Goal: Task Accomplishment & Management: Manage account settings

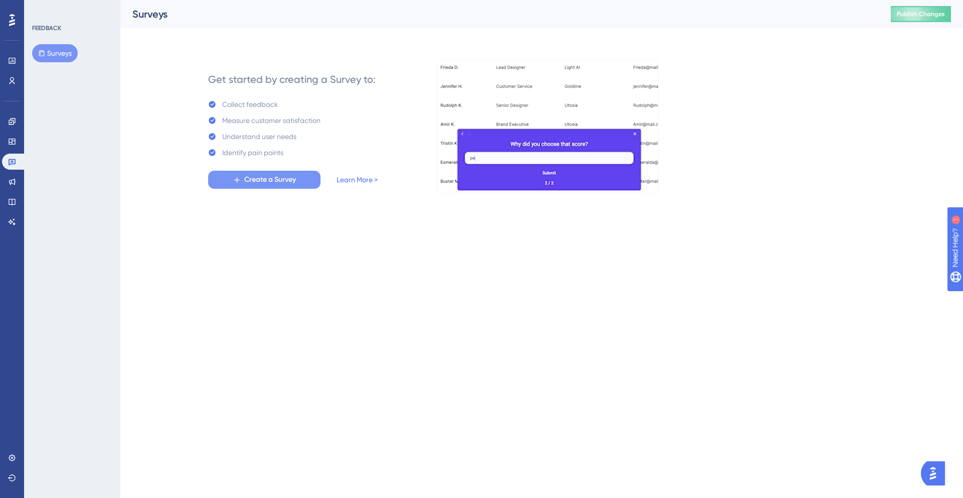
click at [270, 178] on span "Create a Survey" at bounding box center [270, 180] width 52 height 12
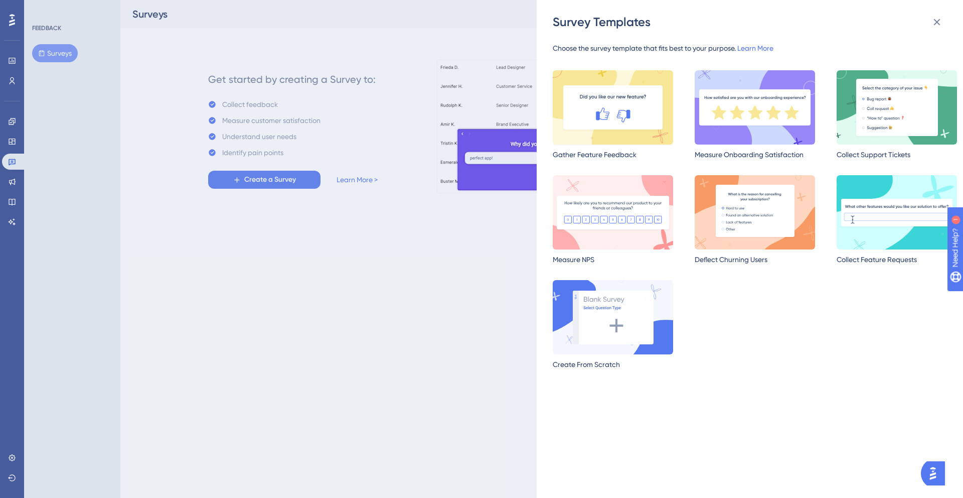
click at [608, 121] on img at bounding box center [613, 107] width 120 height 74
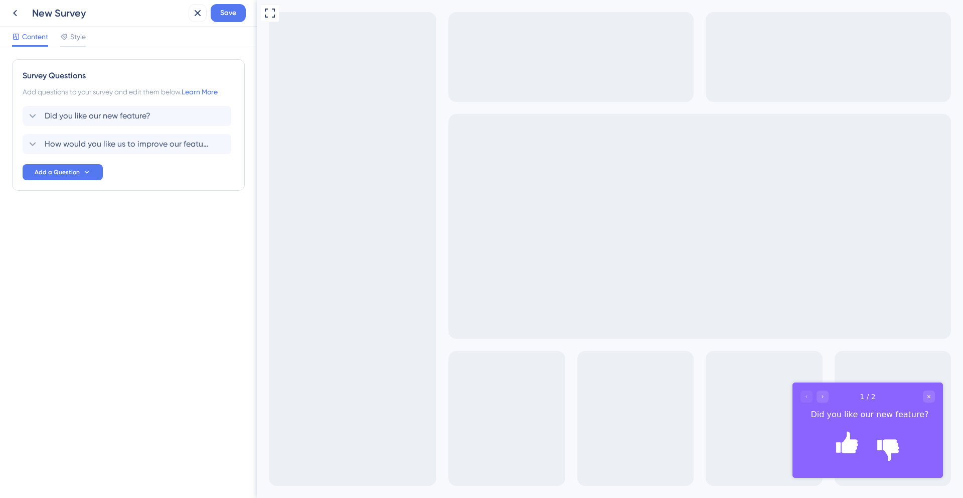
drag, startPoint x: 822, startPoint y: 395, endPoint x: 822, endPoint y: 411, distance: 16.1
click at [822, 395] on icon "Go to Question 2" at bounding box center [823, 396] width 6 height 6
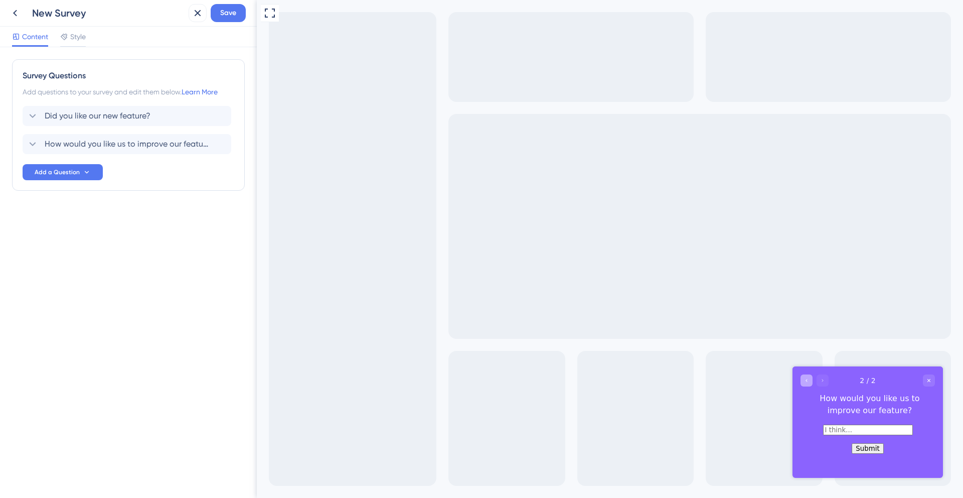
click at [807, 384] on div "Go to Question 1" at bounding box center [807, 380] width 12 height 12
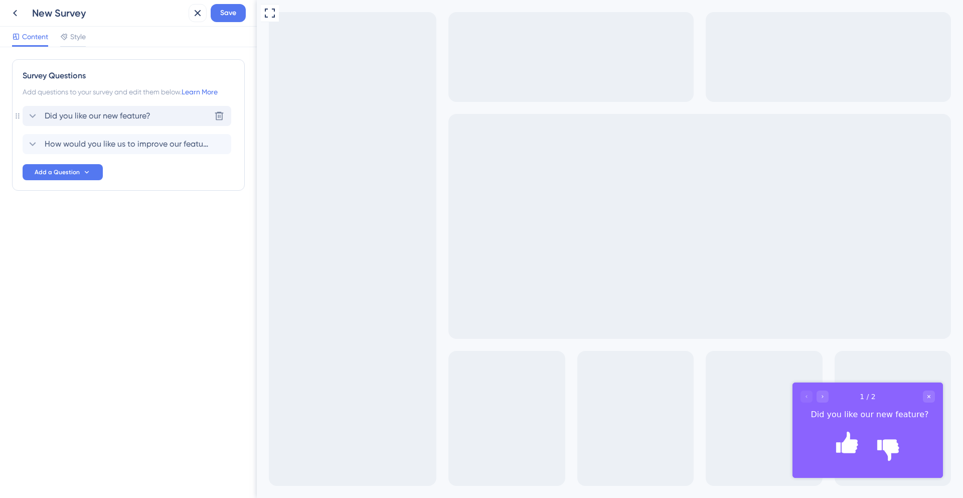
click at [101, 117] on span "Did you like our new feature?" at bounding box center [98, 116] width 106 height 12
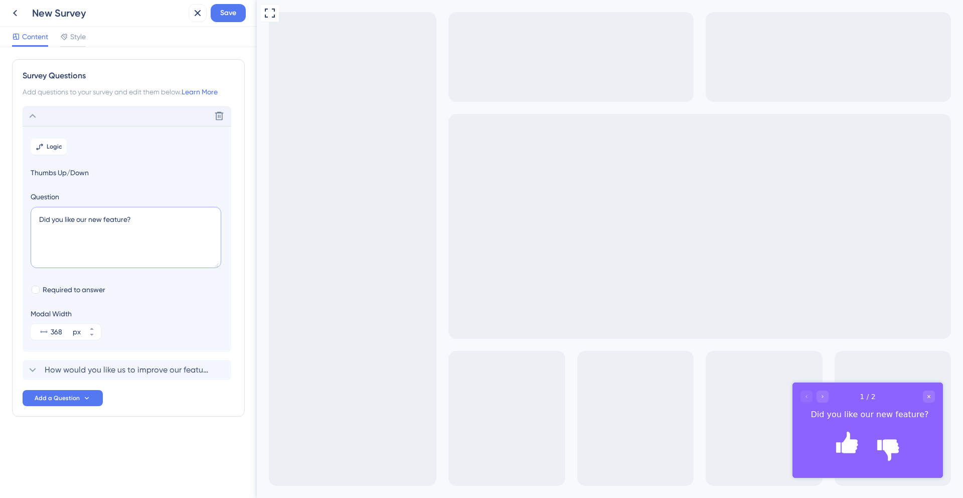
click at [80, 221] on textarea "Did you like our new feature?" at bounding box center [126, 237] width 191 height 61
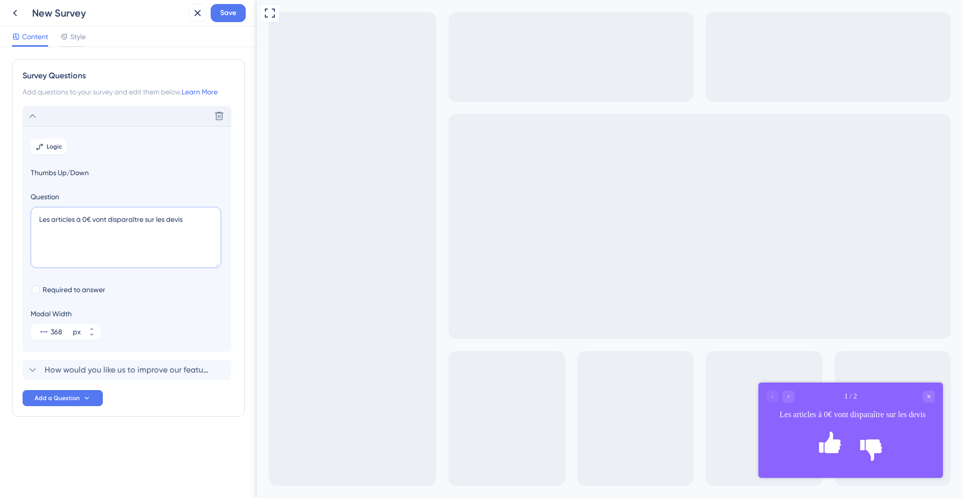
click at [60, 216] on textarea "Les articles à 0€ vont disparaître sur les devis" at bounding box center [126, 237] width 191 height 61
click at [60, 217] on textarea "Les articles à 0€ vont disparaître sur les devis" at bounding box center [126, 237] width 191 height 61
click at [64, 218] on textarea "Les articles à 0€ vont disparaître sur les devis" at bounding box center [126, 237] width 191 height 61
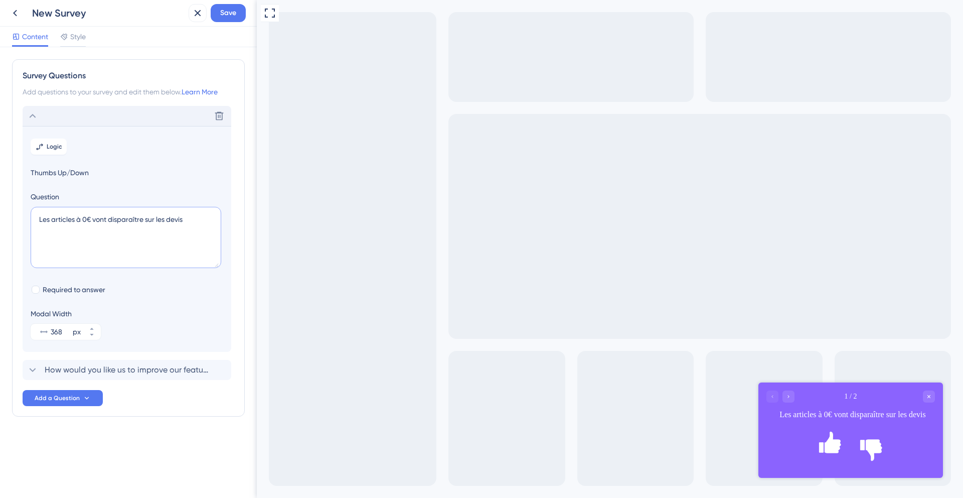
click at [64, 218] on textarea "Les articles à 0€ vont disparaître sur les devis" at bounding box center [126, 237] width 191 height 61
click at [139, 220] on textarea "Les articles à 0€ vont disparaître sur les devis" at bounding box center [126, 237] width 191 height 61
paste textarea "€ peuvent-ils être supprimé"
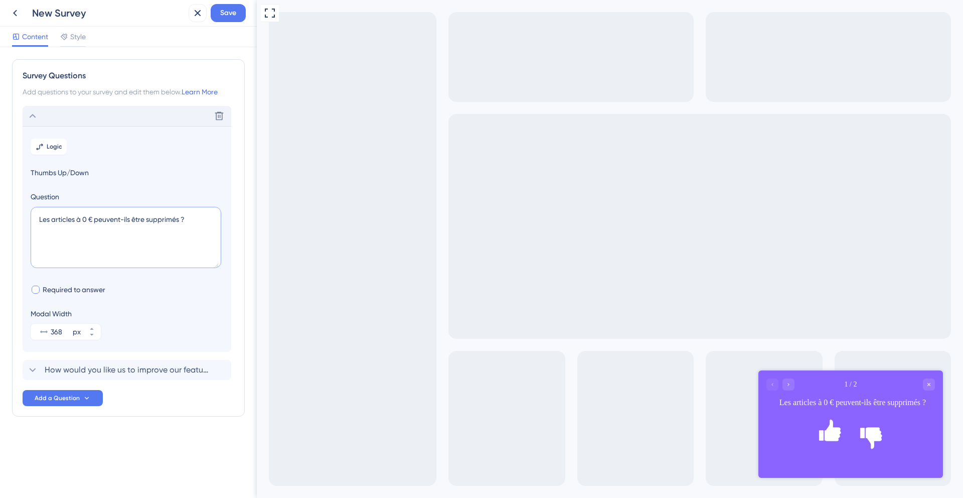
type textarea "Les articles à 0 € peuvent-ils être supprimés ?"
click at [37, 292] on div at bounding box center [36, 290] width 8 height 8
click at [37, 292] on icon at bounding box center [36, 289] width 4 height 7
checkbox input "false"
click at [92, 329] on icon at bounding box center [92, 329] width 4 height 2
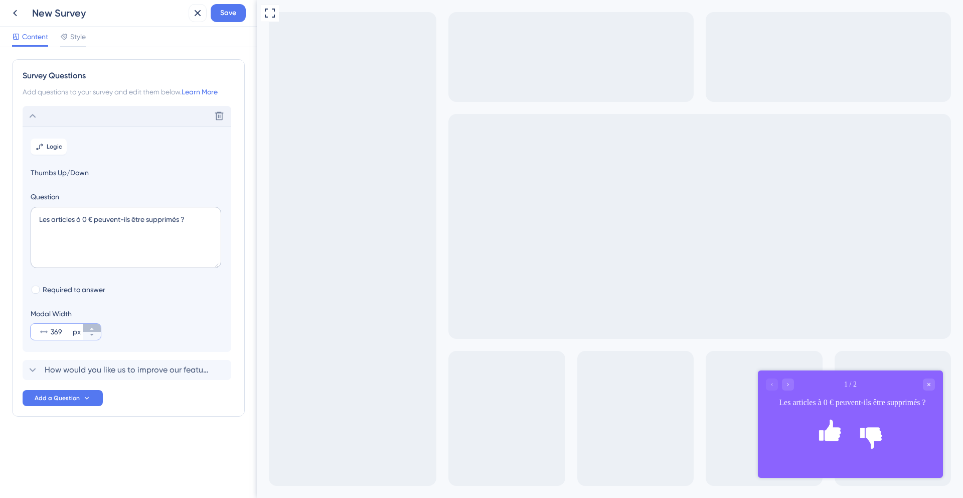
click at [92, 329] on icon at bounding box center [92, 329] width 4 height 2
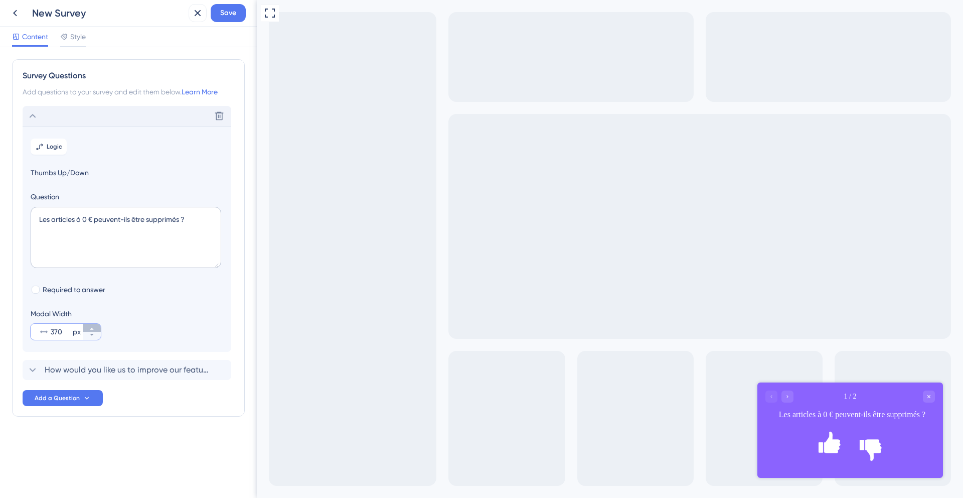
click at [92, 329] on icon at bounding box center [92, 329] width 4 height 2
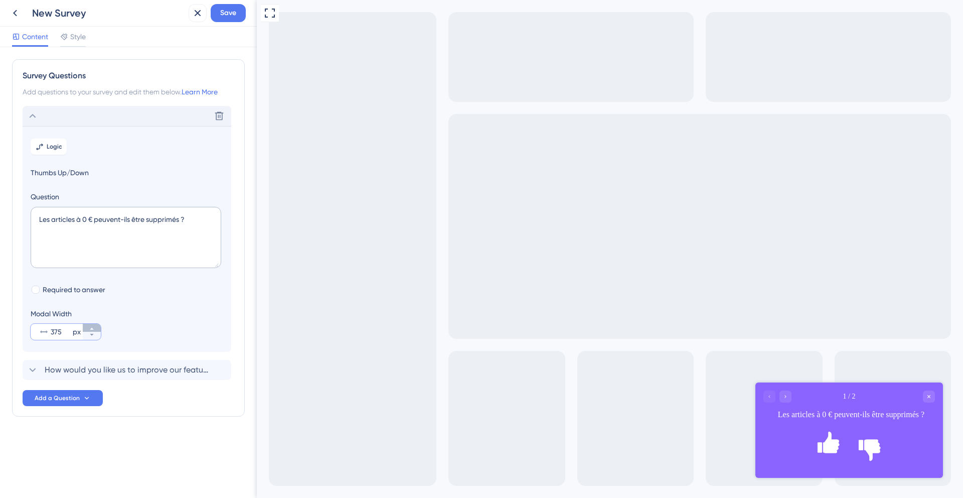
click at [92, 329] on icon at bounding box center [92, 329] width 4 height 2
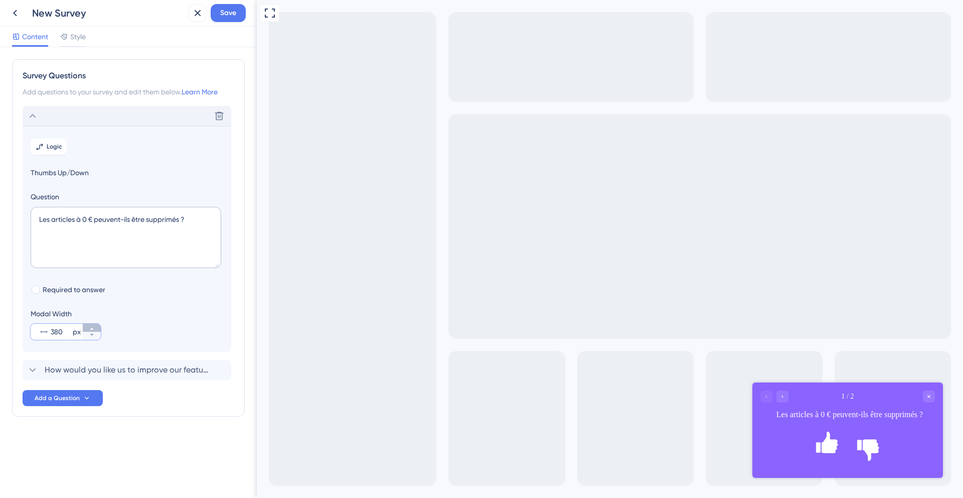
click at [92, 329] on icon at bounding box center [92, 329] width 4 height 2
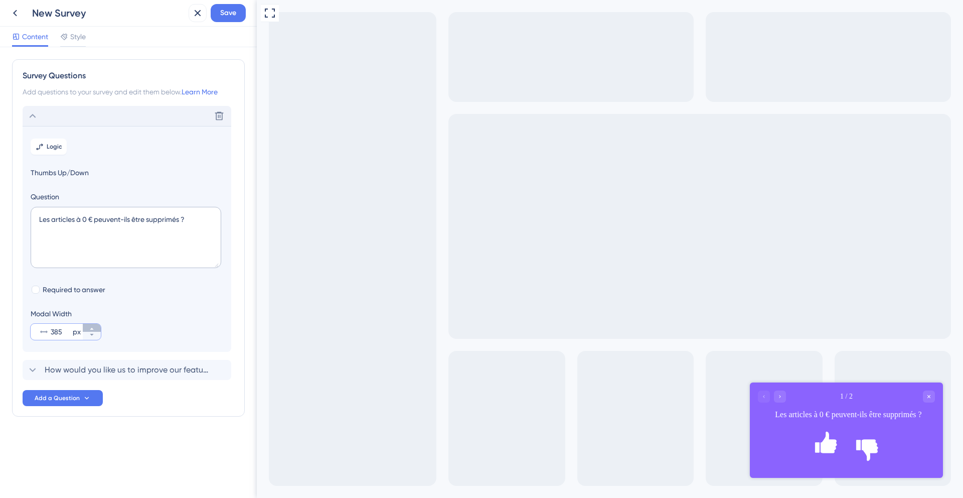
click at [92, 329] on icon at bounding box center [92, 329] width 4 height 2
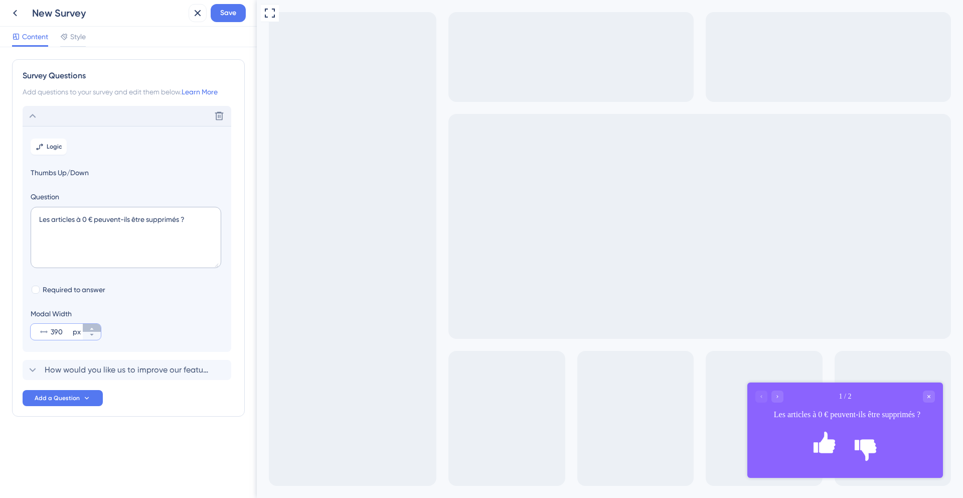
click at [92, 329] on icon at bounding box center [92, 329] width 4 height 2
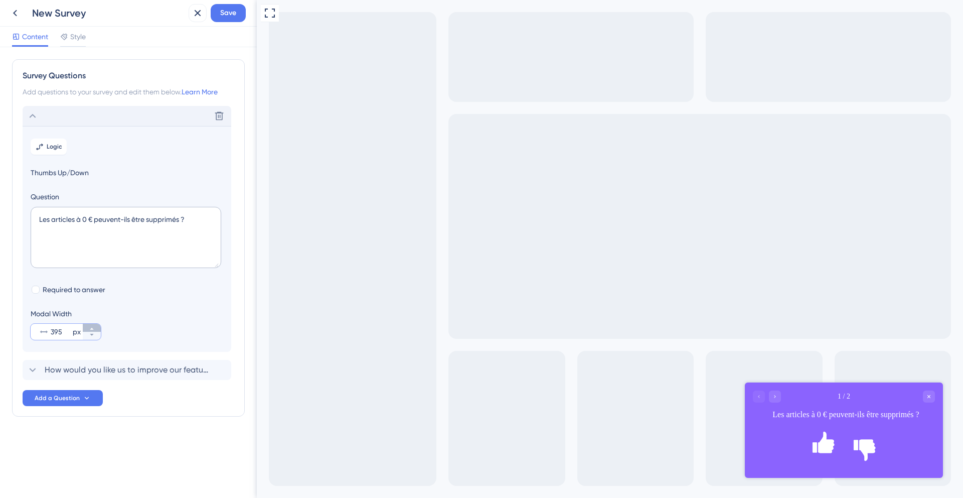
click at [92, 329] on icon at bounding box center [92, 329] width 4 height 2
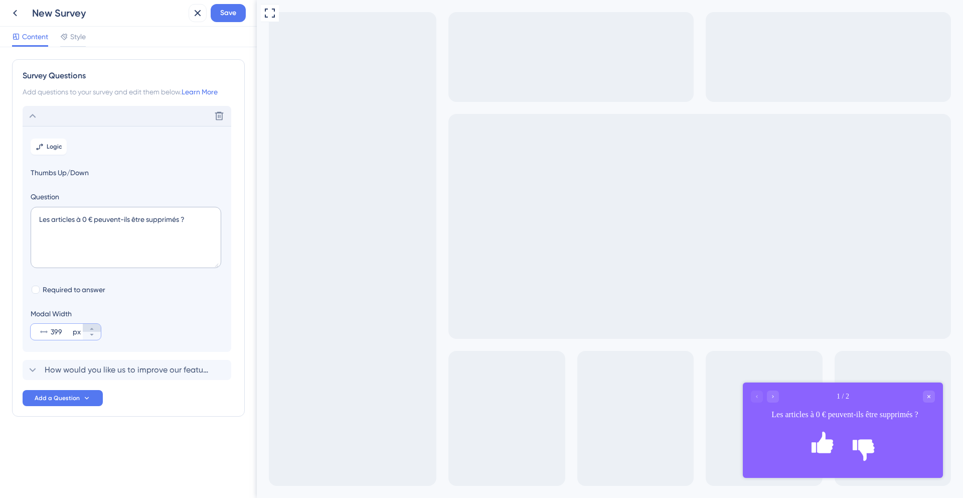
type input "400"
click at [40, 370] on div "How would you like us to improve our feature?" at bounding box center [119, 370] width 184 height 12
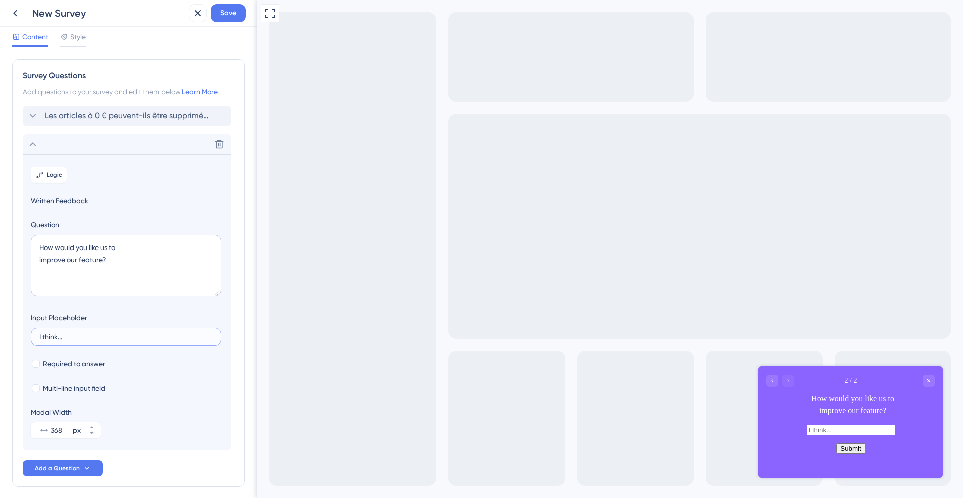
click at [59, 337] on input "I think..." at bounding box center [126, 336] width 174 height 7
drag, startPoint x: 57, startPoint y: 337, endPoint x: 36, endPoint y: 338, distance: 21.6
click at [36, 338] on label "I think..." at bounding box center [126, 337] width 191 height 18
click at [39, 338] on input "I think..." at bounding box center [126, 336] width 174 height 7
type input "Car..."
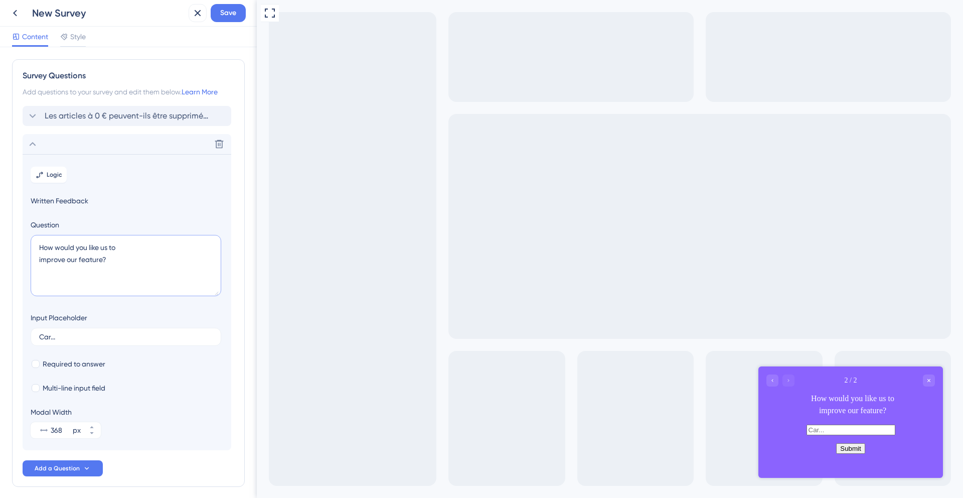
click at [69, 251] on textarea "How would you like us to improve our feature?" at bounding box center [126, 265] width 191 height 61
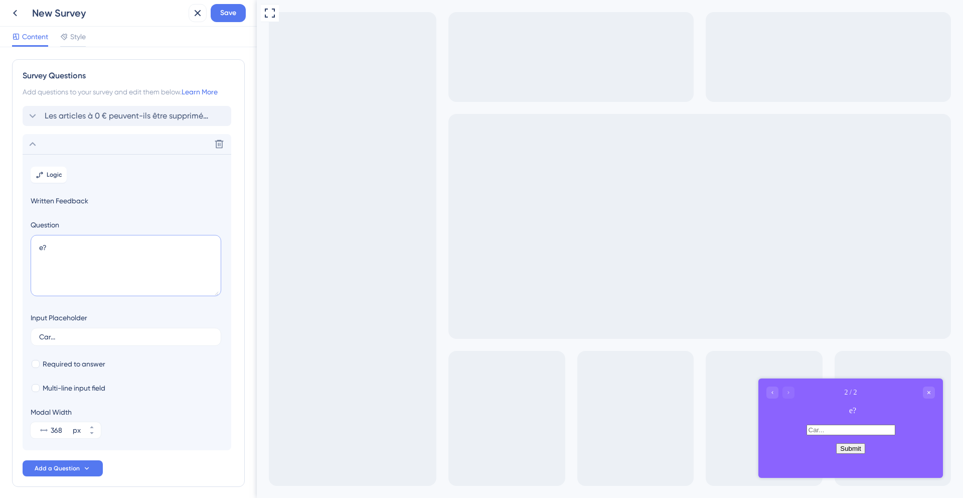
type textarea "?"
type textarea "Pour quelle.s raison.s ?"
click at [36, 387] on div at bounding box center [36, 388] width 8 height 8
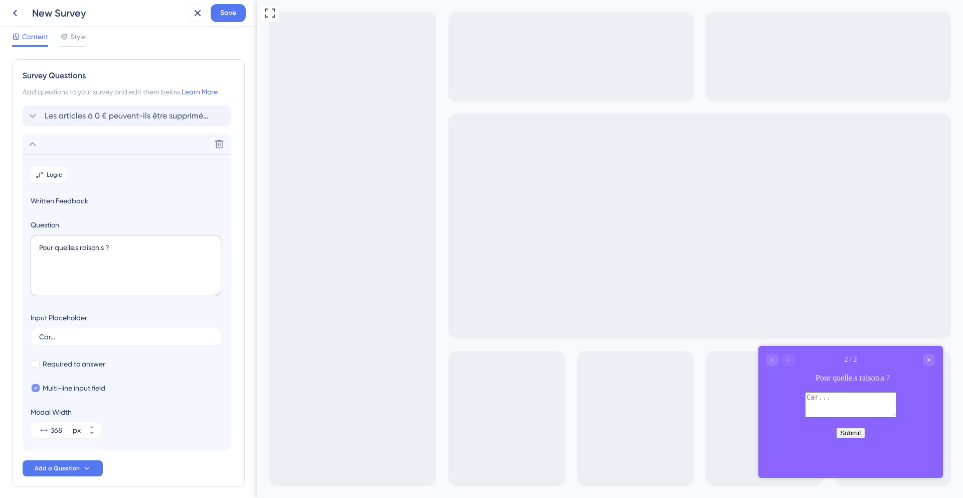
click at [38, 387] on div at bounding box center [36, 388] width 8 height 8
checkbox input "false"
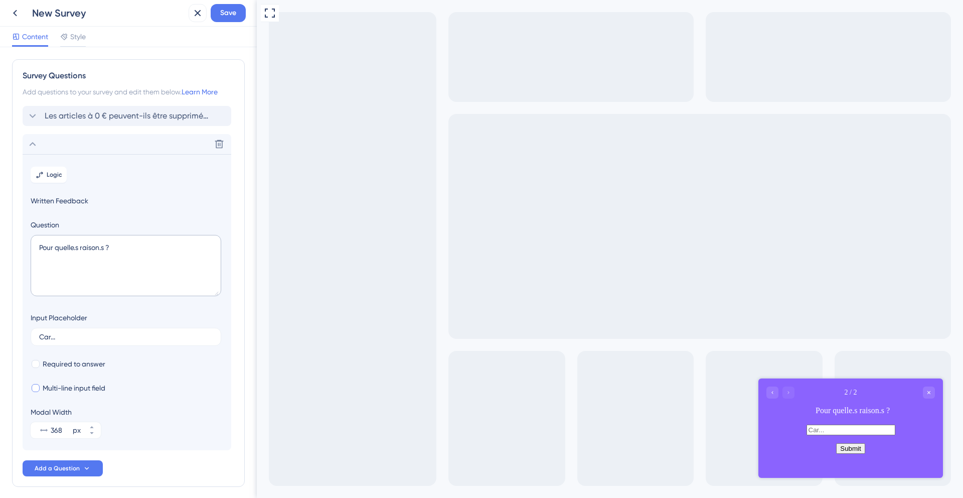
click at [809, 435] on input "text" at bounding box center [851, 430] width 89 height 11
click at [816, 435] on input "carh enheiizefozeovoziev" at bounding box center [851, 430] width 89 height 11
click at [887, 435] on input "carh enheiizefozeovoziev" at bounding box center [851, 430] width 89 height 11
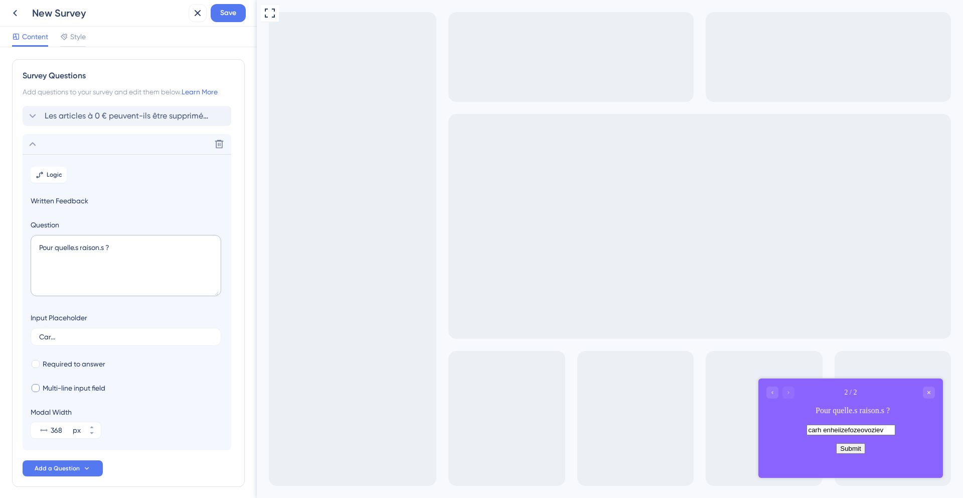
paste input "carh enheiizefozeovoziev"
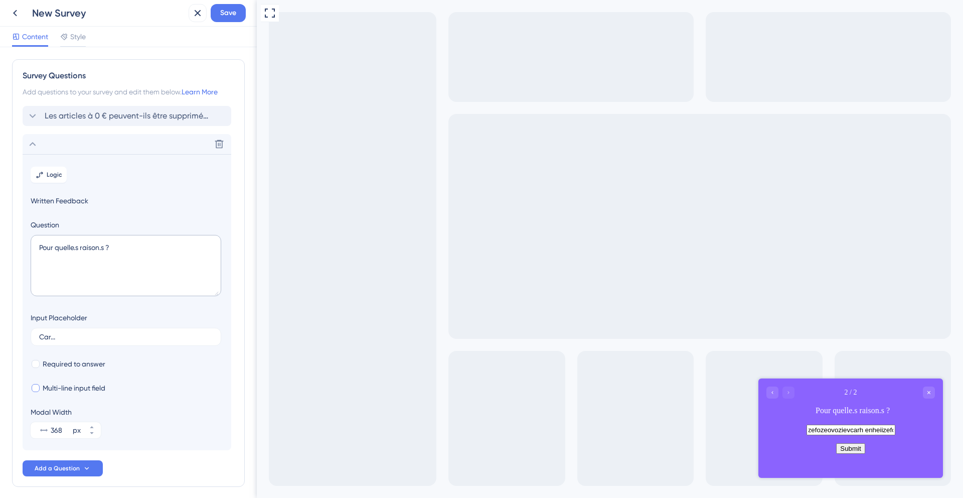
scroll to position [0, 339]
type input "carh enheiizefozeovozievcarh enheiizefozeovozievcarh enheiizefozeovozievcarh en…"
click at [43, 387] on span "Multi-line input field" at bounding box center [74, 388] width 63 height 12
checkbox input "true"
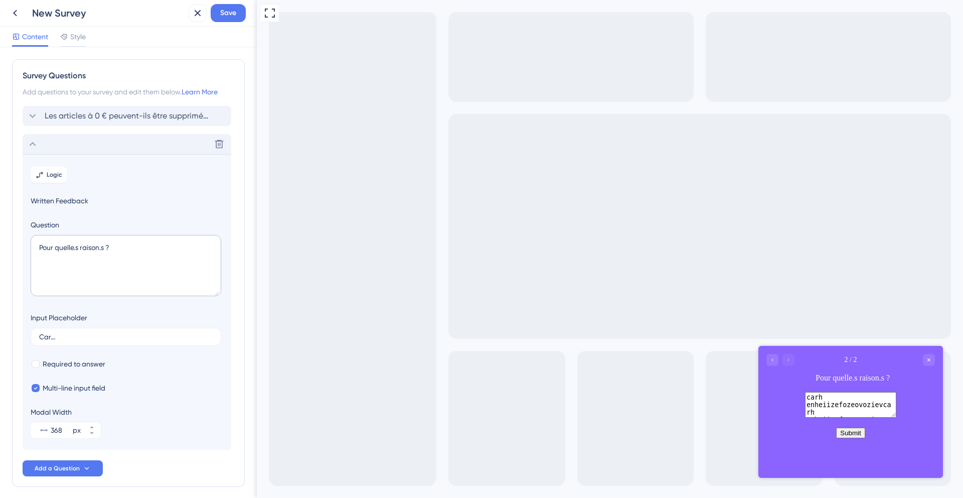
click at [34, 146] on icon at bounding box center [33, 144] width 12 height 12
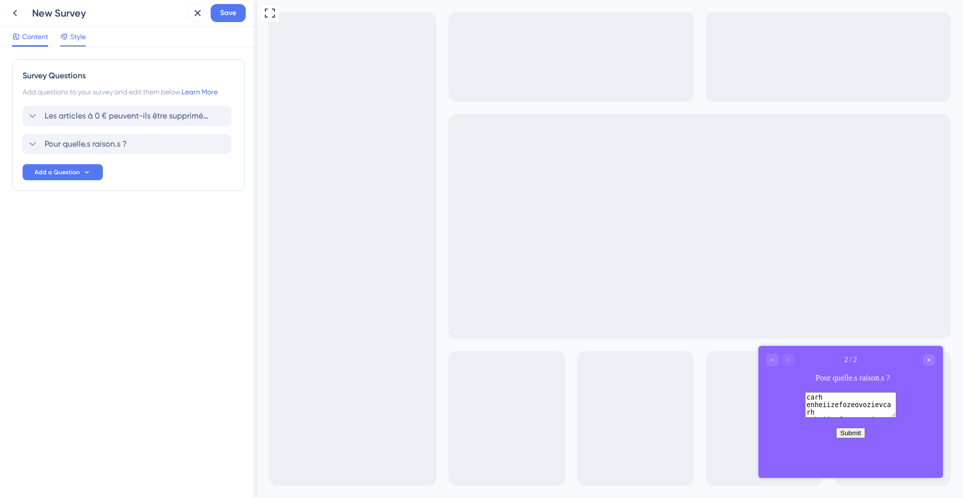
click at [79, 41] on span "Style" at bounding box center [78, 37] width 16 height 12
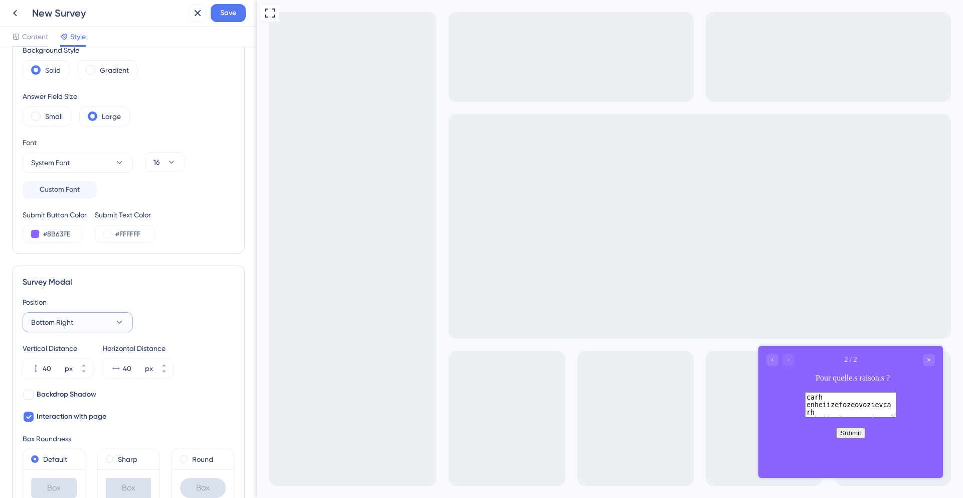
click at [118, 321] on icon at bounding box center [119, 322] width 10 height 10
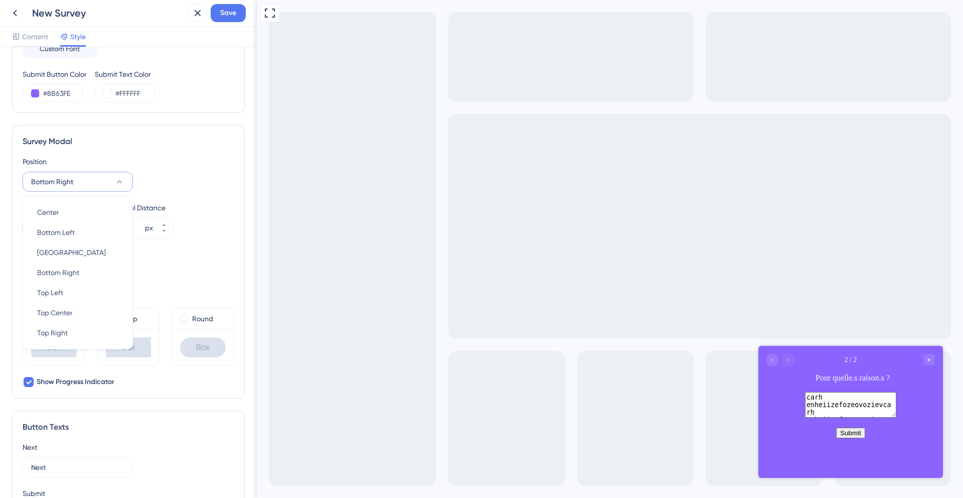
scroll to position [263, 0]
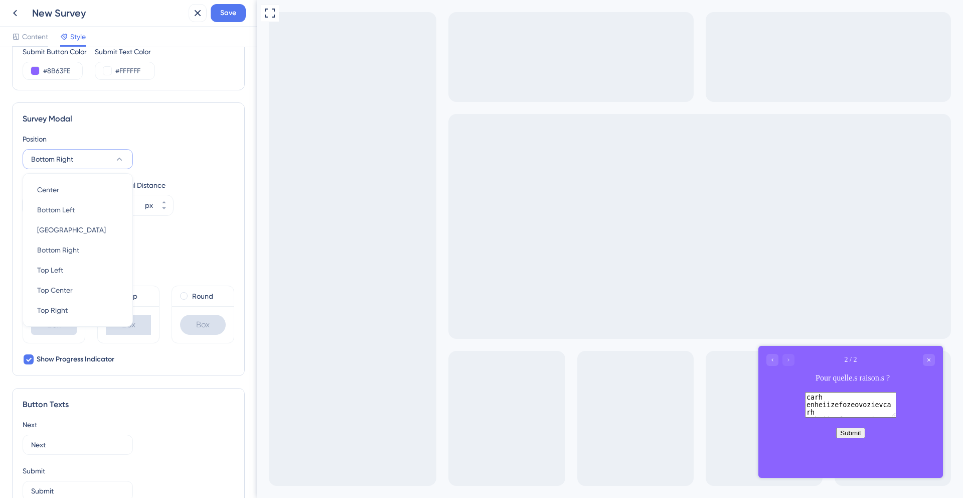
click at [188, 279] on div "Box Roundness" at bounding box center [129, 275] width 212 height 12
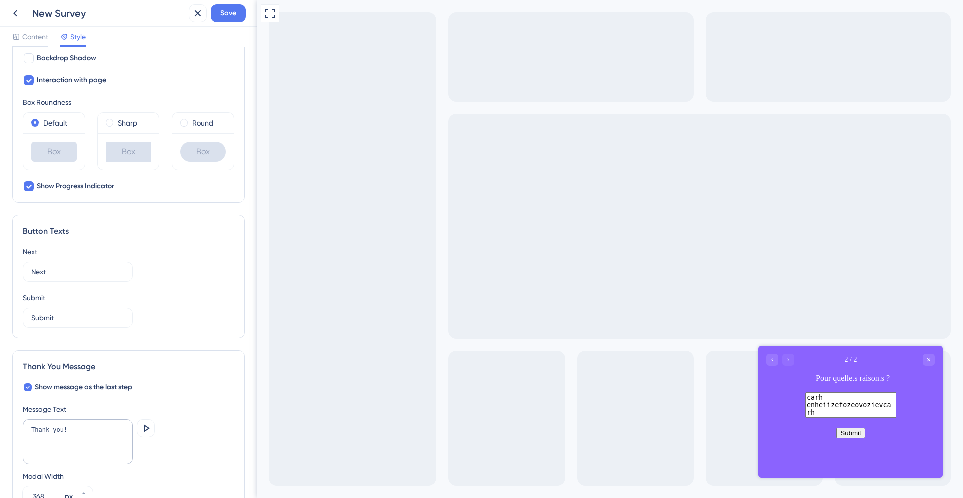
scroll to position [438, 0]
drag, startPoint x: 52, startPoint y: 271, endPoint x: 28, endPoint y: 271, distance: 24.1
click at [28, 271] on label "Next" at bounding box center [78, 270] width 110 height 20
type input "Suivant"
click at [45, 314] on input "Submit" at bounding box center [77, 316] width 93 height 11
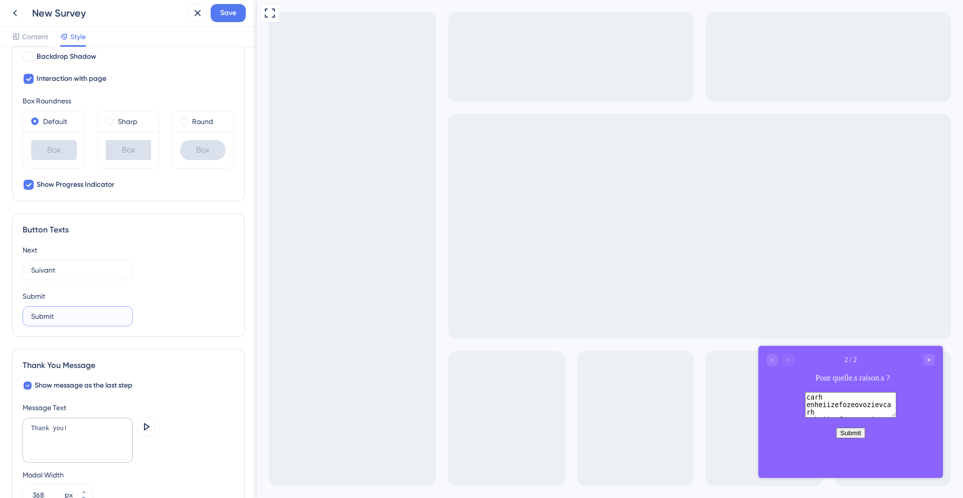
click at [45, 314] on input "Submit" at bounding box center [77, 316] width 93 height 11
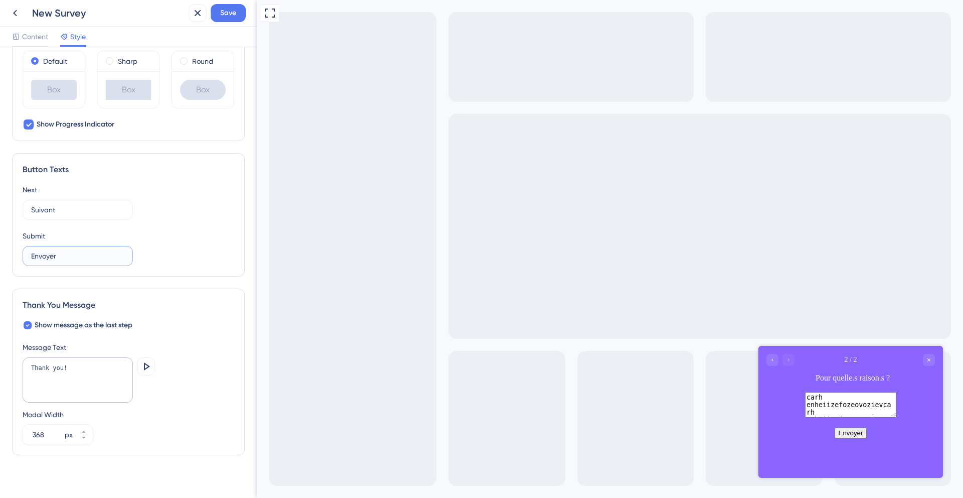
scroll to position [503, 0]
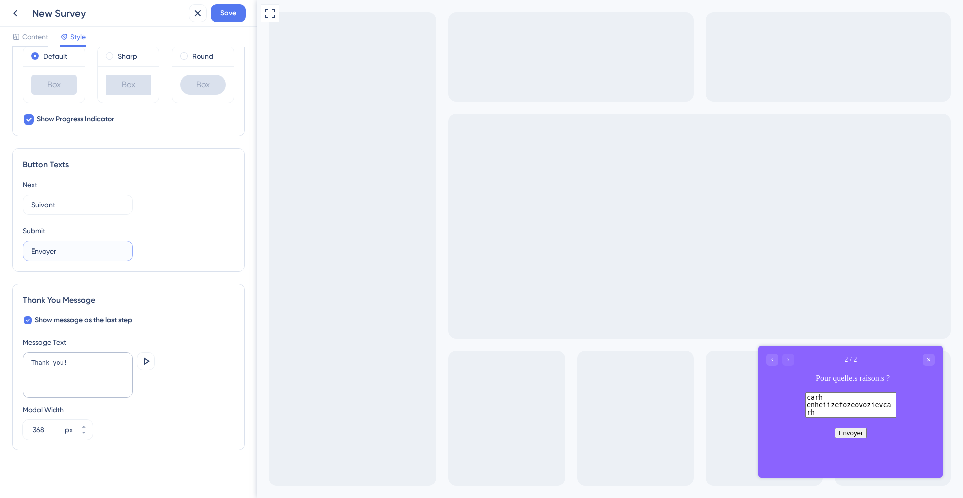
type input "Envoyer"
drag, startPoint x: 49, startPoint y: 362, endPoint x: 22, endPoint y: 362, distance: 27.1
click at [22, 362] on div "Thank You Message Show message as the last step Message Text Thank you! Preview…" at bounding box center [128, 367] width 233 height 167
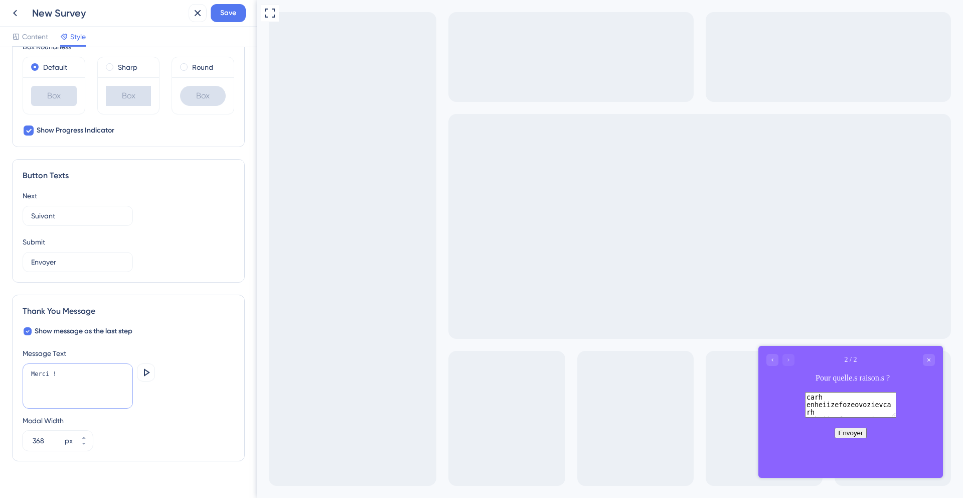
scroll to position [490, 0]
type textarea "Merci !"
drag, startPoint x: 47, startPoint y: 442, endPoint x: 34, endPoint y: 443, distance: 13.1
click at [34, 443] on input "368" at bounding box center [48, 442] width 30 height 12
type input "400"
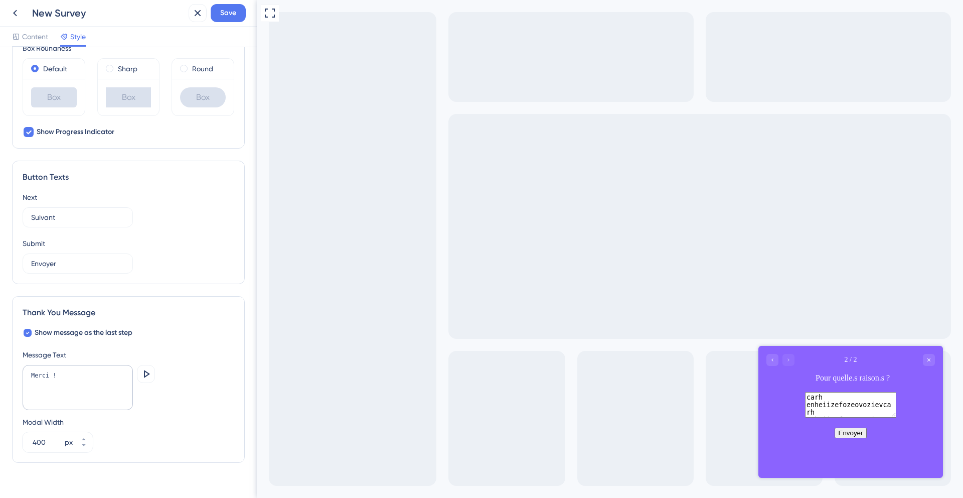
click at [162, 455] on div "Thank You Message Show message as the last step Message Text Merci ! Preview Mo…" at bounding box center [128, 379] width 233 height 167
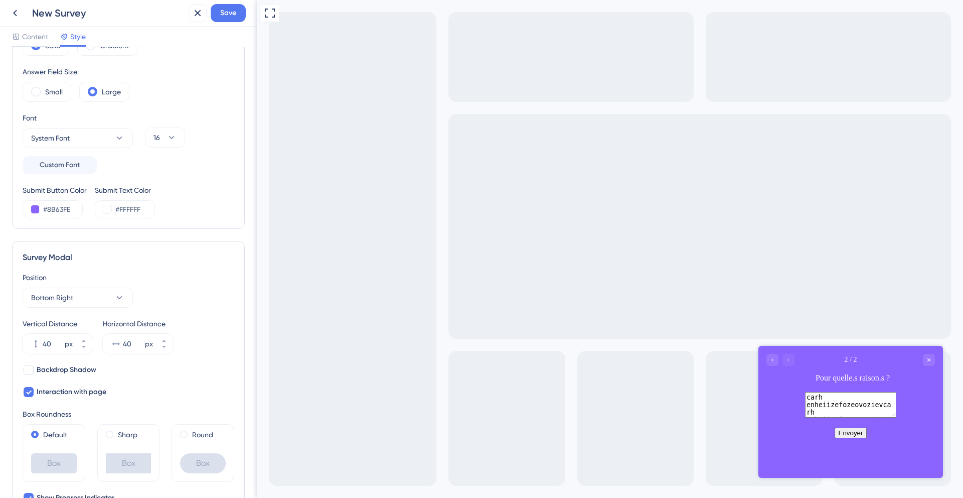
scroll to position [0, 0]
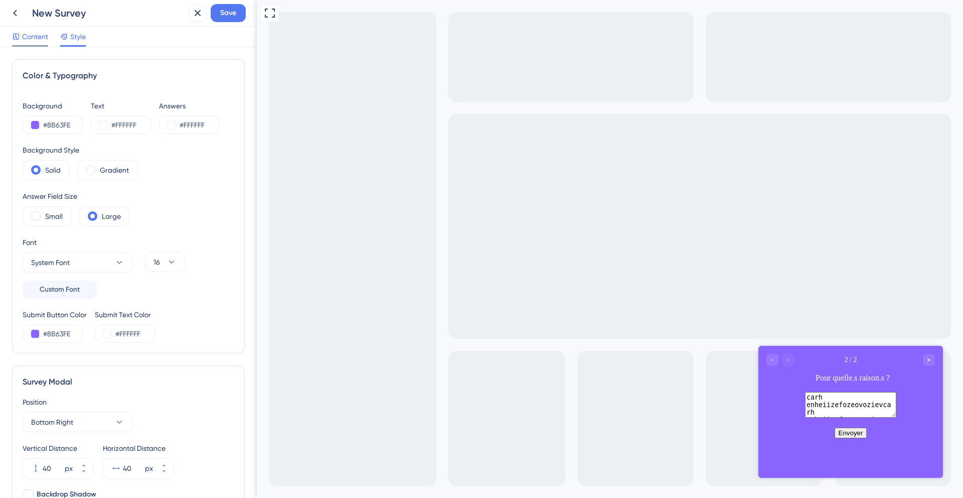
click at [41, 46] on div at bounding box center [30, 46] width 36 height 2
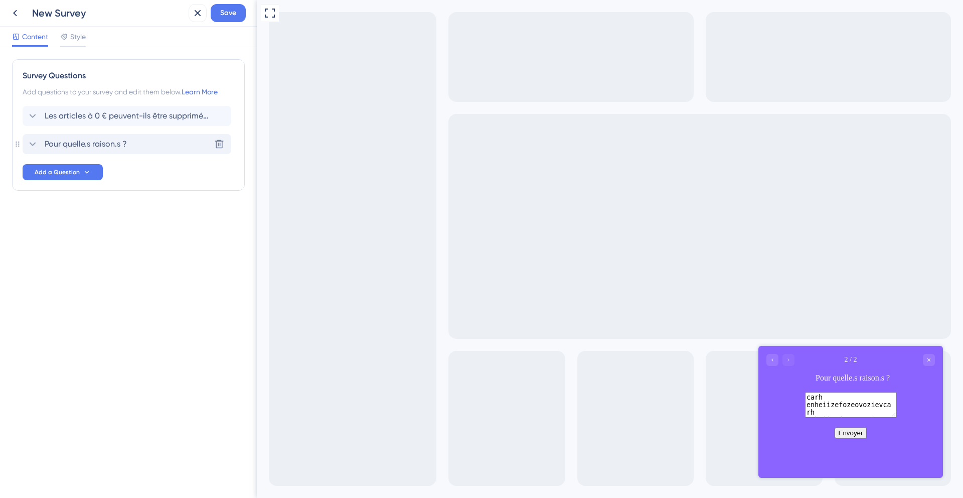
click at [77, 139] on span "Pour quelle.s raison.s ?" at bounding box center [86, 144] width 82 height 12
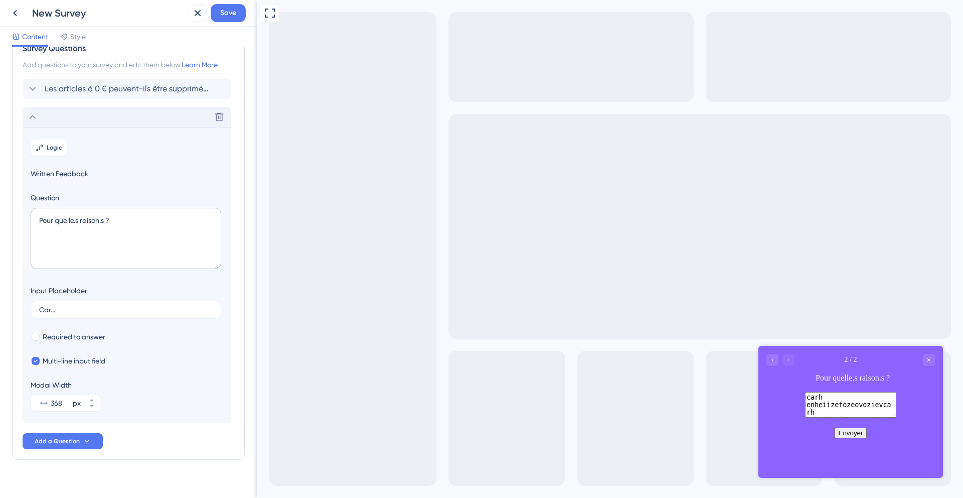
scroll to position [41, 0]
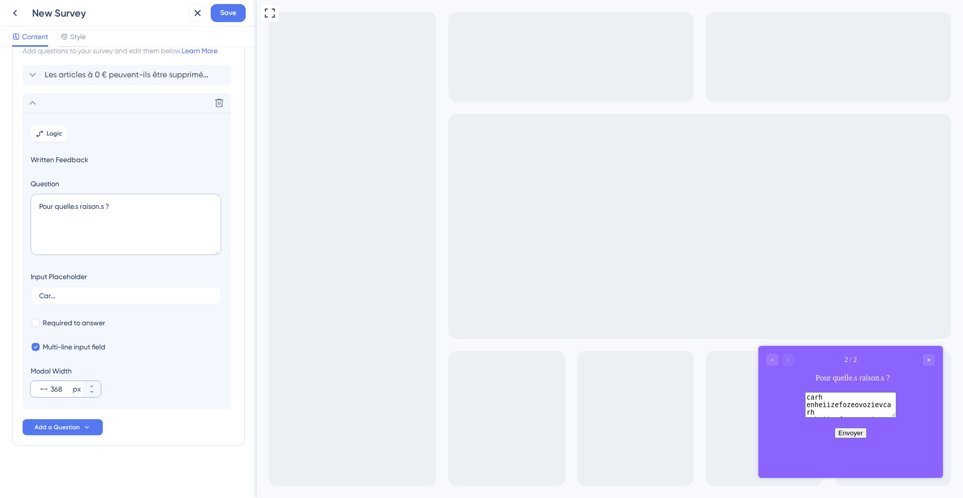
drag, startPoint x: 59, startPoint y: 390, endPoint x: 46, endPoint y: 390, distance: 13.0
click at [46, 390] on div "368 px" at bounding box center [57, 389] width 52 height 16
click at [51, 390] on input "368" at bounding box center [61, 389] width 20 height 12
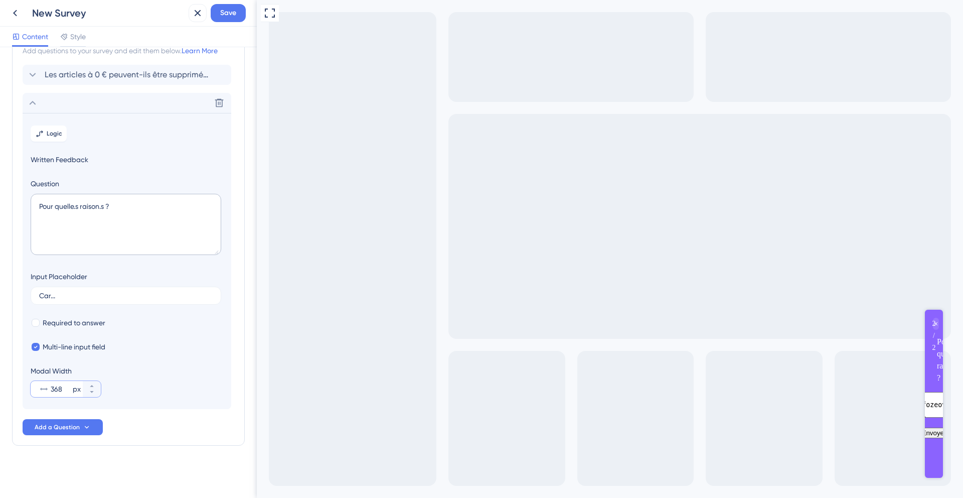
click at [55, 391] on input "368" at bounding box center [61, 389] width 20 height 12
click at [89, 386] on icon at bounding box center [92, 386] width 6 height 6
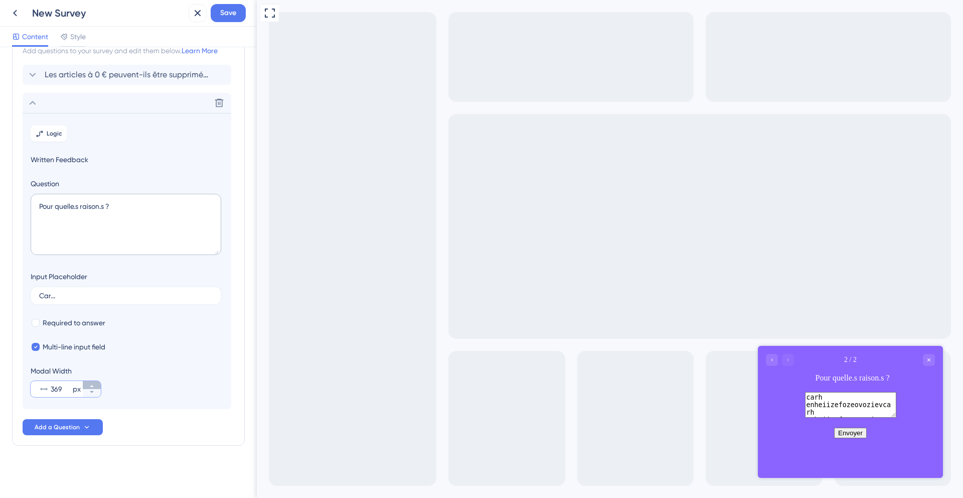
click at [89, 386] on icon at bounding box center [92, 386] width 6 height 6
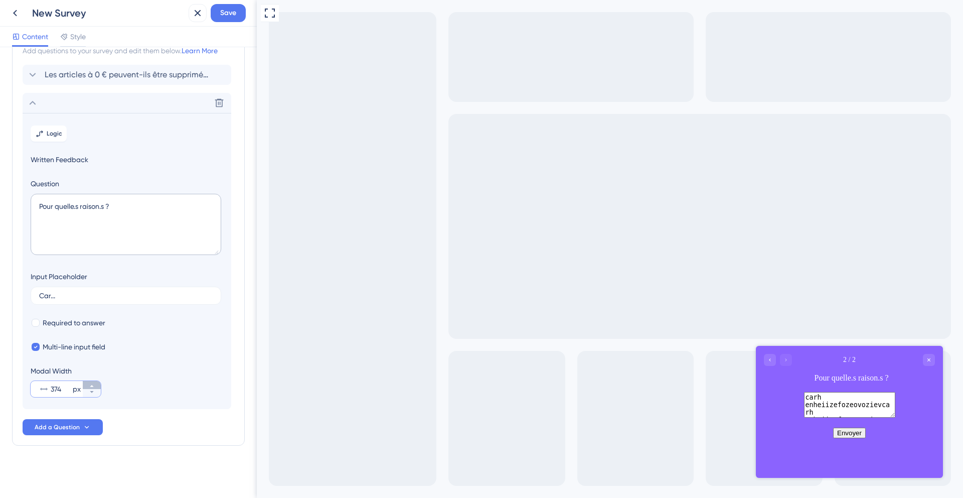
click at [89, 386] on icon at bounding box center [92, 386] width 6 height 6
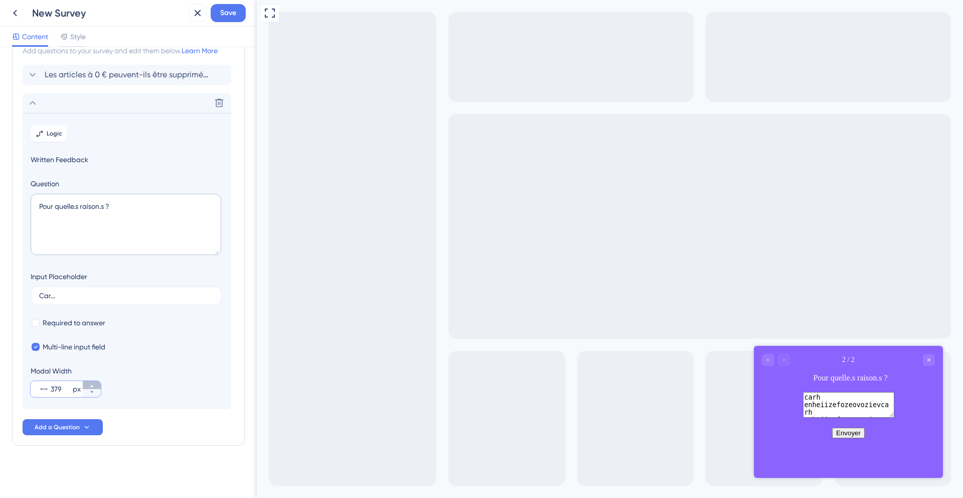
click at [89, 386] on icon at bounding box center [92, 386] width 6 height 6
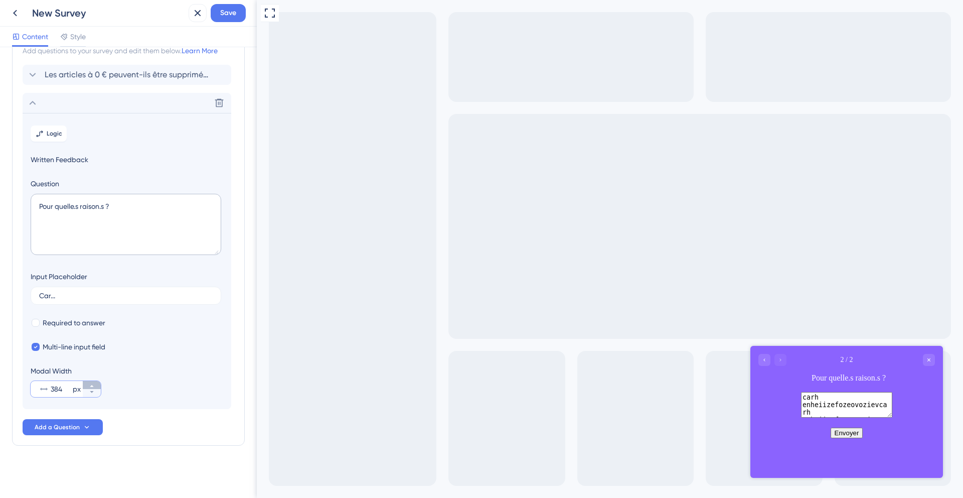
click at [89, 386] on icon at bounding box center [92, 386] width 6 height 6
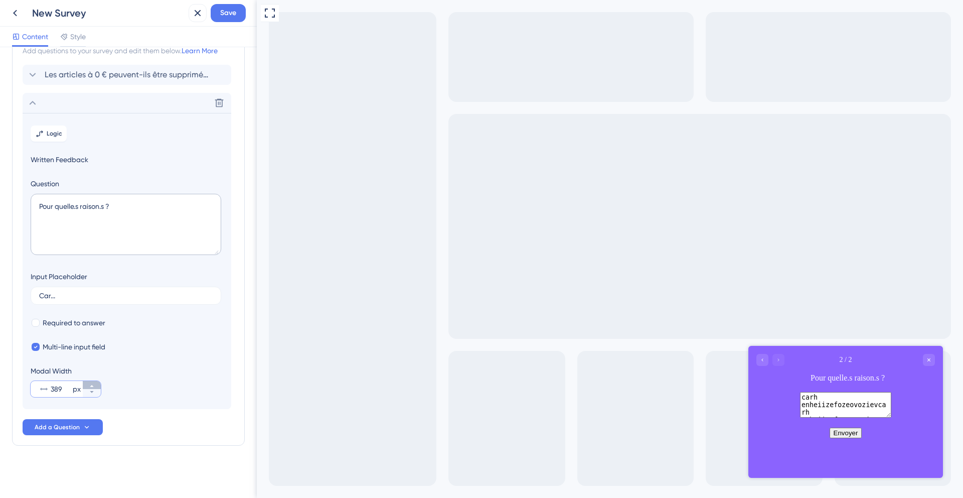
click at [89, 386] on icon at bounding box center [92, 386] width 6 height 6
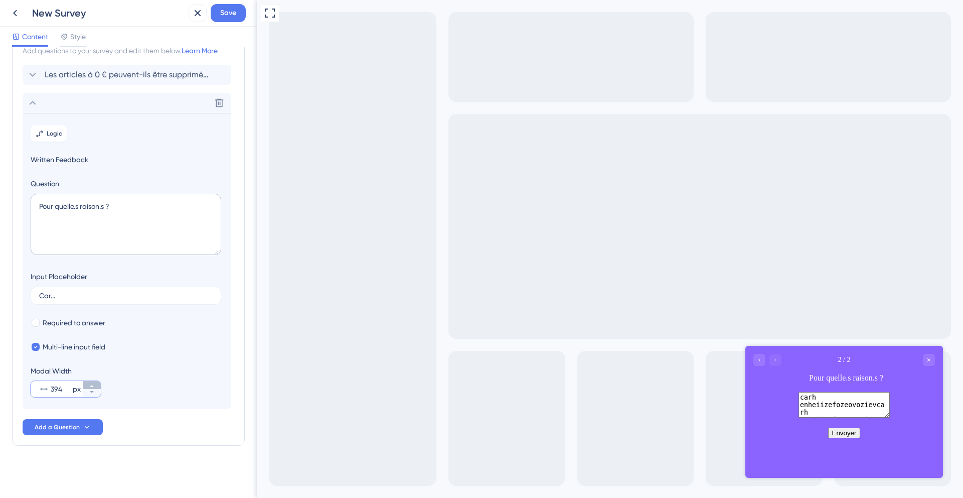
click at [89, 386] on icon at bounding box center [92, 386] width 6 height 6
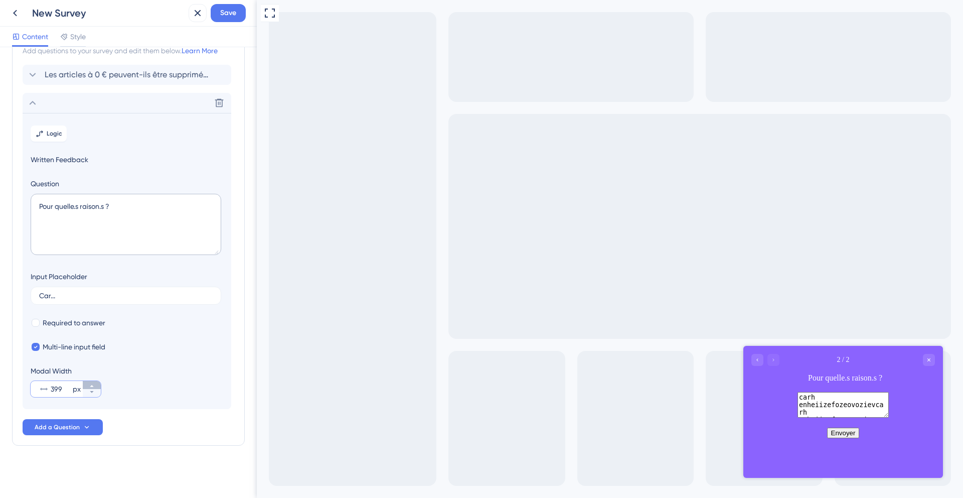
click at [89, 386] on icon at bounding box center [92, 386] width 6 height 6
type input "400"
click at [132, 357] on section "Logic Written Feedback Question Pour quelle.s raison.s ? Input Placeholder Car.…" at bounding box center [127, 261] width 209 height 296
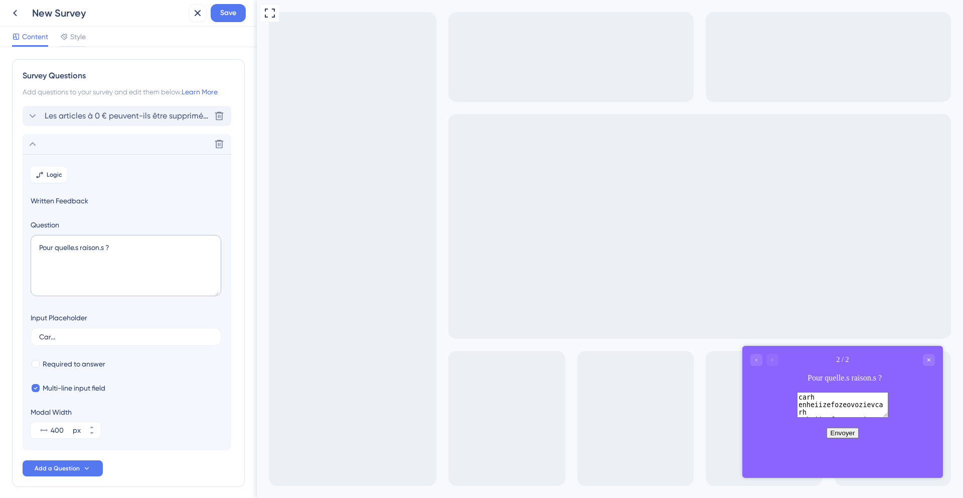
click at [99, 119] on span "Les articles à 0 € peuvent-ils être supprimés ?" at bounding box center [128, 116] width 166 height 12
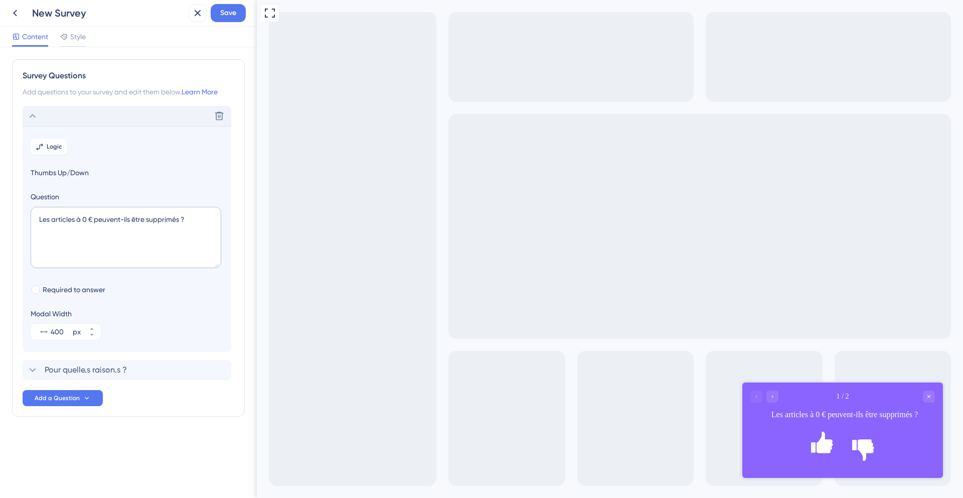
click at [89, 15] on div "New Survey" at bounding box center [108, 13] width 153 height 14
click at [77, 16] on div "New Survey" at bounding box center [108, 13] width 153 height 14
click at [218, 9] on button "Save" at bounding box center [228, 13] width 35 height 18
click at [10, 13] on icon at bounding box center [15, 13] width 12 height 12
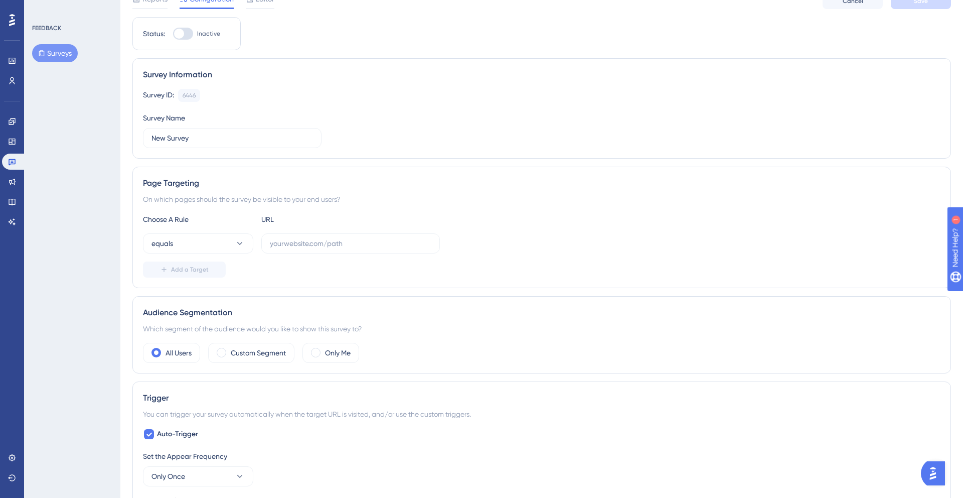
scroll to position [49, 0]
click at [241, 240] on icon at bounding box center [240, 242] width 10 height 10
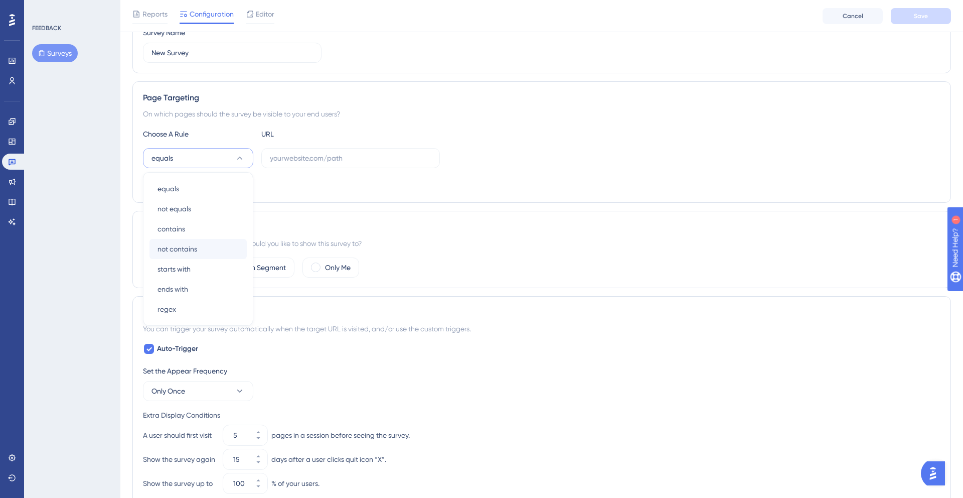
scroll to position [131, 0]
click at [223, 228] on div "contains contains" at bounding box center [198, 230] width 81 height 20
click at [306, 158] on input "text" at bounding box center [351, 159] width 162 height 11
paste input "carh enheiizefozeovoziev"
type input "carh enheiizefozeovoziev"
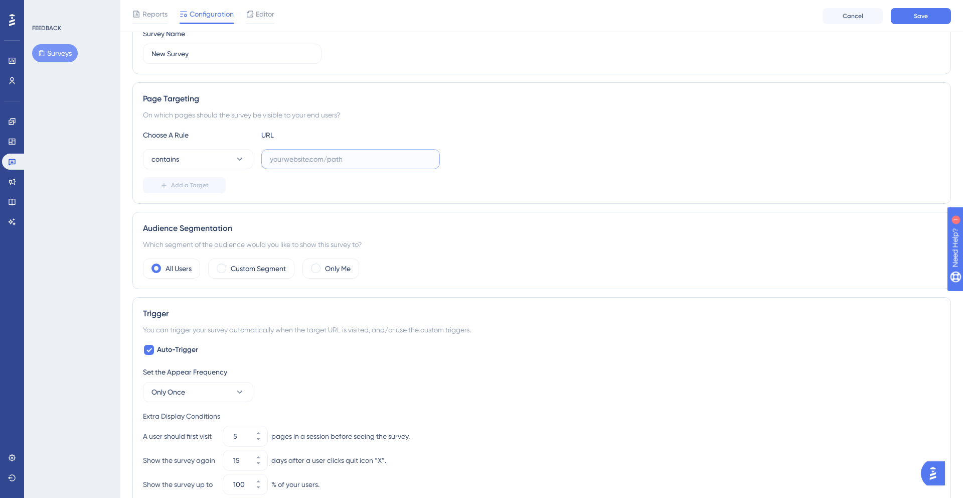
paste input "[URL][DOMAIN_NAME]"
type input "[URL][DOMAIN_NAME]"
click at [248, 273] on label "Custom Segment" at bounding box center [258, 268] width 55 height 12
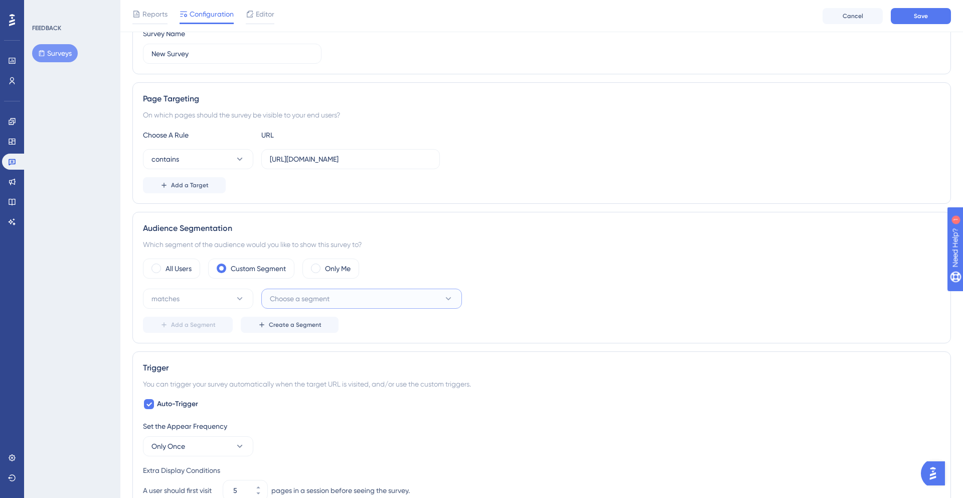
click at [287, 300] on span "Choose a segment" at bounding box center [300, 299] width 60 height 12
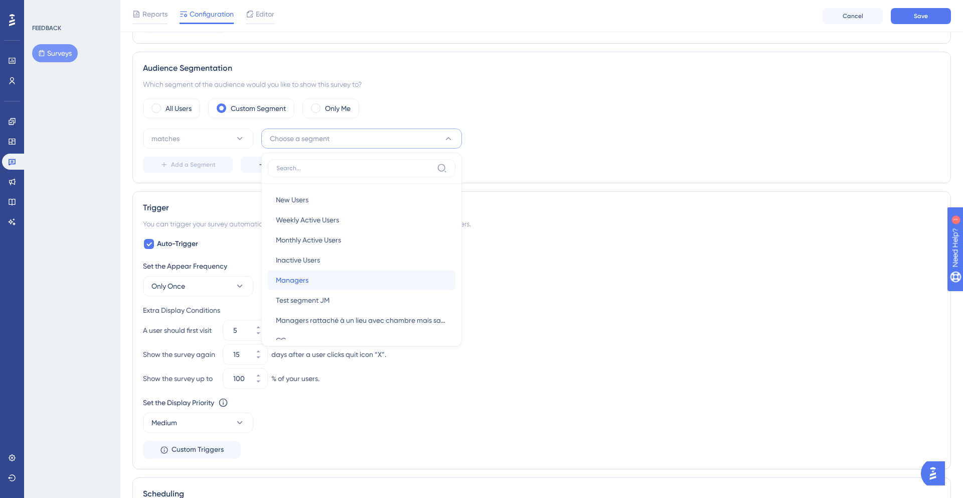
click at [311, 281] on div "Managers Managers" at bounding box center [362, 280] width 172 height 20
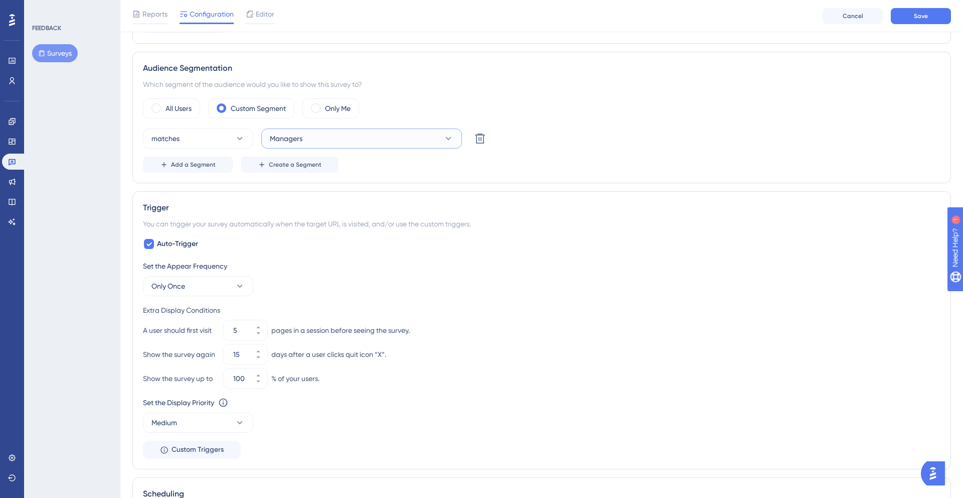
click at [304, 146] on button "Managers" at bounding box center [361, 138] width 201 height 20
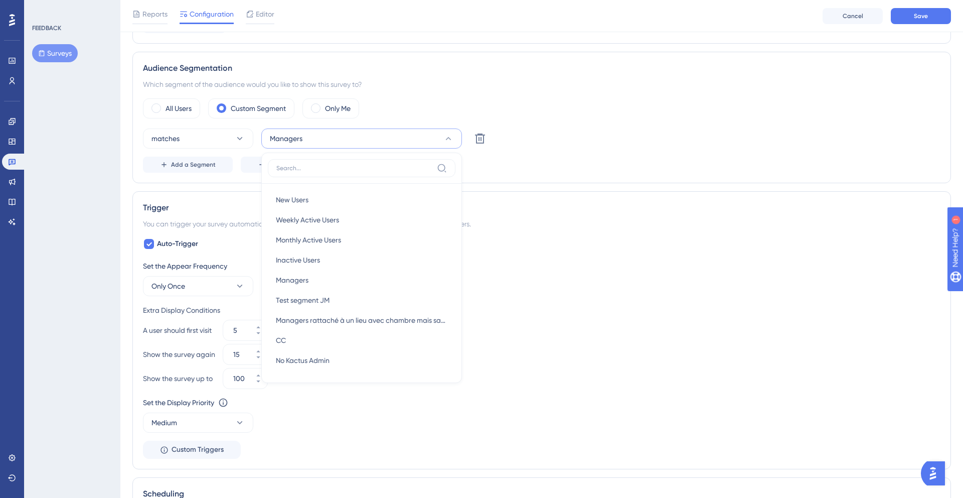
scroll to position [310, 0]
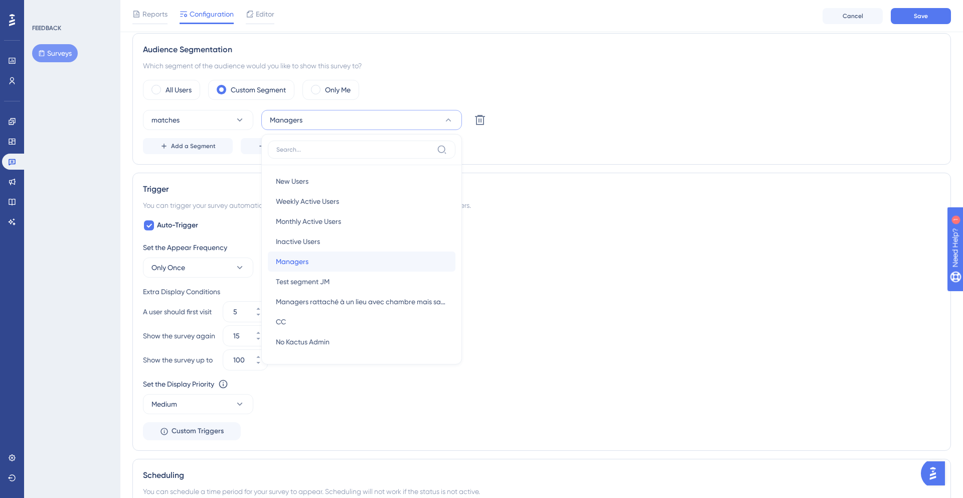
click at [307, 256] on span "Managers" at bounding box center [292, 261] width 33 height 12
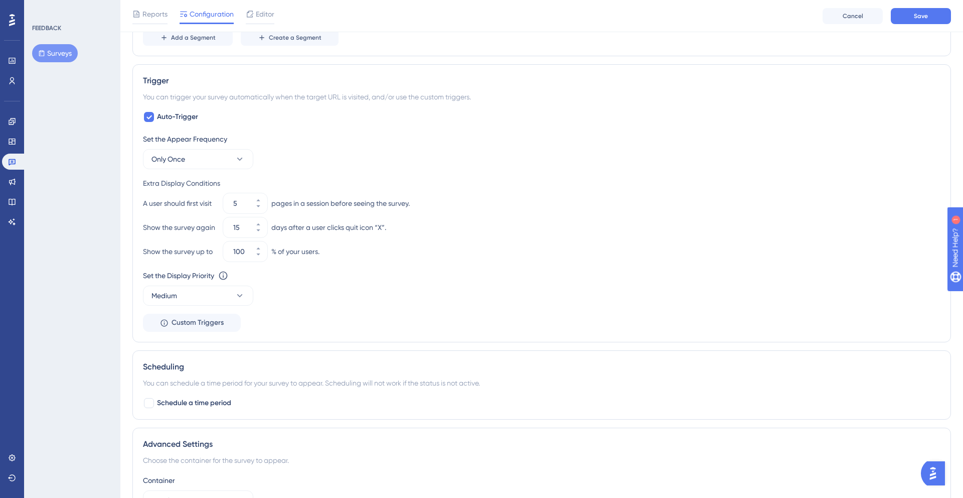
scroll to position [424, 0]
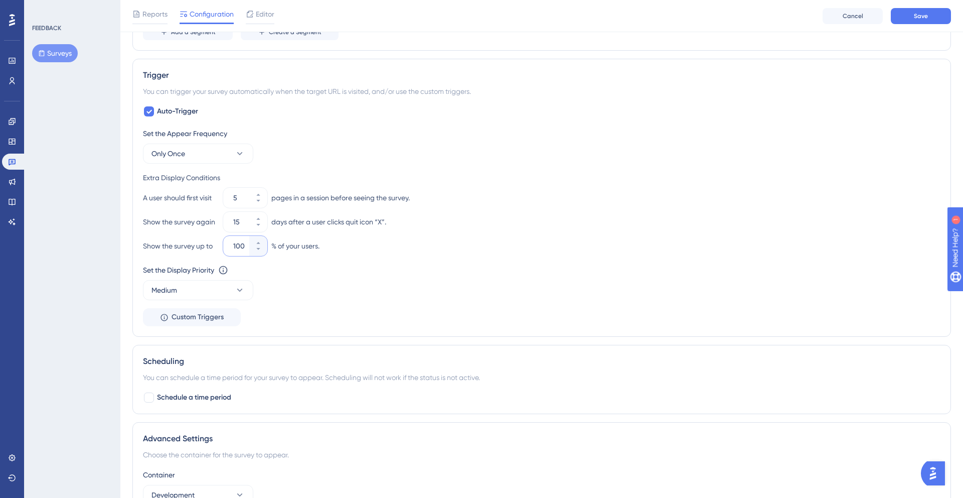
click at [241, 246] on input "100" at bounding box center [240, 246] width 14 height 12
drag, startPoint x: 242, startPoint y: 246, endPoint x: 233, endPoint y: 247, distance: 8.5
click at [233, 247] on input "100" at bounding box center [240, 246] width 14 height 12
click at [255, 240] on icon at bounding box center [258, 243] width 6 height 6
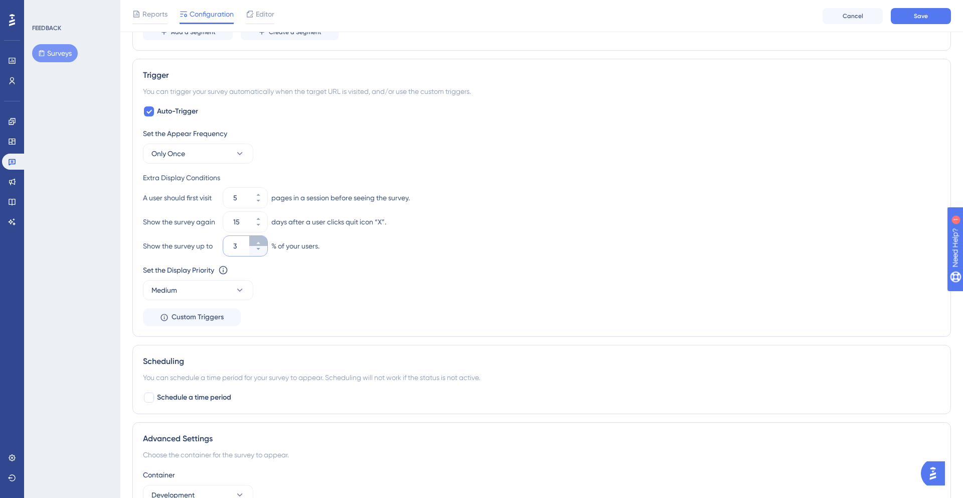
click at [255, 240] on icon at bounding box center [258, 243] width 6 height 6
type input "30"
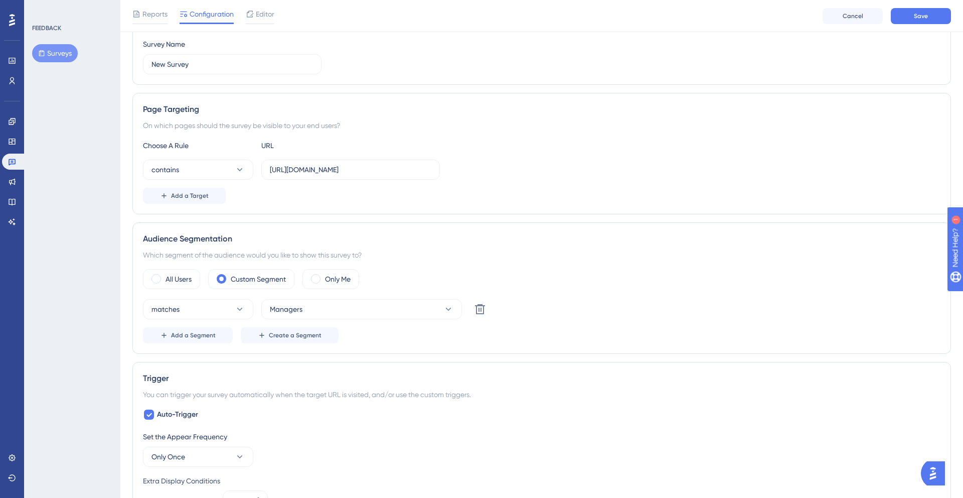
scroll to position [0, 0]
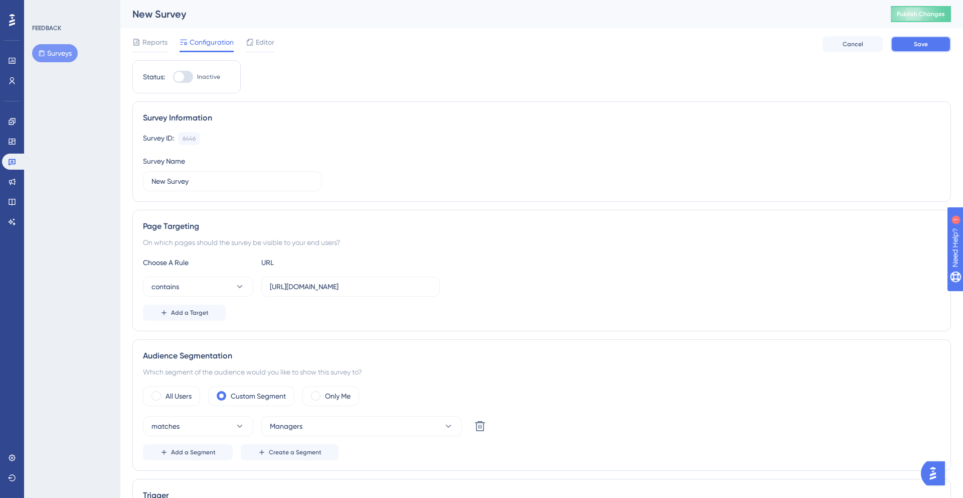
click at [916, 49] on button "Save" at bounding box center [921, 44] width 60 height 16
click at [261, 46] on span "Editor" at bounding box center [265, 42] width 19 height 12
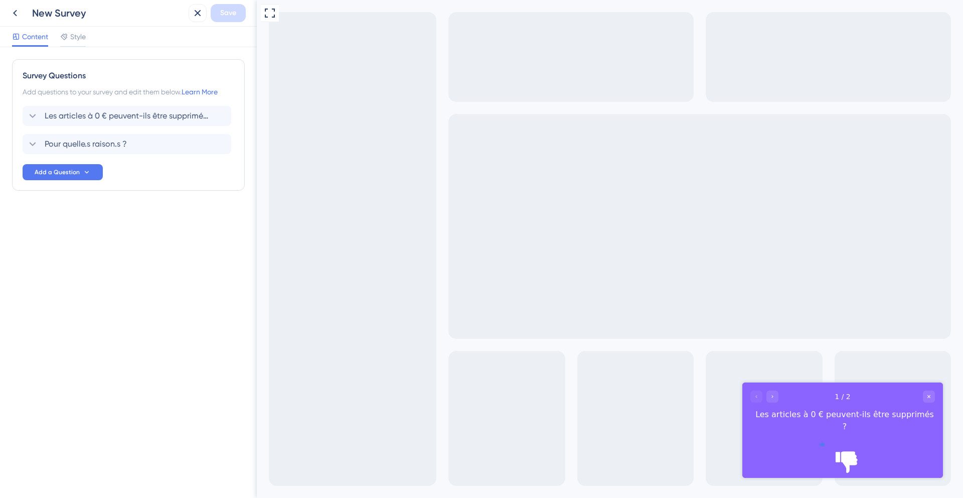
click at [825, 446] on icon "Rate thumbs up" at bounding box center [822, 443] width 5 height 5
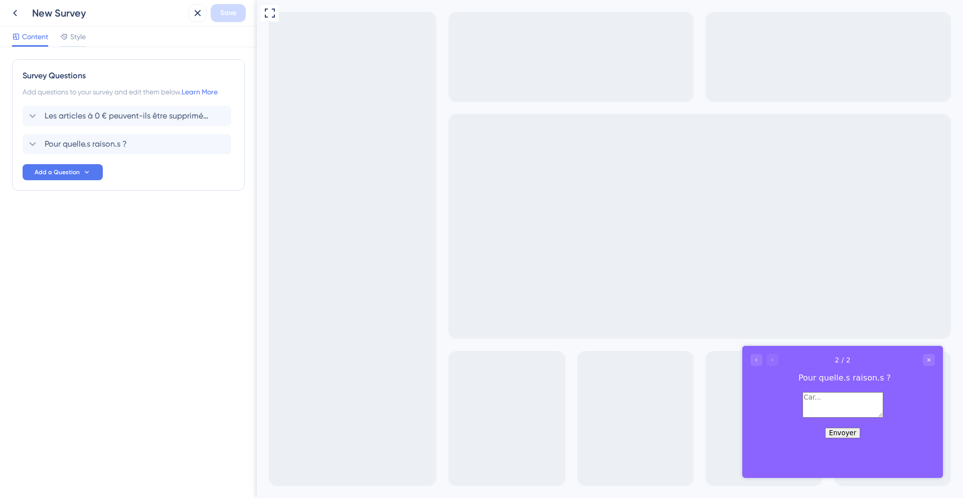
click at [849, 438] on button "Envoyer" at bounding box center [842, 433] width 35 height 11
click at [850, 438] on button "Envoyer" at bounding box center [842, 433] width 35 height 11
click at [31, 143] on icon at bounding box center [33, 144] width 7 height 4
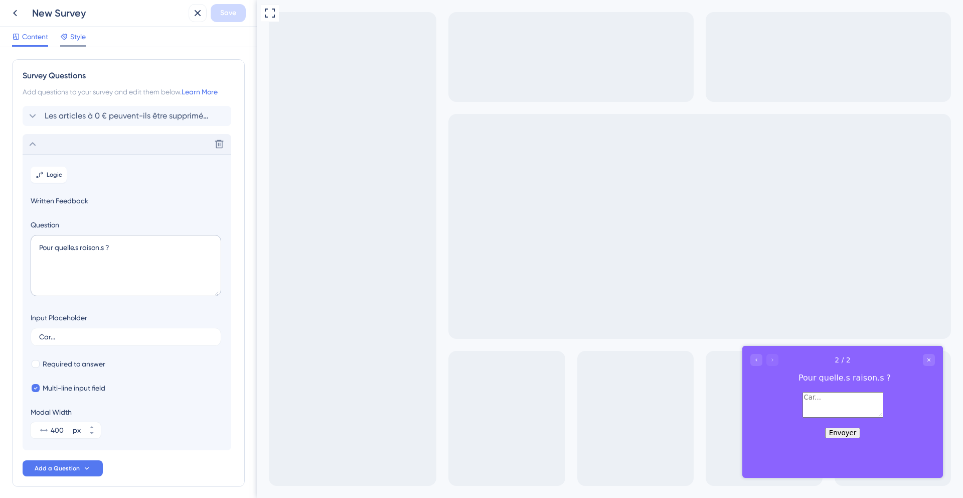
click at [80, 42] on span "Style" at bounding box center [78, 37] width 16 height 12
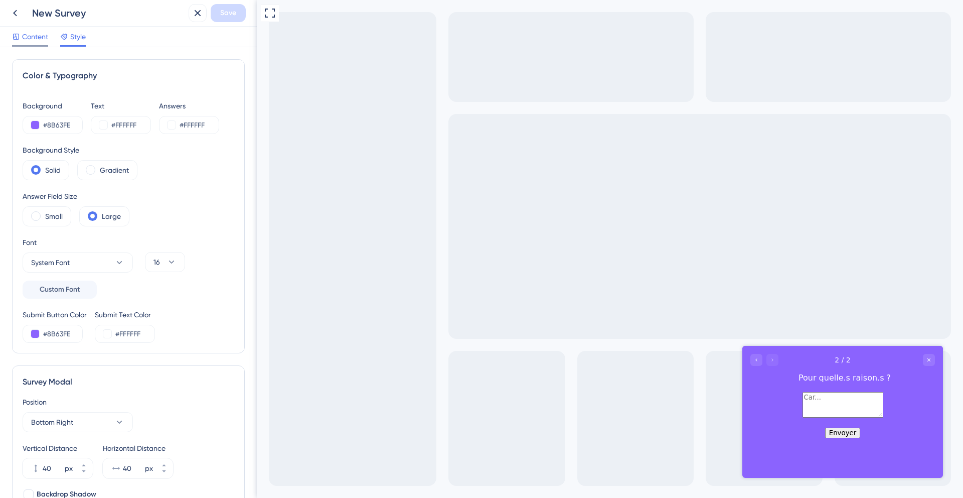
click at [35, 39] on span "Content" at bounding box center [35, 37] width 26 height 12
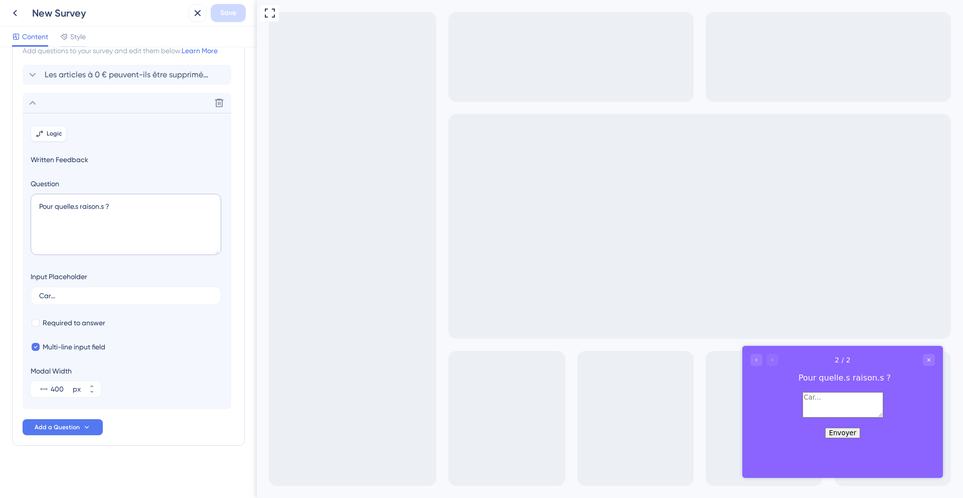
click at [54, 138] on button "Logic" at bounding box center [49, 133] width 36 height 16
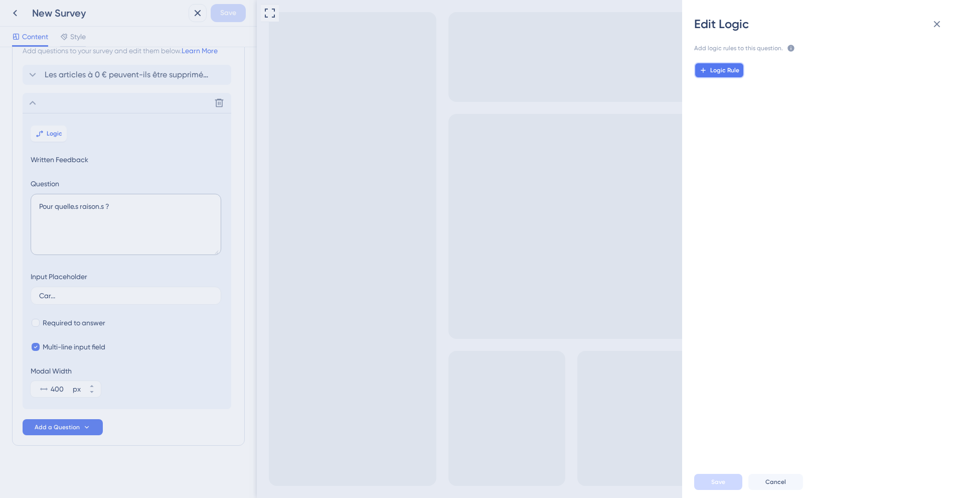
click at [740, 68] on button "Logic Rule" at bounding box center [719, 70] width 50 height 16
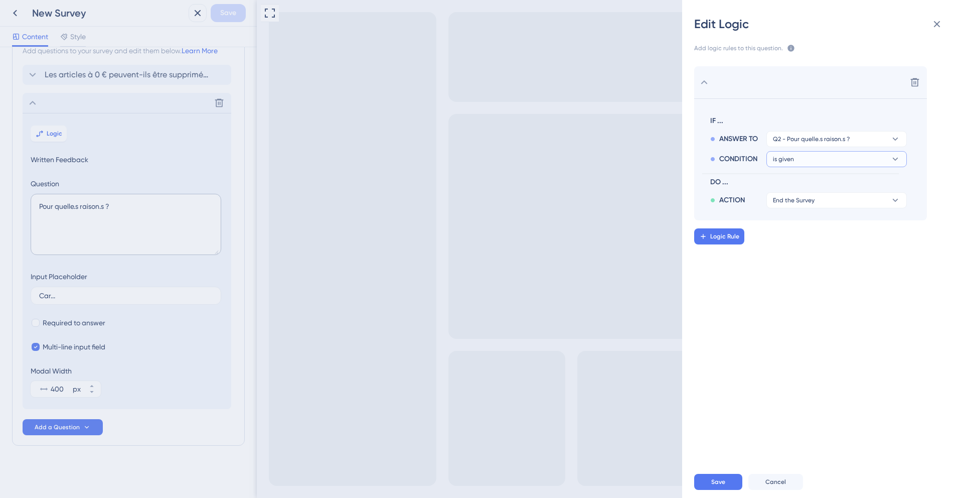
click at [828, 157] on button "is given" at bounding box center [837, 159] width 141 height 16
click at [830, 274] on div "Delete IF ... ANSWER TO Q2 - Pour quelle.s raison.s ? CONDITION is given is giv…" at bounding box center [826, 255] width 297 height 403
click at [51, 77] on div "Edit Logic Add logic rules to this question. The rules will apply after this qu…" at bounding box center [481, 249] width 963 height 498
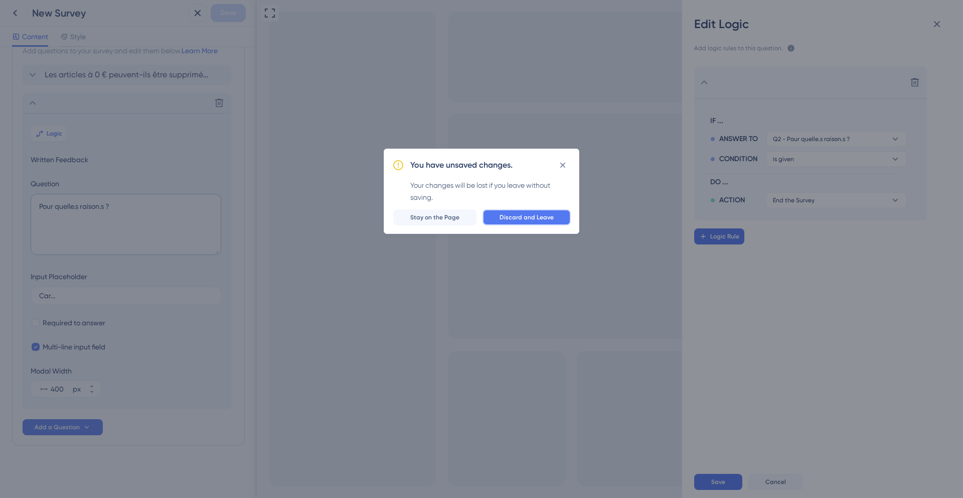
click at [503, 218] on span "Discard and Leave" at bounding box center [527, 217] width 54 height 8
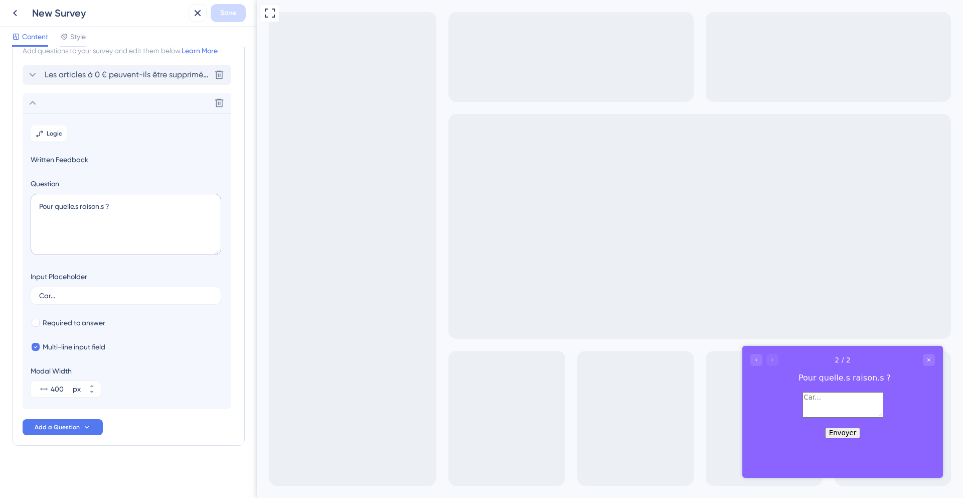
click at [62, 74] on span "Les articles à 0 € peuvent-ils être supprimés ?" at bounding box center [128, 75] width 166 height 12
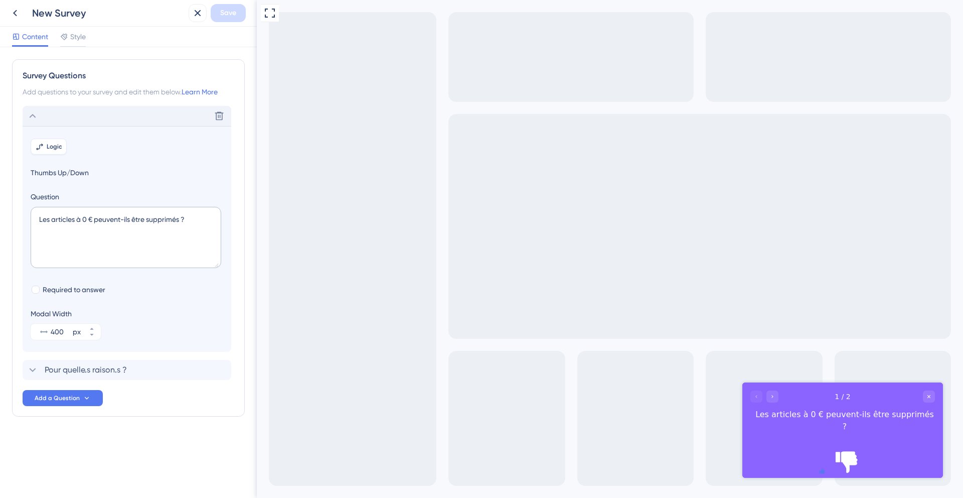
click at [51, 144] on span "Logic" at bounding box center [55, 147] width 16 height 8
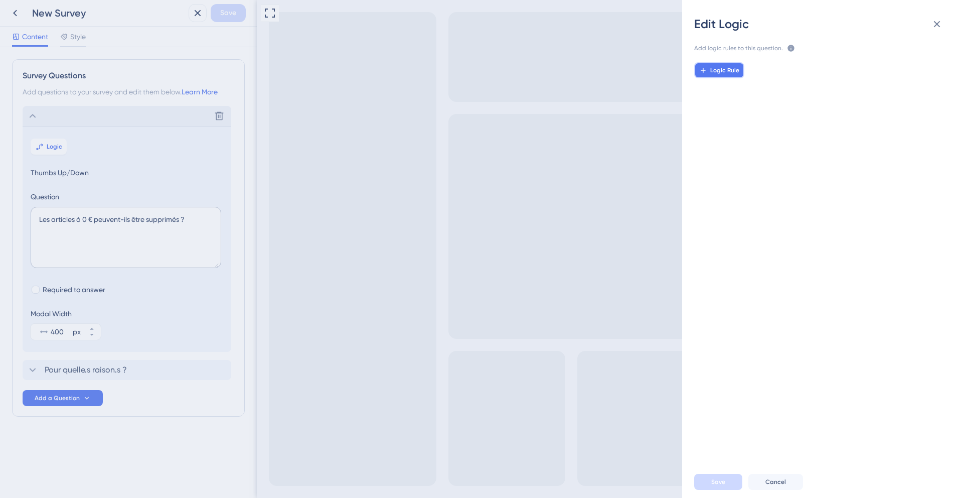
click at [722, 71] on span "Logic Rule" at bounding box center [725, 70] width 29 height 8
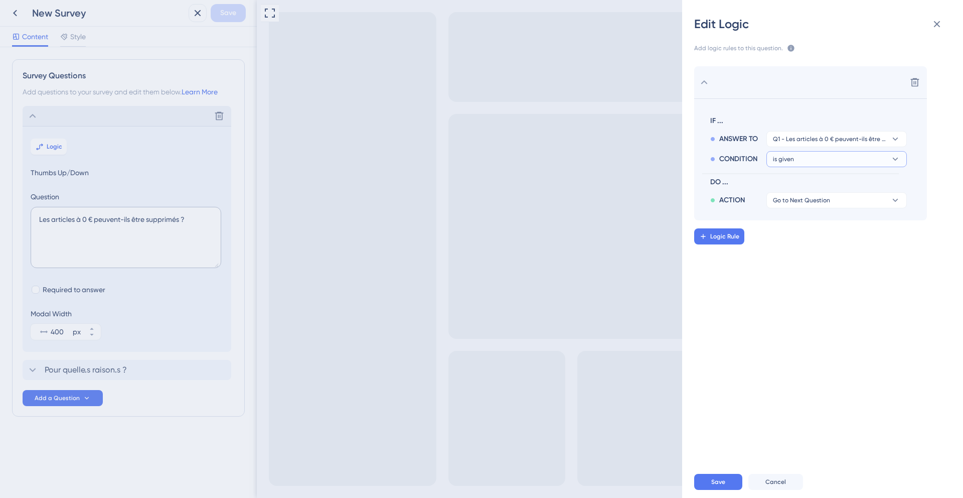
click at [785, 157] on span "is given" at bounding box center [783, 159] width 21 height 8
click at [805, 222] on div "is is" at bounding box center [836, 228] width 119 height 20
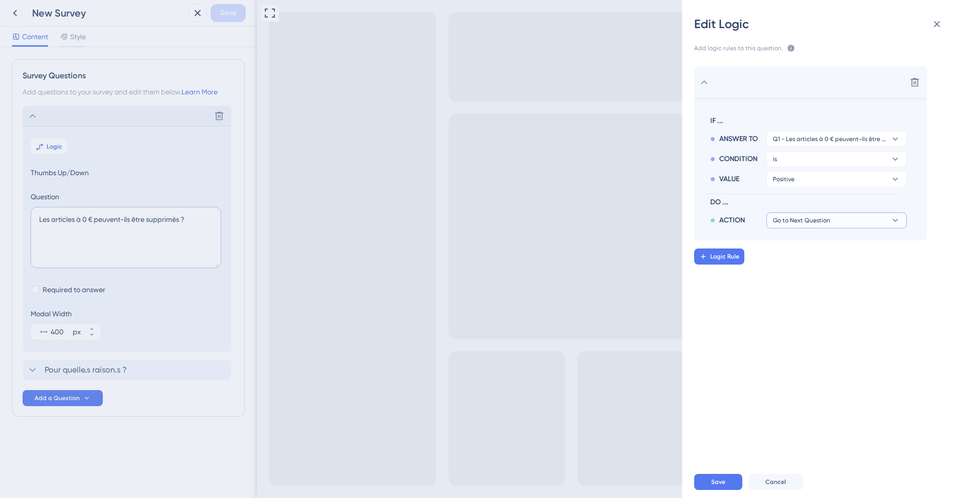
click at [814, 219] on span "Go to Next Question" at bounding box center [801, 220] width 57 height 8
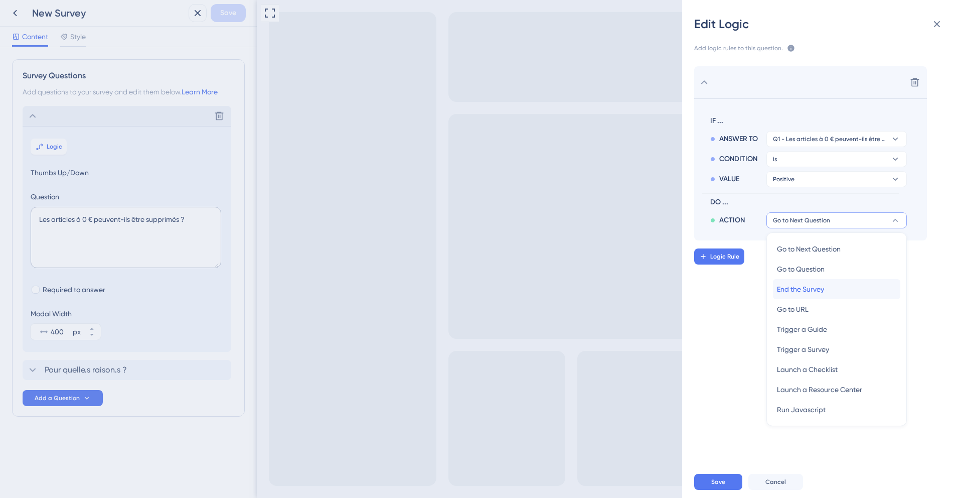
click at [821, 287] on span "End the Survey" at bounding box center [800, 289] width 47 height 12
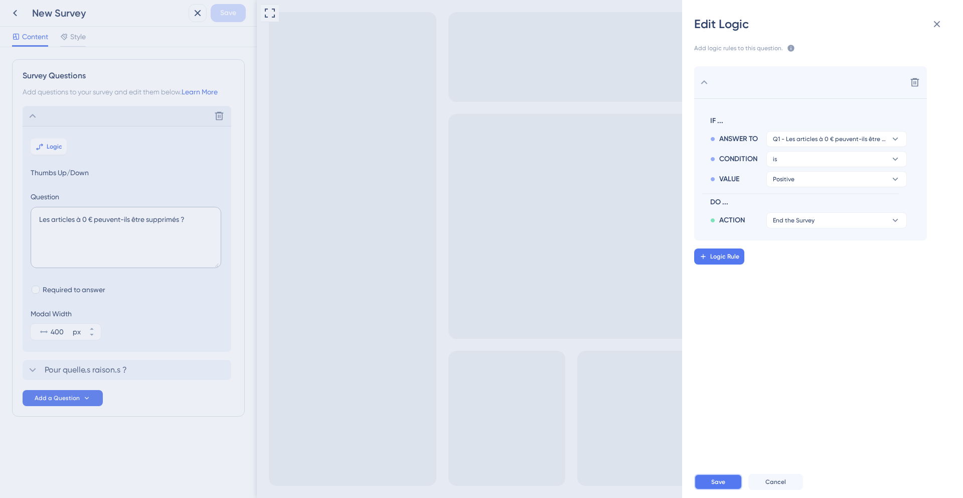
click at [719, 479] on span "Save" at bounding box center [719, 482] width 14 height 8
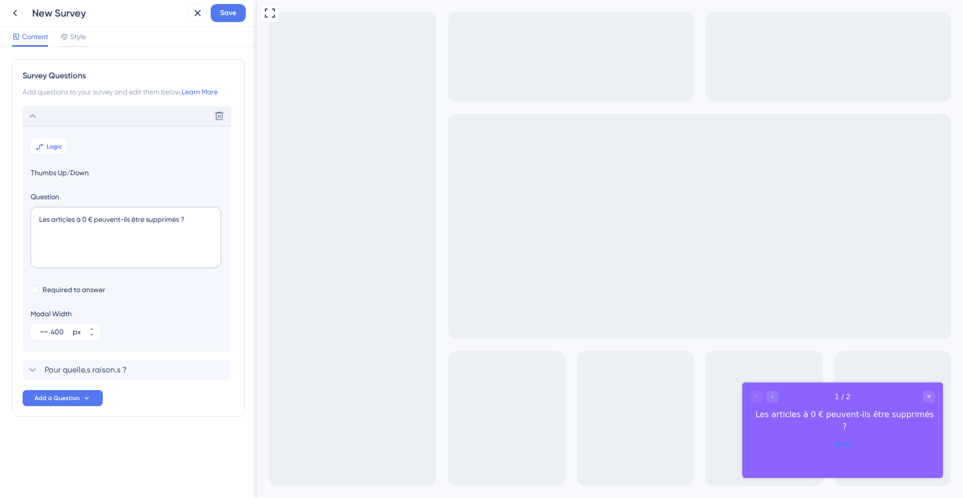
click at [850, 445] on icon "Rate thumbs down" at bounding box center [847, 443] width 5 height 5
click at [221, 17] on span "Save" at bounding box center [228, 13] width 16 height 12
click at [836, 441] on icon "Rate thumbs up" at bounding box center [838, 443] width 5 height 5
click at [755, 395] on div at bounding box center [765, 396] width 28 height 12
click at [196, 12] on icon at bounding box center [198, 13] width 12 height 12
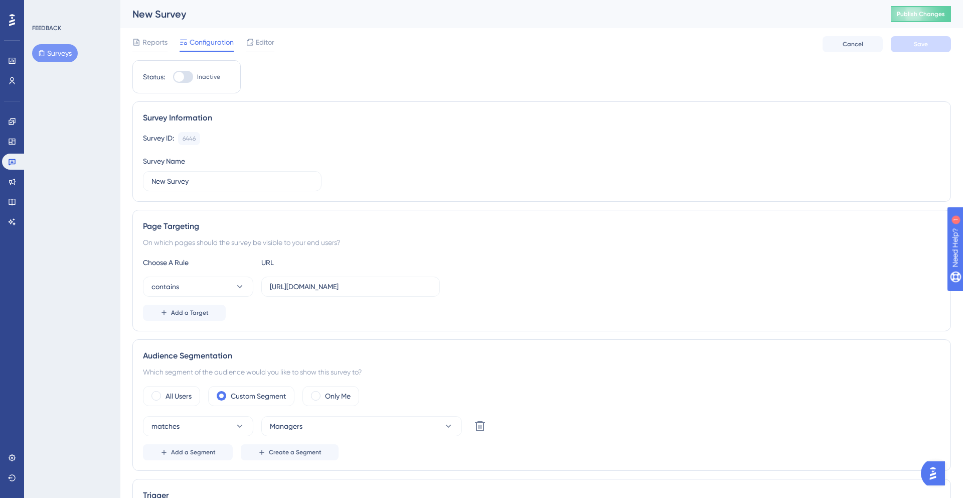
click at [261, 45] on span "Editor" at bounding box center [265, 42] width 19 height 12
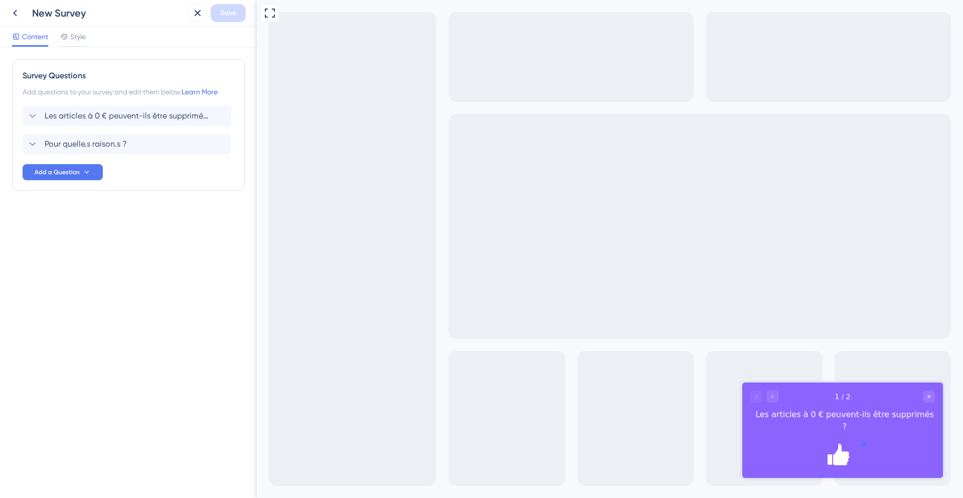
click at [862, 446] on icon "Rate thumbs down" at bounding box center [863, 443] width 5 height 5
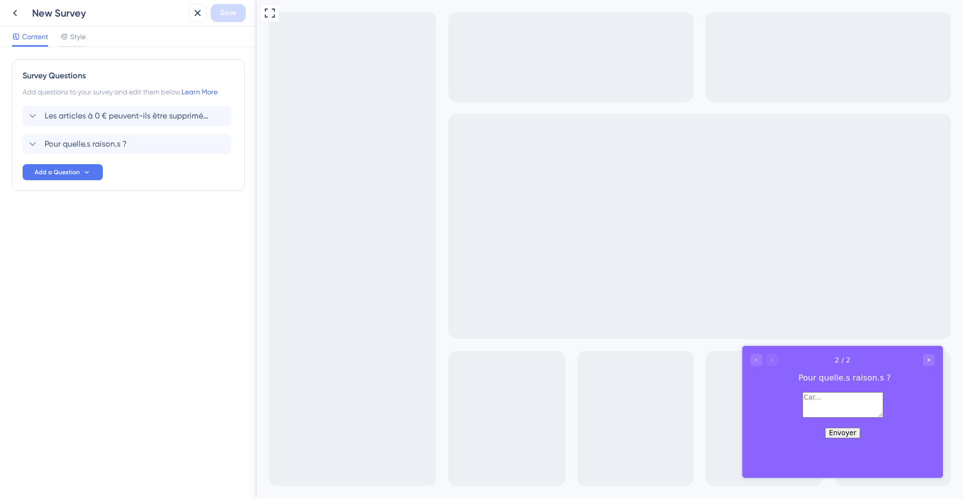
click at [849, 438] on button "Envoyer" at bounding box center [842, 433] width 35 height 11
click at [846, 438] on button "Envoyer" at bounding box center [842, 433] width 35 height 11
click at [759, 360] on icon "Go to Question 1" at bounding box center [757, 360] width 6 height 6
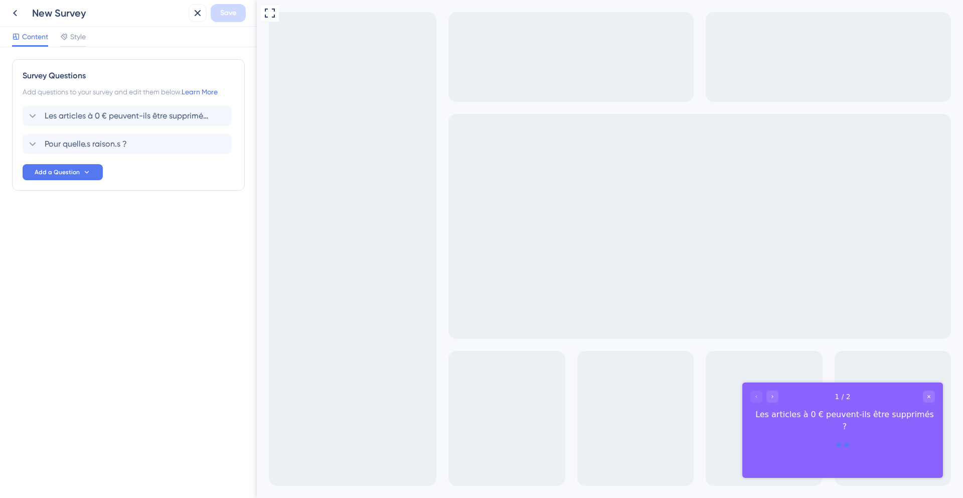
click at [836, 446] on icon "Rate thumbs up" at bounding box center [838, 443] width 5 height 5
click at [17, 16] on icon at bounding box center [15, 13] width 12 height 12
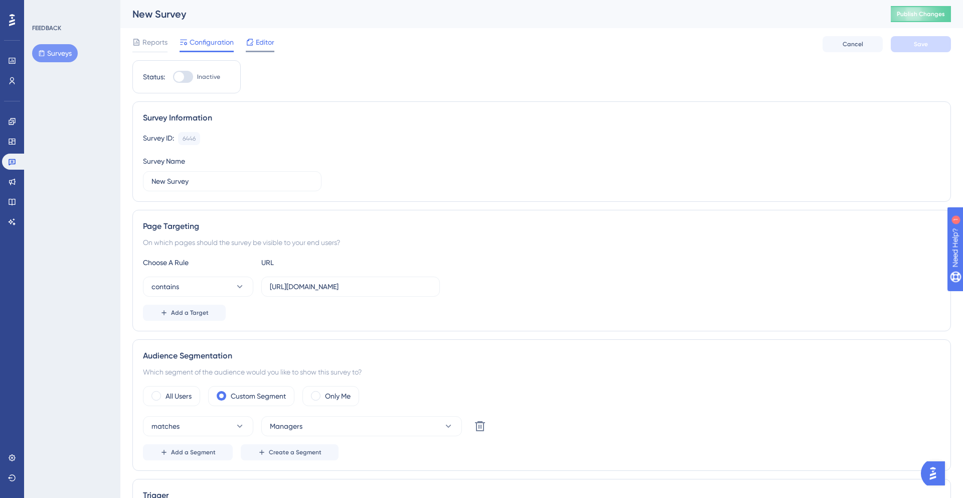
click at [256, 47] on span "Editor" at bounding box center [265, 42] width 19 height 12
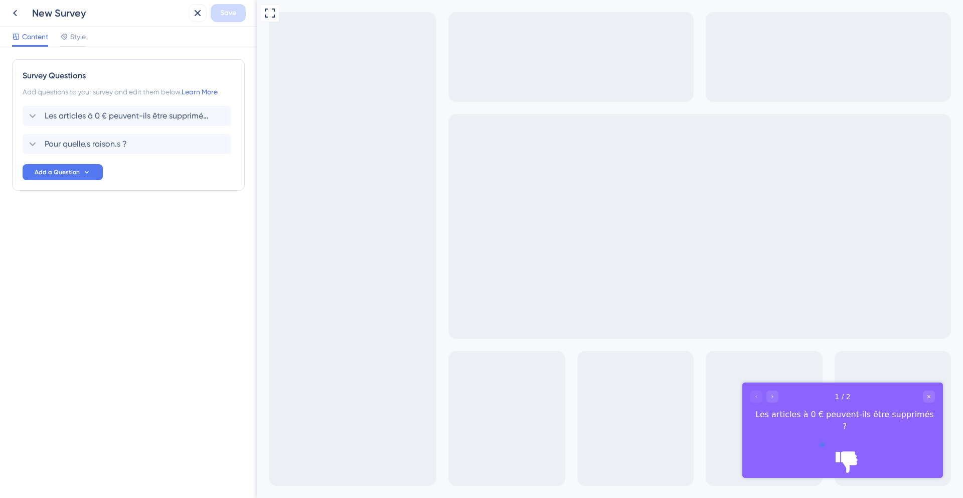
click at [822, 445] on icon "Rate thumbs up" at bounding box center [822, 443] width 5 height 5
click at [86, 120] on span "Les articles à 0 € peuvent-ils être supprimés ?" at bounding box center [128, 116] width 166 height 12
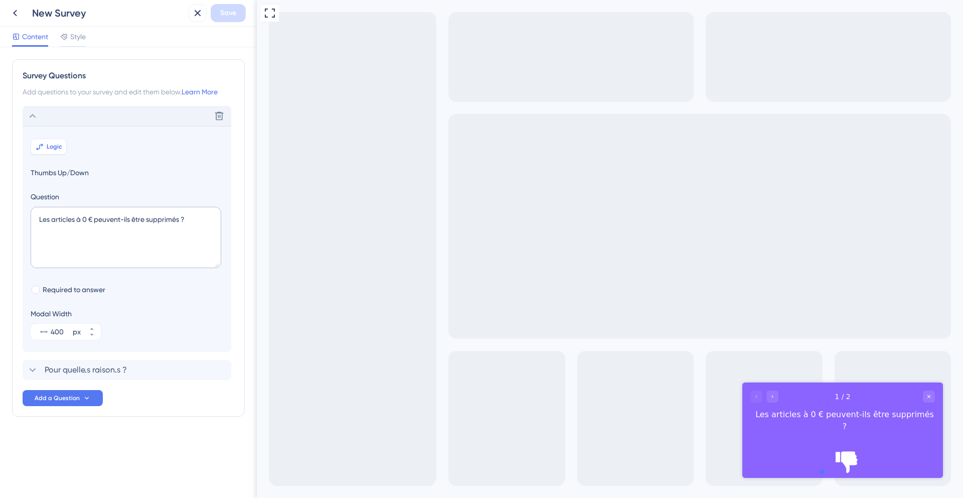
click at [60, 139] on button "Logic" at bounding box center [49, 146] width 36 height 16
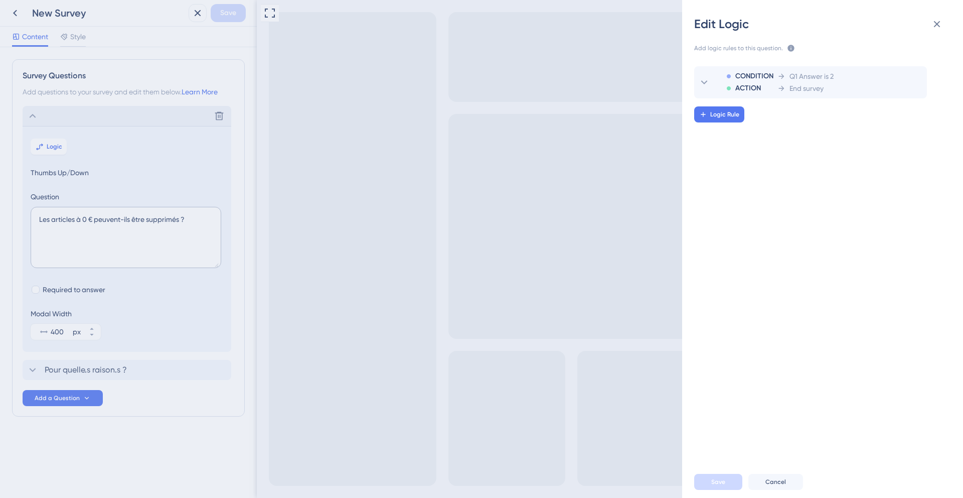
click at [29, 113] on div "Edit Logic Add logic rules to this question. The rules will apply after this qu…" at bounding box center [481, 249] width 963 height 498
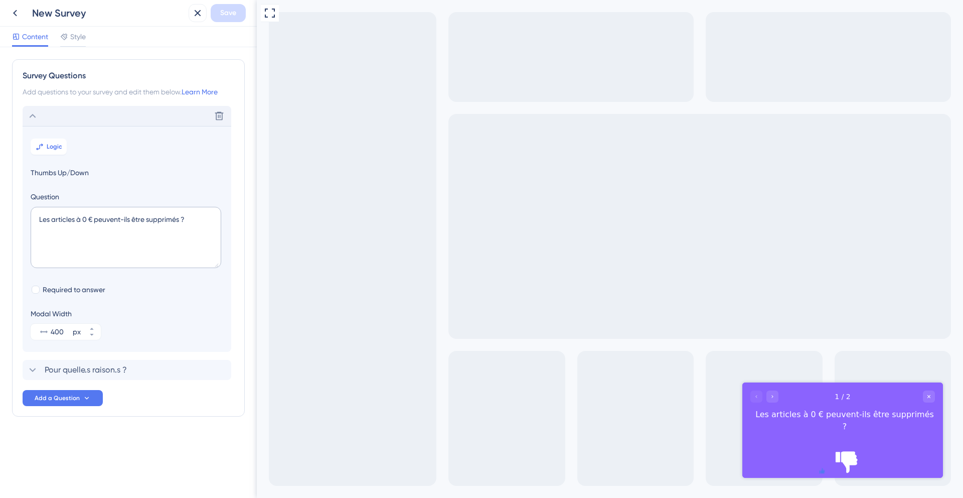
click at [32, 115] on icon at bounding box center [33, 116] width 7 height 4
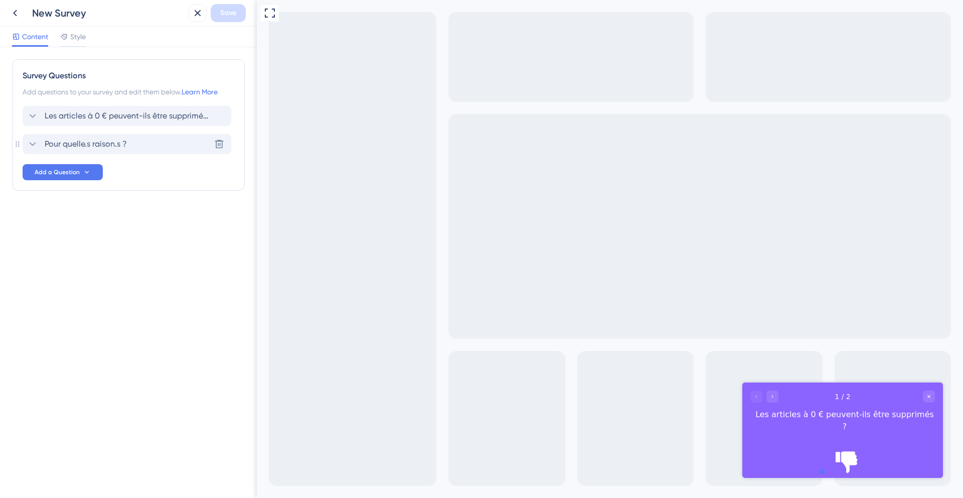
click at [39, 144] on div "Pour quelle.s raison.s ?" at bounding box center [77, 144] width 100 height 12
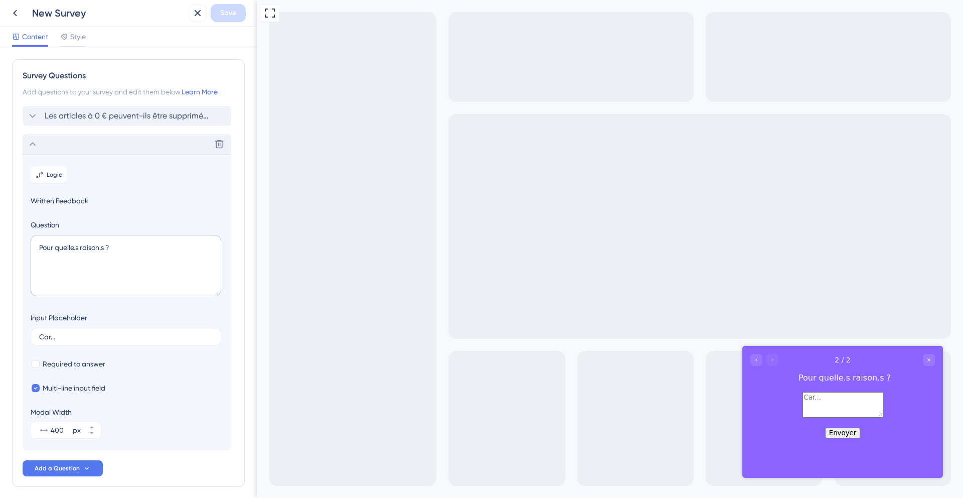
scroll to position [41, 0]
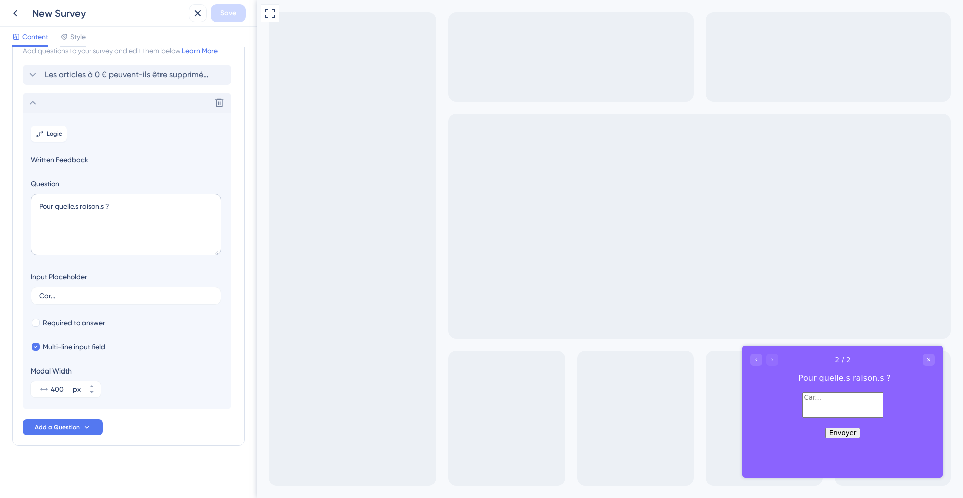
click at [31, 101] on icon at bounding box center [33, 103] width 12 height 12
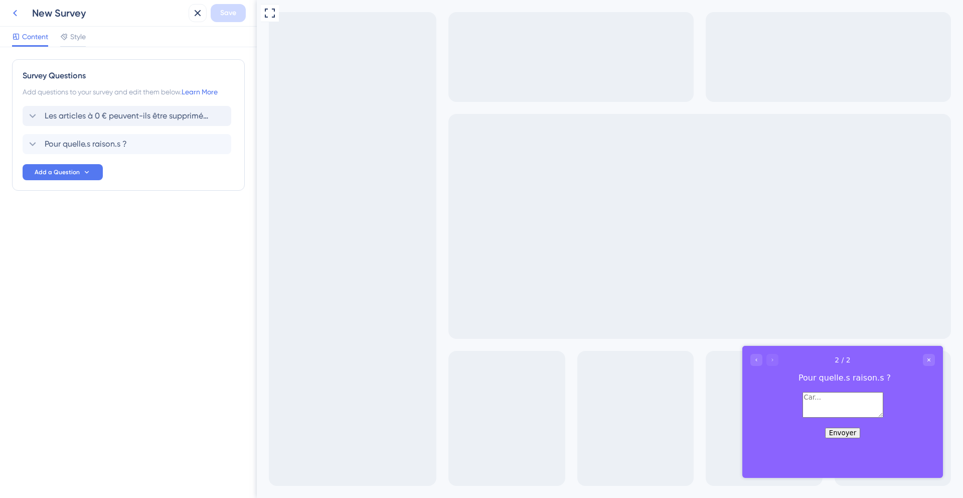
click at [17, 14] on icon at bounding box center [15, 13] width 12 height 12
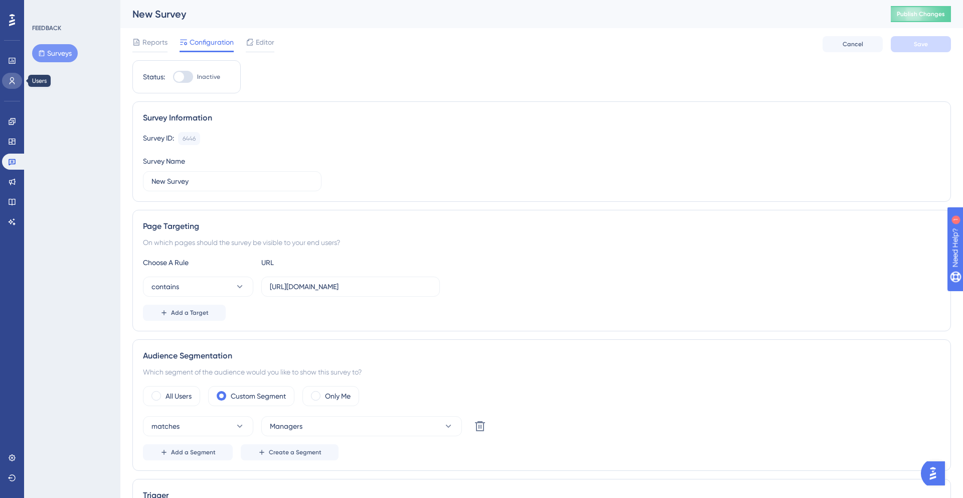
click at [14, 86] on link at bounding box center [12, 81] width 20 height 16
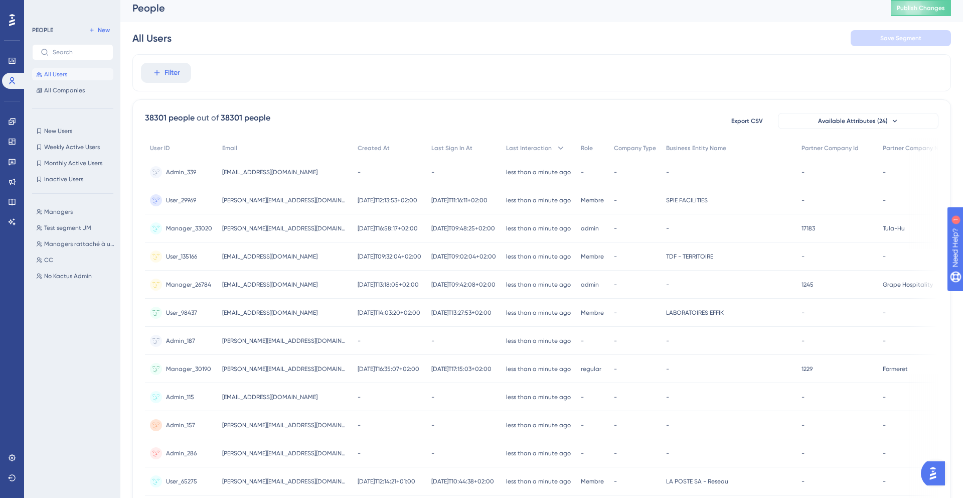
scroll to position [9, 0]
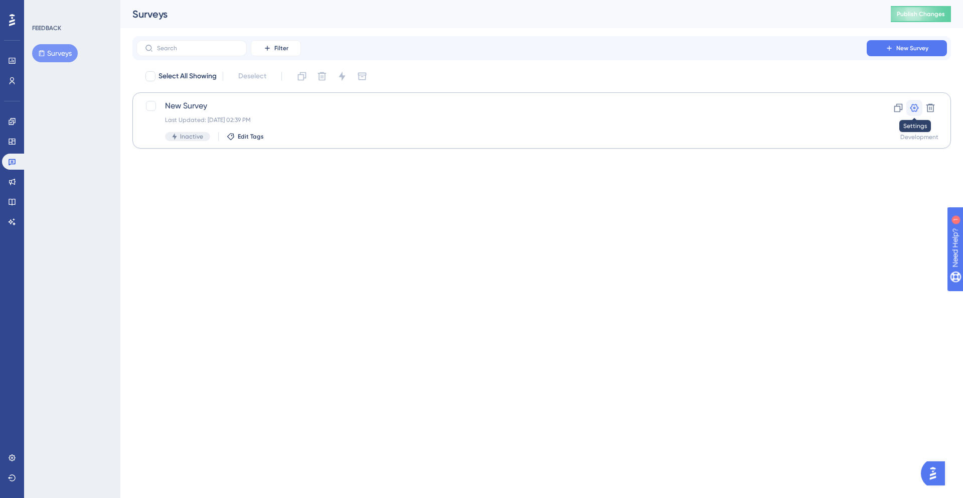
click at [915, 110] on icon at bounding box center [915, 108] width 10 height 10
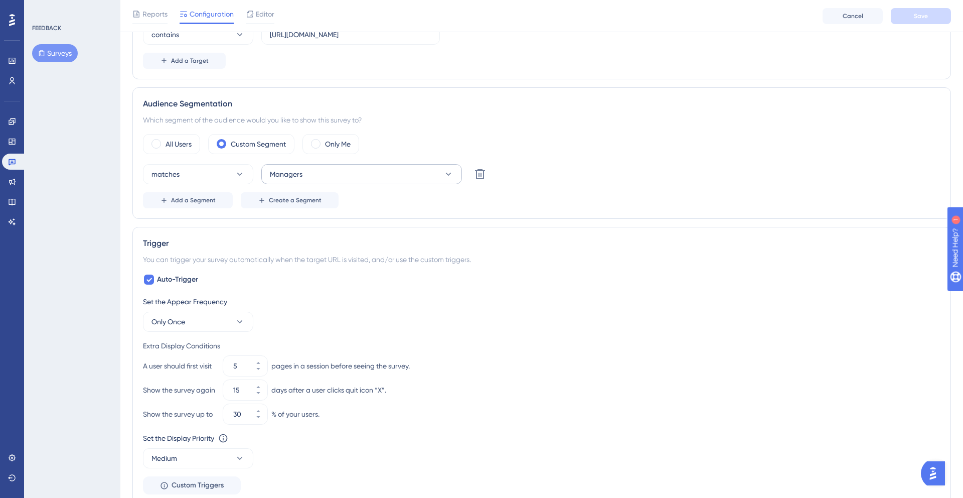
scroll to position [255, 0]
click at [357, 169] on button "Managers" at bounding box center [361, 175] width 201 height 20
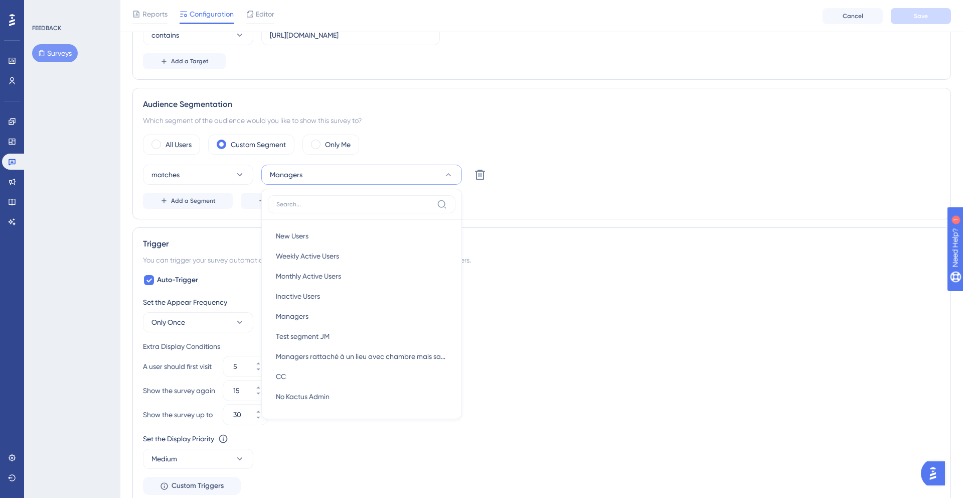
scroll to position [310, 0]
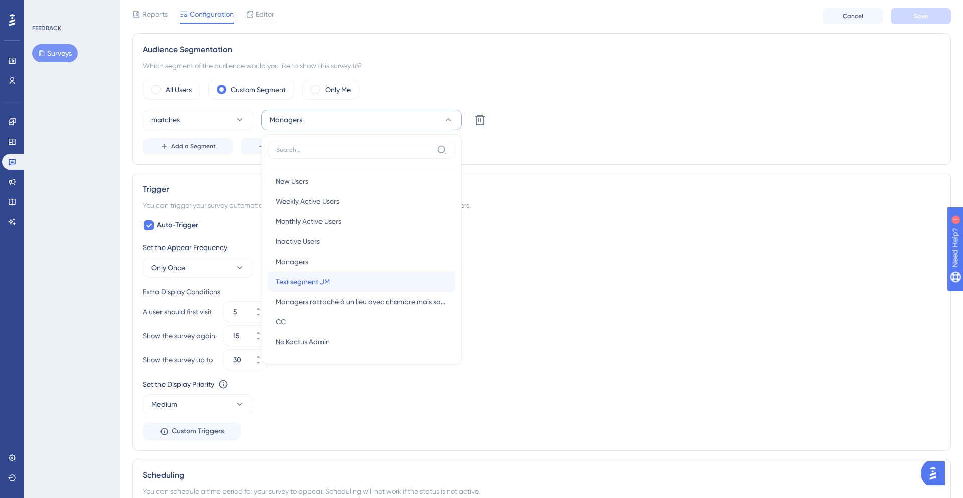
click at [334, 274] on div "Test segment JM Test segment JM" at bounding box center [362, 281] width 172 height 20
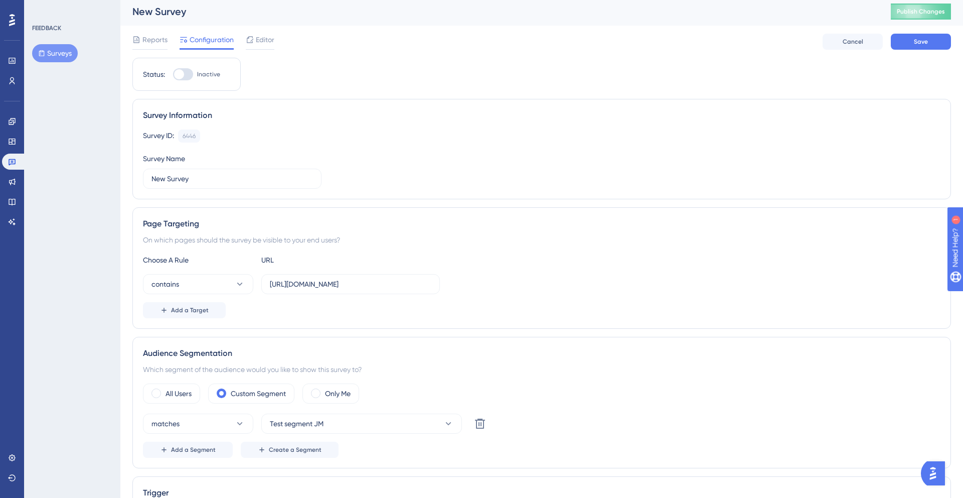
scroll to position [0, 0]
click at [927, 48] on span "Save" at bounding box center [921, 44] width 14 height 8
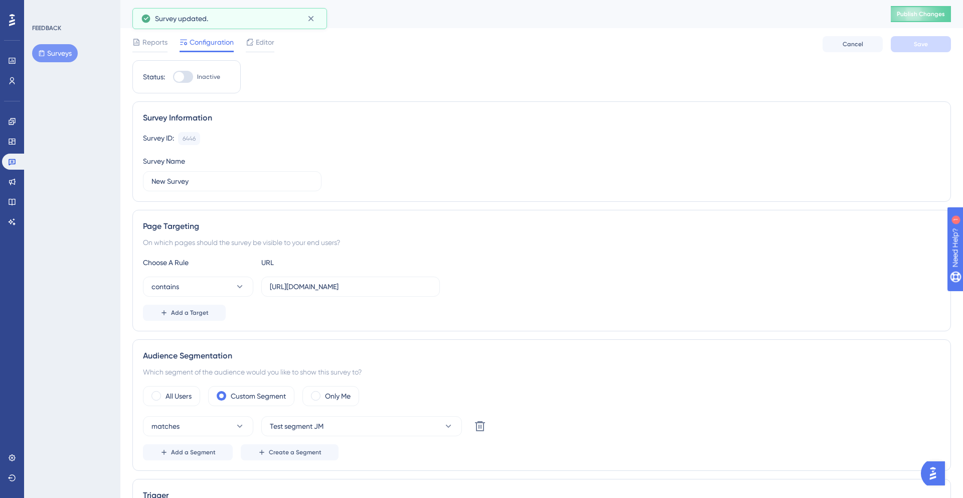
click at [181, 77] on div at bounding box center [179, 77] width 10 height 10
click at [173, 77] on input "Inactive" at bounding box center [173, 77] width 1 height 1
checkbox input "true"
click at [921, 44] on span "Save" at bounding box center [921, 44] width 14 height 8
click at [925, 18] on span "Publish Changes" at bounding box center [921, 14] width 48 height 8
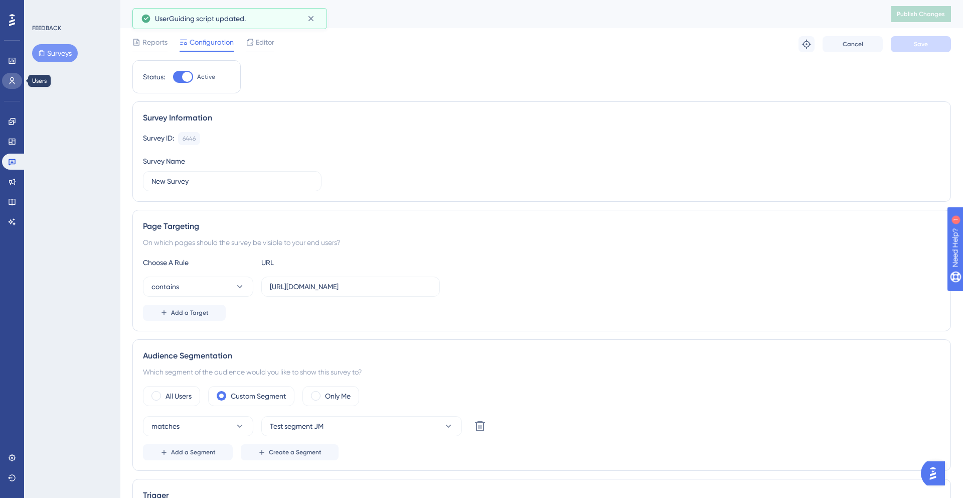
click at [4, 77] on link at bounding box center [12, 81] width 20 height 16
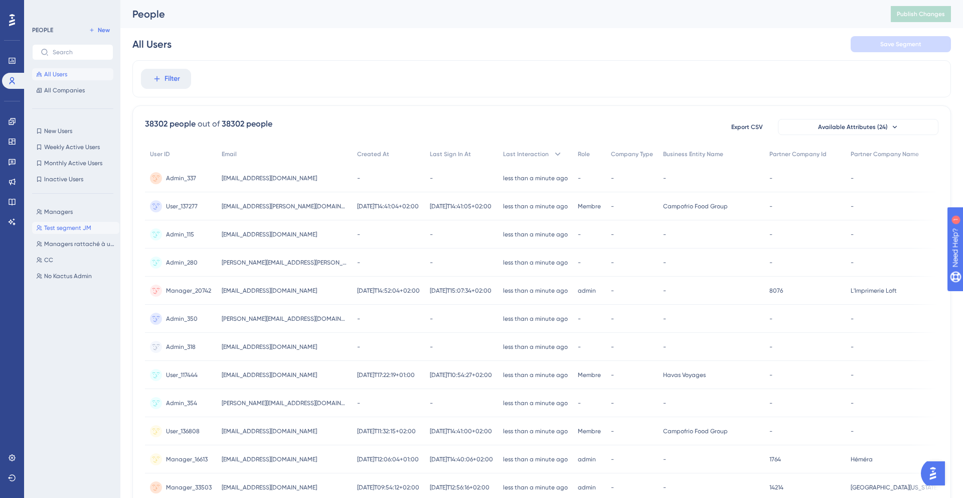
click at [70, 227] on span "Test segment JM" at bounding box center [67, 228] width 47 height 8
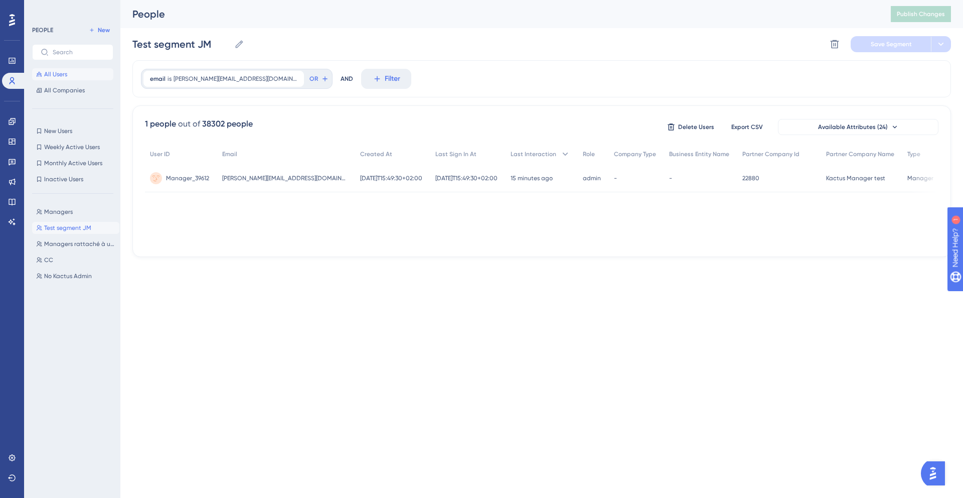
click at [57, 77] on span "All Users" at bounding box center [55, 74] width 23 height 8
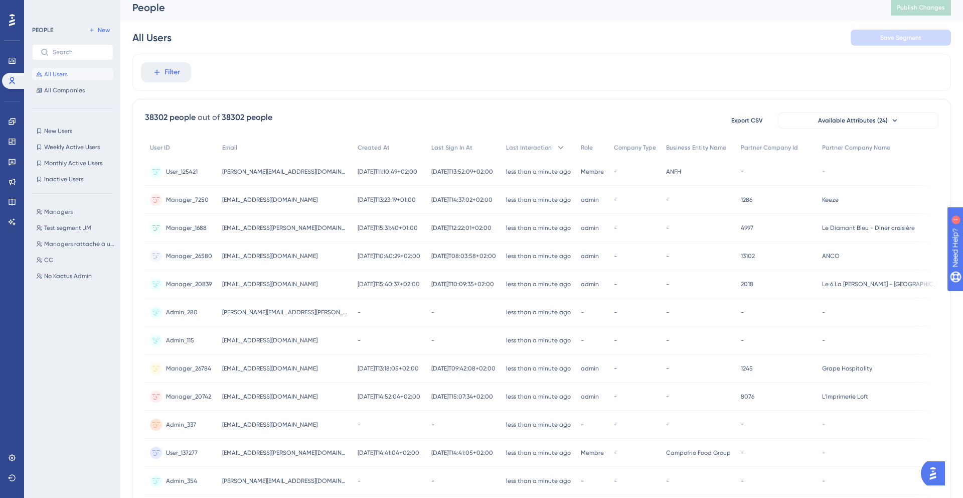
scroll to position [11, 0]
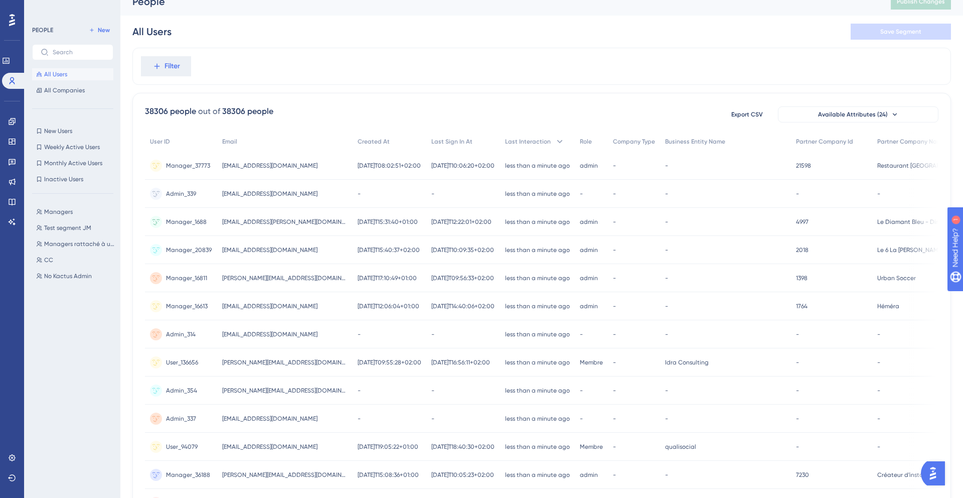
scroll to position [14, 0]
click at [170, 61] on span "Filter" at bounding box center [173, 65] width 16 height 12
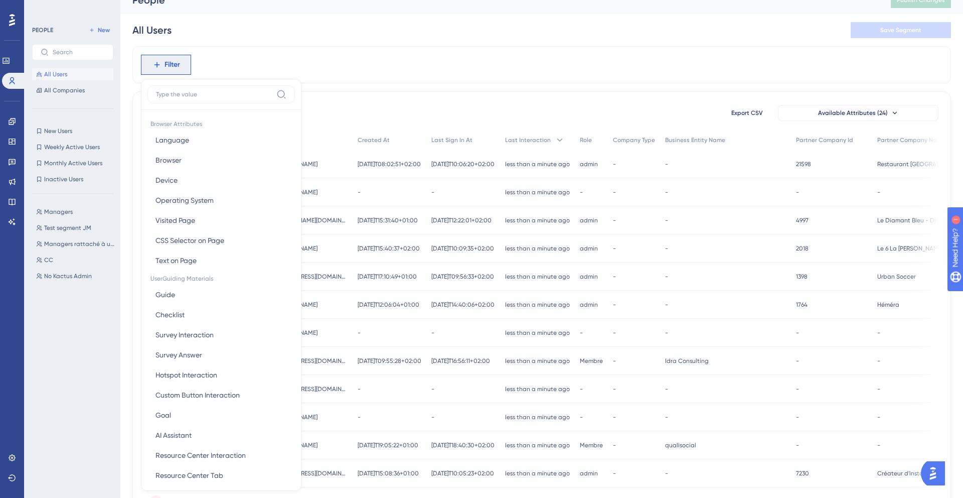
scroll to position [50, 0]
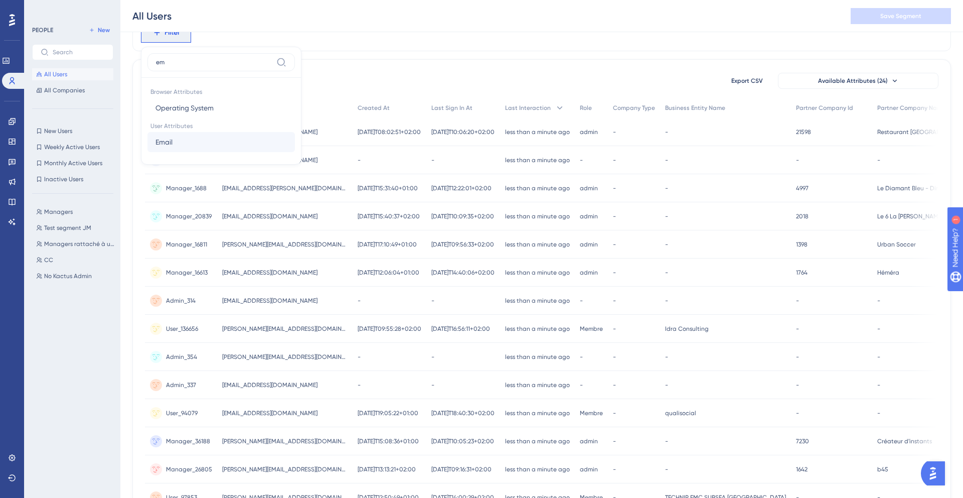
type input "em"
click at [216, 145] on button "Email Email" at bounding box center [222, 142] width 148 height 20
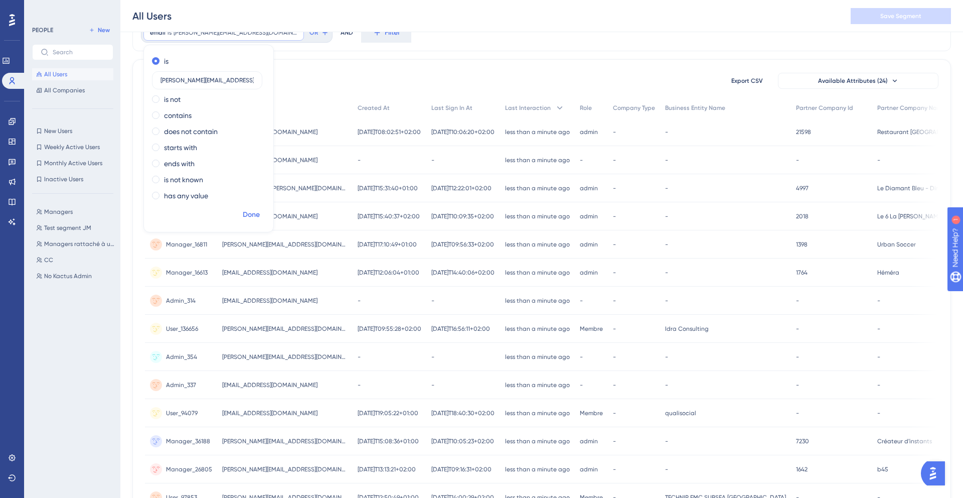
type input "jean-marie@kactus.com"
click at [245, 210] on span "Done" at bounding box center [251, 215] width 17 height 12
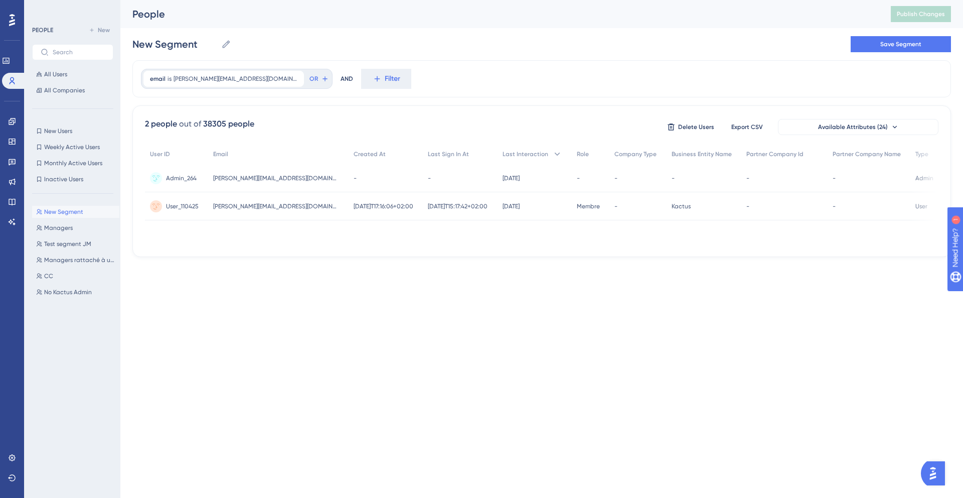
scroll to position [0, 0]
click at [294, 78] on icon at bounding box center [297, 79] width 6 height 6
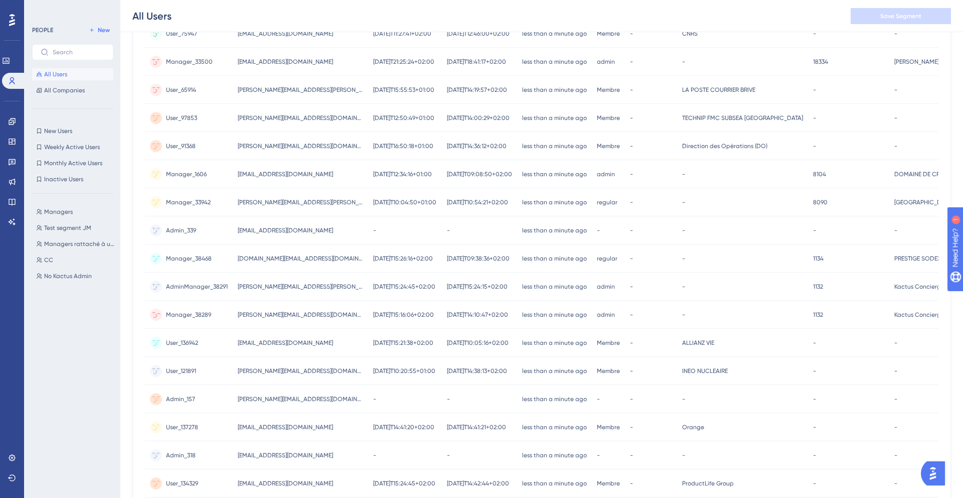
scroll to position [237, 0]
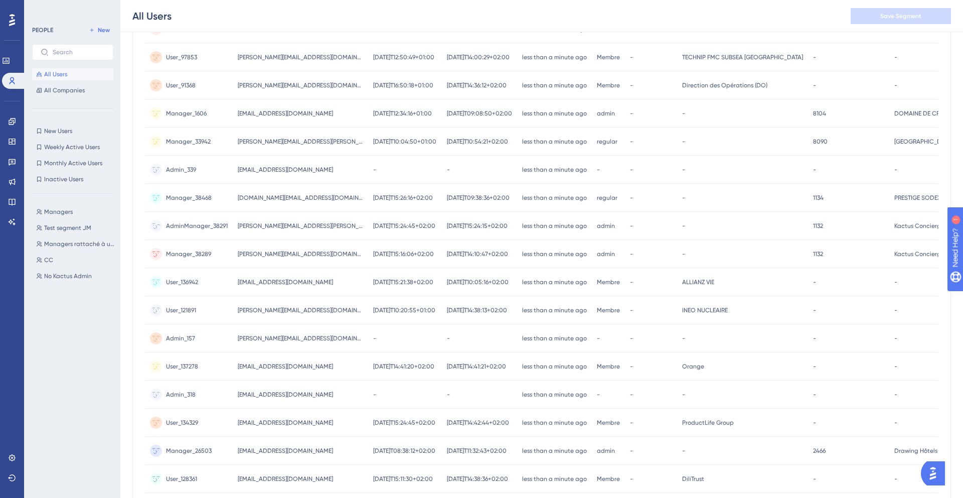
click at [248, 225] on span "[PERSON_NAME][EMAIL_ADDRESS][PERSON_NAME][DOMAIN_NAME]" at bounding box center [300, 226] width 125 height 8
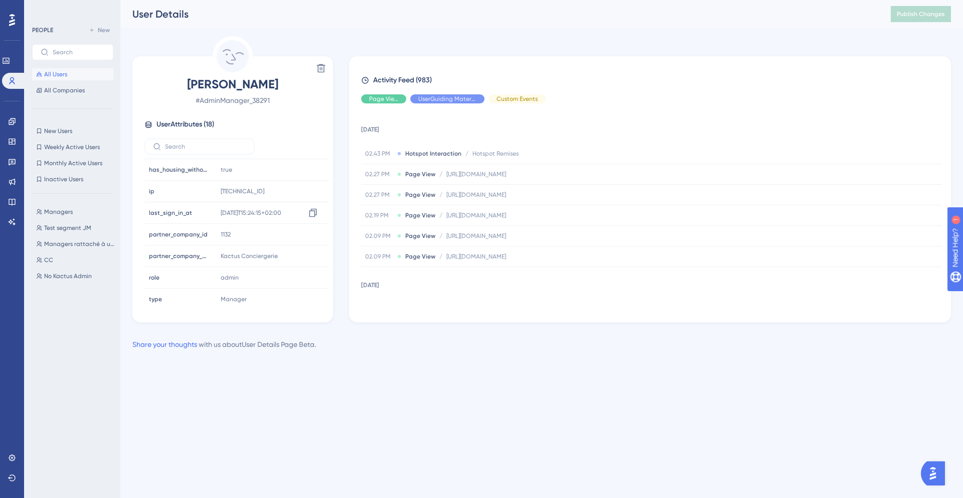
scroll to position [241, 0]
click at [69, 127] on span "New Users" at bounding box center [58, 131] width 28 height 8
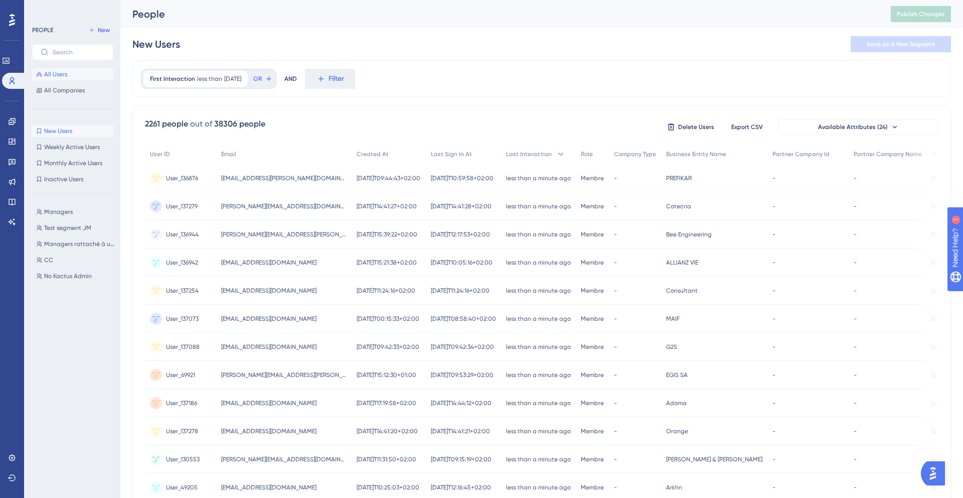
click at [64, 74] on span "All Users" at bounding box center [55, 74] width 23 height 8
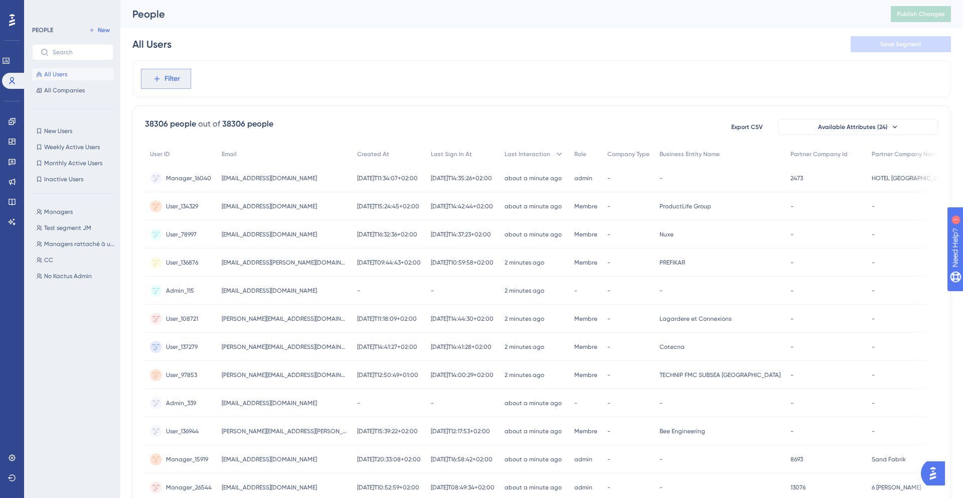
click at [170, 79] on span "Filter" at bounding box center [173, 79] width 16 height 12
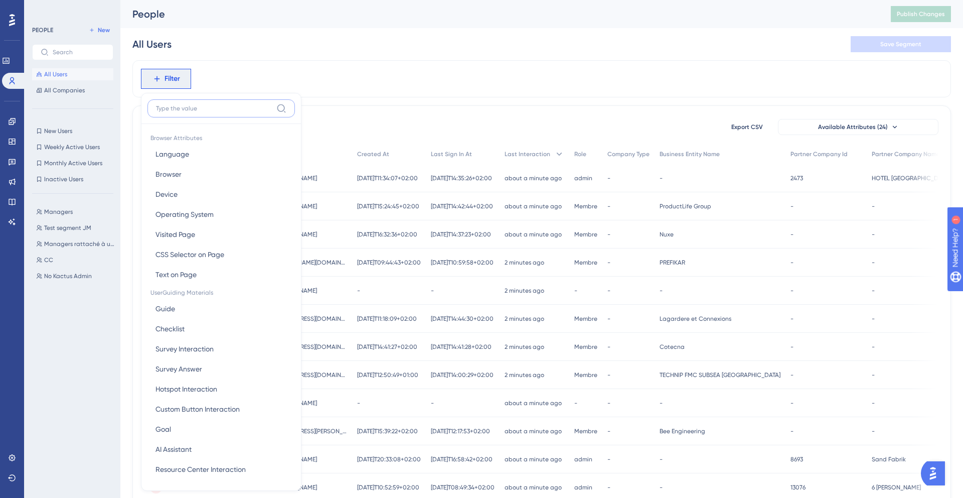
scroll to position [43, 0]
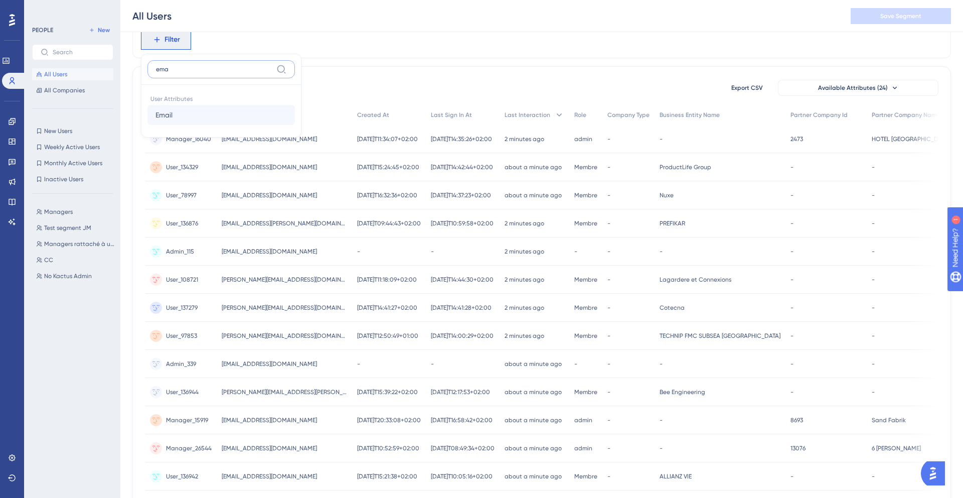
type input "ema"
click at [186, 110] on button "Email Email" at bounding box center [222, 115] width 148 height 20
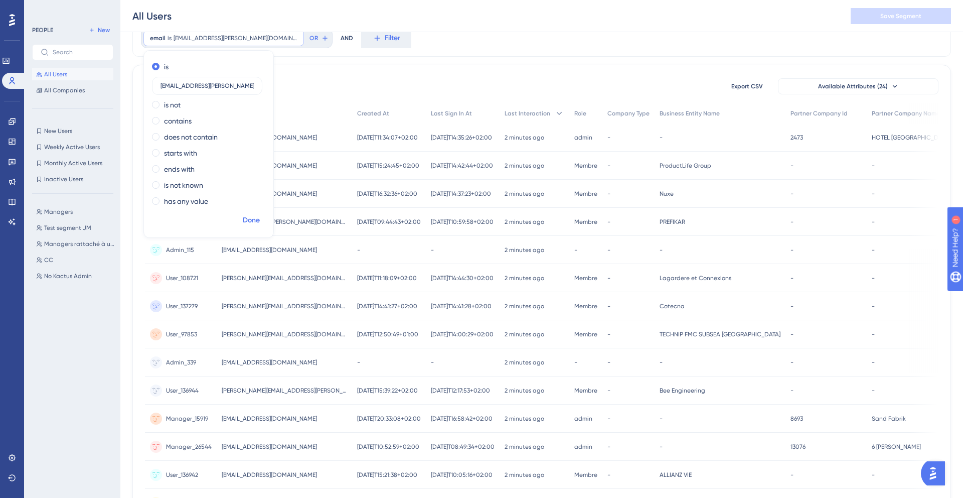
type input "[EMAIL_ADDRESS][PERSON_NAME][DOMAIN_NAME]"
click at [249, 222] on span "Done" at bounding box center [251, 220] width 17 height 12
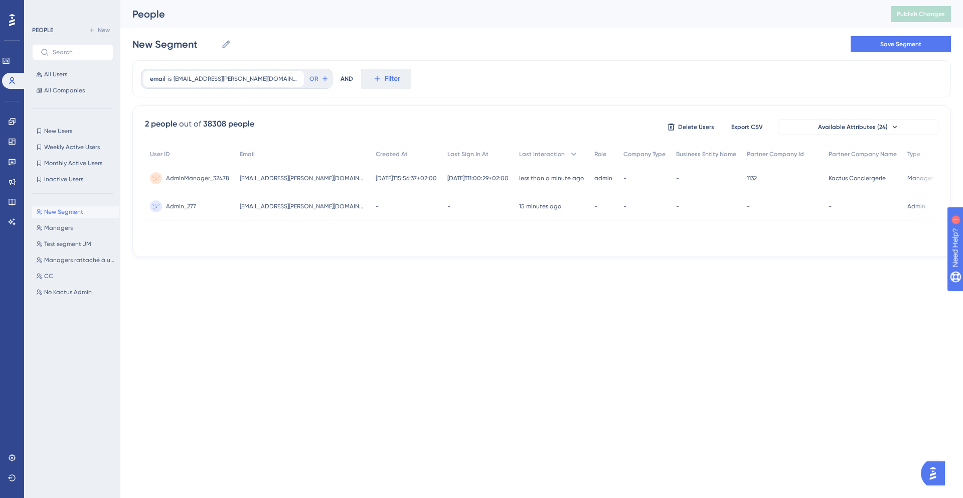
scroll to position [0, 0]
click at [73, 243] on span "Test segment JM" at bounding box center [67, 244] width 47 height 8
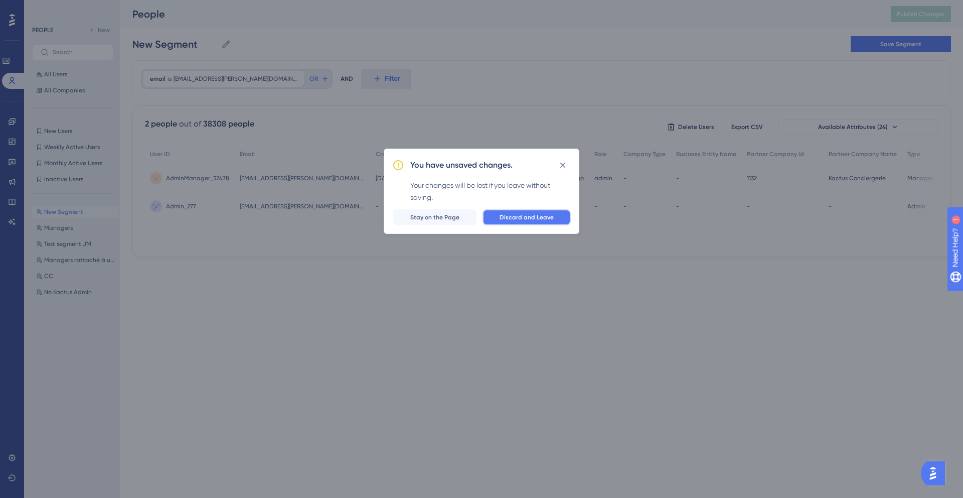
click at [520, 223] on button "Discard and Leave" at bounding box center [527, 217] width 88 height 16
type input "Test segment JM"
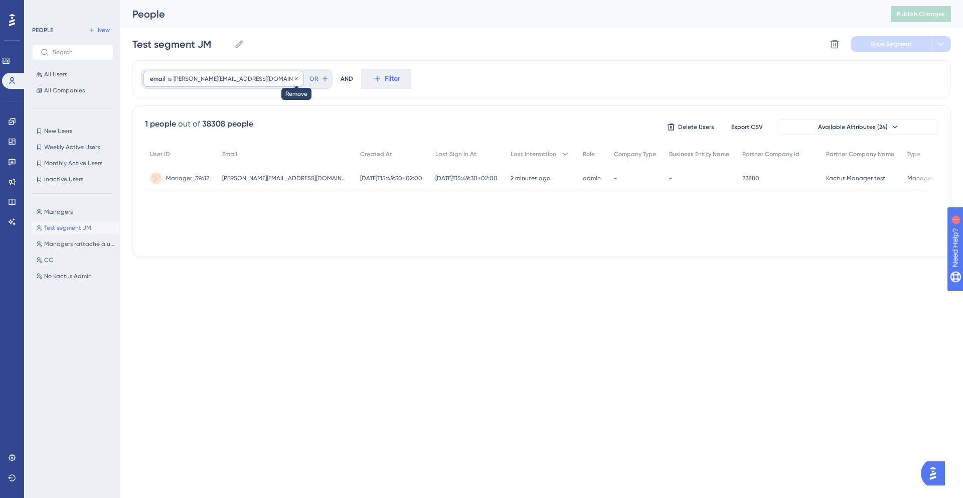
click at [295, 78] on icon at bounding box center [296, 78] width 3 height 3
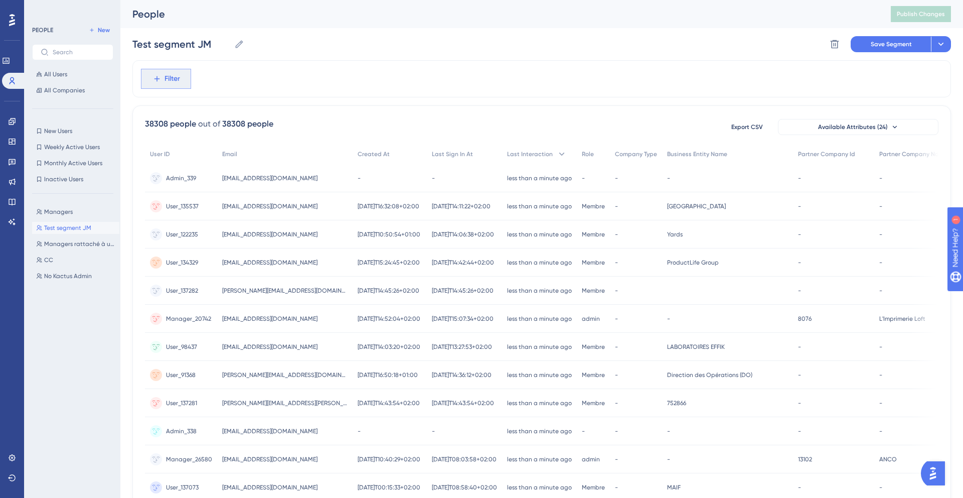
click at [176, 80] on span "Filter" at bounding box center [173, 79] width 16 height 12
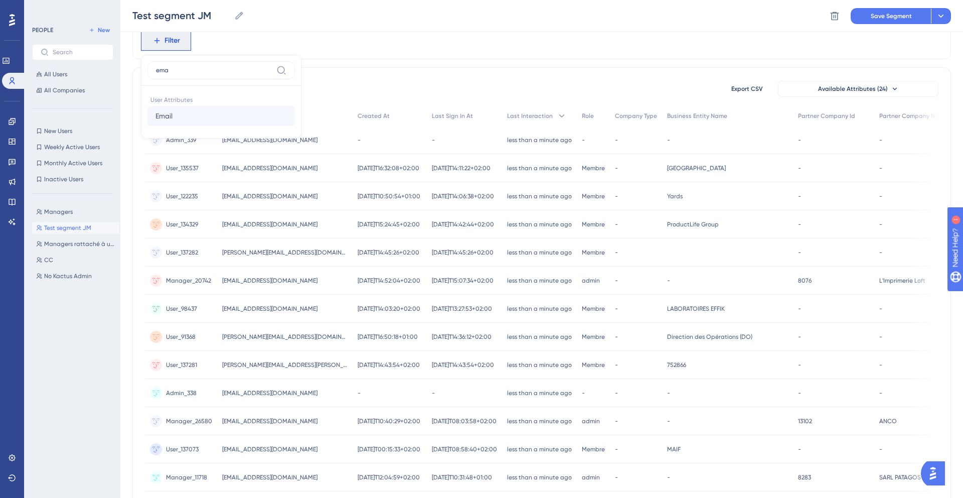
type input "ema"
click at [215, 115] on button "Email Email" at bounding box center [222, 116] width 148 height 20
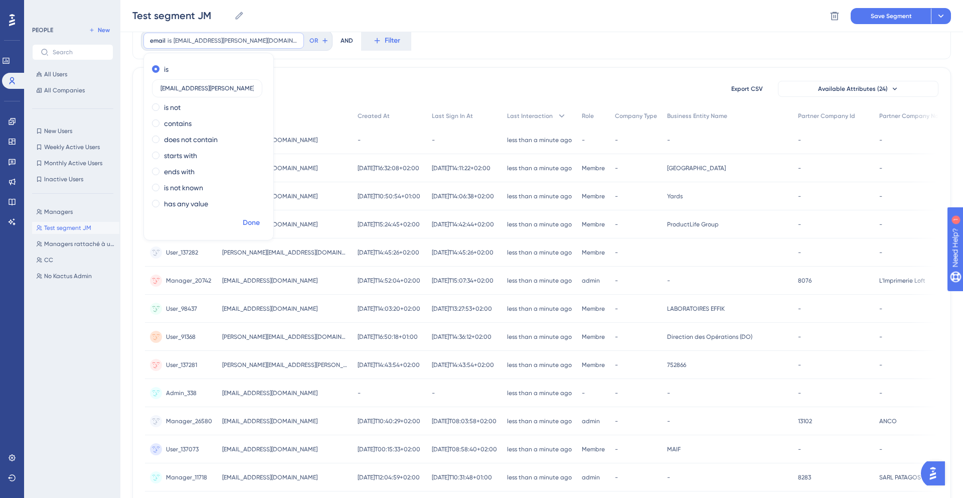
type input "[EMAIL_ADDRESS][PERSON_NAME][DOMAIN_NAME]"
click at [250, 219] on span "Done" at bounding box center [251, 223] width 17 height 12
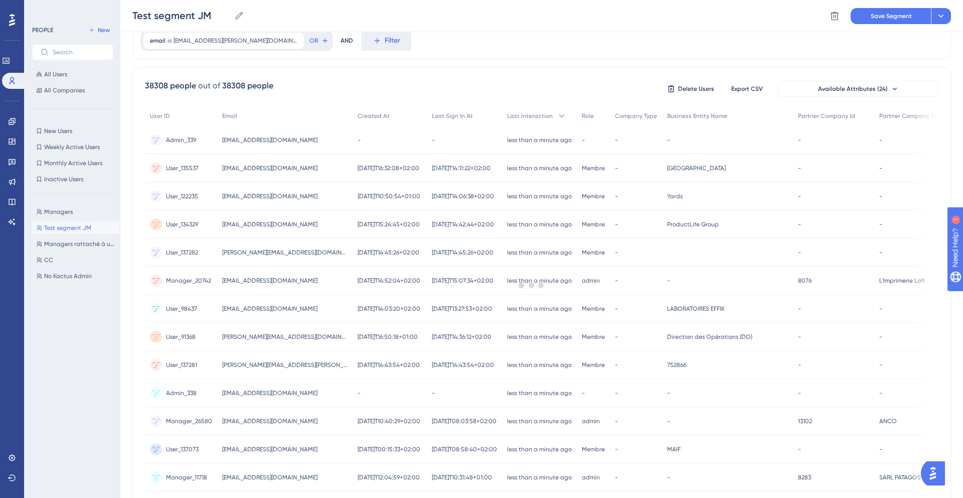
scroll to position [0, 0]
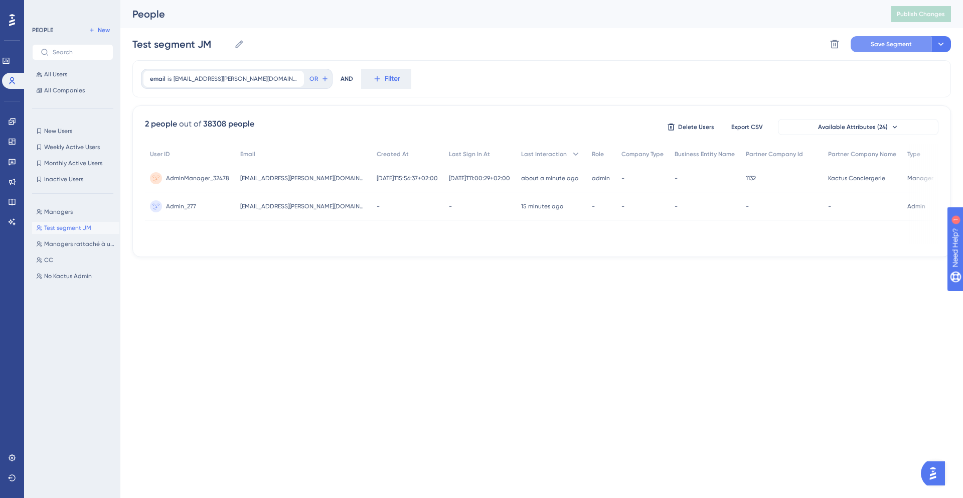
click at [887, 48] on button "Save Segment" at bounding box center [891, 44] width 80 height 16
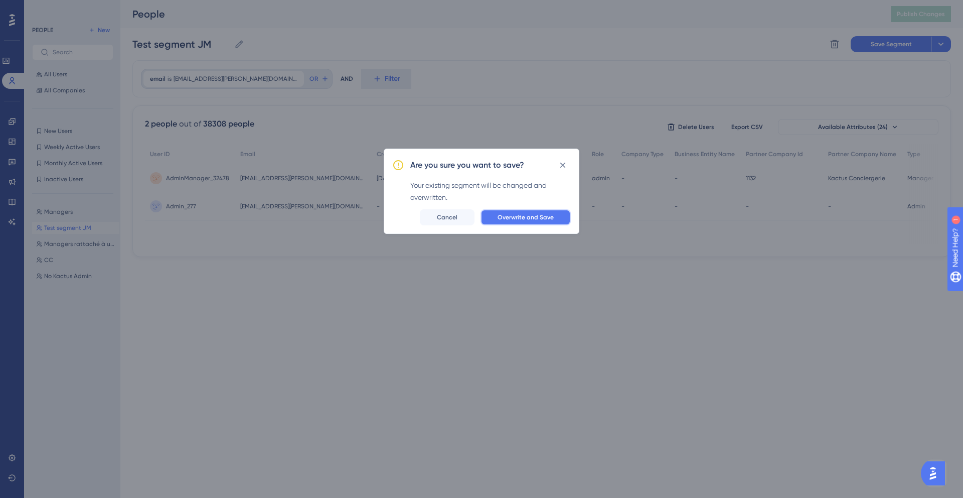
click at [548, 217] on span "Overwrite and Save" at bounding box center [526, 217] width 56 height 8
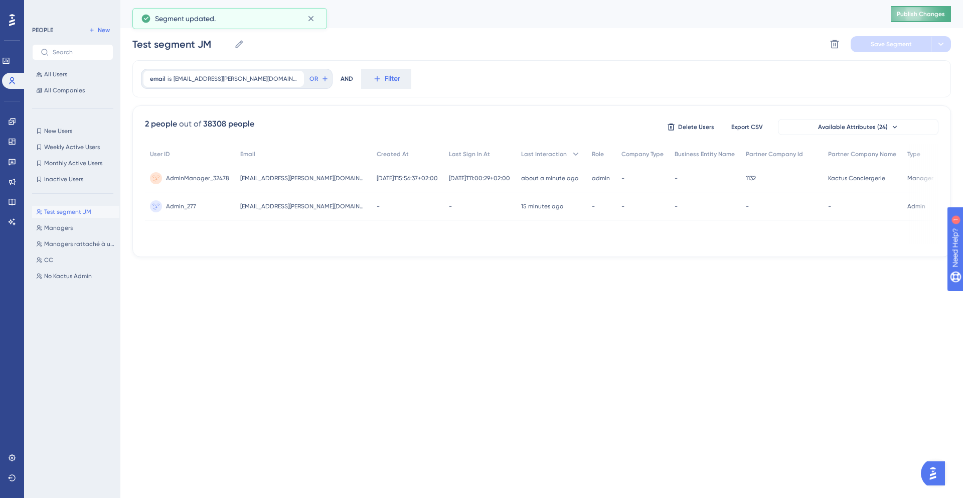
click at [915, 17] on span "Publish Changes" at bounding box center [921, 14] width 48 height 8
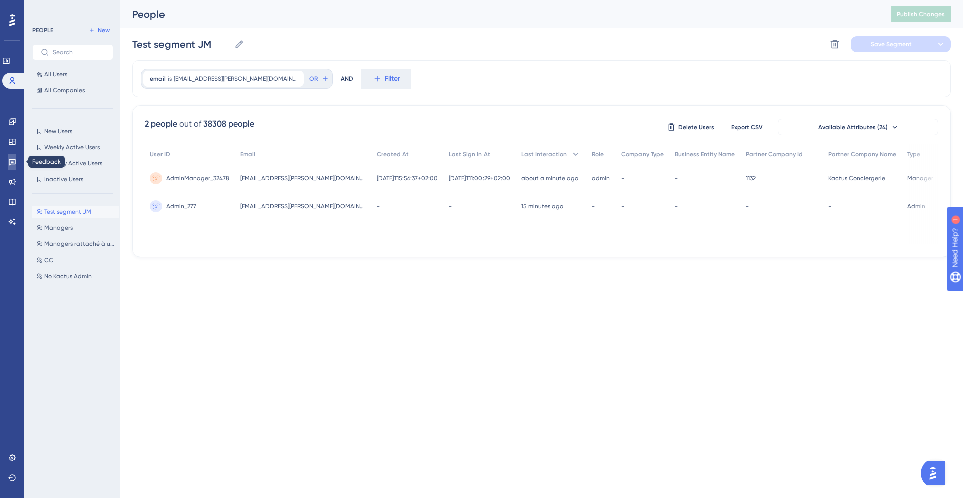
click at [12, 166] on link at bounding box center [12, 162] width 8 height 16
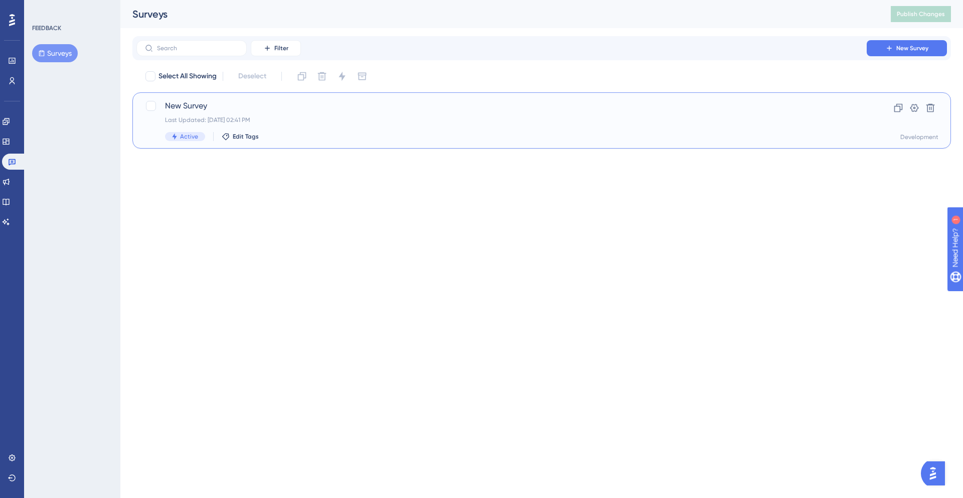
click at [314, 119] on div "Last Updated: Sep 30 2025, 02:41 PM" at bounding box center [501, 120] width 673 height 8
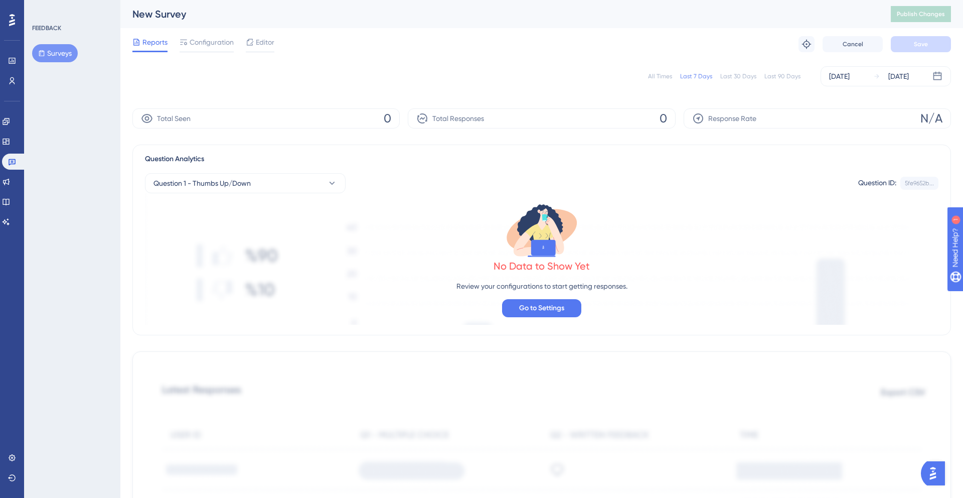
click at [170, 18] on div "New Survey" at bounding box center [499, 14] width 734 height 14
click at [166, 16] on div "New Survey" at bounding box center [499, 14] width 734 height 14
click at [203, 41] on span "Configuration" at bounding box center [212, 42] width 44 height 12
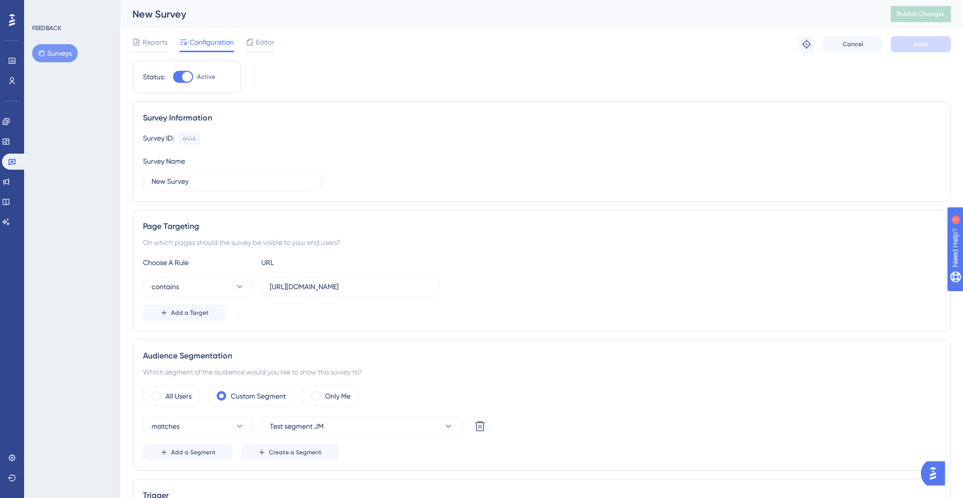
click at [160, 16] on div "New Survey" at bounding box center [499, 14] width 734 height 14
drag, startPoint x: 160, startPoint y: 16, endPoint x: 222, endPoint y: 34, distance: 65.4
click at [162, 17] on div "New Survey" at bounding box center [499, 14] width 734 height 14
click at [153, 45] on span "Reports" at bounding box center [155, 42] width 25 height 12
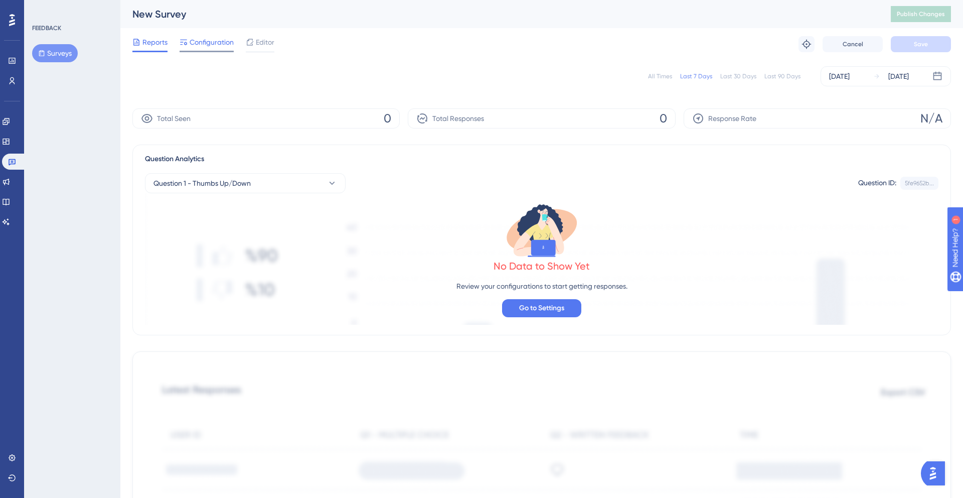
click at [203, 46] on span "Configuration" at bounding box center [212, 42] width 44 height 12
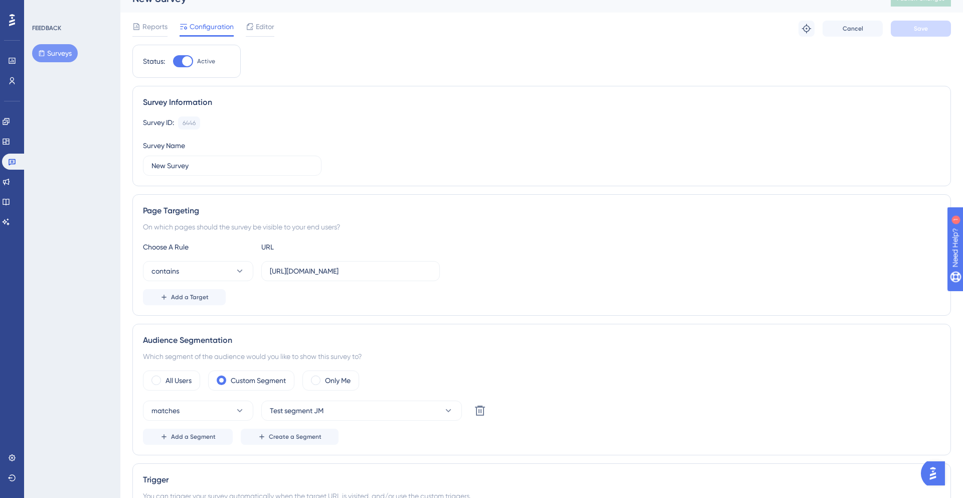
scroll to position [17, 0]
drag, startPoint x: 171, startPoint y: 166, endPoint x: 150, endPoint y: 166, distance: 21.1
click at [152, 166] on input "New Survey" at bounding box center [233, 164] width 162 height 11
drag, startPoint x: 174, startPoint y: 167, endPoint x: 159, endPoint y: 168, distance: 15.1
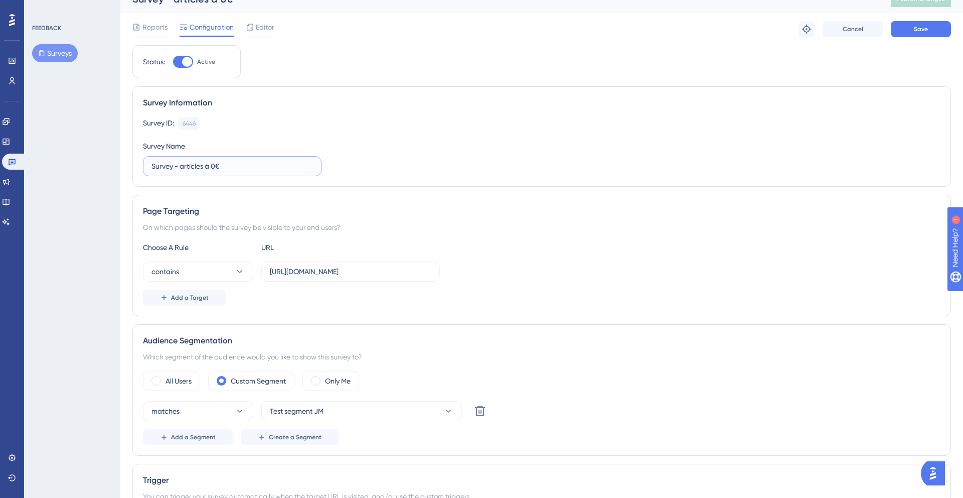
click at [157, 168] on input "Survey - articles à 0€" at bounding box center [233, 166] width 162 height 11
type input "Sondage - articles à 0€"
click at [262, 151] on div "Survey Name Sondage - articles à 0€" at bounding box center [232, 158] width 179 height 36
click at [910, 37] on button "Save" at bounding box center [921, 29] width 60 height 16
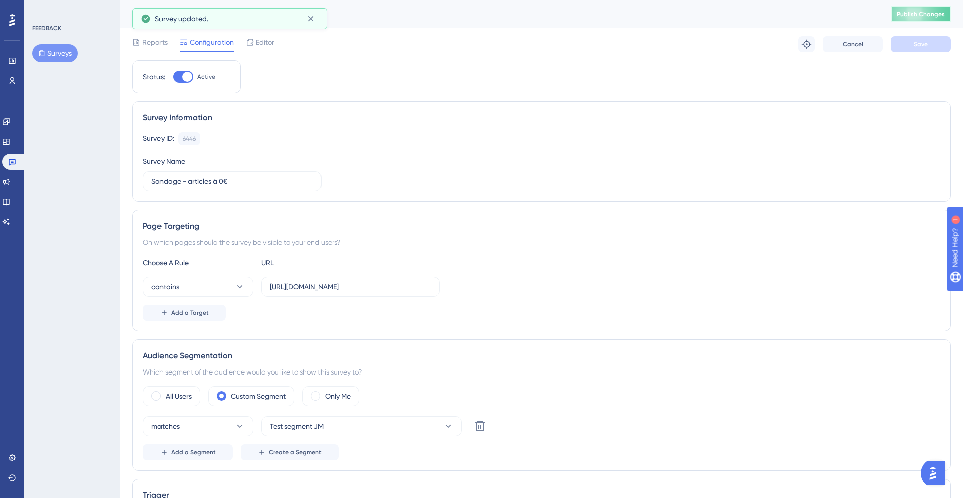
click at [911, 12] on span "Publish Changes" at bounding box center [921, 14] width 48 height 8
click at [8, 78] on link at bounding box center [12, 81] width 8 height 16
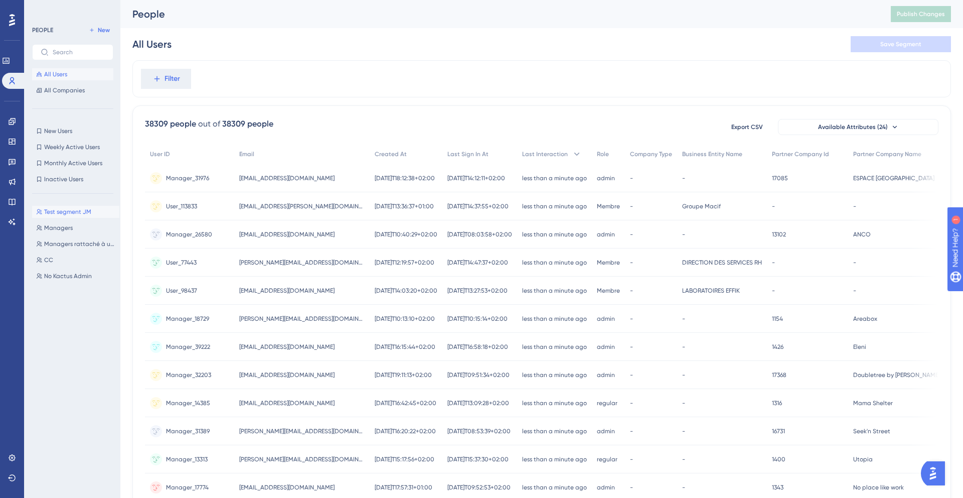
click at [69, 213] on span "Test segment JM" at bounding box center [67, 212] width 47 height 8
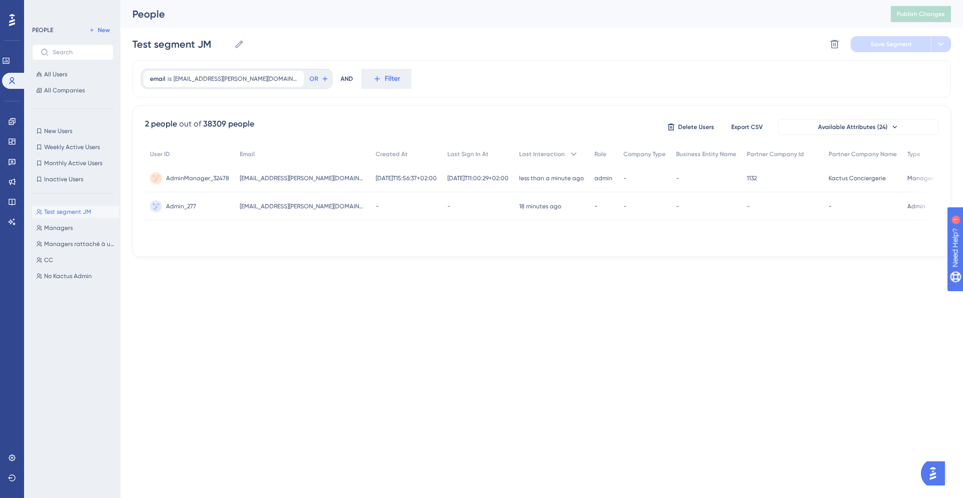
click at [250, 175] on span "[EMAIL_ADDRESS][PERSON_NAME][DOMAIN_NAME]" at bounding box center [302, 178] width 125 height 8
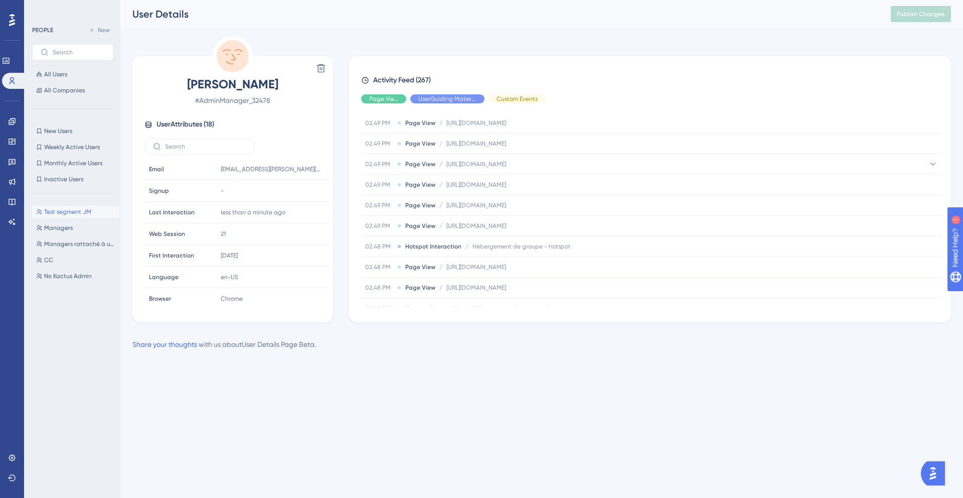
scroll to position [34, 0]
click at [12, 161] on icon at bounding box center [12, 162] width 8 height 8
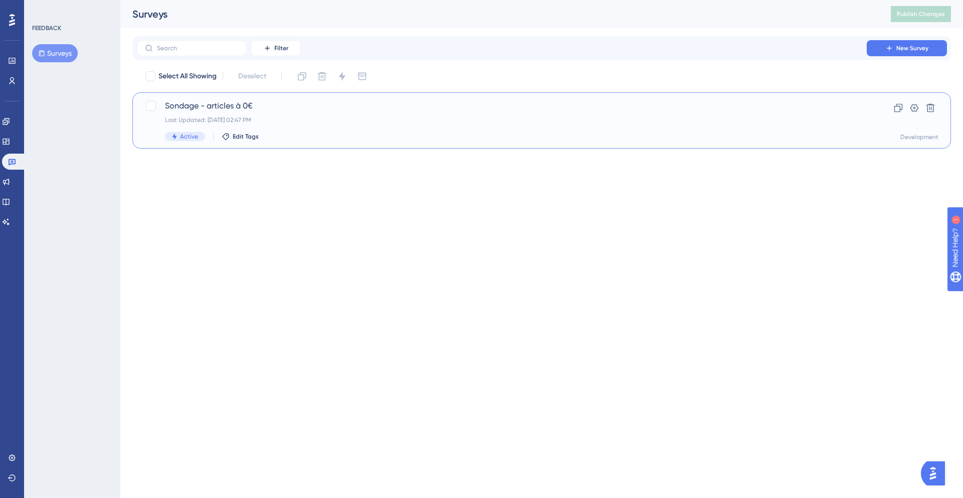
click at [311, 109] on span "Sondage - articles à 0€" at bounding box center [501, 106] width 673 height 12
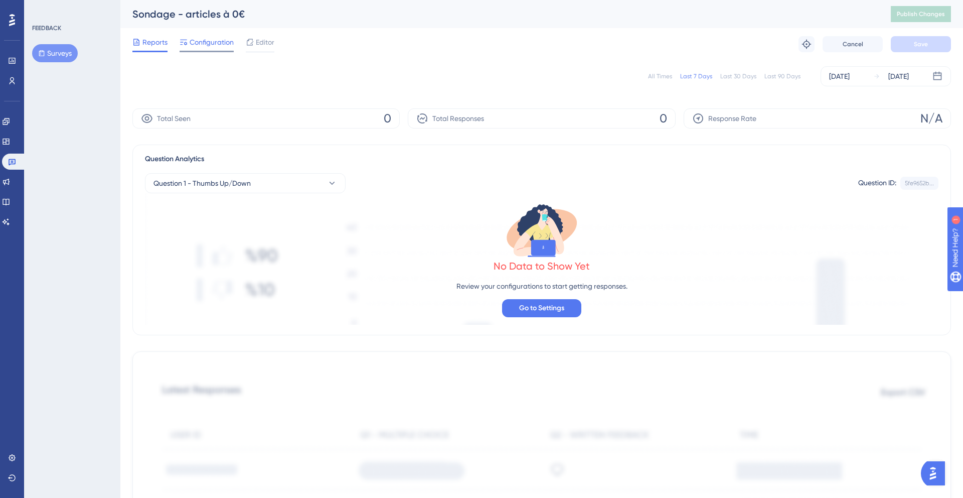
click at [209, 48] on div "Configuration" at bounding box center [207, 44] width 54 height 16
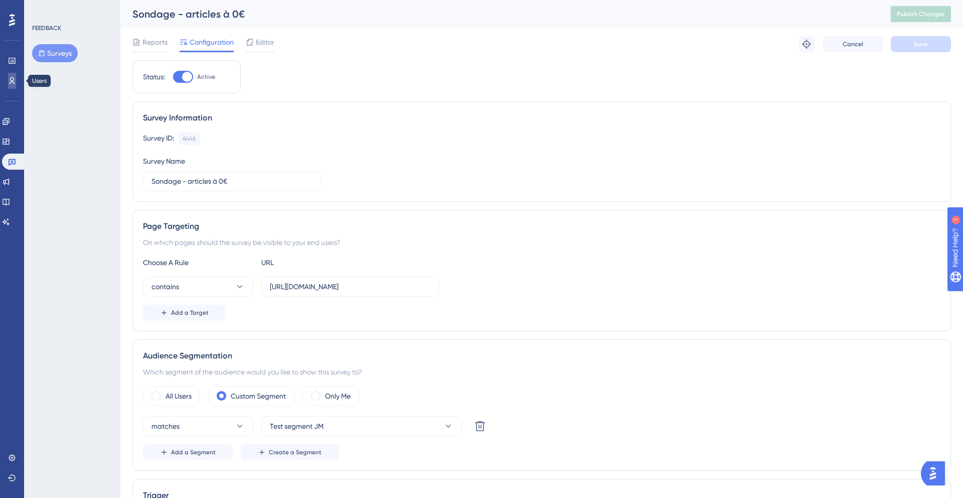
click at [12, 81] on icon at bounding box center [13, 80] width 6 height 7
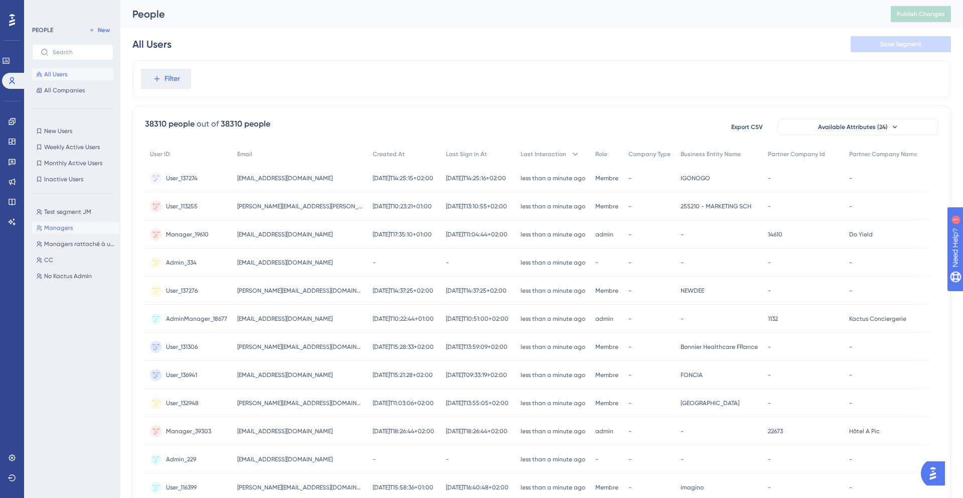
click at [68, 225] on span "Managers" at bounding box center [58, 228] width 29 height 8
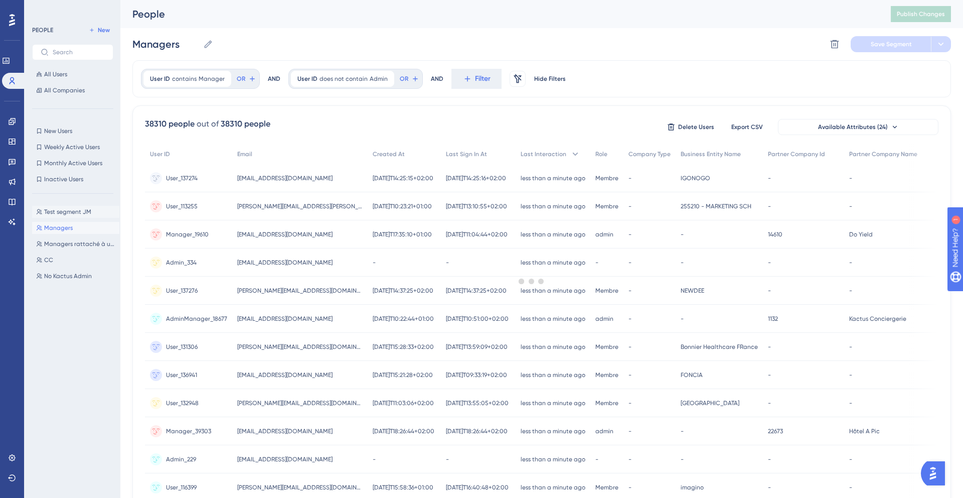
click at [72, 212] on span "Test segment JM" at bounding box center [67, 212] width 47 height 8
type input "Test segment JM"
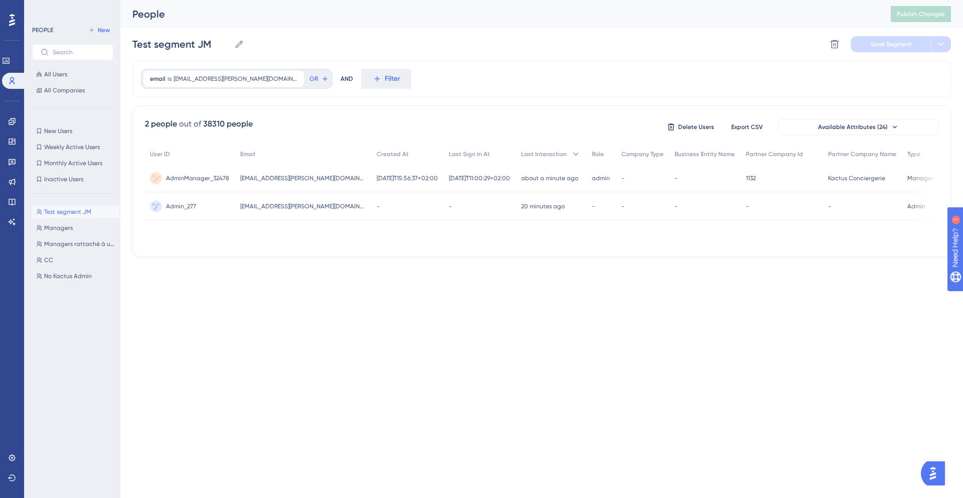
click at [261, 180] on span "[EMAIL_ADDRESS][PERSON_NAME][DOMAIN_NAME]" at bounding box center [302, 178] width 125 height 8
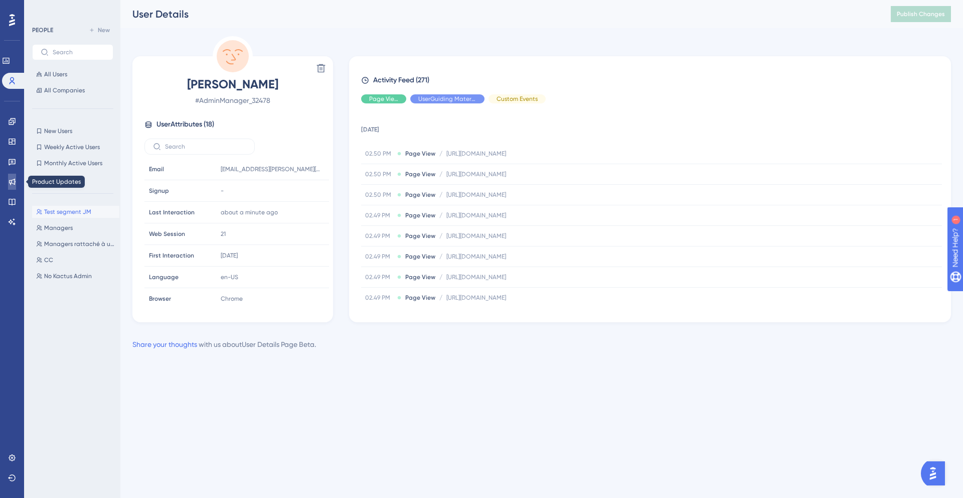
click at [9, 180] on icon at bounding box center [12, 182] width 8 height 8
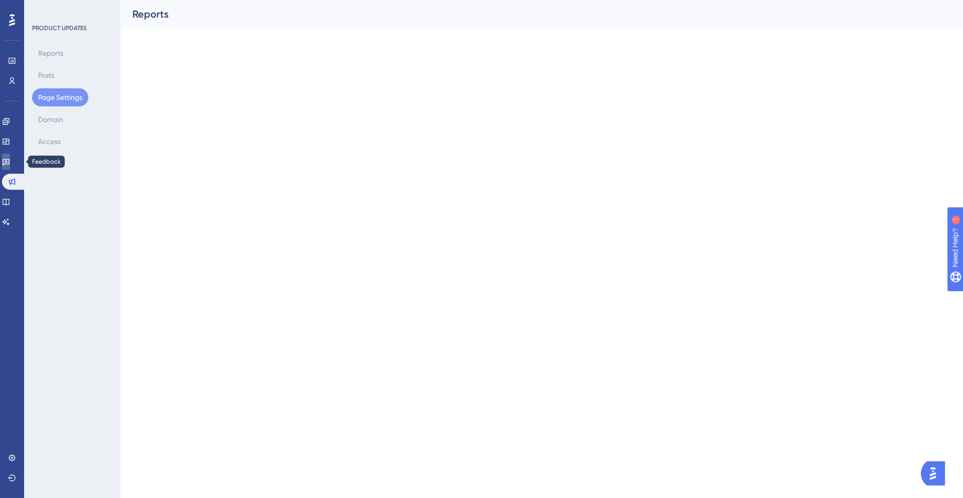
click at [10, 164] on icon at bounding box center [6, 162] width 7 height 7
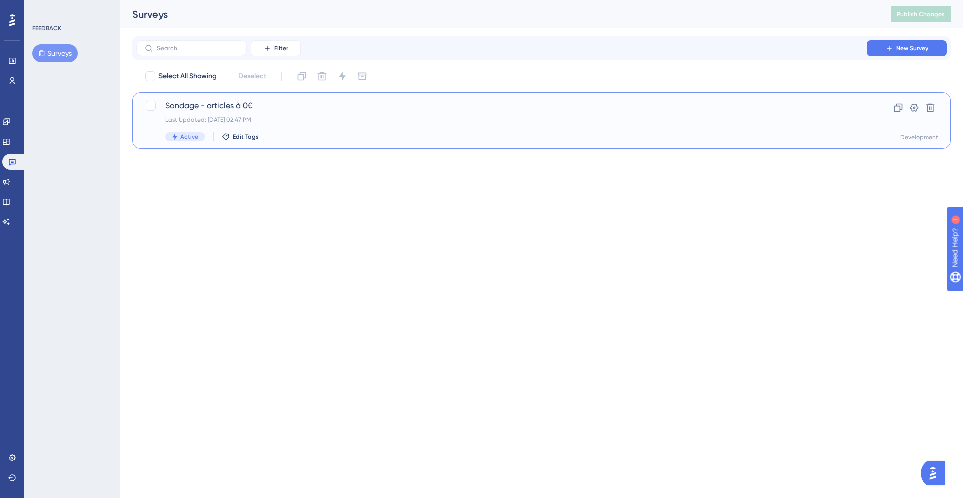
click at [279, 110] on span "Sondage - articles à 0€" at bounding box center [501, 106] width 673 height 12
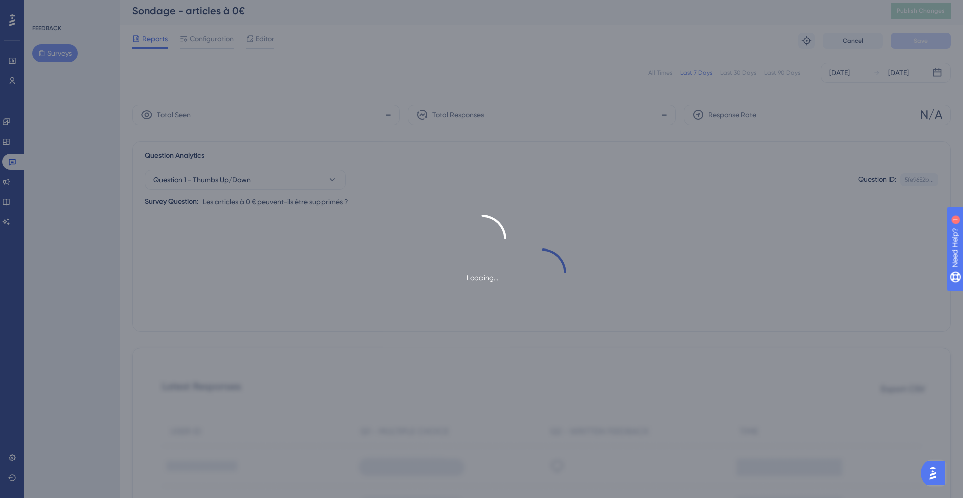
scroll to position [5, 0]
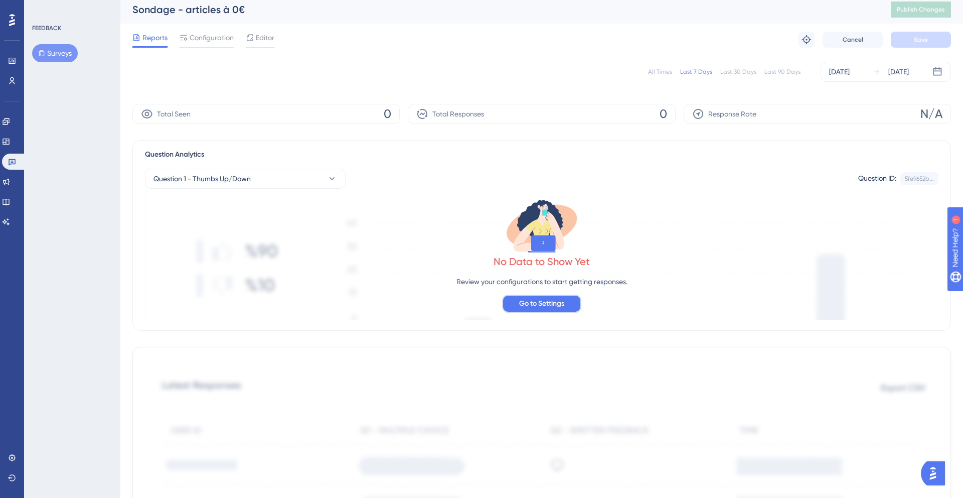
click at [513, 300] on button "Go to Settings" at bounding box center [541, 304] width 79 height 18
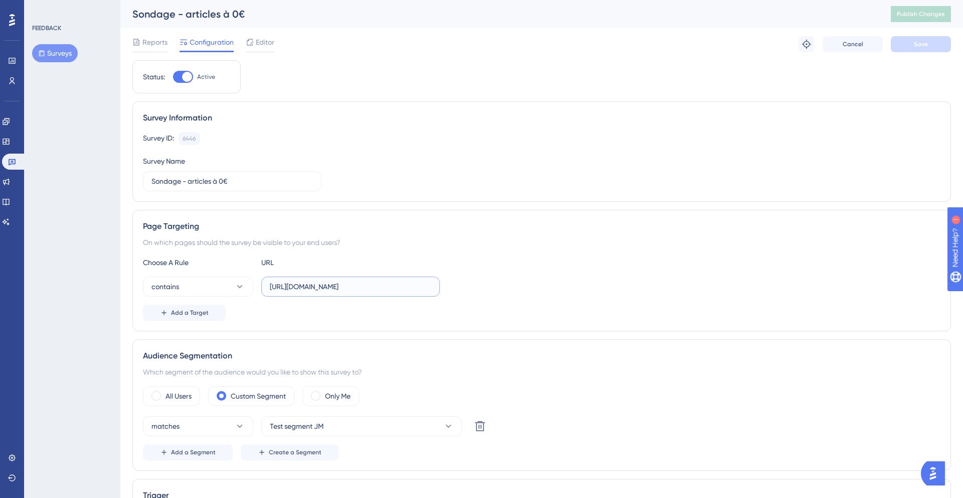
click at [301, 286] on input "[URL][DOMAIN_NAME]" at bounding box center [351, 286] width 162 height 11
click at [468, 299] on div "Choose A Rule URL contains https://www.kactus.com/fr/editor/quotes/ Add a Target" at bounding box center [542, 288] width 798 height 64
click at [261, 46] on span "Editor" at bounding box center [265, 42] width 19 height 12
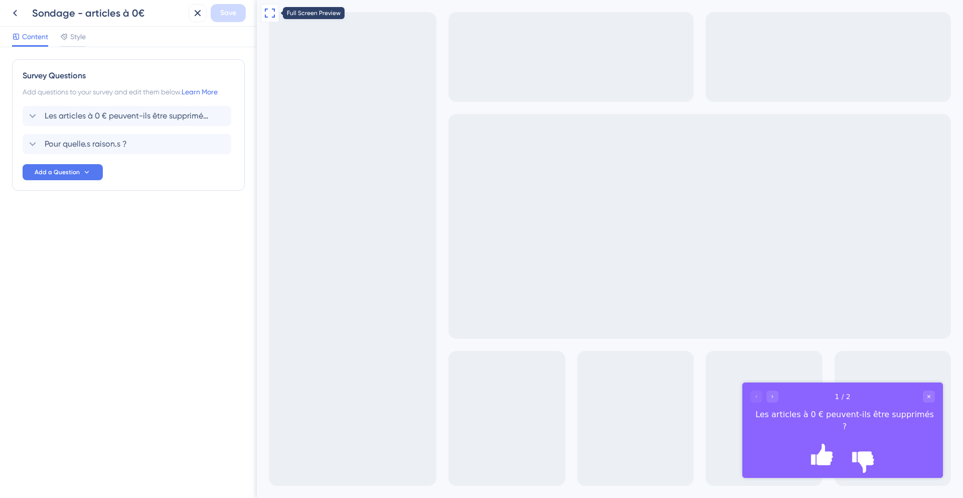
click at [266, 10] on icon at bounding box center [270, 13] width 12 height 12
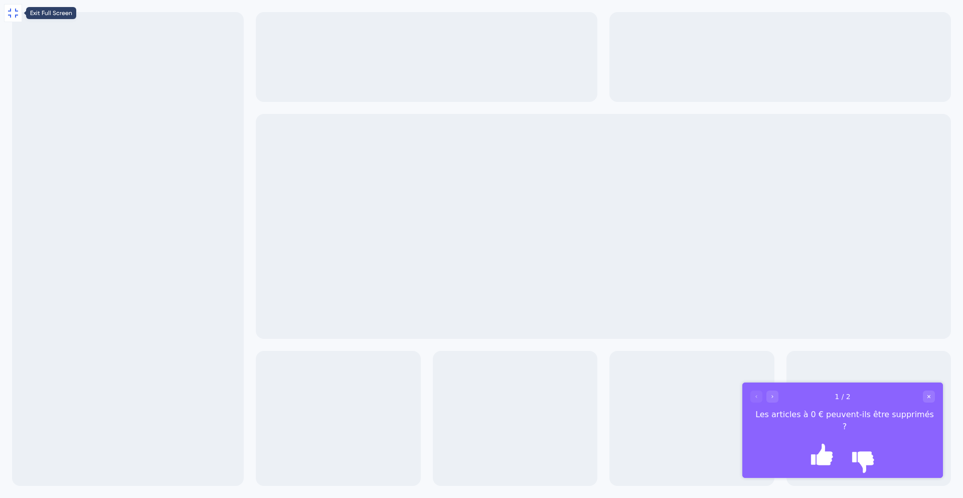
click at [9, 13] on icon at bounding box center [13, 13] width 12 height 12
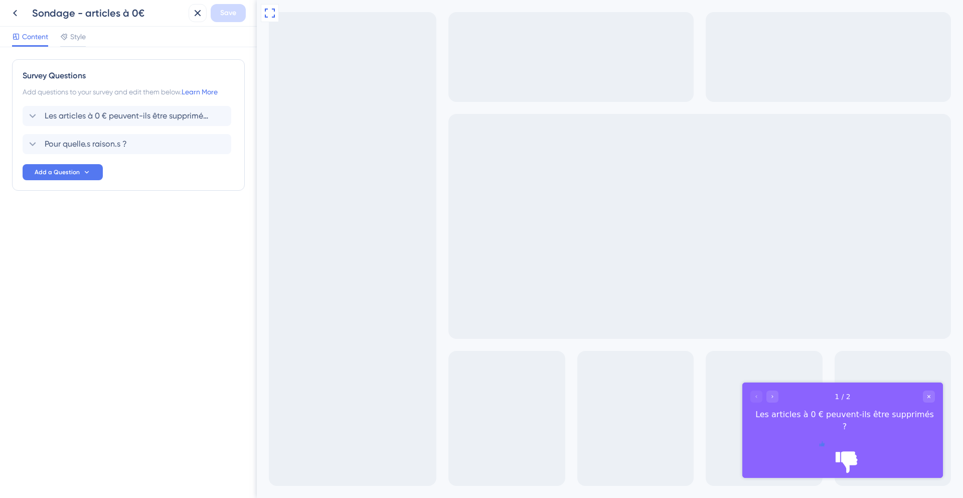
click at [825, 446] on icon "Rate thumbs up" at bounding box center [822, 443] width 5 height 5
click at [850, 446] on icon "Rate thumbs down" at bounding box center [847, 443] width 5 height 5
click at [773, 399] on div "Go to Question 2" at bounding box center [773, 396] width 12 height 12
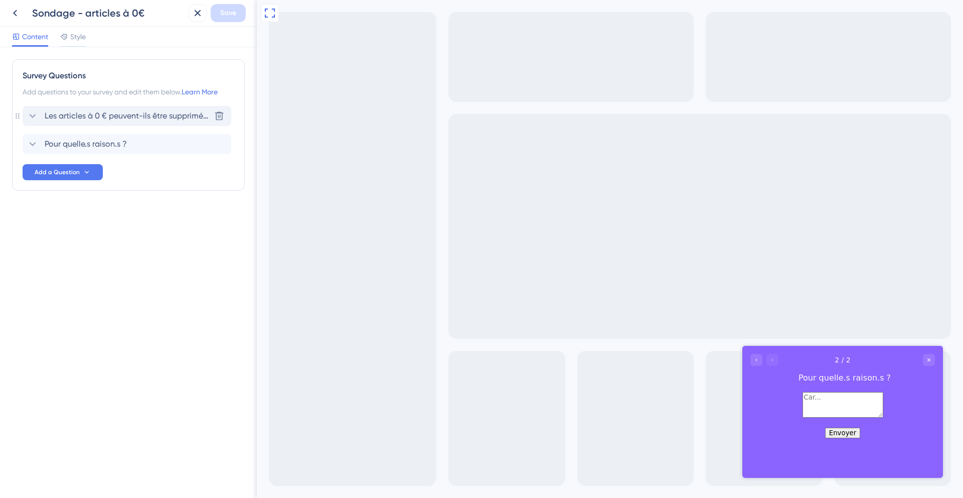
click at [31, 119] on icon at bounding box center [33, 116] width 12 height 12
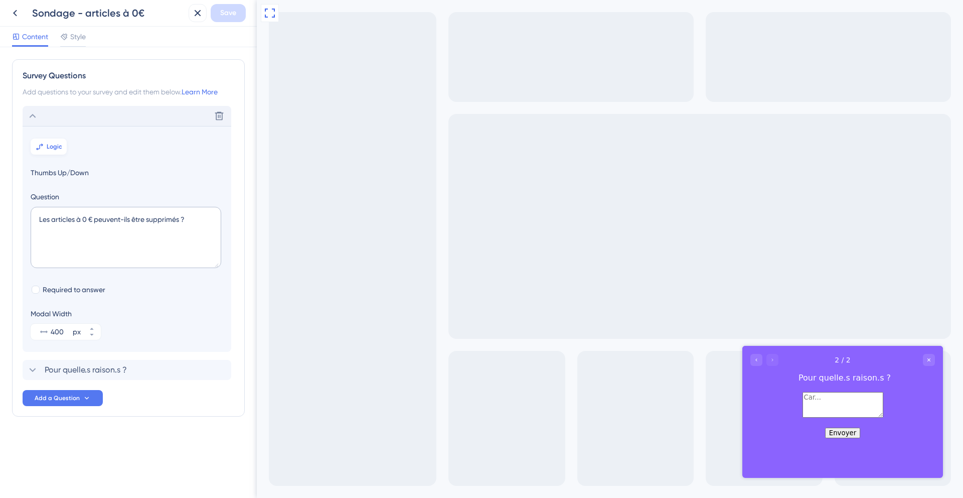
click at [49, 143] on span "Logic" at bounding box center [55, 147] width 16 height 8
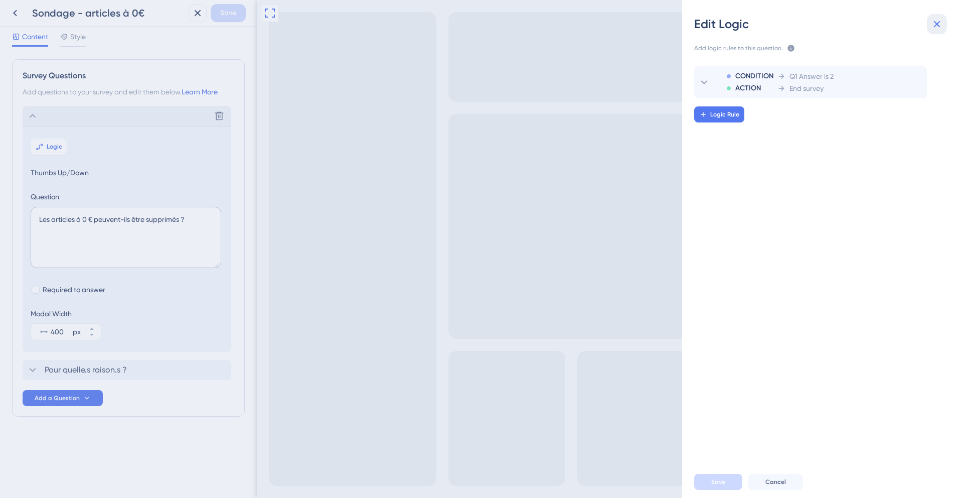
click at [933, 25] on icon at bounding box center [937, 24] width 12 height 12
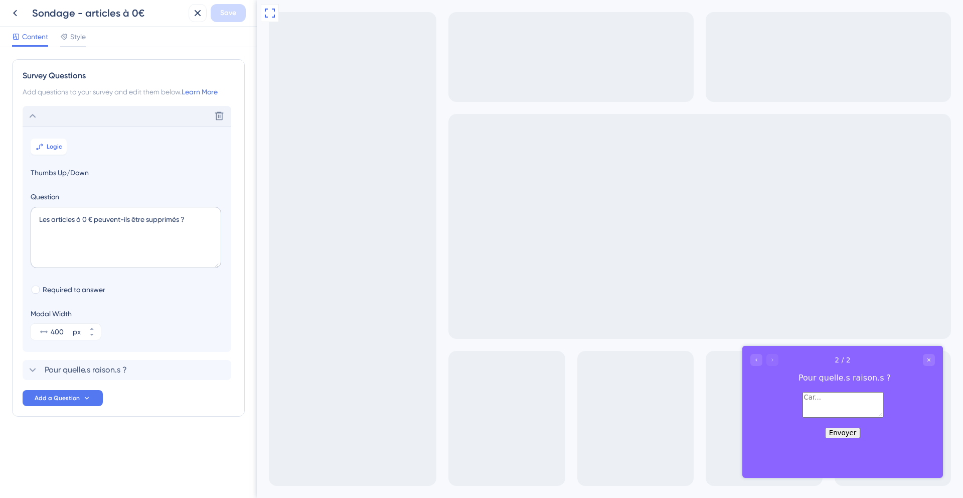
click at [845, 438] on button "Envoyer" at bounding box center [842, 433] width 35 height 11
click at [81, 370] on span "Pour quelle.s raison.s ?" at bounding box center [86, 370] width 82 height 12
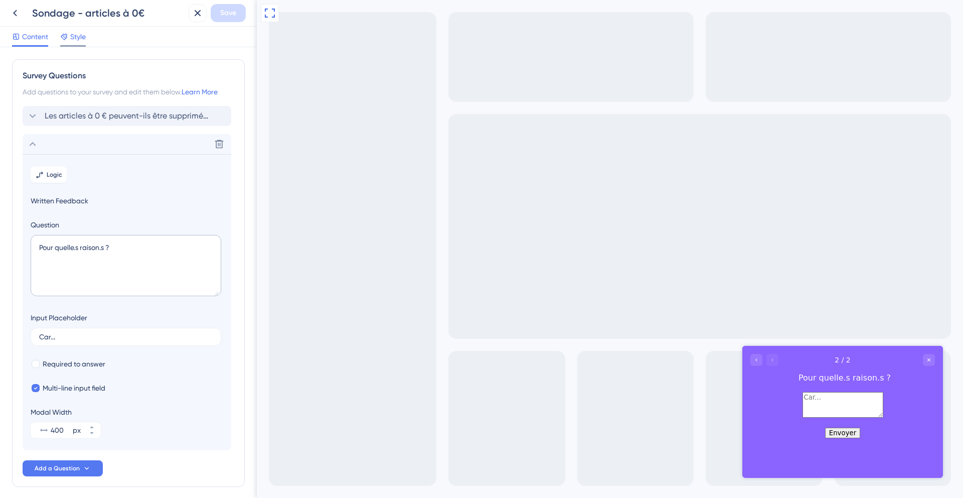
click at [75, 41] on span "Style" at bounding box center [78, 37] width 16 height 12
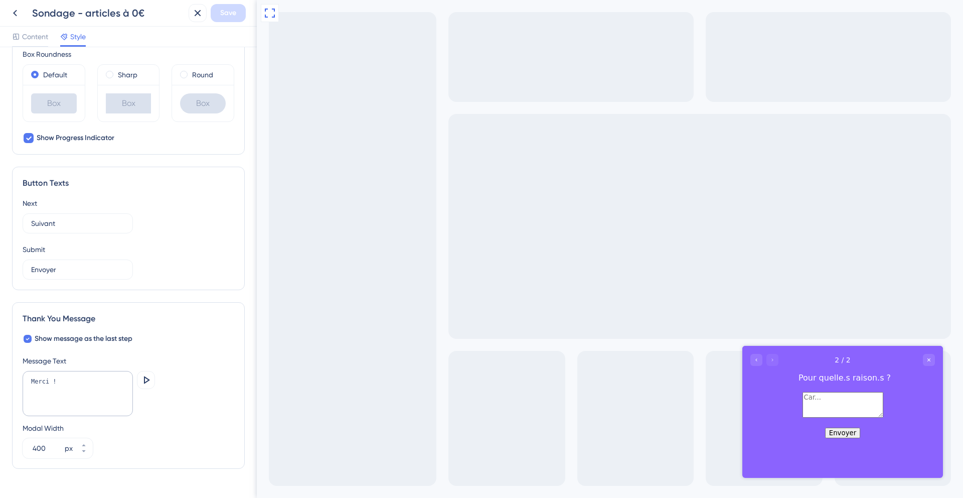
scroll to position [507, 0]
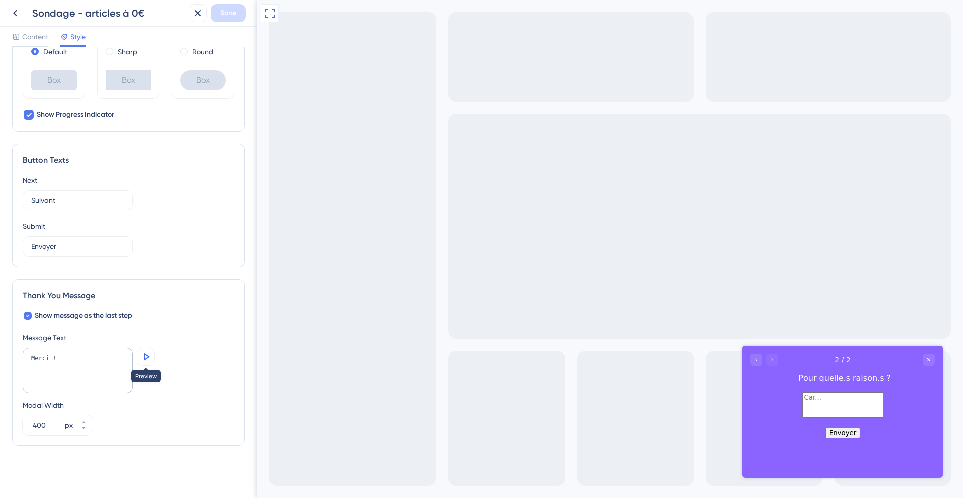
click at [149, 354] on icon at bounding box center [146, 357] width 12 height 12
click at [148, 353] on icon at bounding box center [146, 357] width 12 height 12
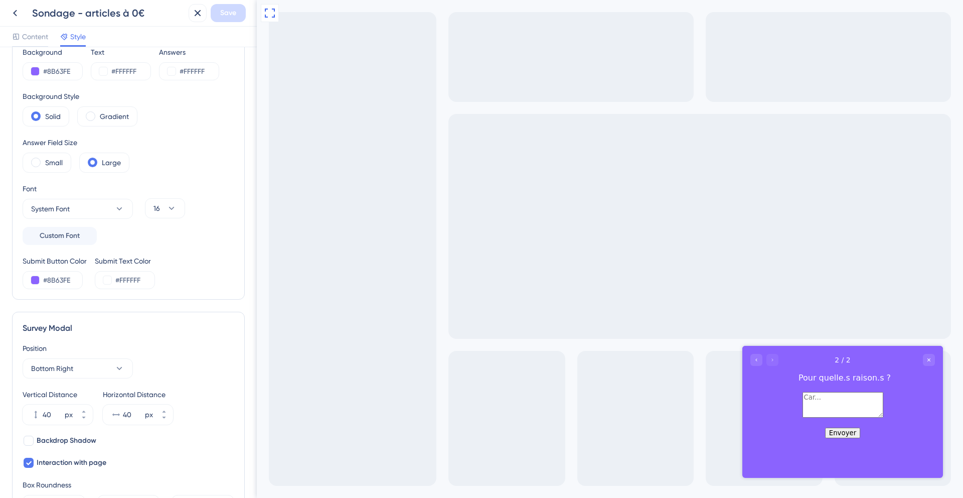
scroll to position [0, 0]
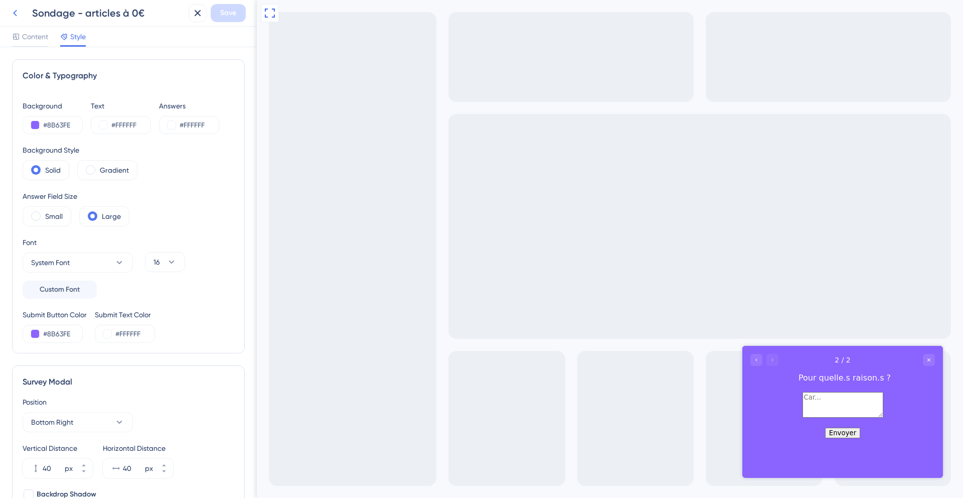
click at [17, 14] on icon at bounding box center [15, 13] width 12 height 12
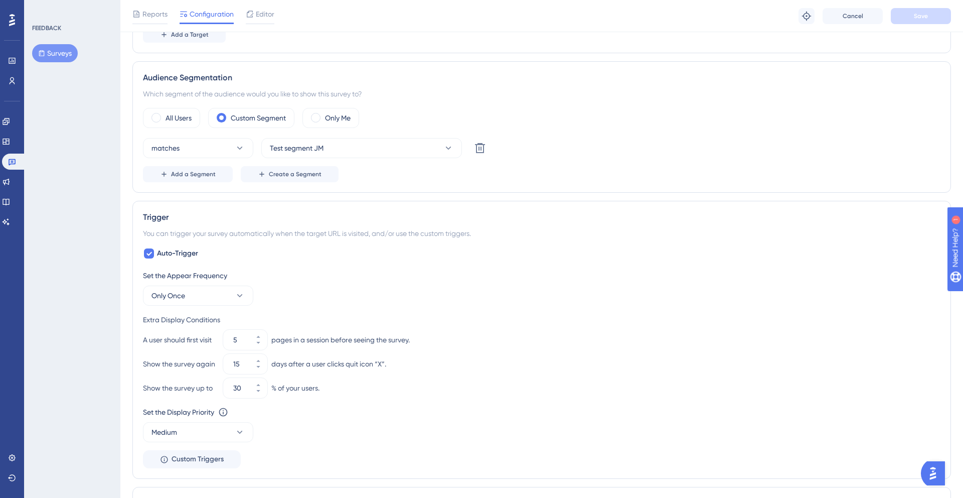
scroll to position [278, 0]
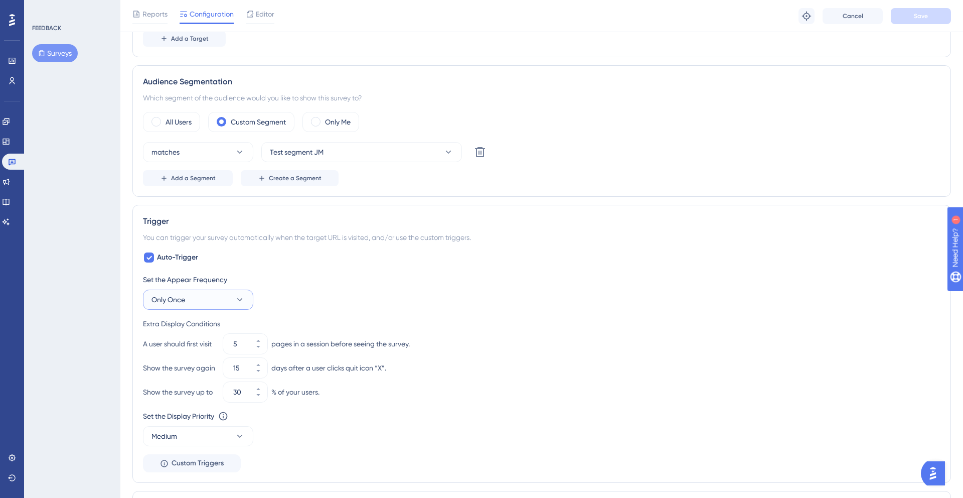
click at [242, 303] on icon at bounding box center [240, 300] width 10 height 10
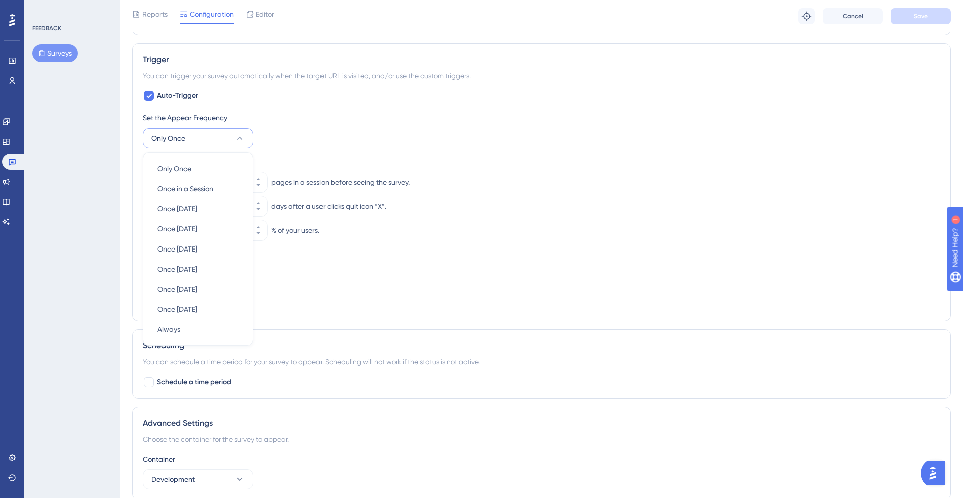
click at [313, 294] on div "Set the Appear Frequency Only Once Only Once Only Once Once in a Session Once i…" at bounding box center [542, 211] width 798 height 199
click at [219, 143] on button "Only Once" at bounding box center [198, 138] width 110 height 20
click at [320, 139] on div "Set the Appear Frequency Only Once Only Once Only Once Once in a Session Once i…" at bounding box center [542, 130] width 798 height 36
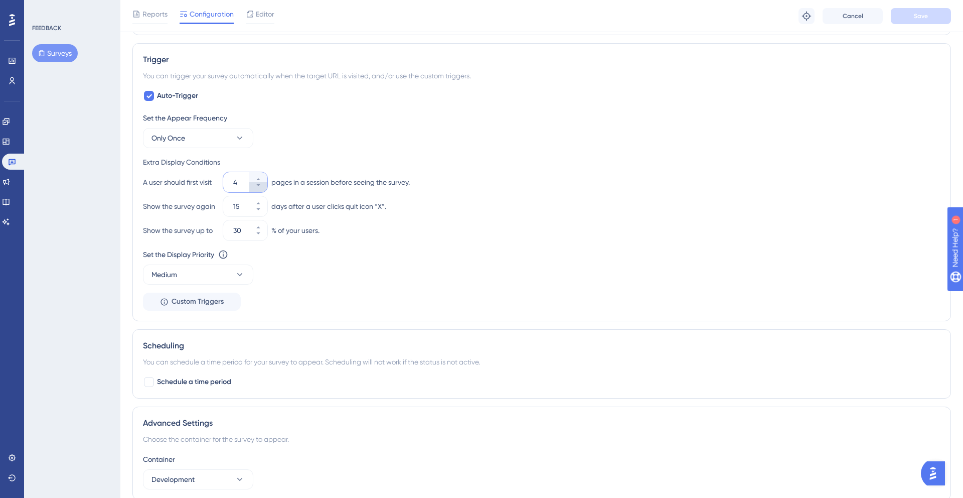
click at [258, 191] on button "4" at bounding box center [258, 187] width 18 height 10
click at [258, 191] on button "3" at bounding box center [258, 187] width 18 height 10
click at [258, 191] on button "2" at bounding box center [258, 187] width 18 height 10
click at [258, 191] on button "1" at bounding box center [258, 187] width 18 height 10
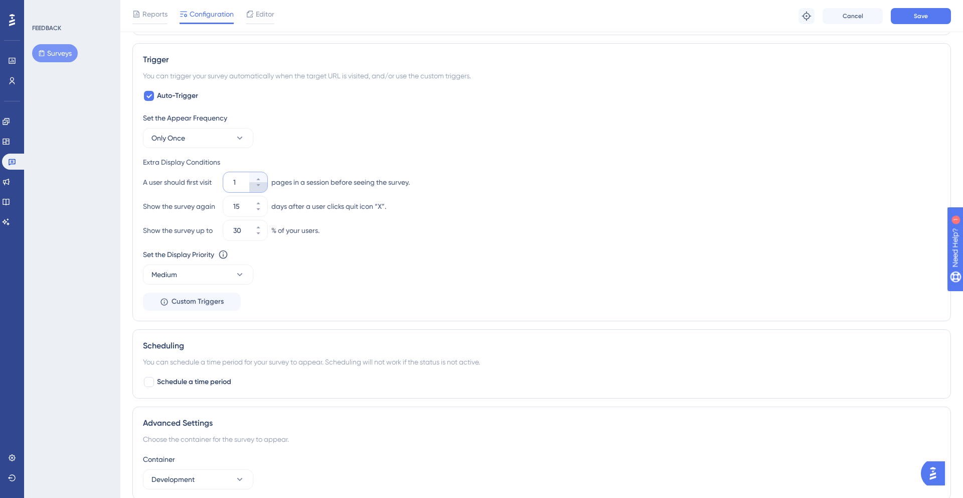
type input "1"
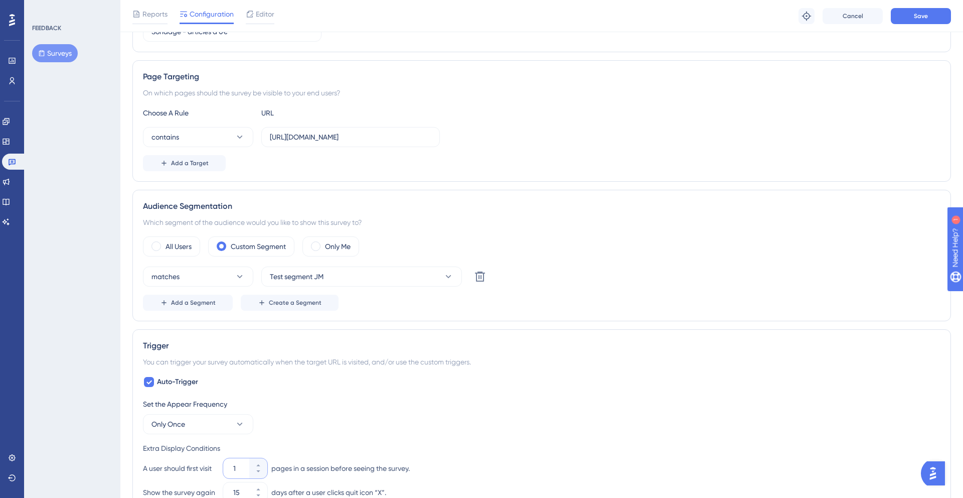
scroll to position [0, 0]
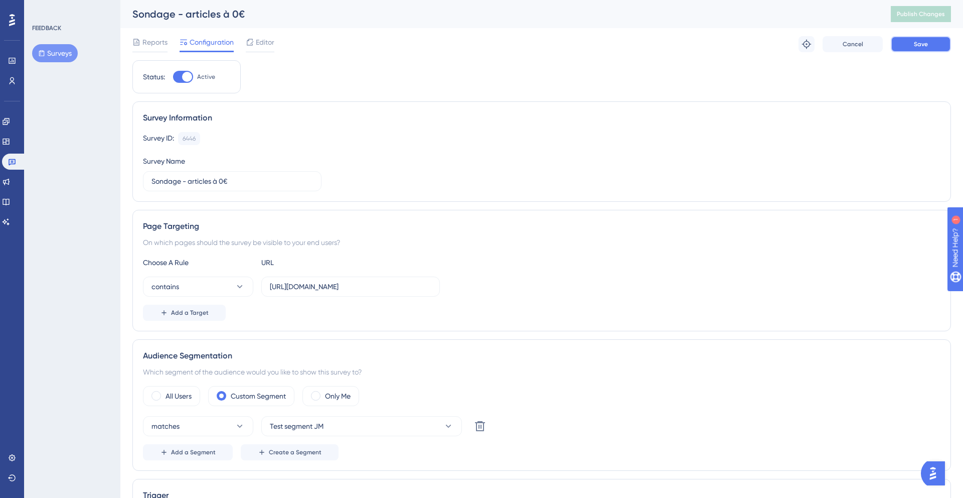
click at [906, 50] on button "Save" at bounding box center [921, 44] width 60 height 16
click at [918, 13] on span "Publish Changes" at bounding box center [921, 14] width 48 height 8
click at [207, 290] on button "contains" at bounding box center [198, 286] width 110 height 20
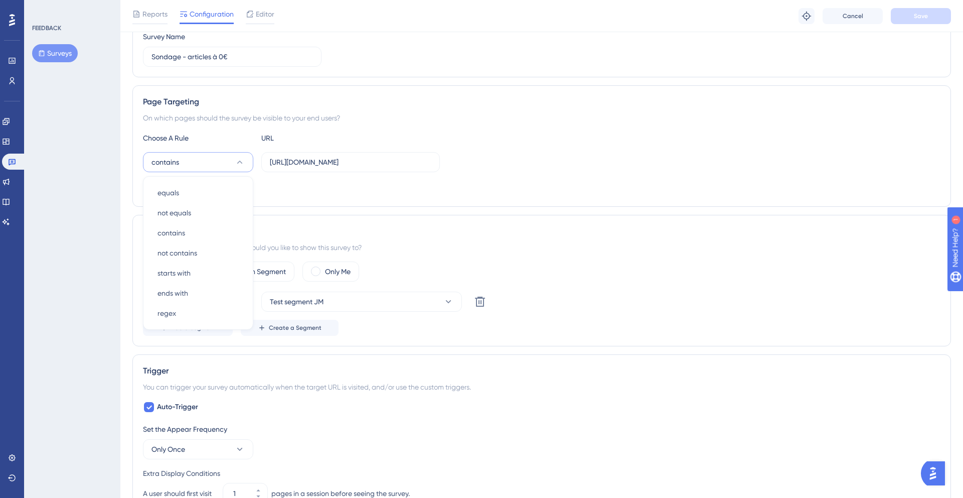
click at [308, 186] on div "Add a Target" at bounding box center [542, 188] width 798 height 16
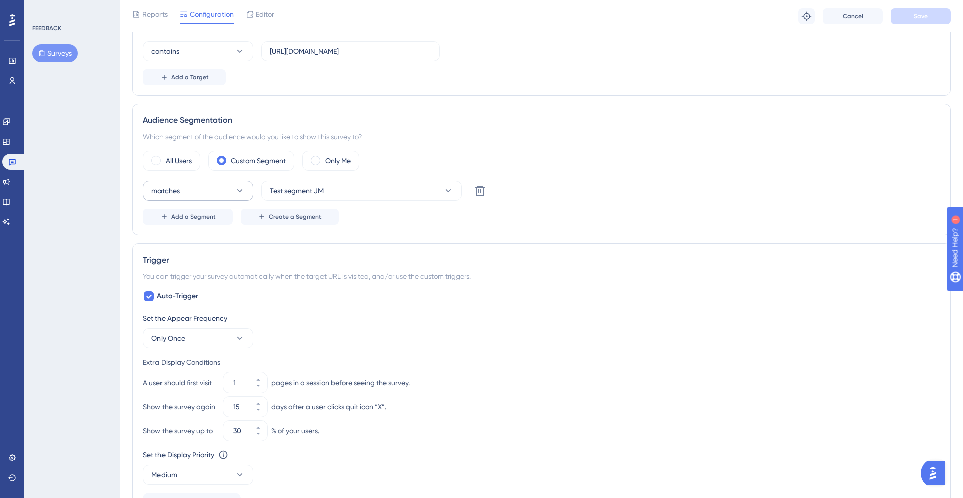
scroll to position [250, 0]
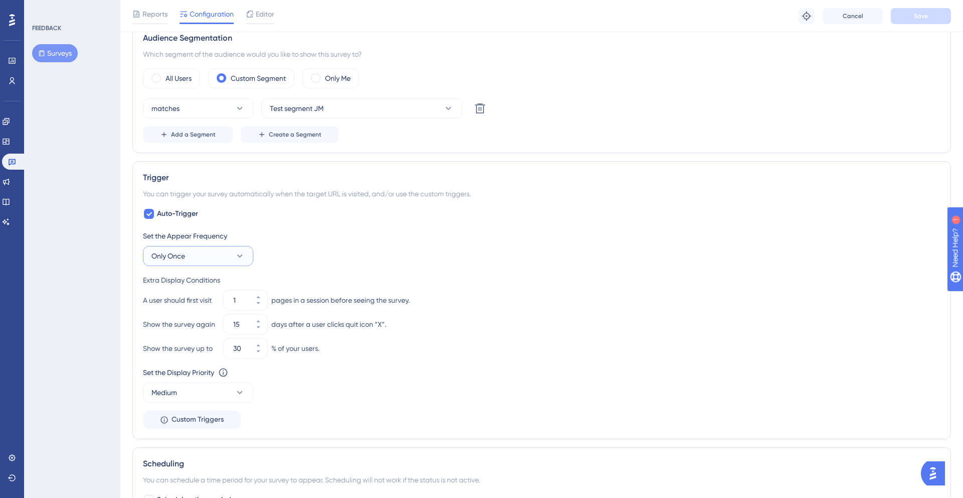
click at [218, 254] on button "Only Once" at bounding box center [198, 256] width 110 height 20
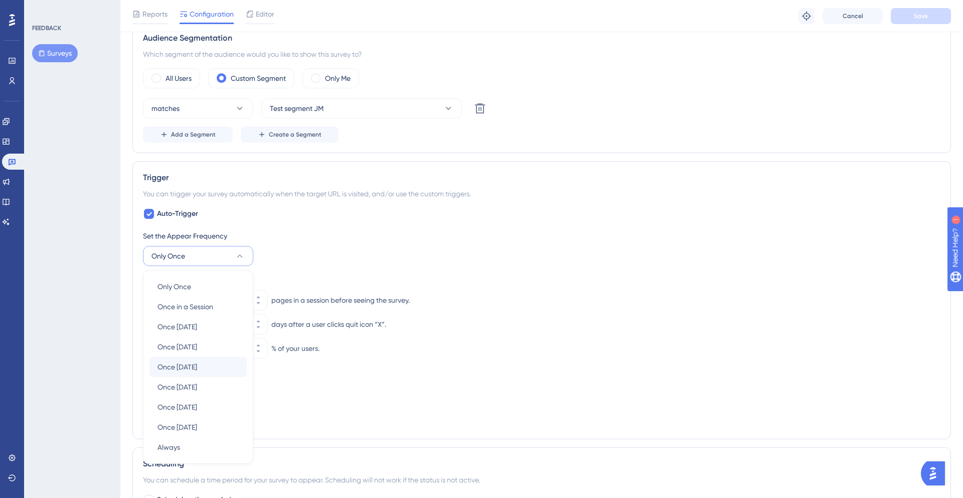
scroll to position [440, 0]
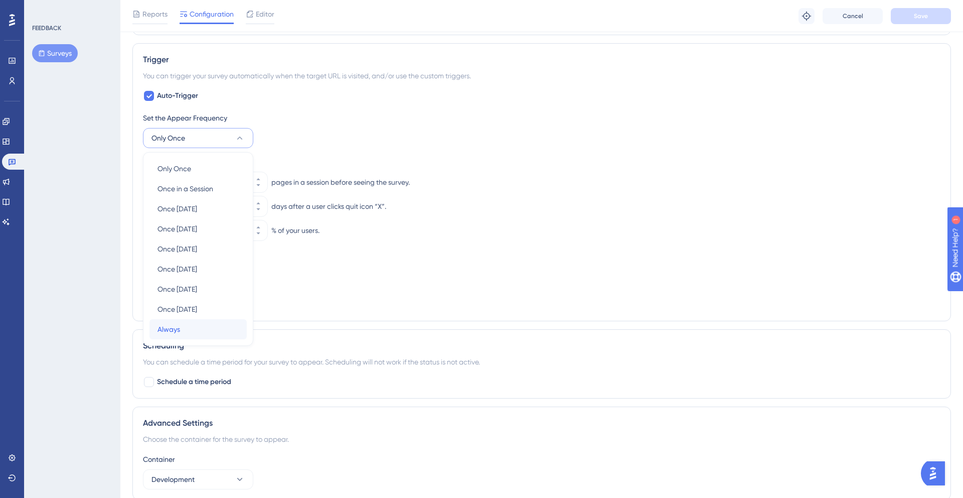
click at [193, 322] on div "Always Always" at bounding box center [198, 329] width 81 height 20
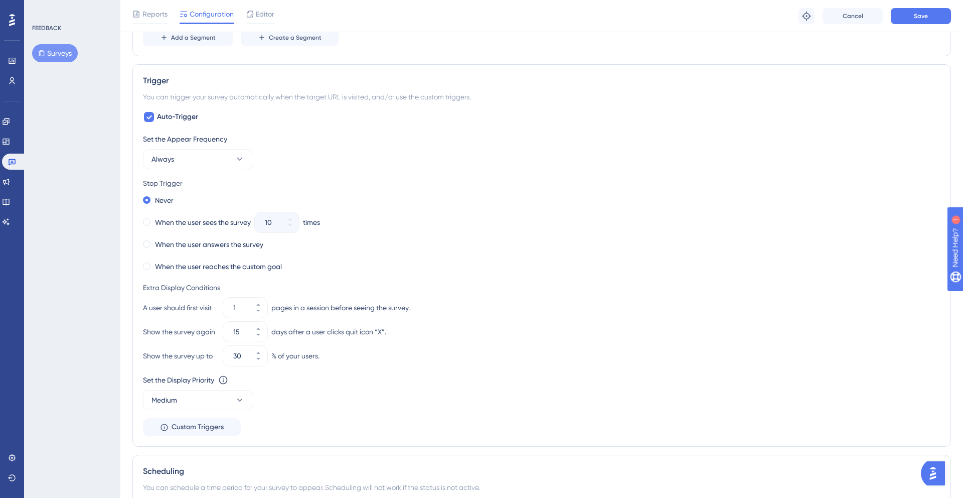
scroll to position [378, 0]
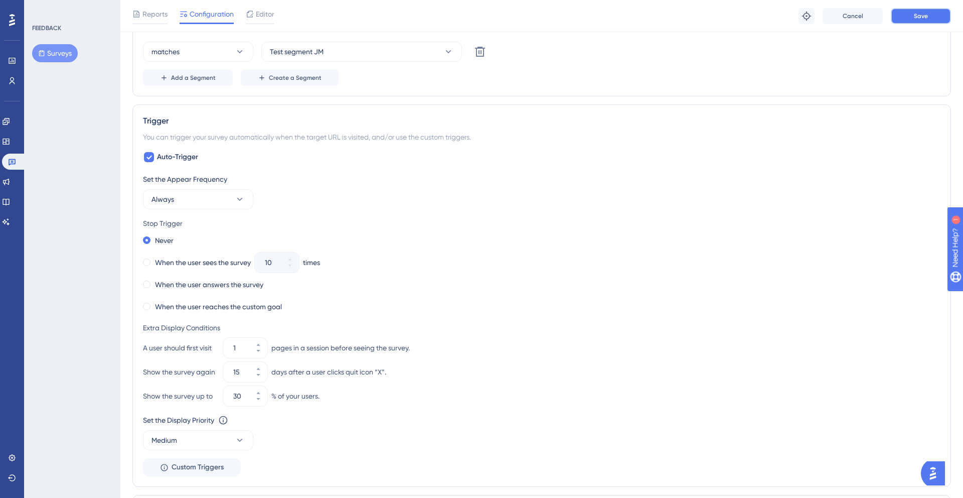
click at [910, 21] on button "Save" at bounding box center [921, 16] width 60 height 16
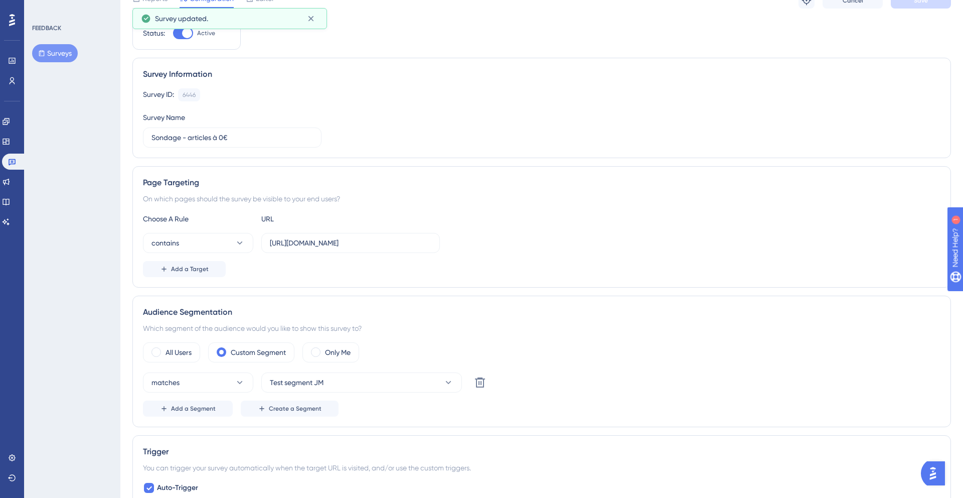
scroll to position [0, 0]
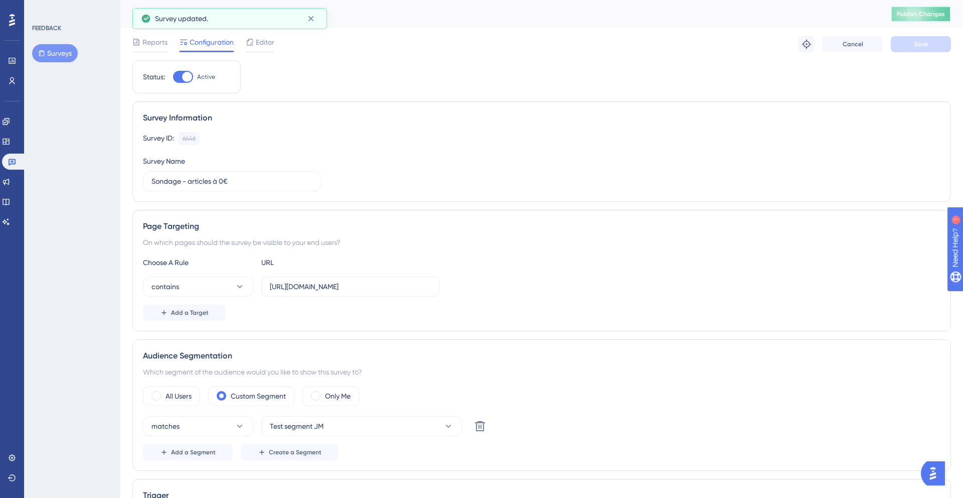
click at [908, 21] on button "Publish Changes" at bounding box center [921, 14] width 60 height 16
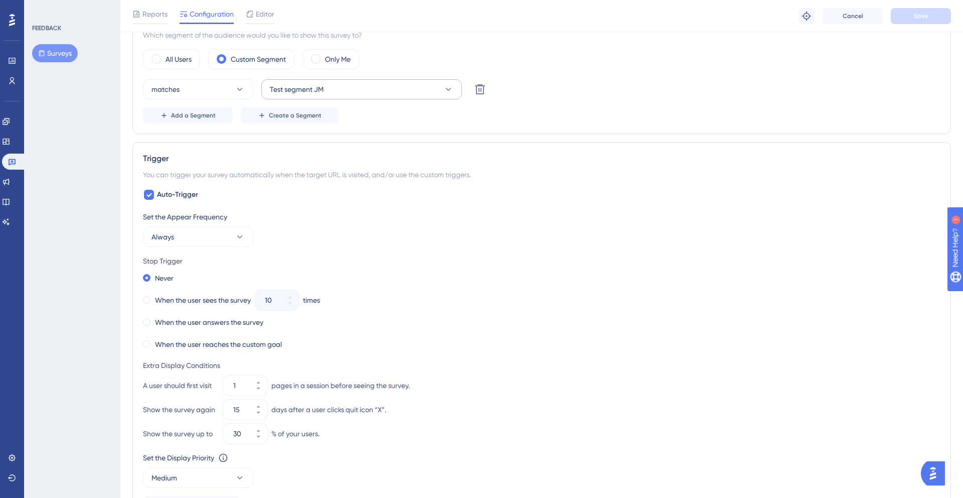
scroll to position [392, 0]
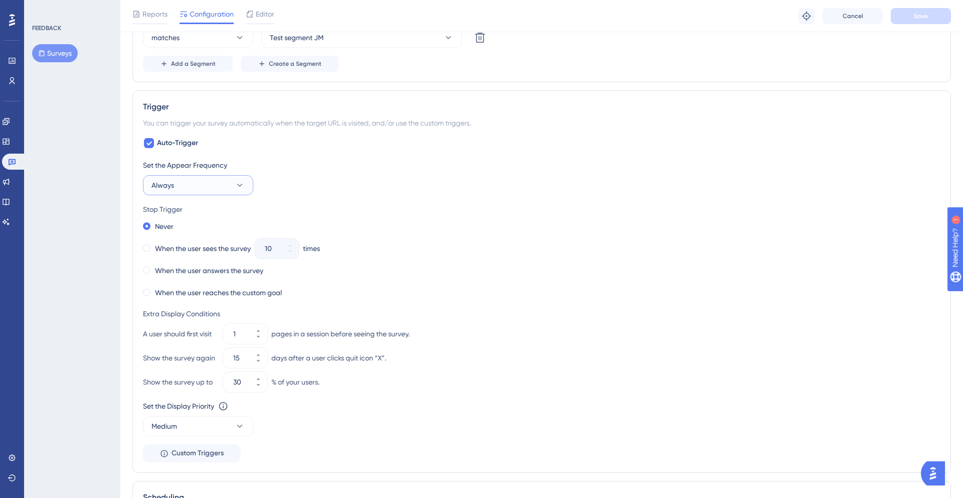
click at [238, 185] on icon at bounding box center [240, 185] width 6 height 3
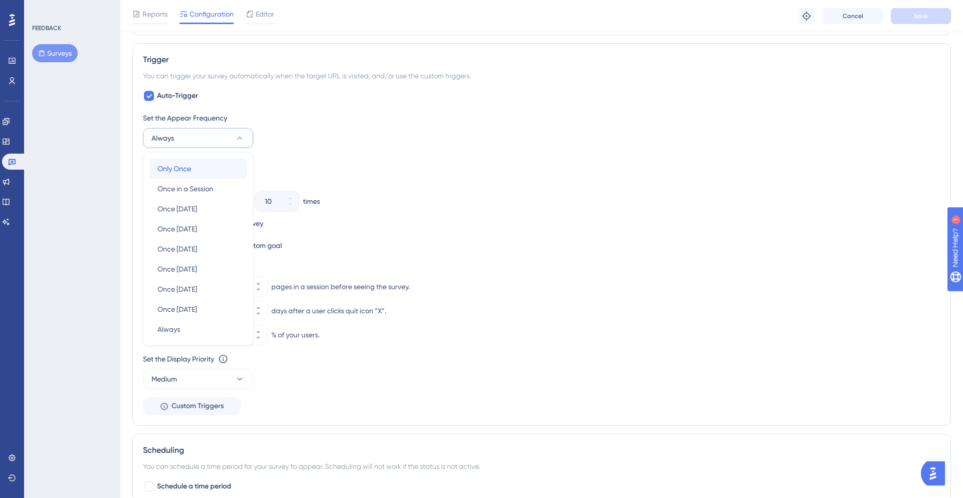
click at [212, 169] on div "Only Once Only Once" at bounding box center [198, 169] width 81 height 20
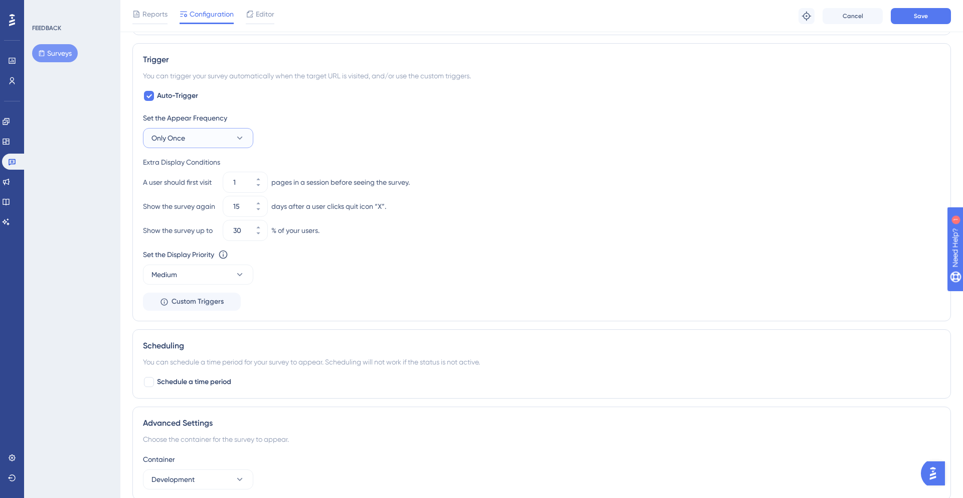
click at [230, 145] on button "Only Once" at bounding box center [198, 138] width 110 height 20
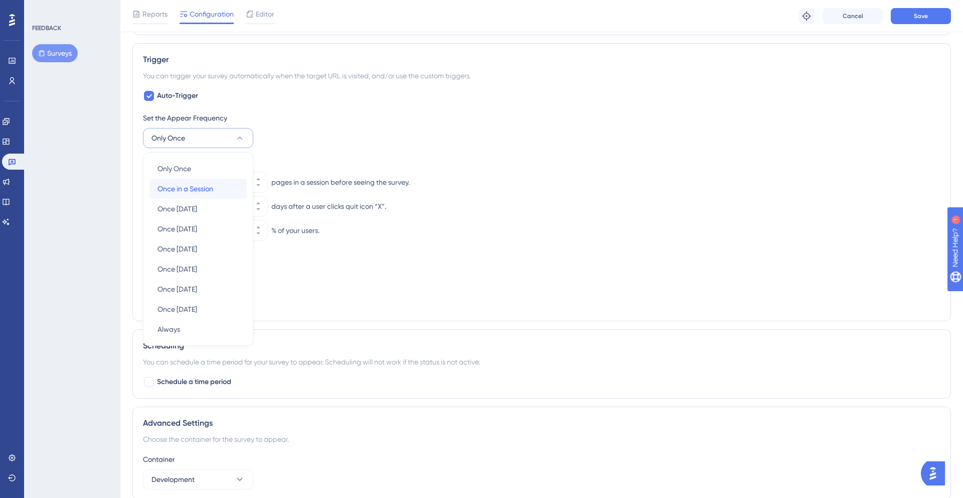
click at [222, 189] on div "Once in a Session Once in a Session" at bounding box center [198, 189] width 81 height 20
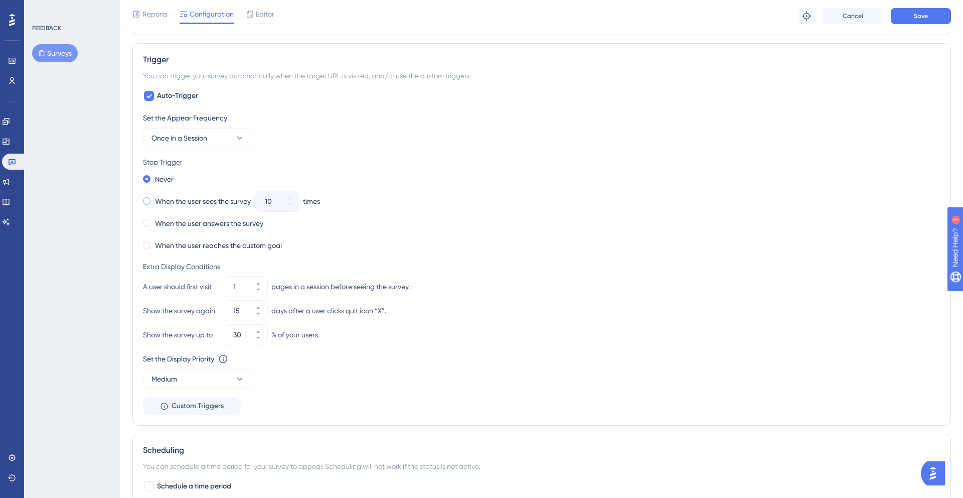
click at [147, 200] on span at bounding box center [147, 201] width 8 height 8
click at [154, 199] on input "radio" at bounding box center [154, 199] width 0 height 0
drag, startPoint x: 269, startPoint y: 202, endPoint x: 263, endPoint y: 202, distance: 6.0
click at [263, 202] on div "10" at bounding box center [268, 201] width 26 height 20
type input "2"
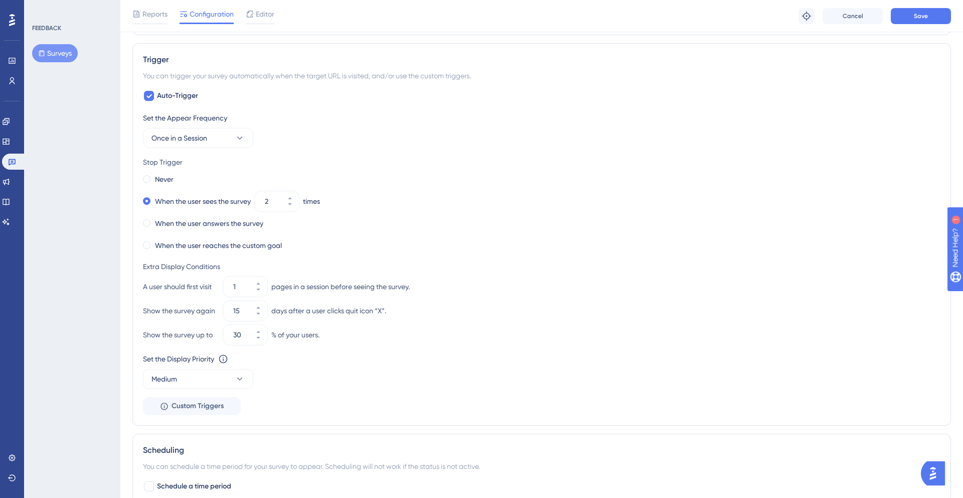
click at [359, 216] on div "When the user answers the survey" at bounding box center [542, 223] width 798 height 14
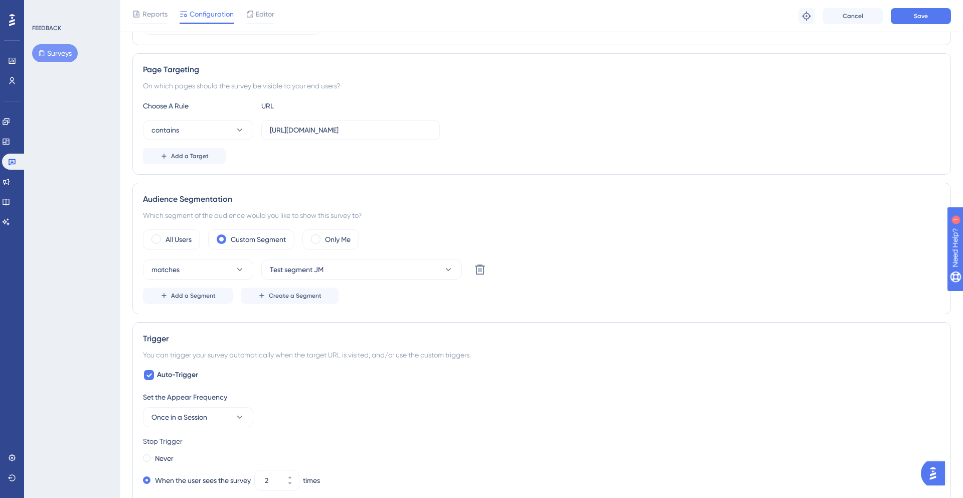
scroll to position [135, 0]
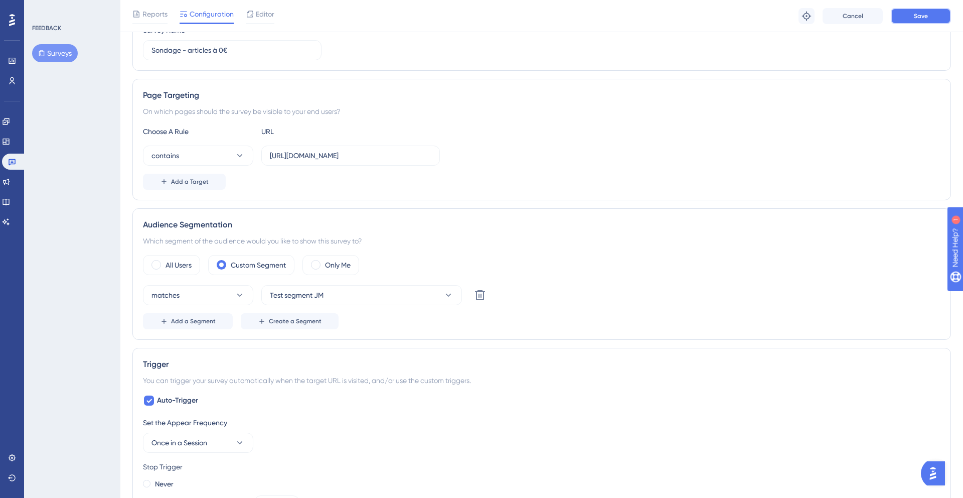
click at [912, 23] on button "Save" at bounding box center [921, 16] width 60 height 16
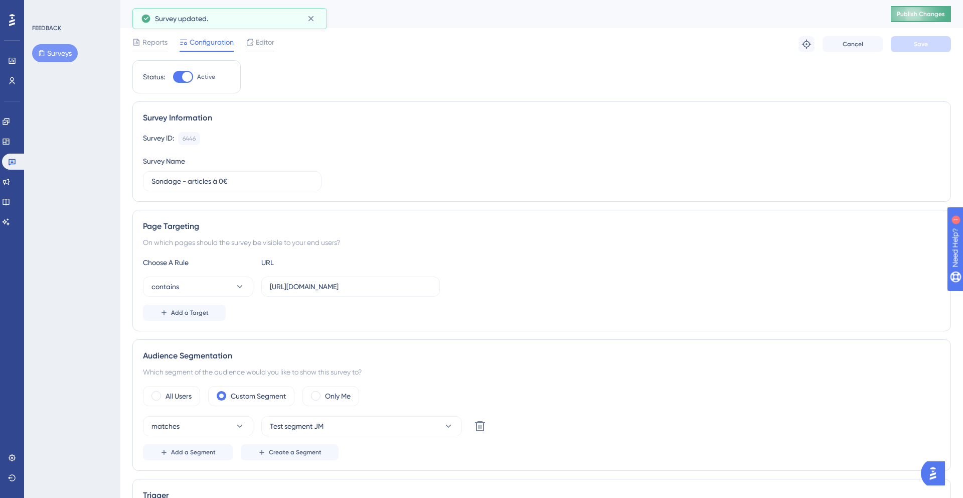
click at [917, 15] on span "Publish Changes" at bounding box center [921, 14] width 48 height 8
click at [8, 82] on link at bounding box center [12, 81] width 8 height 16
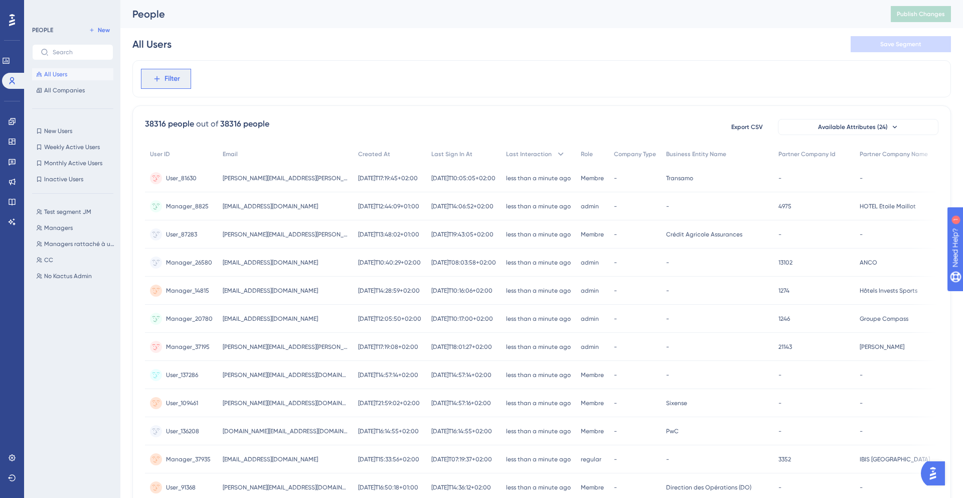
click at [170, 82] on span "Filter" at bounding box center [173, 79] width 16 height 12
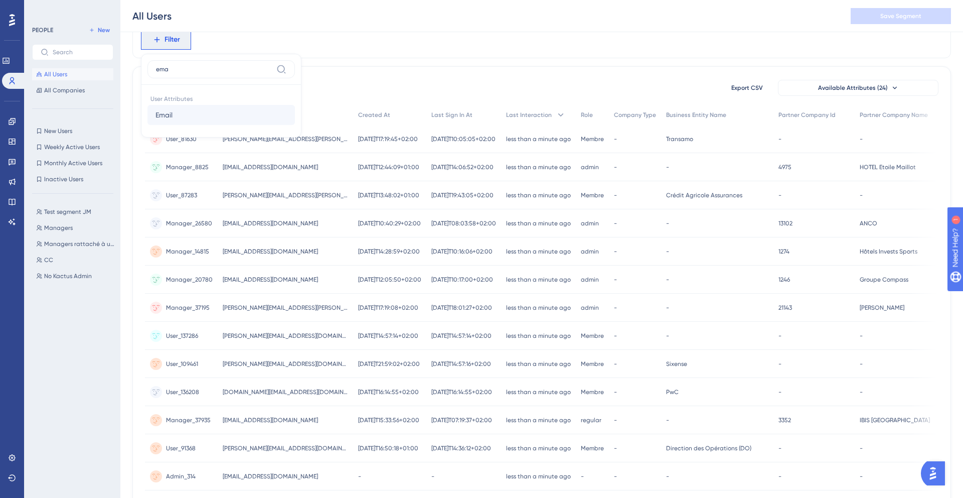
type input "ema"
click at [196, 115] on button "Email Email" at bounding box center [222, 115] width 148 height 20
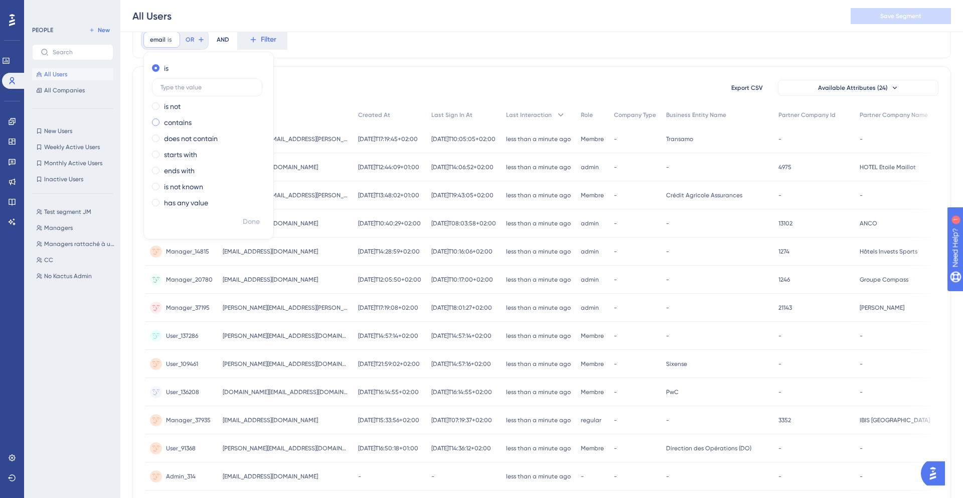
click at [186, 120] on label "contains" at bounding box center [178, 122] width 28 height 12
click at [159, 70] on div "is" at bounding box center [206, 68] width 109 height 12
click at [186, 89] on input "text" at bounding box center [207, 87] width 93 height 7
type input "contact@inkermann-chatillon.fr"
click at [251, 219] on span "Done" at bounding box center [251, 222] width 17 height 12
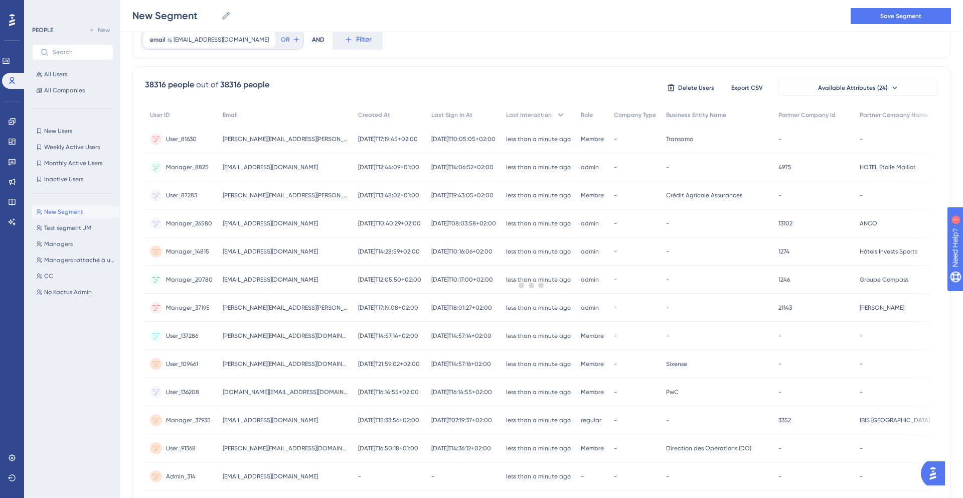
scroll to position [0, 0]
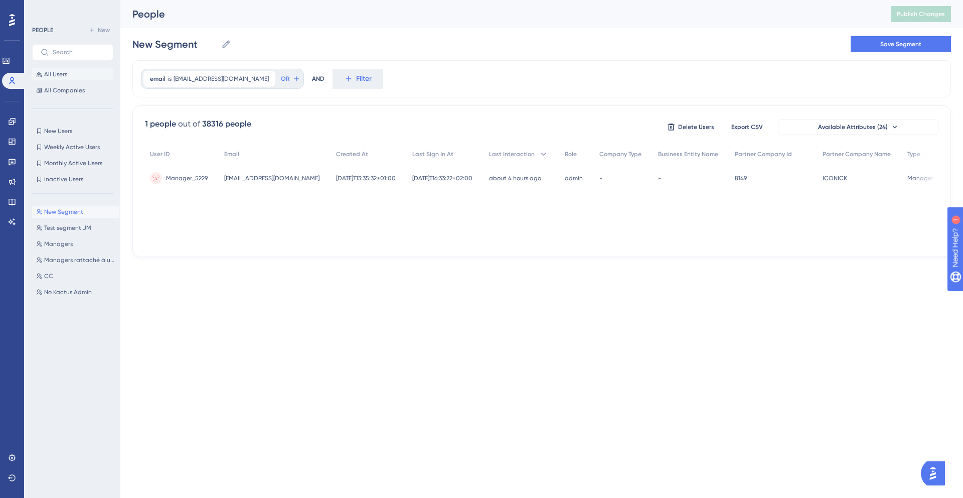
click at [58, 76] on span "All Users" at bounding box center [55, 74] width 23 height 8
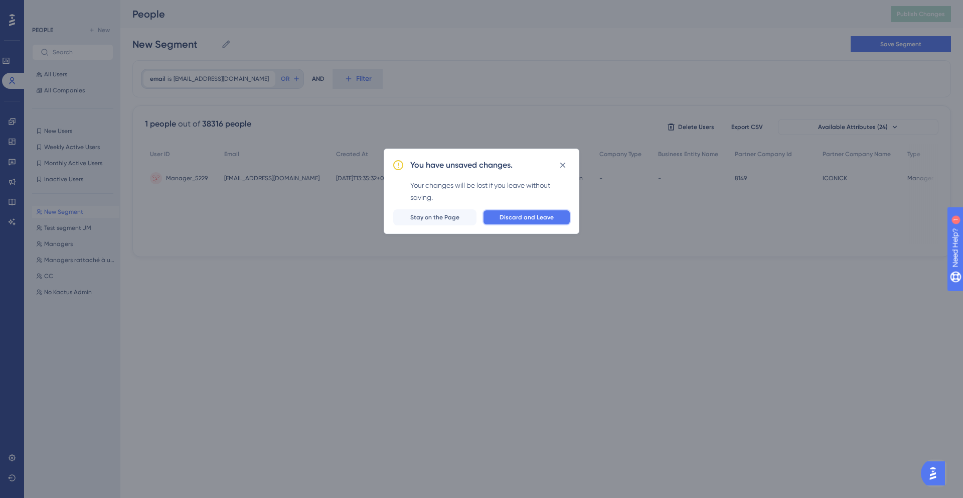
click at [507, 218] on span "Discard and Leave" at bounding box center [527, 217] width 54 height 8
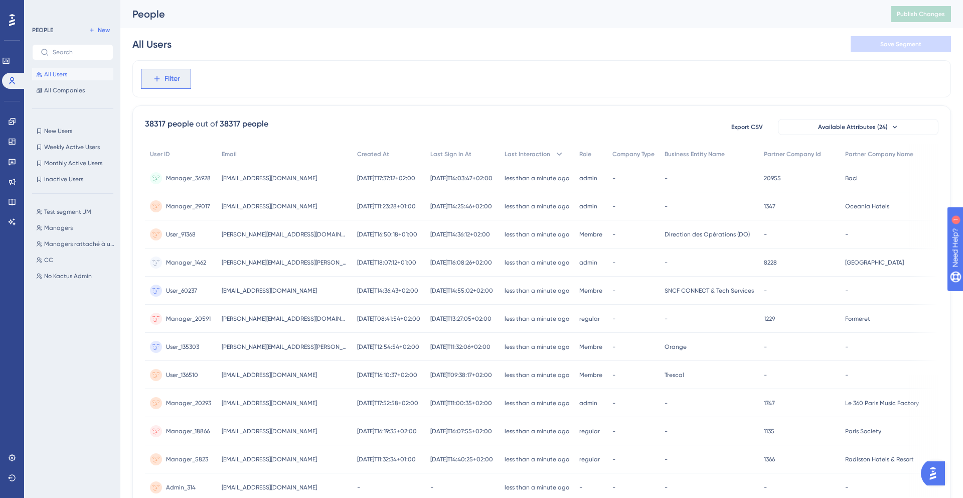
click at [171, 78] on span "Filter" at bounding box center [173, 79] width 16 height 12
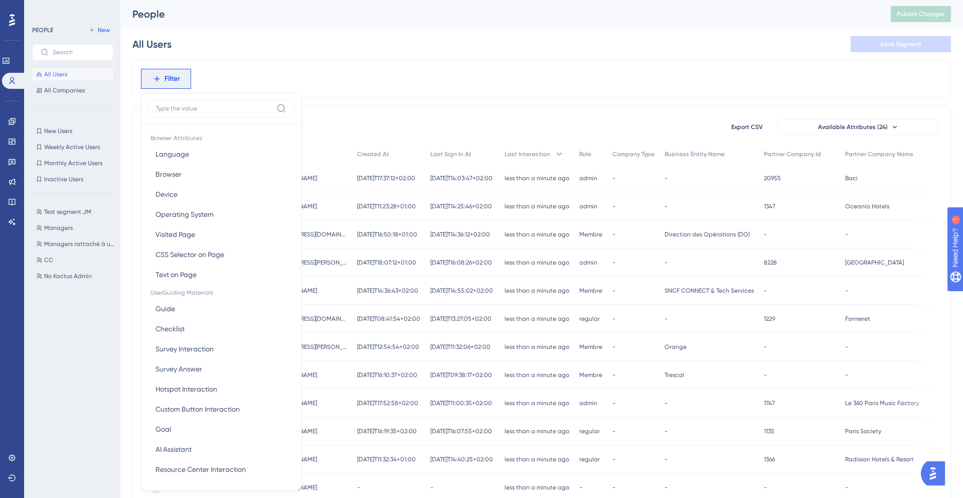
scroll to position [43, 0]
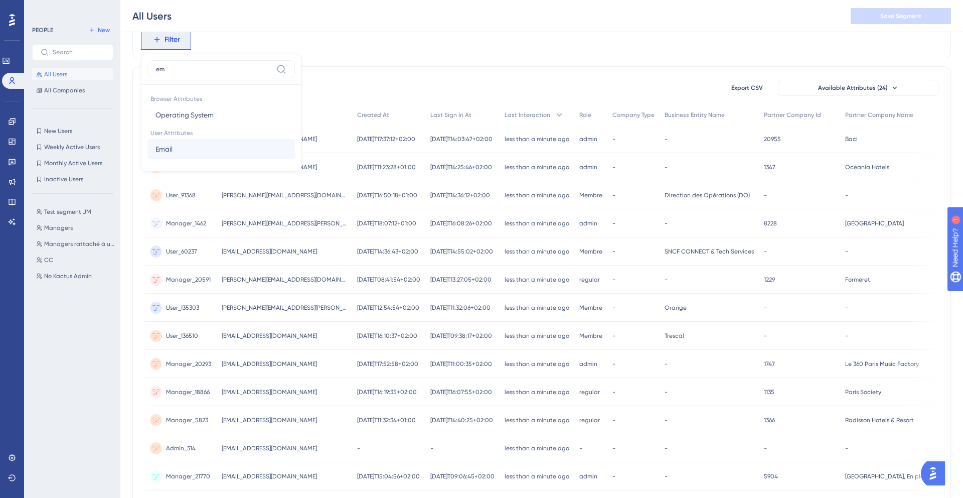
type input "em"
click at [195, 153] on button "Email Email" at bounding box center [222, 149] width 148 height 20
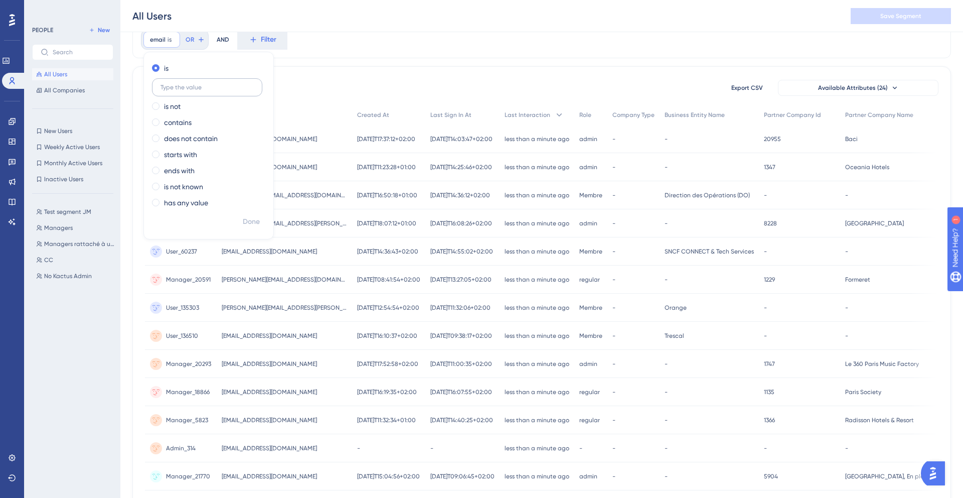
click at [200, 92] on label at bounding box center [207, 87] width 110 height 18
click at [200, 91] on input "text" at bounding box center [207, 87] width 93 height 7
paste input "[EMAIL_ADDRESS][DOMAIN_NAME]"
type input "[EMAIL_ADDRESS][DOMAIN_NAME]"
click at [254, 220] on span "Done" at bounding box center [251, 222] width 17 height 12
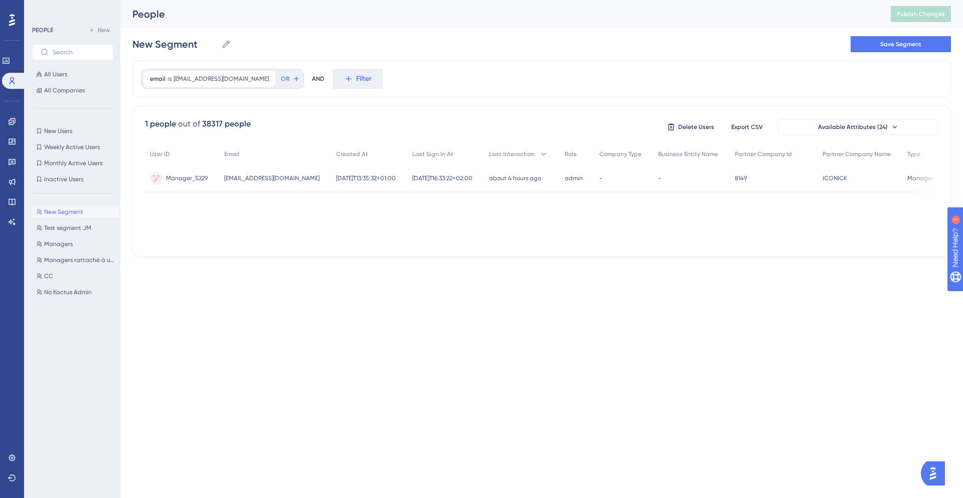
scroll to position [0, 0]
click at [265, 79] on icon at bounding box center [268, 79] width 6 height 6
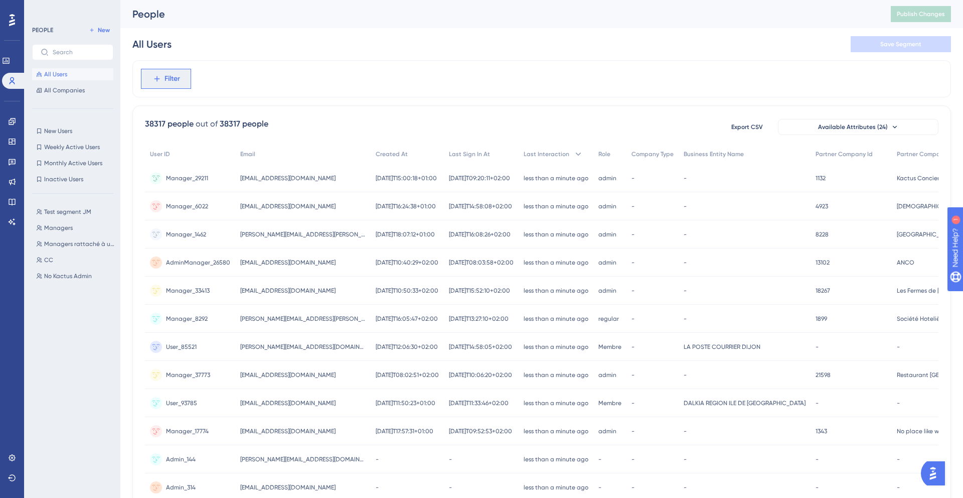
click at [169, 78] on span "Filter" at bounding box center [173, 79] width 16 height 12
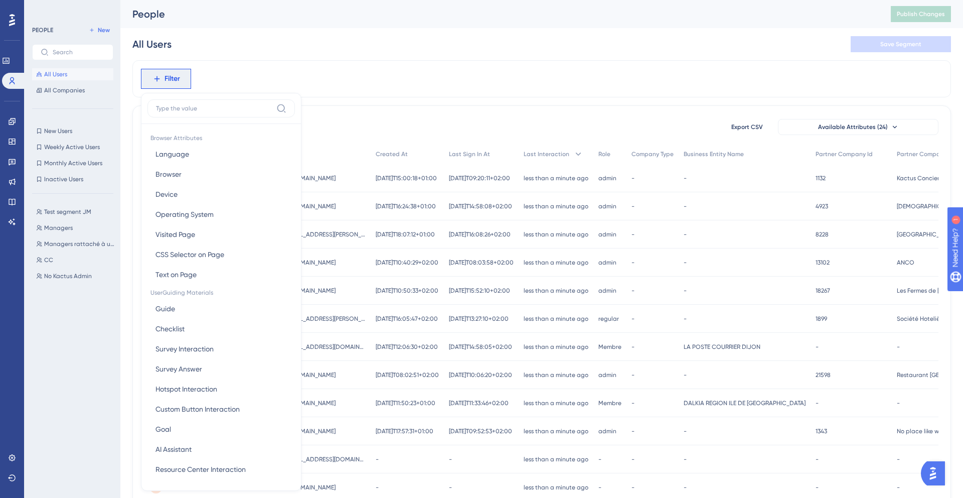
scroll to position [36, 0]
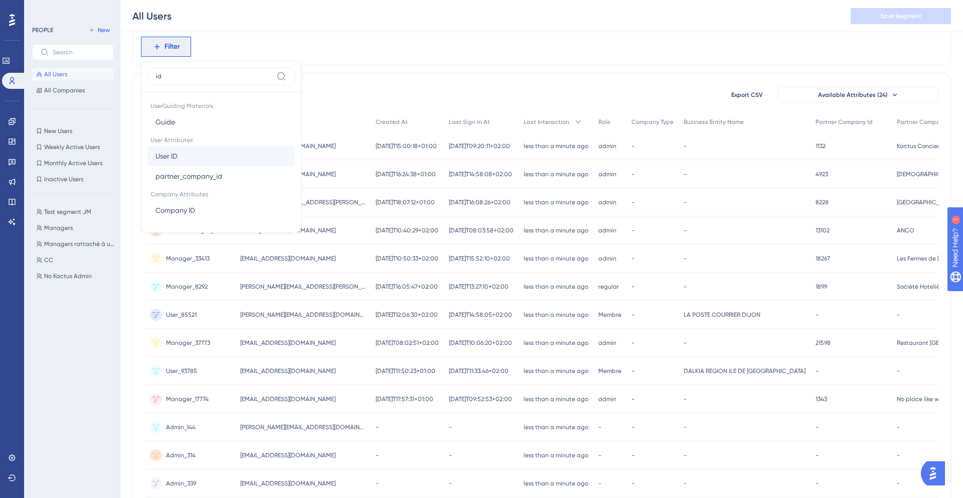
type input "id"
click at [170, 159] on span "User ID" at bounding box center [167, 156] width 22 height 12
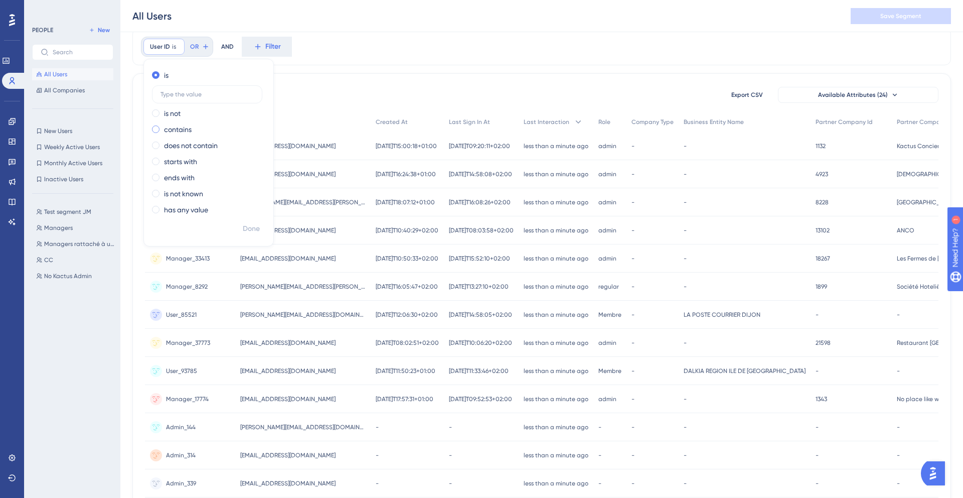
click at [173, 127] on label "contains" at bounding box center [178, 129] width 28 height 12
type input "AdminManager"
click at [244, 223] on span "Done" at bounding box center [251, 229] width 17 height 12
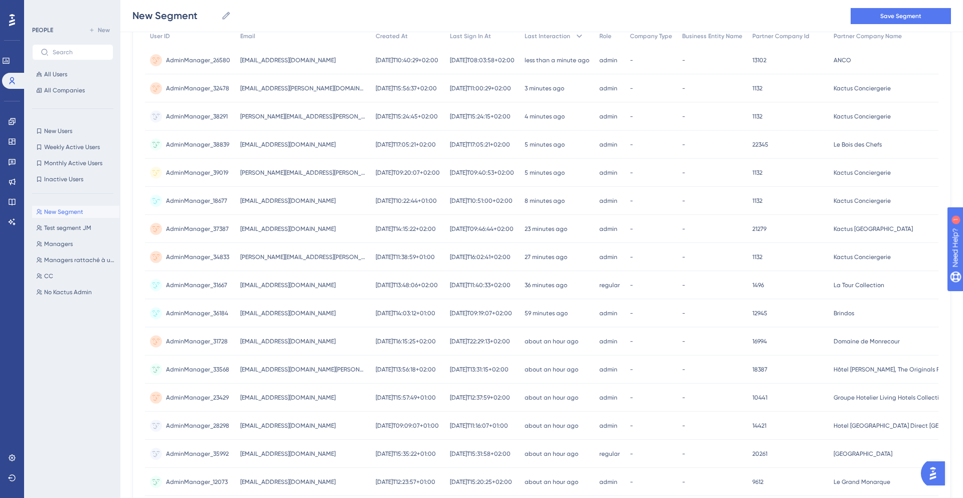
scroll to position [0, 0]
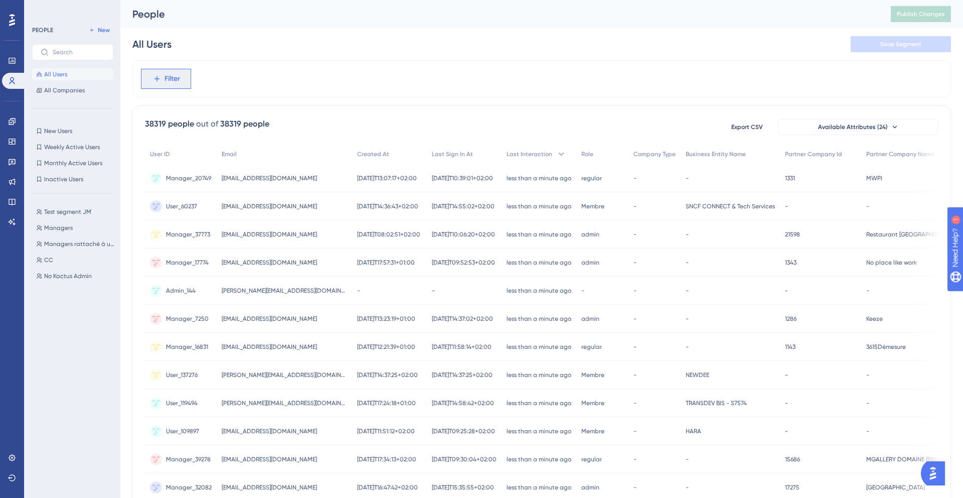
click at [165, 73] on span "Filter" at bounding box center [173, 79] width 16 height 12
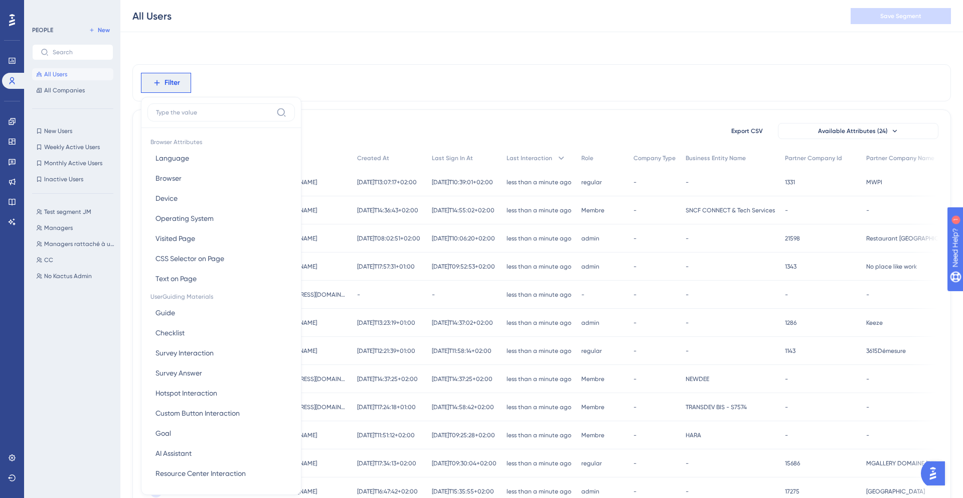
scroll to position [43, 0]
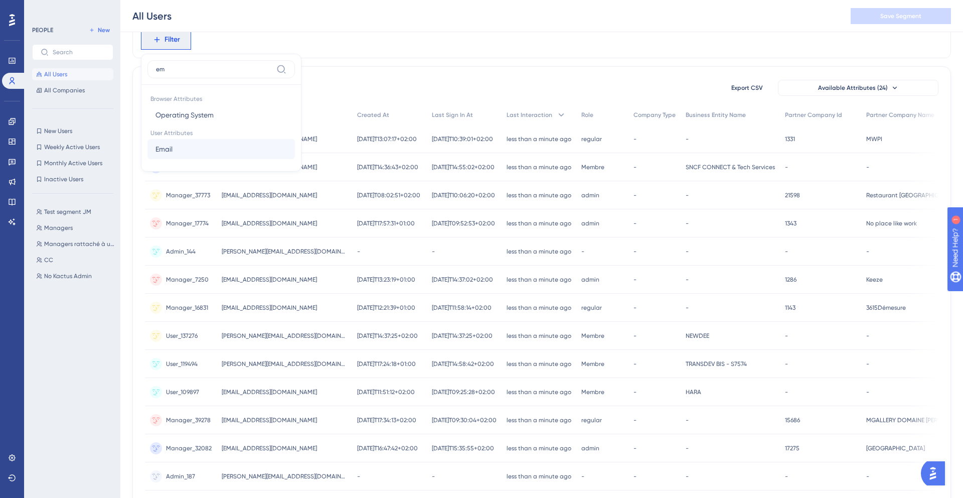
type input "em"
click at [165, 145] on span "Email" at bounding box center [164, 149] width 17 height 12
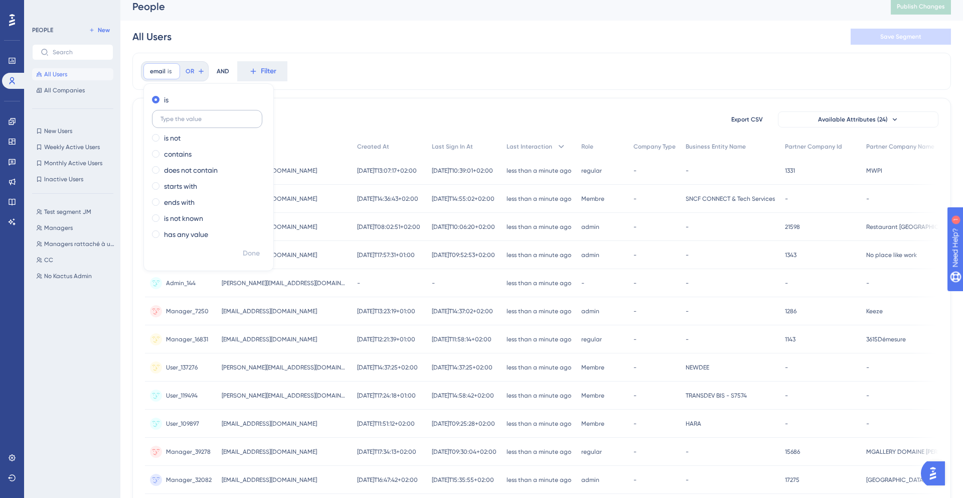
scroll to position [4, 0]
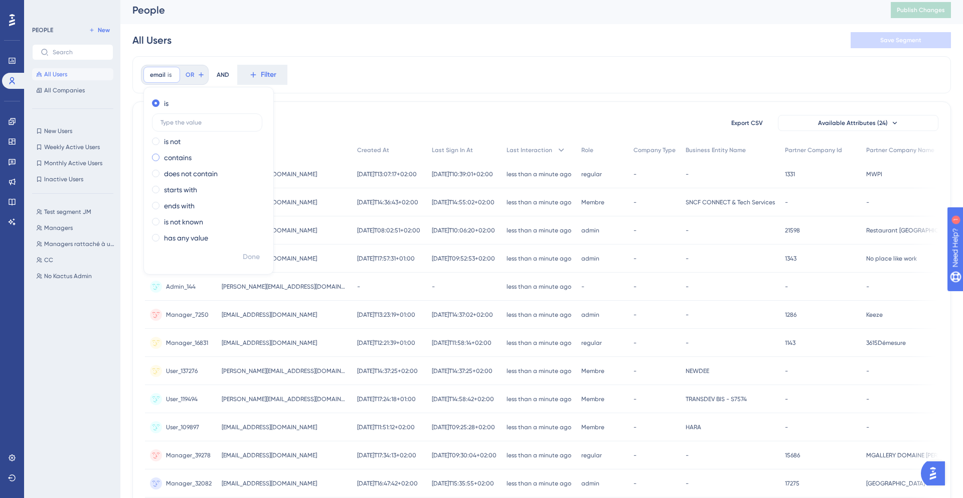
click at [158, 159] on span at bounding box center [156, 158] width 8 height 8
click at [163, 155] on input "radio" at bounding box center [163, 155] width 0 height 0
click at [193, 74] on icon at bounding box center [193, 75] width 6 height 6
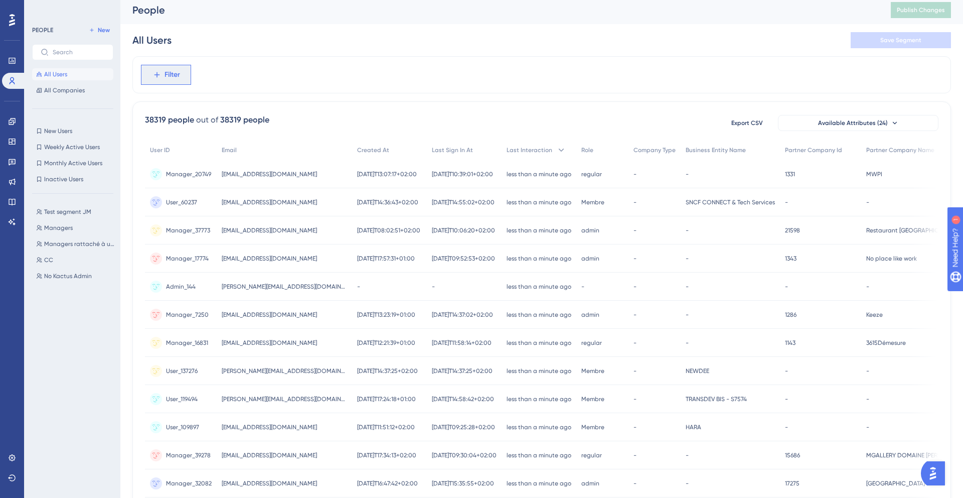
click at [168, 75] on span "Filter" at bounding box center [173, 75] width 16 height 12
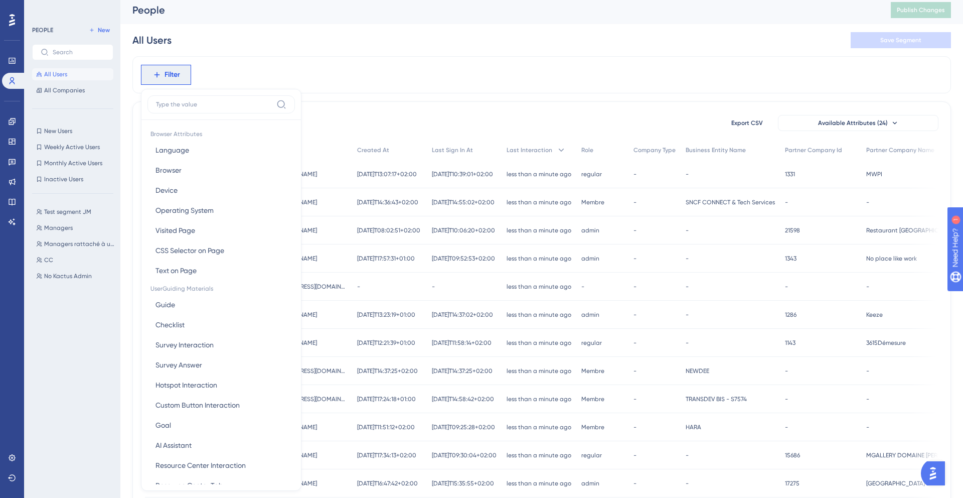
scroll to position [45, 0]
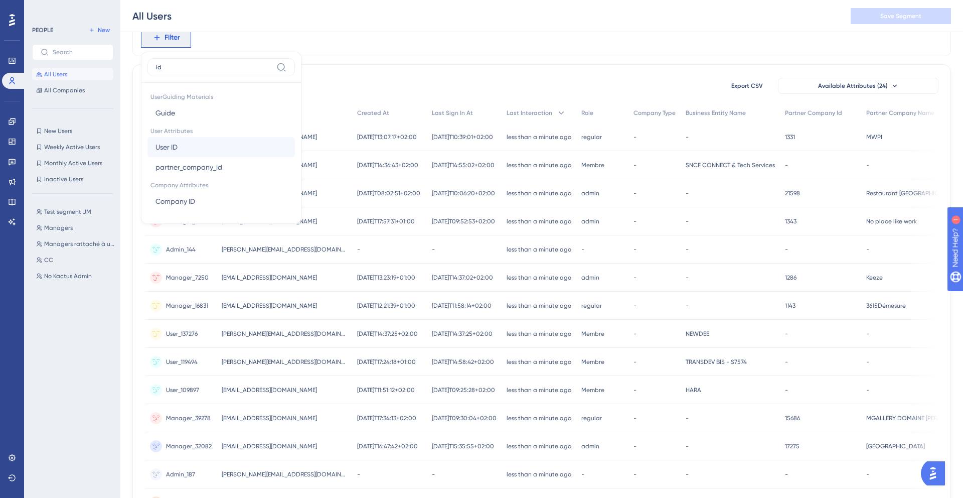
type input "id"
click at [177, 147] on span "User ID" at bounding box center [167, 147] width 22 height 12
click at [176, 119] on label "contains" at bounding box center [178, 120] width 28 height 12
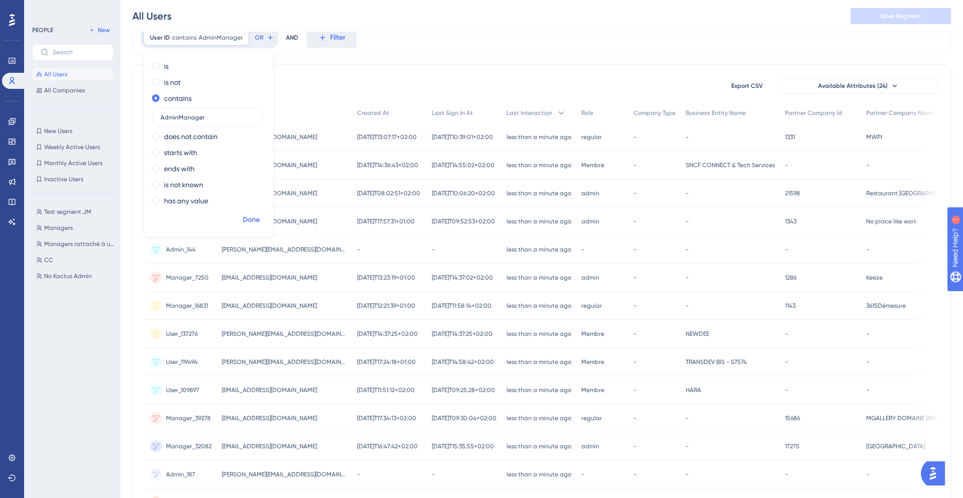
type input "AdminManager"
click at [247, 215] on span "Done" at bounding box center [251, 220] width 17 height 12
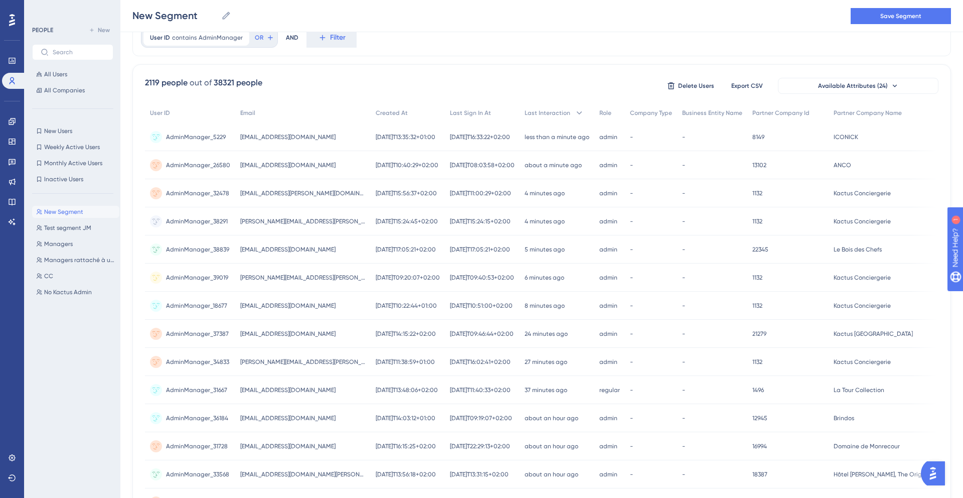
scroll to position [0, 0]
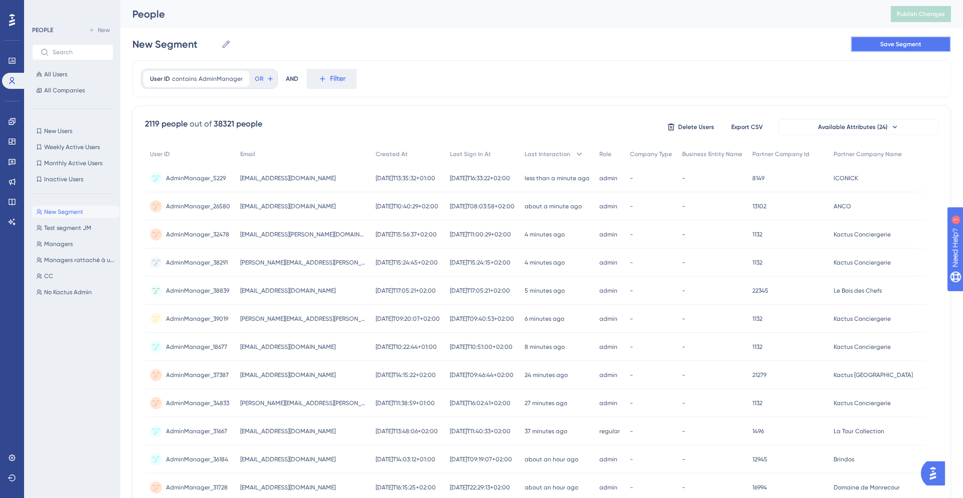
click at [907, 42] on span "Save Segment" at bounding box center [901, 44] width 41 height 8
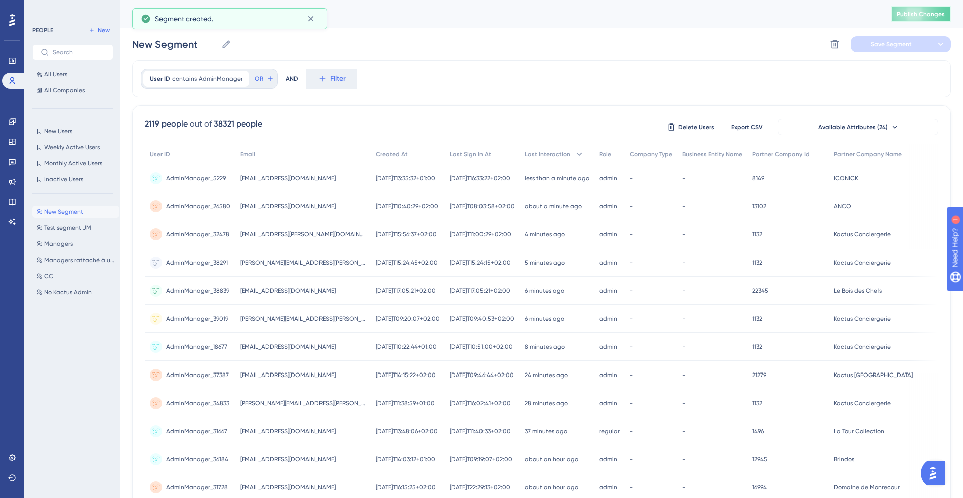
click at [913, 17] on span "Publish Changes" at bounding box center [921, 14] width 48 height 8
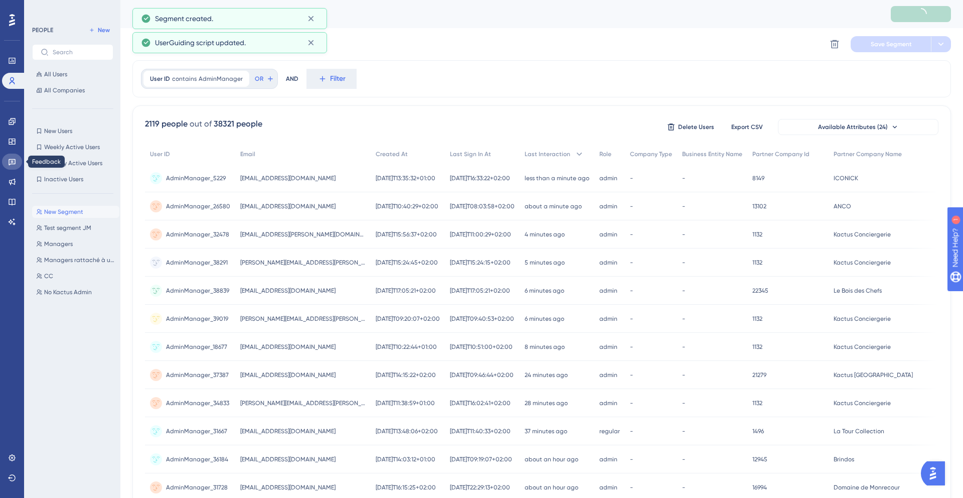
click at [9, 161] on icon at bounding box center [12, 162] width 7 height 7
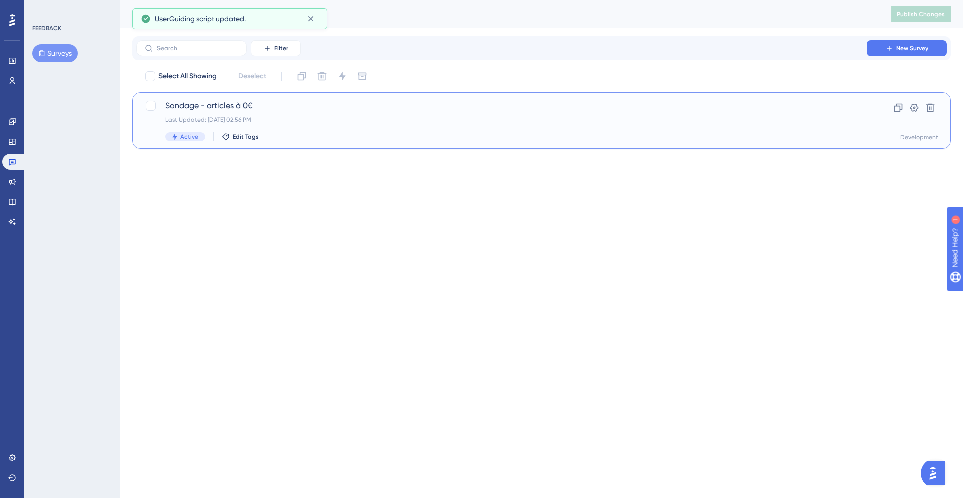
click at [294, 122] on div "Last Updated: [DATE] 02:56 PM" at bounding box center [501, 120] width 673 height 8
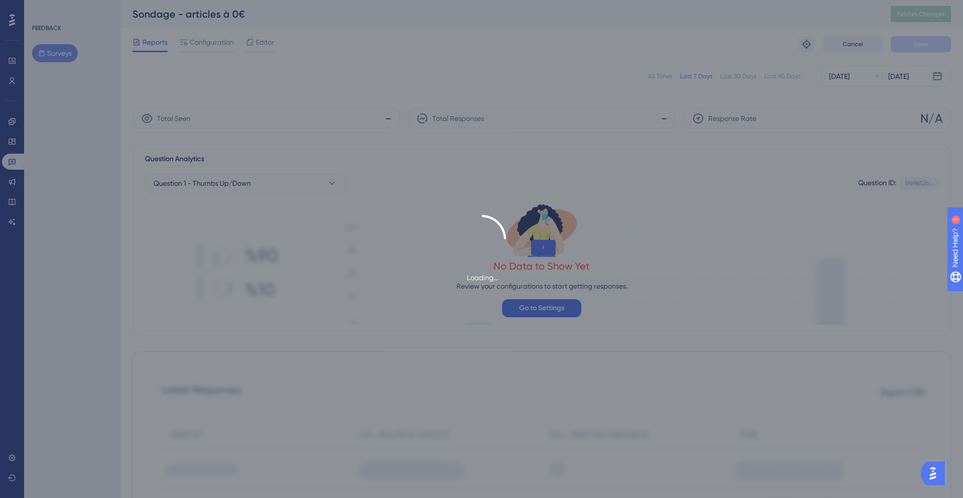
click at [212, 43] on div "Loading..." at bounding box center [481, 249] width 963 height 498
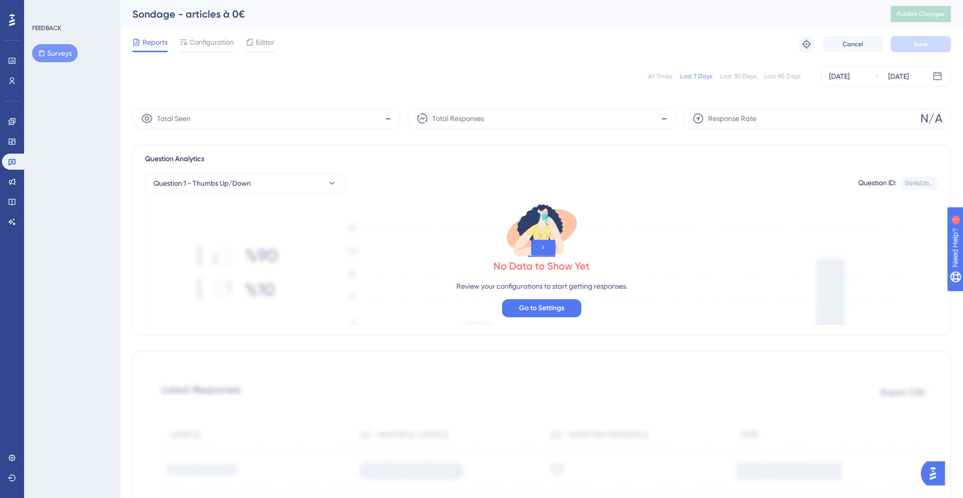
click at [212, 43] on span "Configuration" at bounding box center [212, 42] width 44 height 12
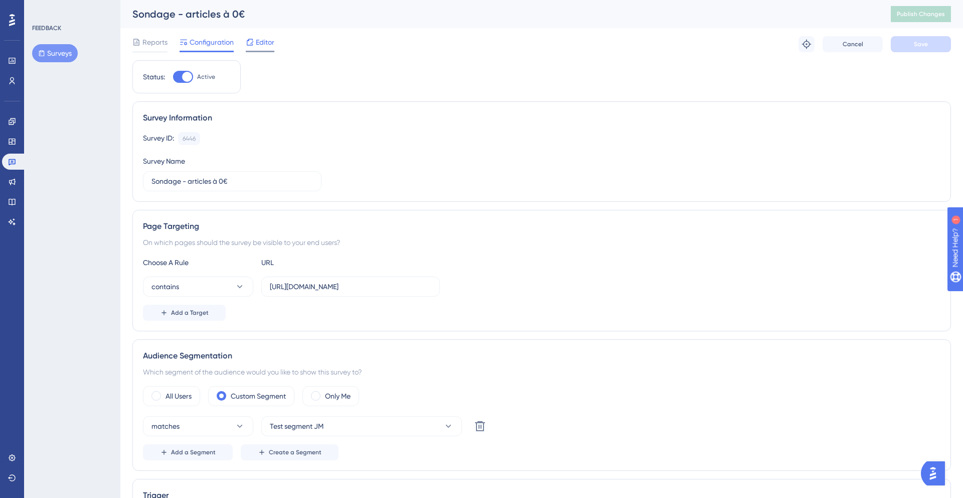
click at [266, 48] on span "Editor" at bounding box center [265, 42] width 19 height 12
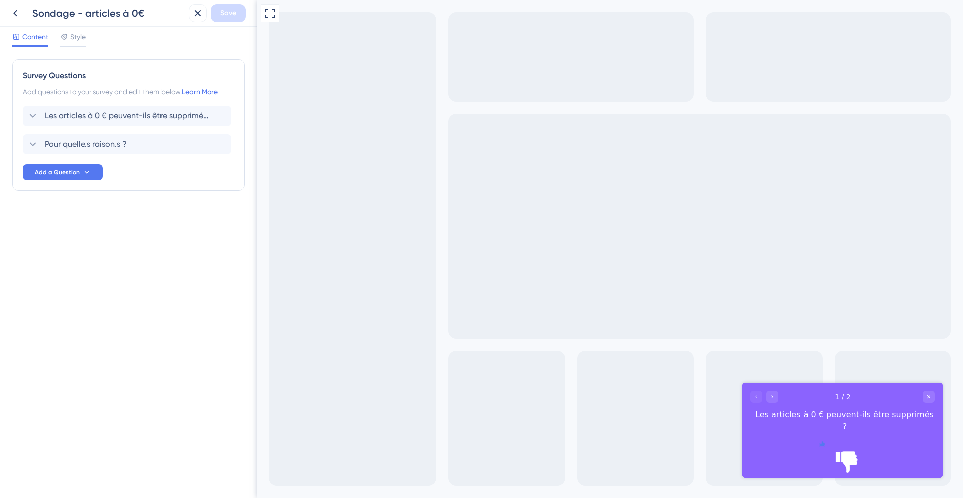
click at [820, 446] on icon "Rate thumbs up" at bounding box center [822, 443] width 5 height 5
click at [850, 445] on icon "Rate thumbs down" at bounding box center [847, 443] width 5 height 5
click at [195, 15] on icon at bounding box center [198, 13] width 12 height 12
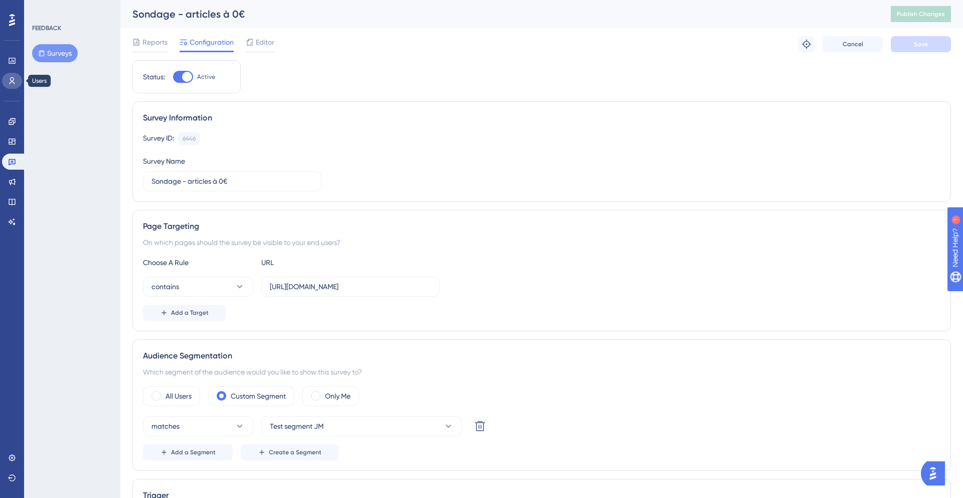
click at [10, 83] on icon at bounding box center [13, 80] width 6 height 7
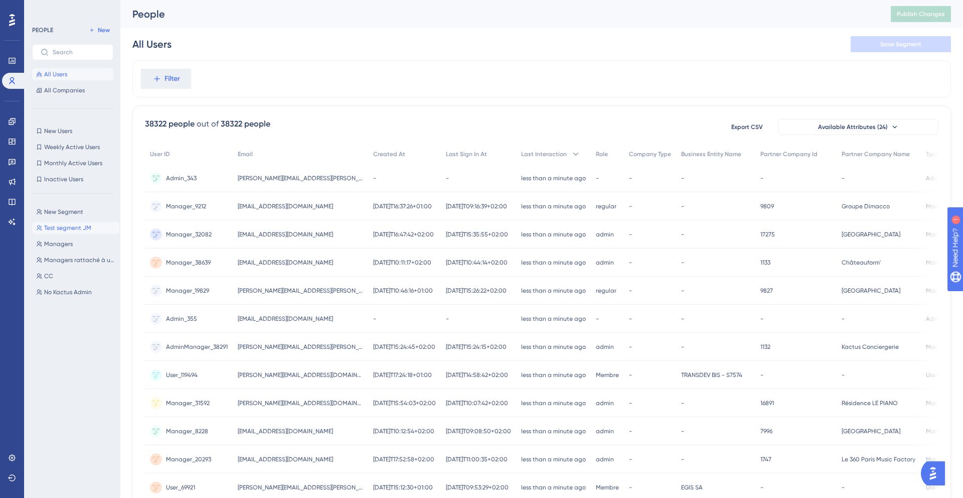
click at [67, 228] on span "Test segment JM" at bounding box center [67, 228] width 47 height 8
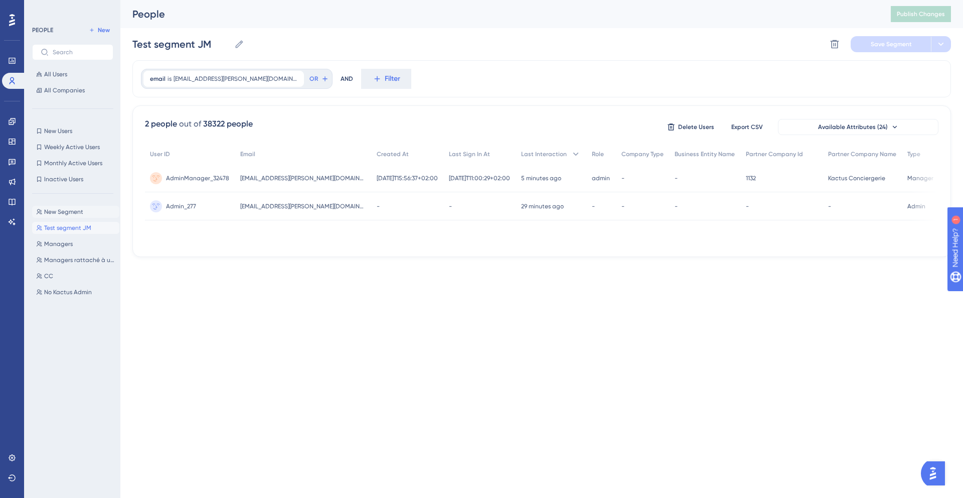
click at [64, 216] on button "New Segment New Segment" at bounding box center [75, 212] width 87 height 12
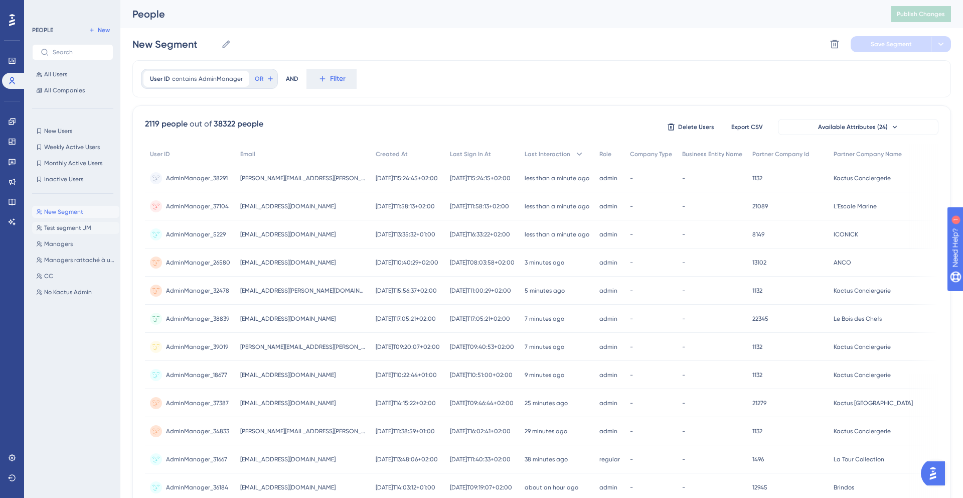
click at [63, 228] on span "Test segment JM" at bounding box center [67, 228] width 47 height 8
type input "Test segment JM"
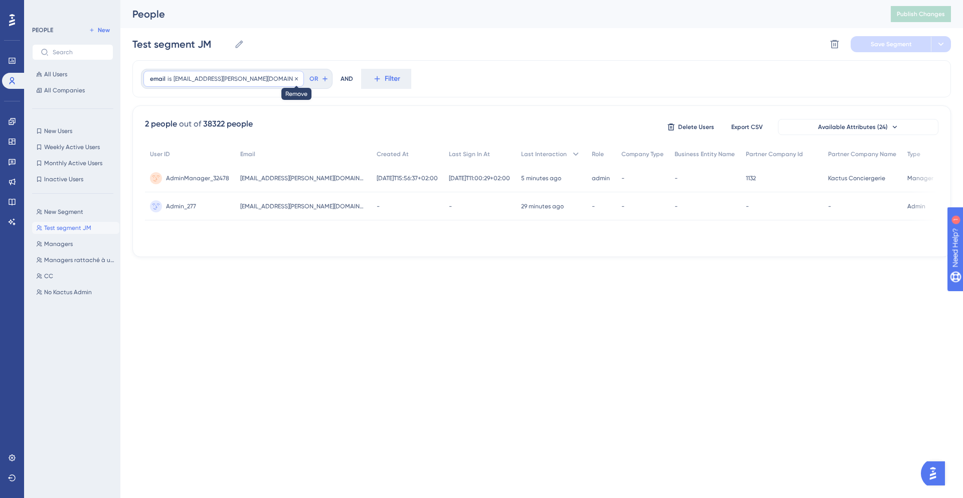
click at [295, 79] on icon at bounding box center [296, 78] width 3 height 3
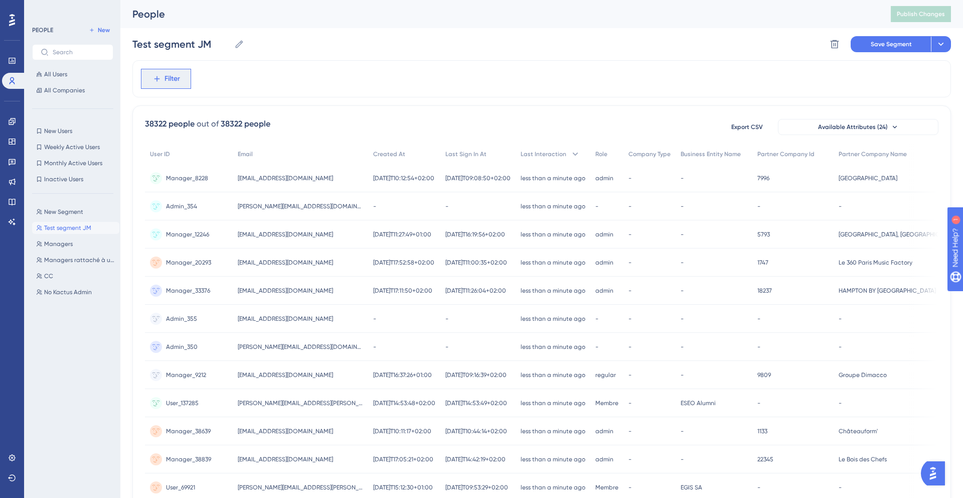
click at [174, 81] on span "Filter" at bounding box center [173, 79] width 16 height 12
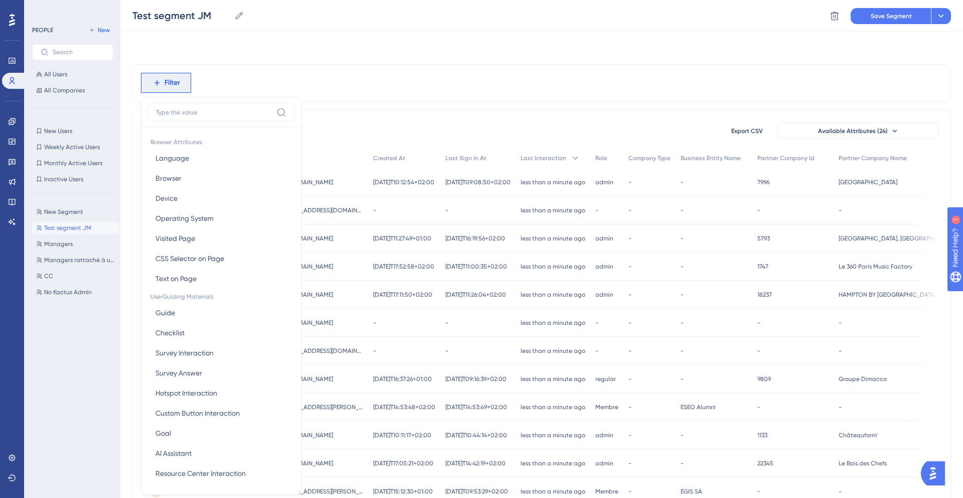
scroll to position [43, 0]
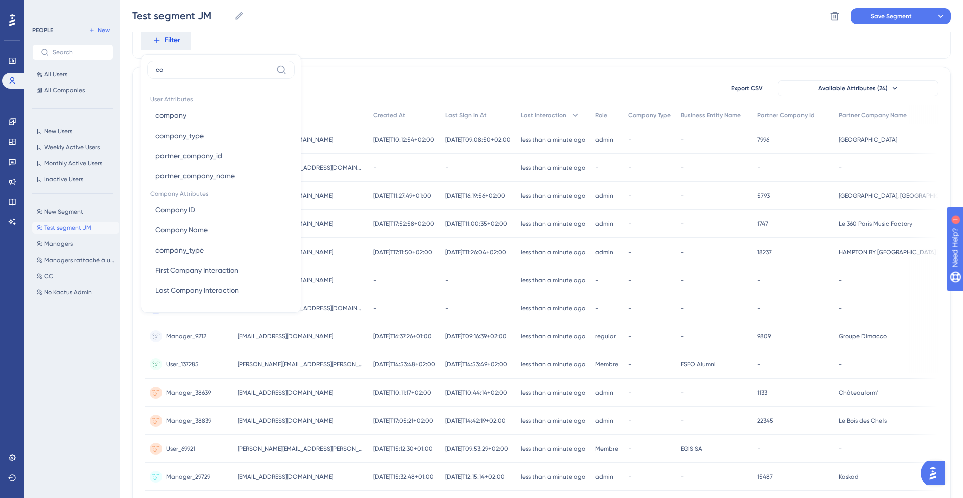
type input "c"
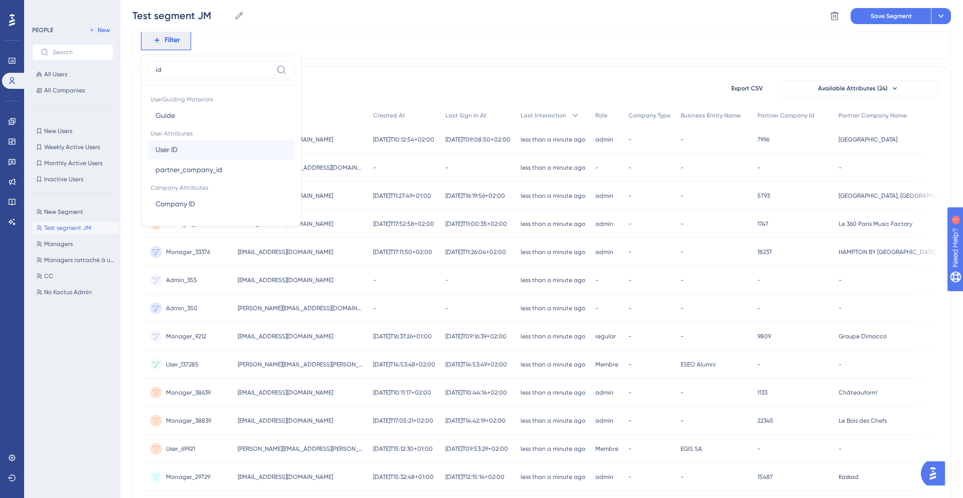
type input "id"
click at [200, 146] on button "User ID User ID" at bounding box center [222, 149] width 148 height 20
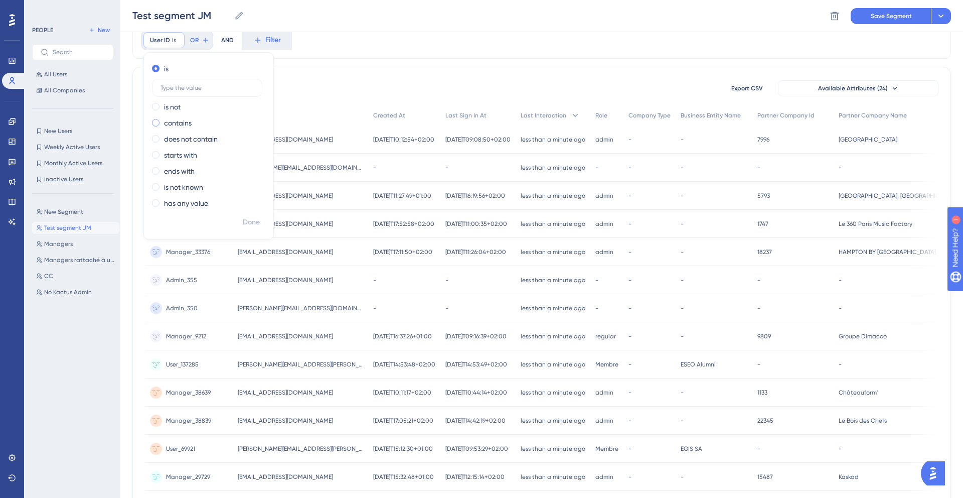
click at [180, 123] on label "contains" at bounding box center [178, 123] width 28 height 12
click at [184, 118] on input "text" at bounding box center [207, 119] width 93 height 7
type input "Z"
type input "AdminManager"
click at [249, 222] on span "Done" at bounding box center [251, 222] width 17 height 12
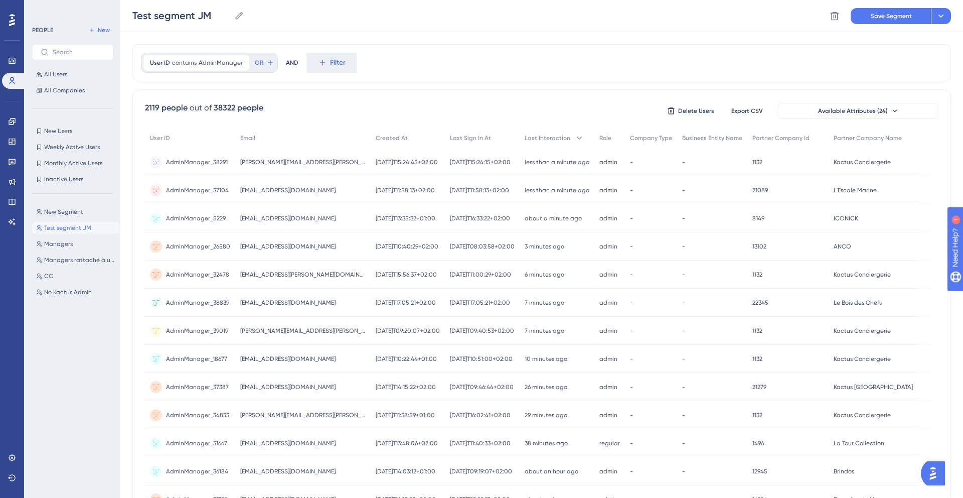
scroll to position [0, 0]
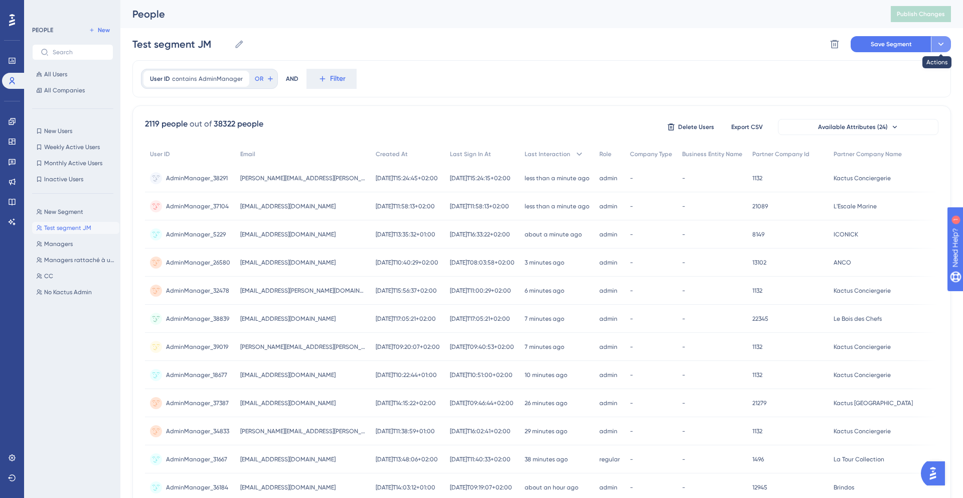
click at [943, 45] on icon at bounding box center [941, 44] width 10 height 10
click at [786, 81] on div "User ID contains AdminManager AdminManager Remove OR AND Filter" at bounding box center [541, 78] width 819 height 37
click at [876, 48] on button "Save Segment" at bounding box center [891, 44] width 80 height 16
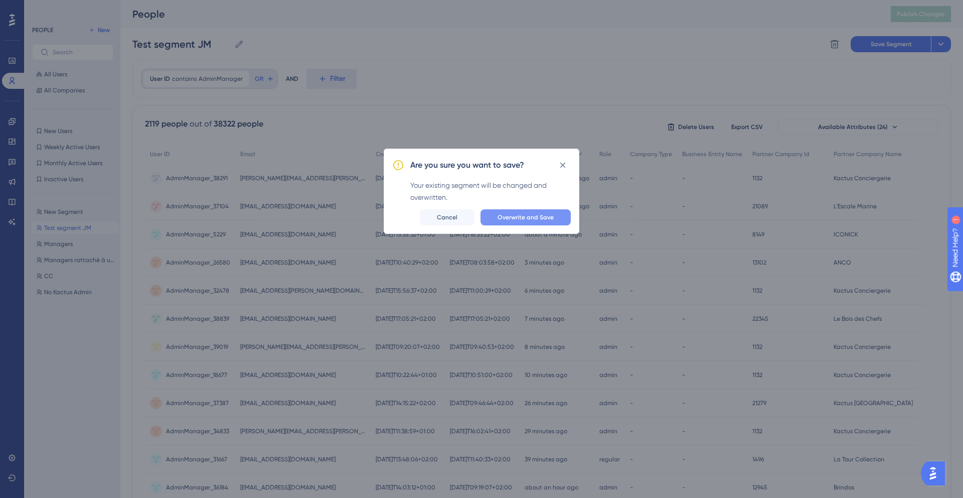
click at [544, 218] on span "Overwrite and Save" at bounding box center [526, 217] width 56 height 8
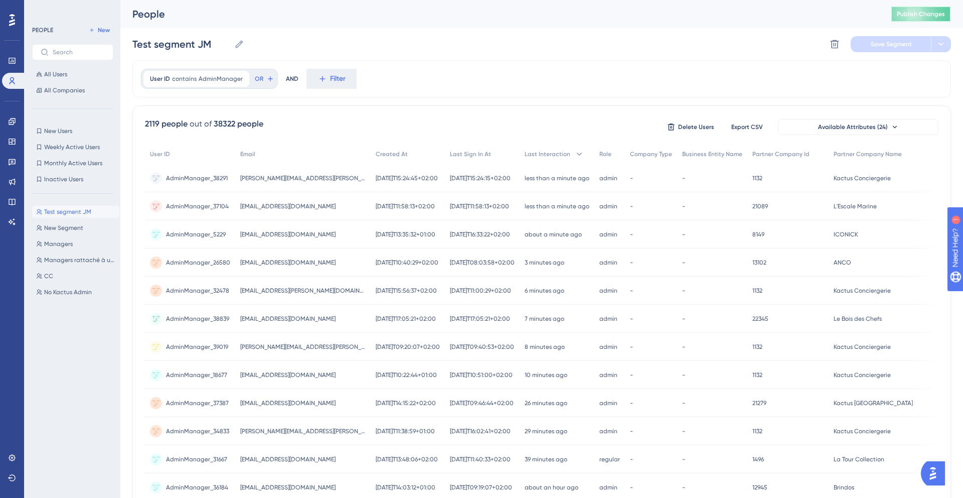
click at [915, 12] on span "Publish Changes" at bounding box center [921, 14] width 48 height 8
click at [7, 155] on link at bounding box center [12, 162] width 20 height 16
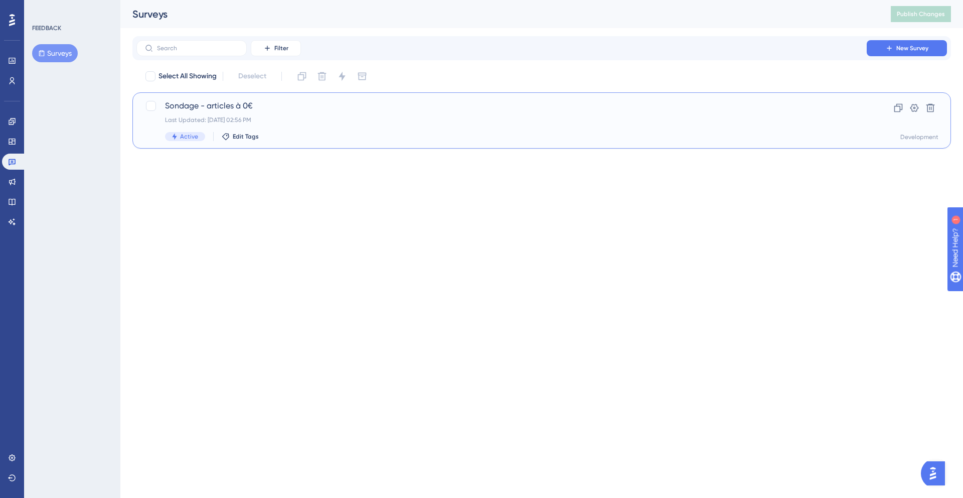
click at [256, 116] on div "Last Updated: [DATE] 02:56 PM" at bounding box center [501, 120] width 673 height 8
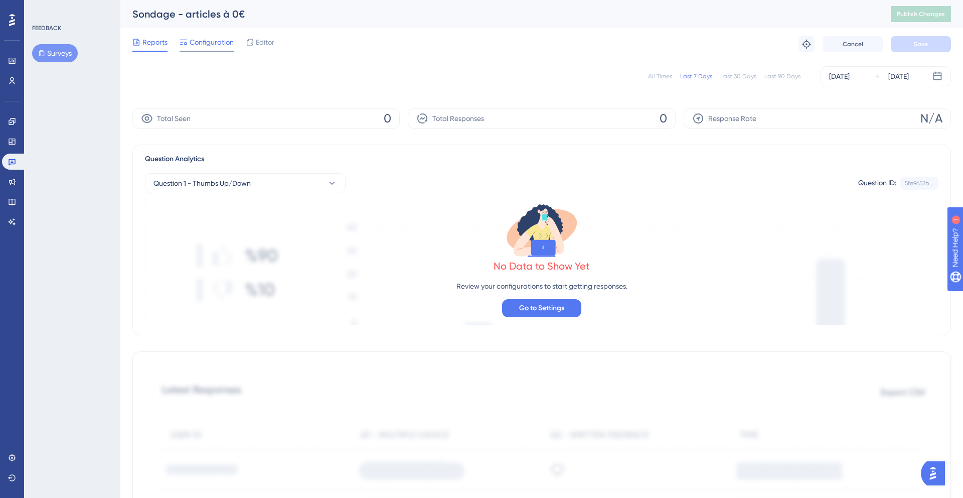
click at [205, 42] on span "Configuration" at bounding box center [212, 42] width 44 height 12
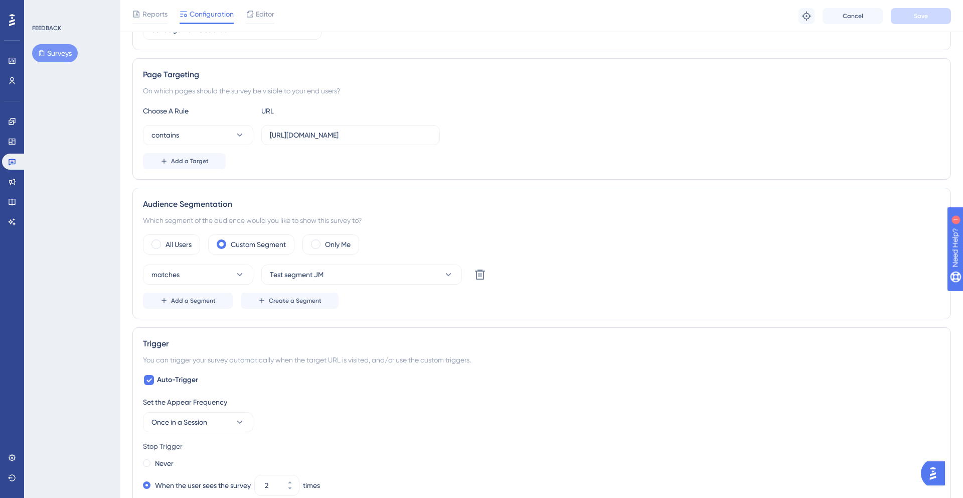
scroll to position [161, 0]
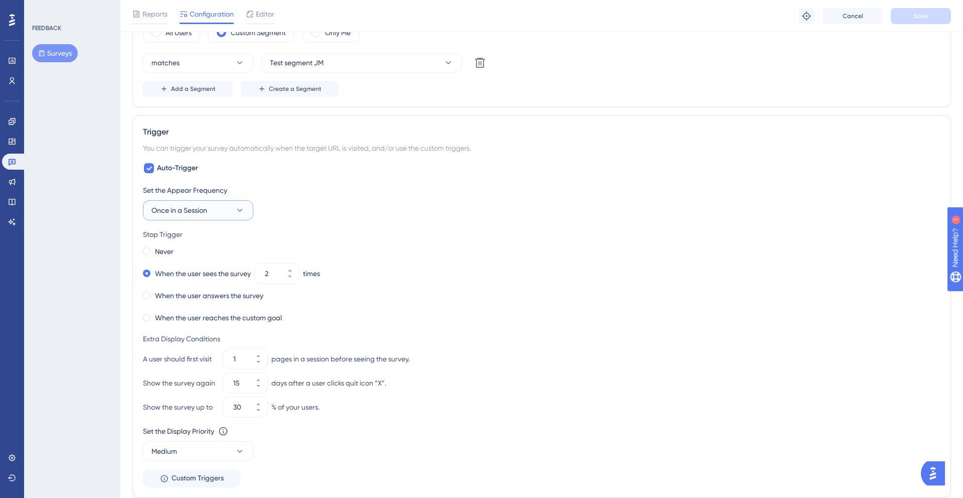
click at [237, 213] on icon at bounding box center [240, 210] width 10 height 10
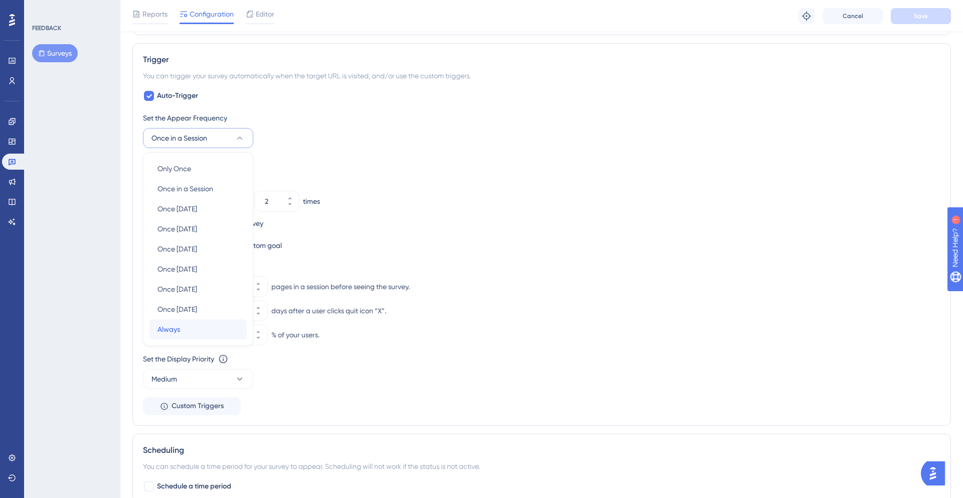
click at [181, 323] on div "Always Always" at bounding box center [198, 329] width 81 height 20
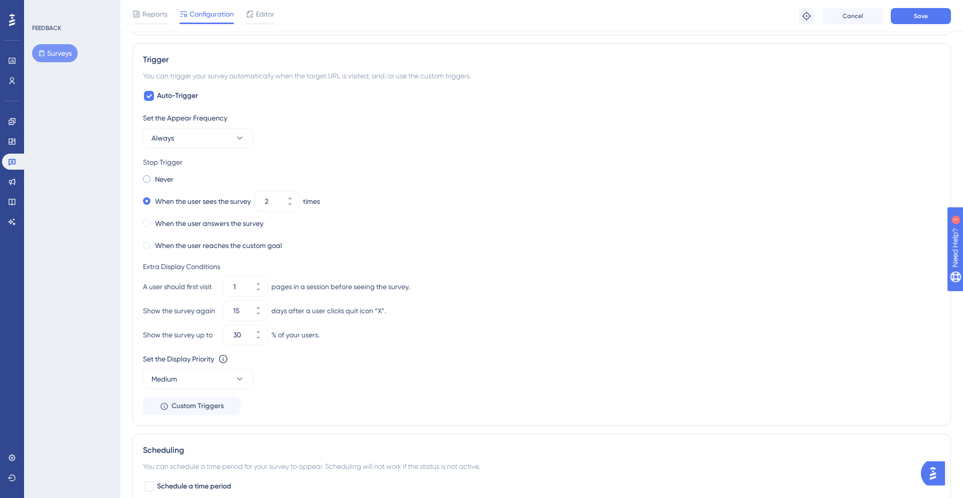
click at [148, 177] on span at bounding box center [147, 179] width 8 height 8
click at [154, 177] on input "radio" at bounding box center [154, 177] width 0 height 0
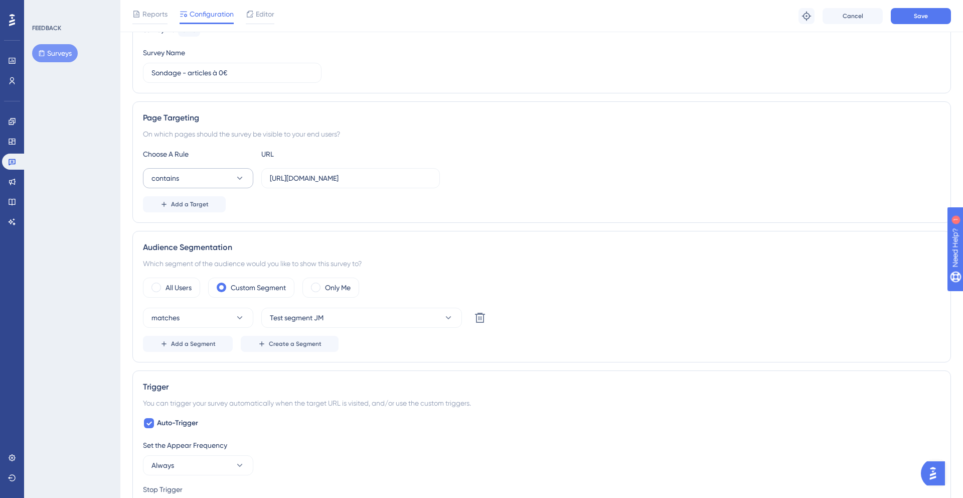
scroll to position [0, 0]
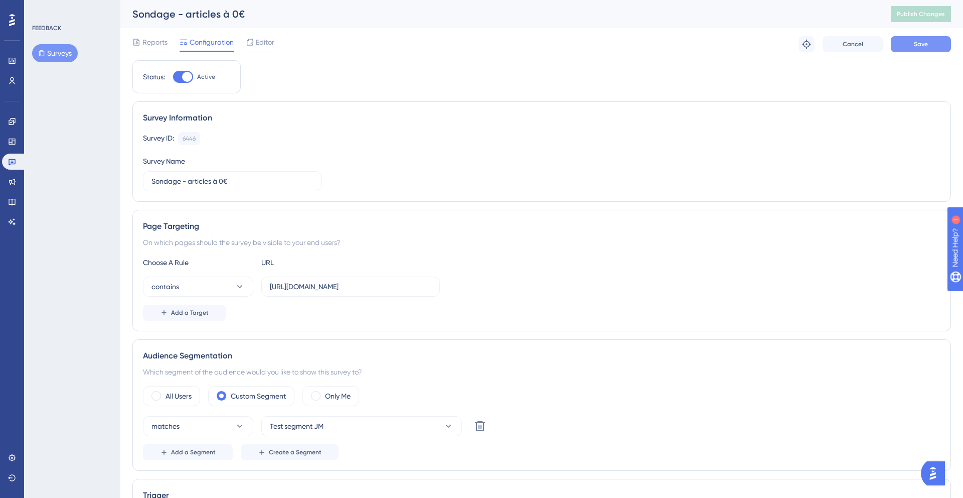
click at [923, 46] on span "Save" at bounding box center [921, 44] width 14 height 8
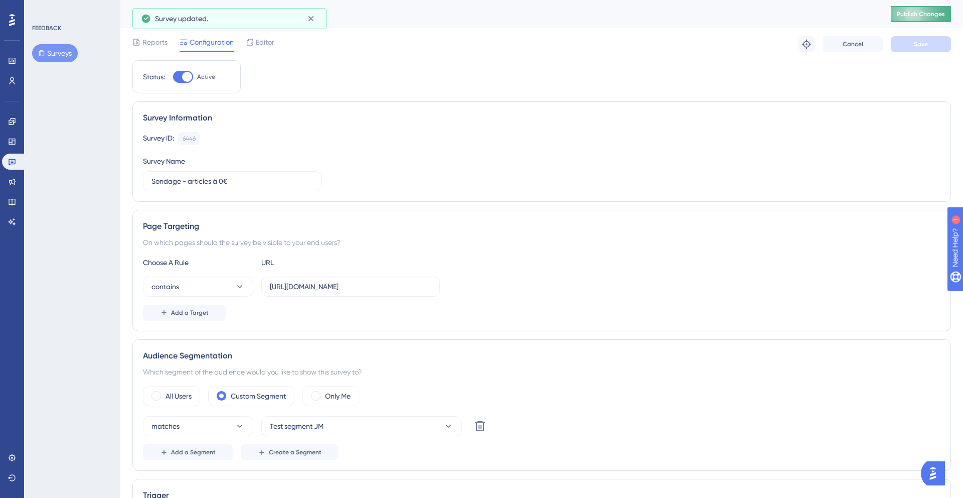
click at [926, 13] on span "Publish Changes" at bounding box center [921, 14] width 48 height 8
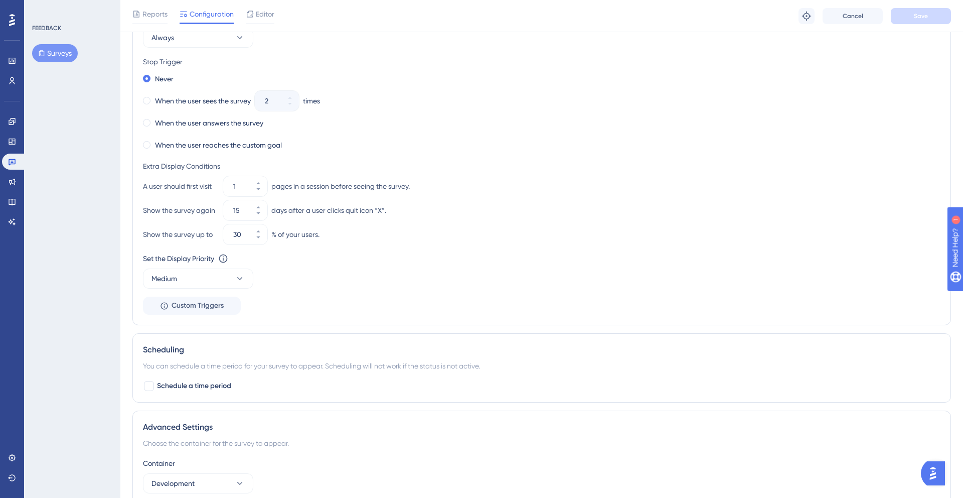
scroll to position [546, 0]
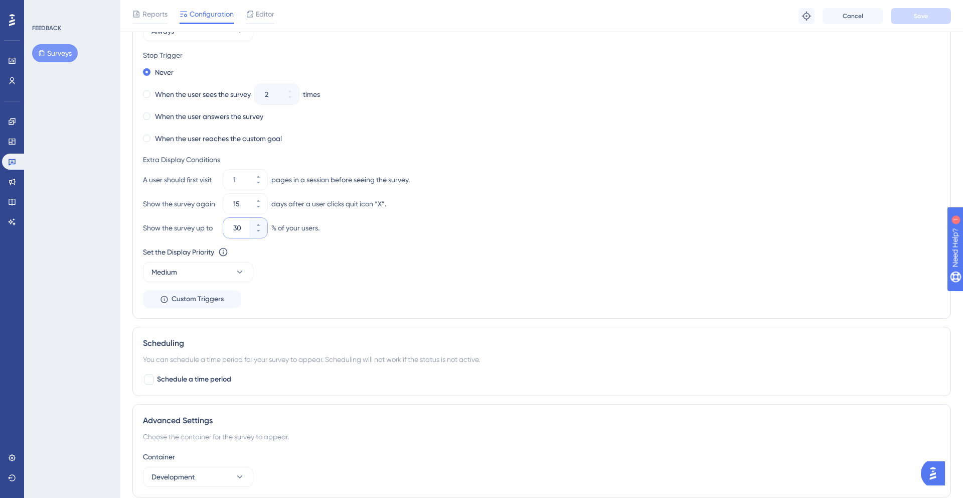
drag, startPoint x: 241, startPoint y: 227, endPoint x: 231, endPoint y: 227, distance: 10.5
click at [231, 227] on div "30" at bounding box center [236, 228] width 26 height 20
type input "100"
click at [360, 261] on div "Set the Display Priority This option will set the display priority between auto…" at bounding box center [542, 264] width 798 height 36
click at [912, 18] on button "Save" at bounding box center [921, 16] width 60 height 16
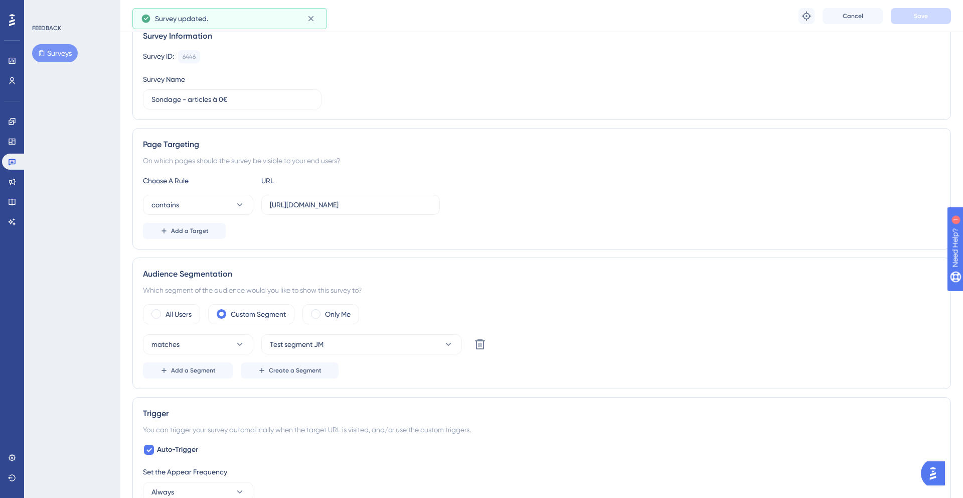
scroll to position [0, 0]
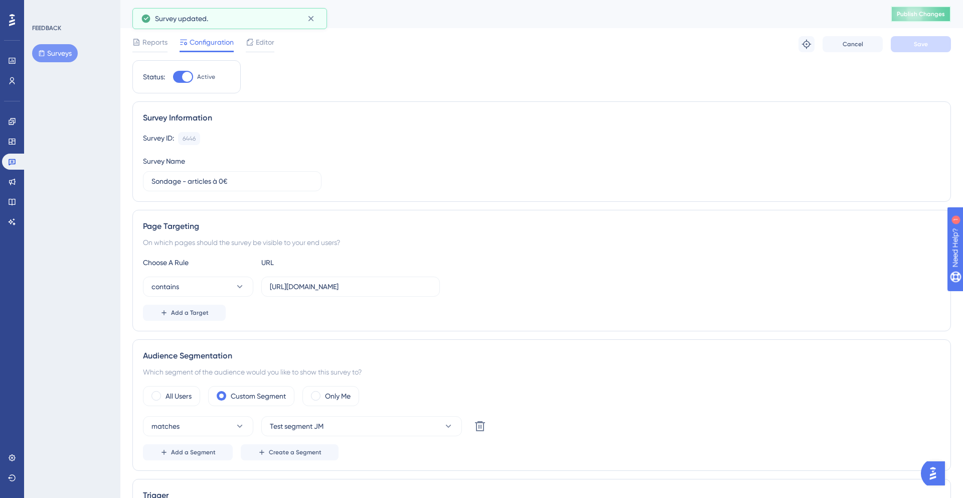
click at [914, 13] on span "Publish Changes" at bounding box center [921, 14] width 48 height 8
click at [7, 81] on link at bounding box center [12, 81] width 20 height 16
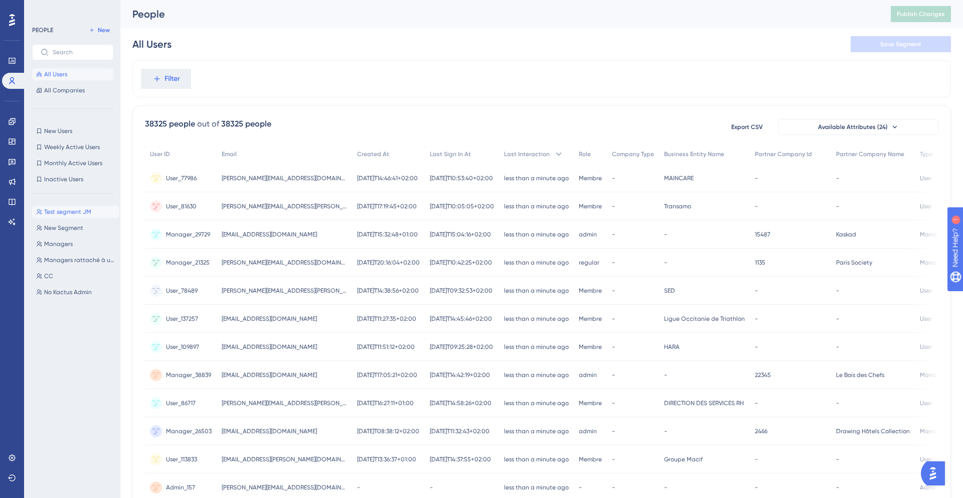
click at [71, 209] on span "Test segment JM" at bounding box center [67, 212] width 47 height 8
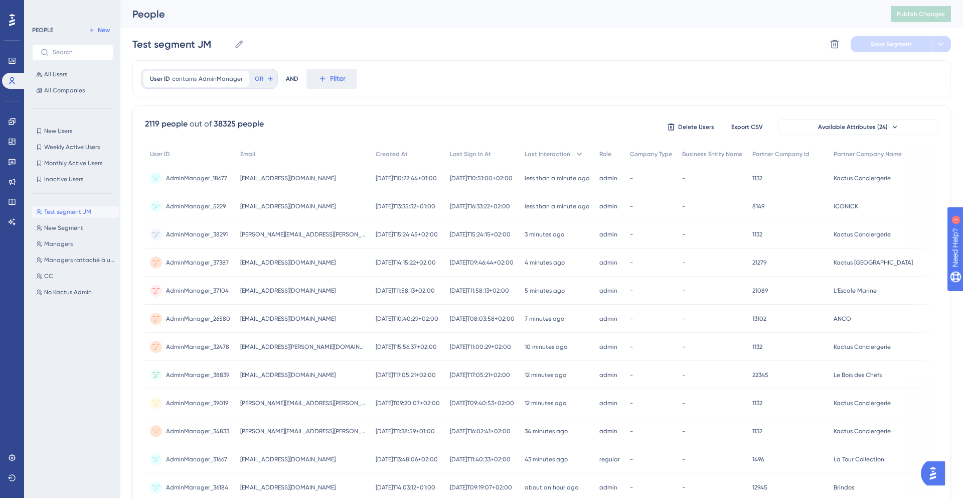
click at [288, 207] on span "[EMAIL_ADDRESS][DOMAIN_NAME]" at bounding box center [287, 206] width 95 height 8
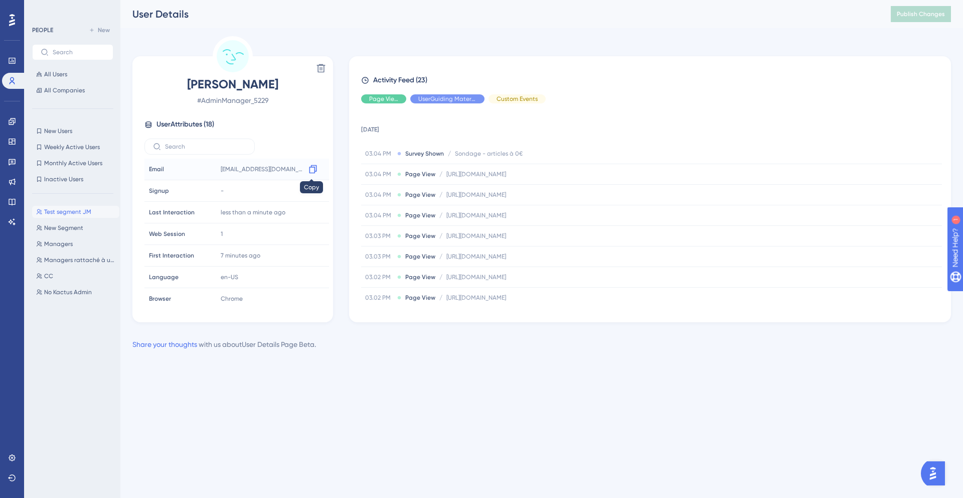
click at [309, 167] on icon at bounding box center [313, 169] width 8 height 9
click at [70, 214] on span "Test segment JM" at bounding box center [67, 212] width 47 height 8
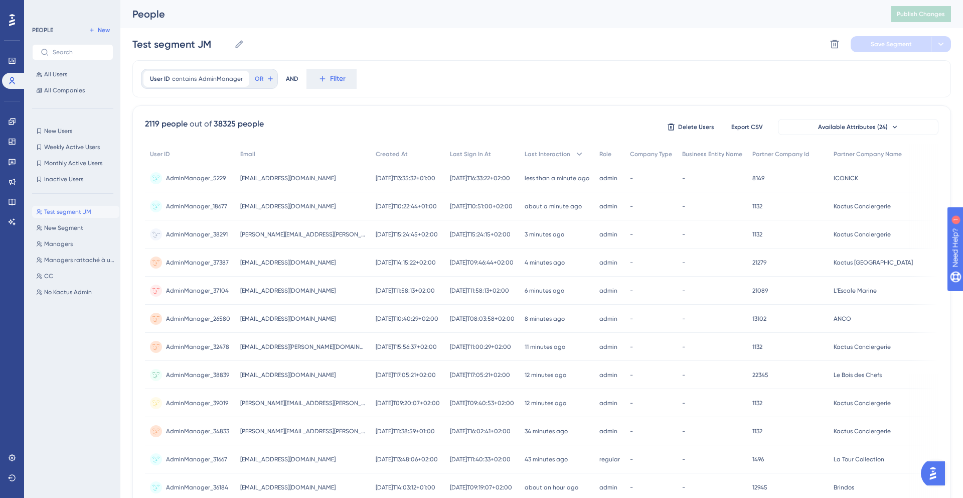
click at [279, 236] on span "[PERSON_NAME][EMAIL_ADDRESS][PERSON_NAME][DOMAIN_NAME]" at bounding box center [302, 234] width 125 height 8
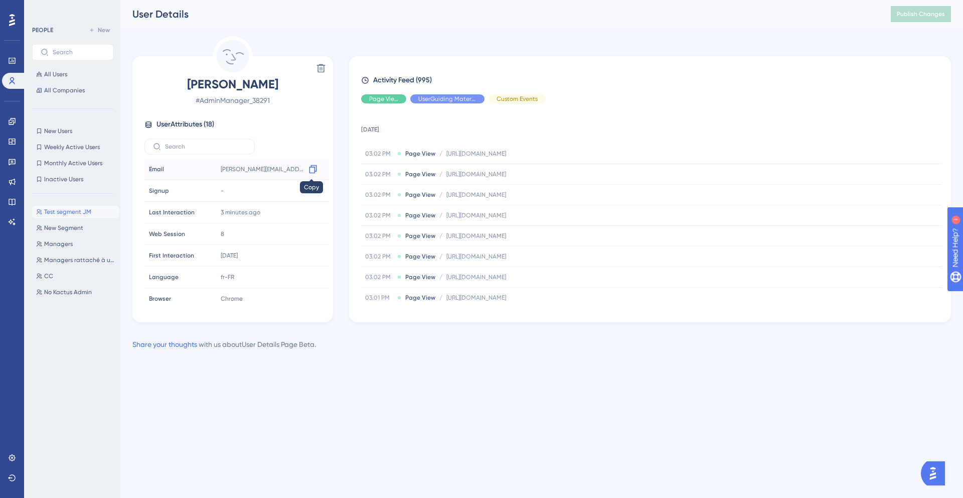
click at [310, 168] on icon at bounding box center [313, 169] width 10 height 10
click at [60, 238] on button "Managers Managers" at bounding box center [75, 244] width 87 height 12
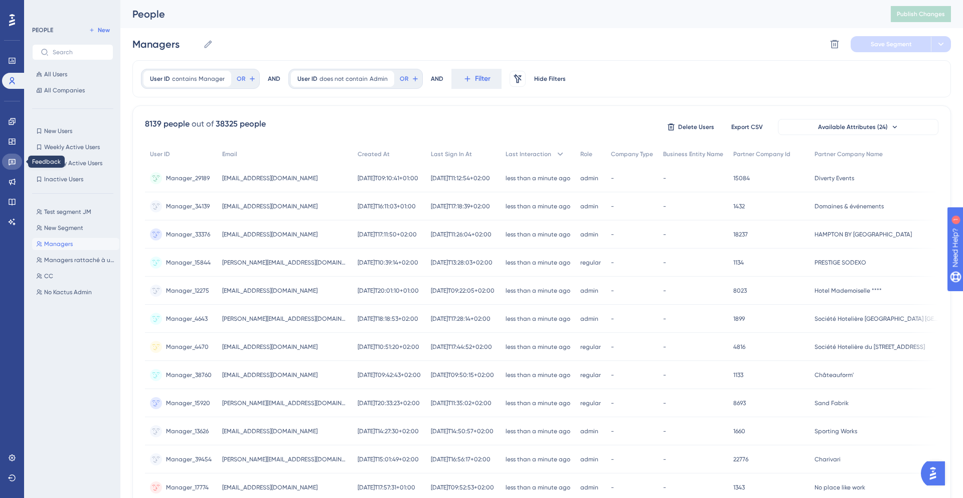
click at [8, 164] on icon at bounding box center [12, 162] width 8 height 8
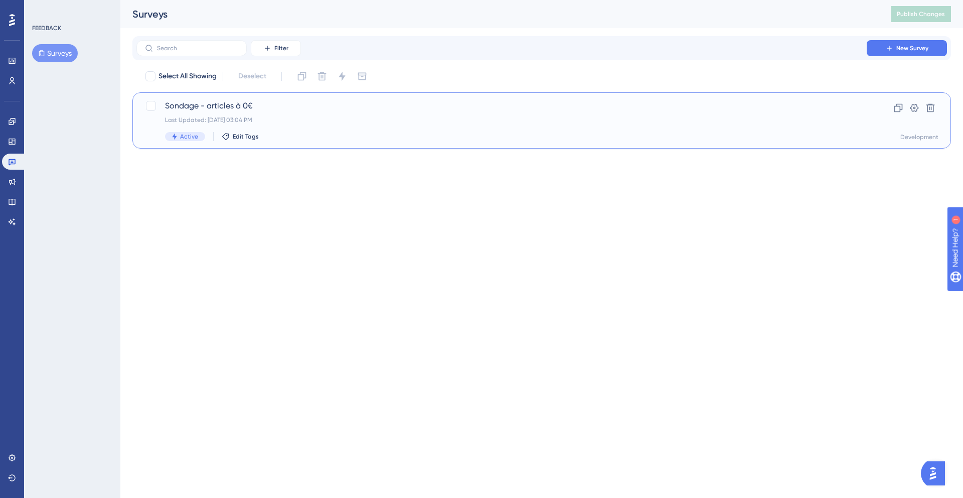
click at [376, 107] on span "Sondage - articles à 0€" at bounding box center [501, 106] width 673 height 12
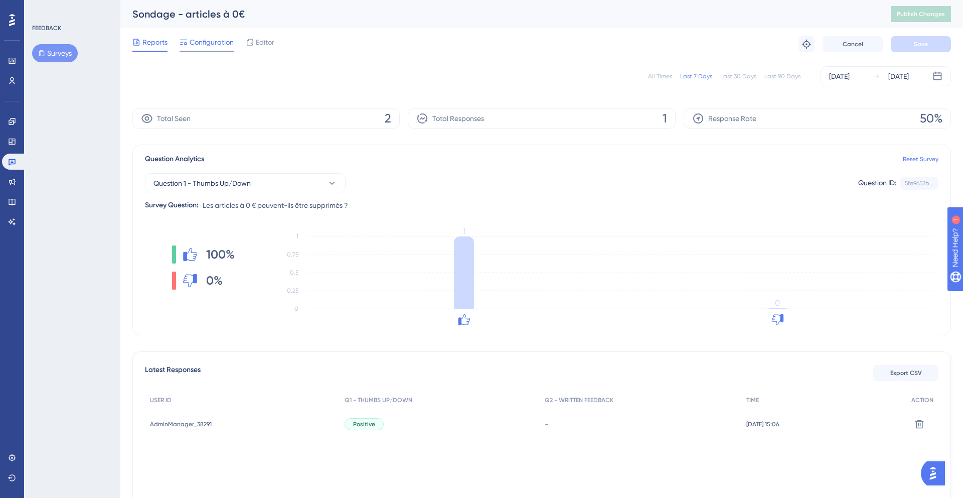
click at [210, 40] on span "Configuration" at bounding box center [212, 42] width 44 height 12
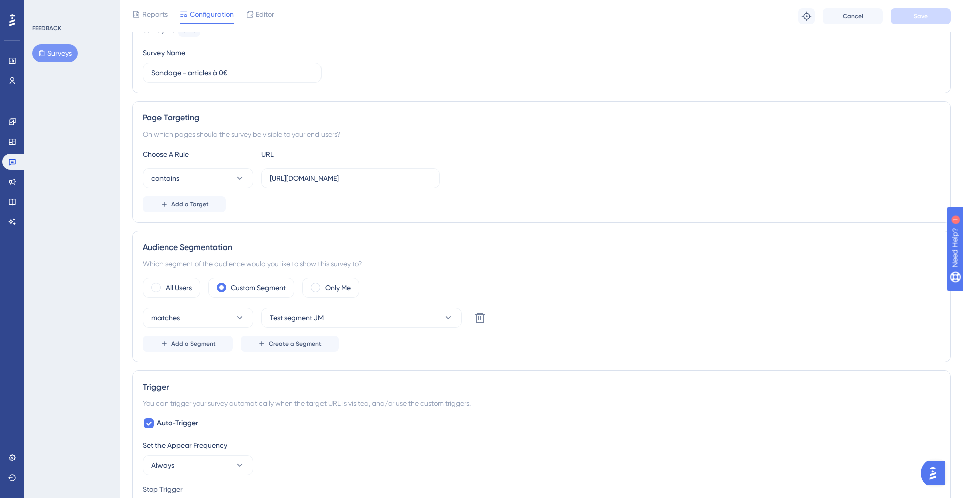
scroll to position [298, 0]
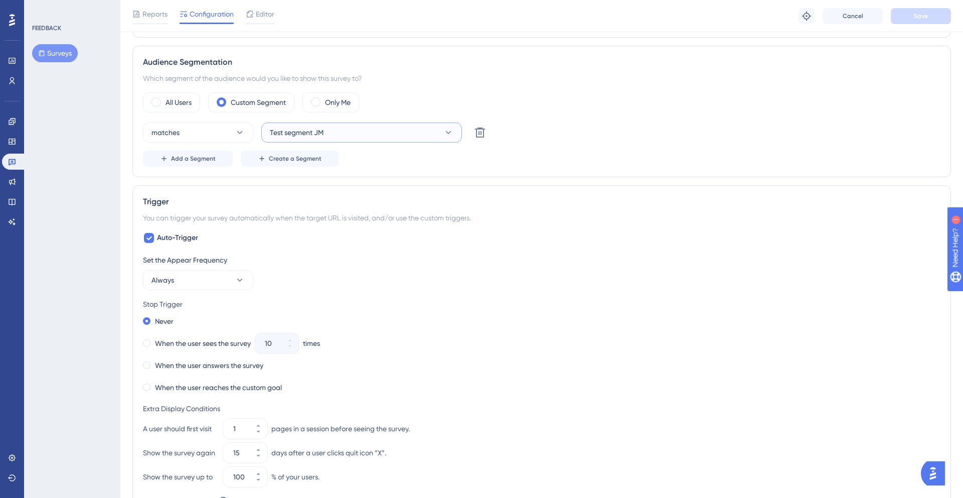
click at [284, 126] on span "Test segment JM" at bounding box center [297, 132] width 54 height 12
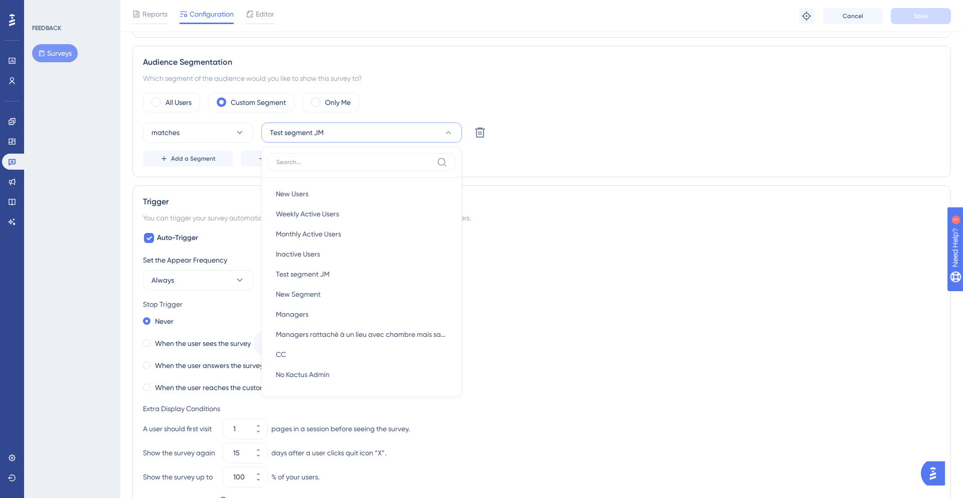
scroll to position [320, 0]
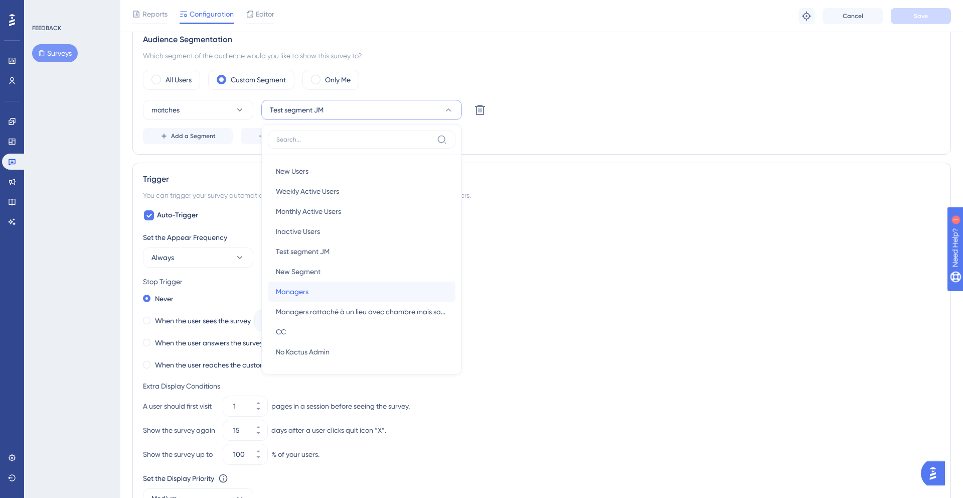
click at [309, 286] on div "Managers Managers" at bounding box center [362, 292] width 172 height 20
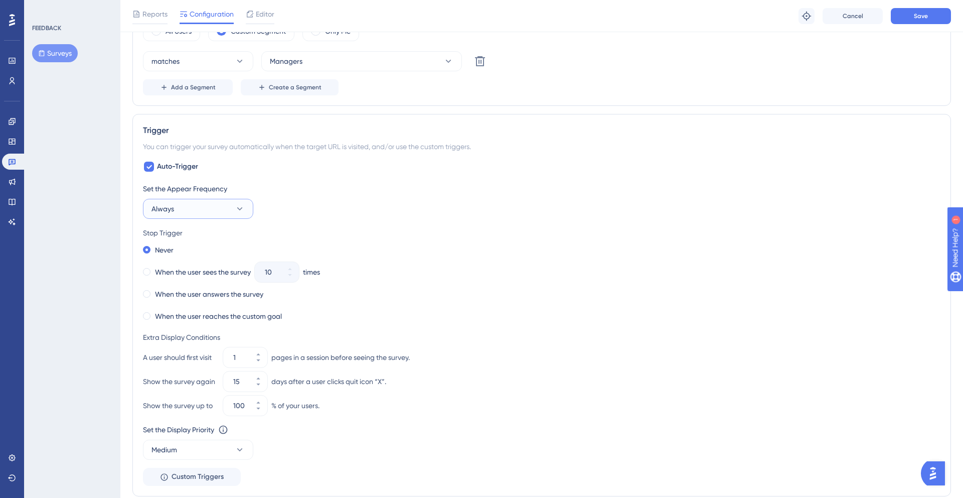
click at [233, 211] on button "Always" at bounding box center [198, 209] width 110 height 20
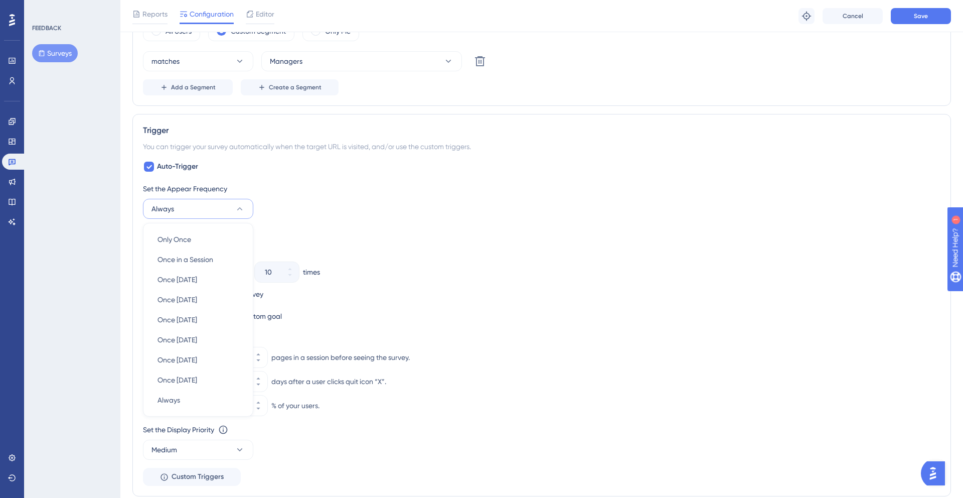
scroll to position [440, 0]
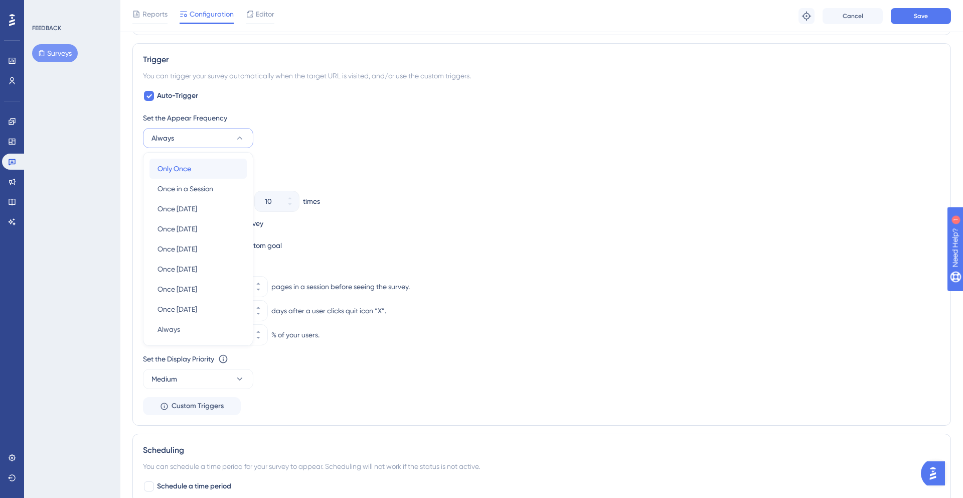
click at [205, 173] on div "Only Once Only Once" at bounding box center [198, 169] width 81 height 20
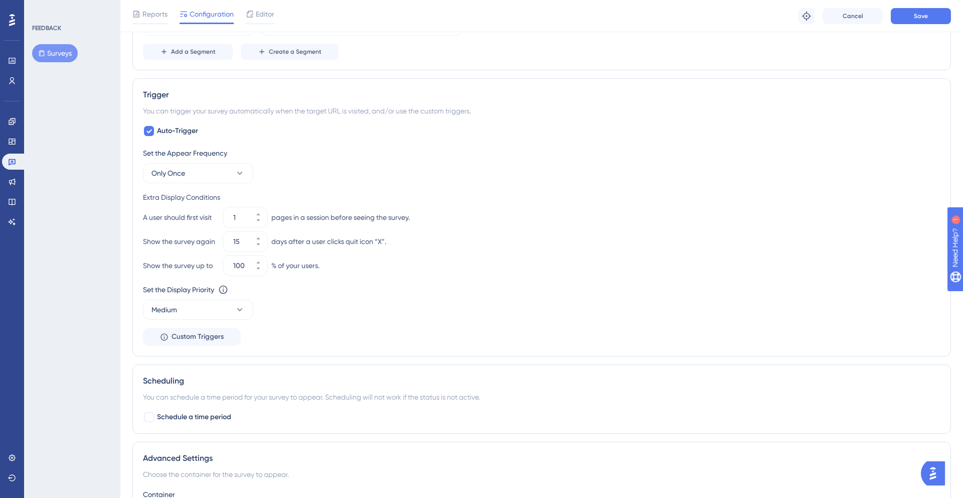
scroll to position [406, 0]
click at [253, 266] on button "100" at bounding box center [258, 269] width 18 height 10
click at [253, 266] on button "59" at bounding box center [258, 269] width 18 height 10
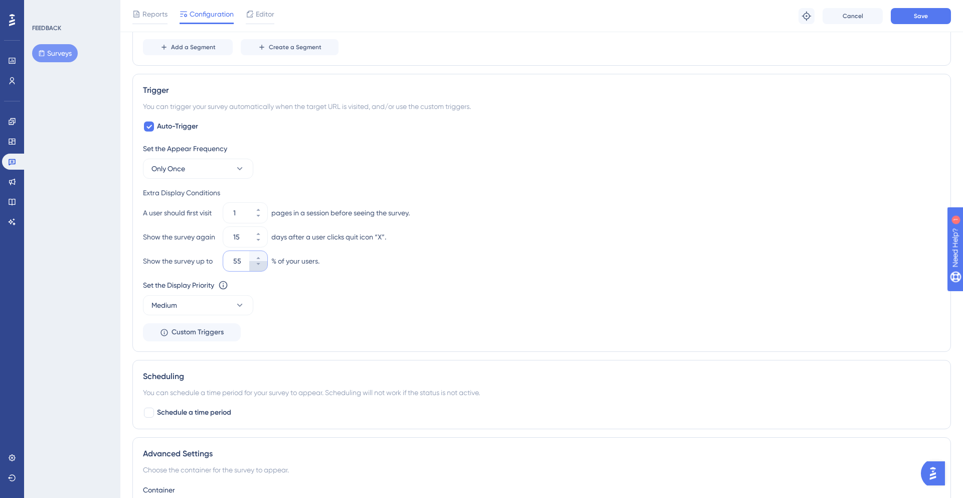
scroll to position [410, 0]
click at [254, 267] on button "32" at bounding box center [258, 265] width 18 height 10
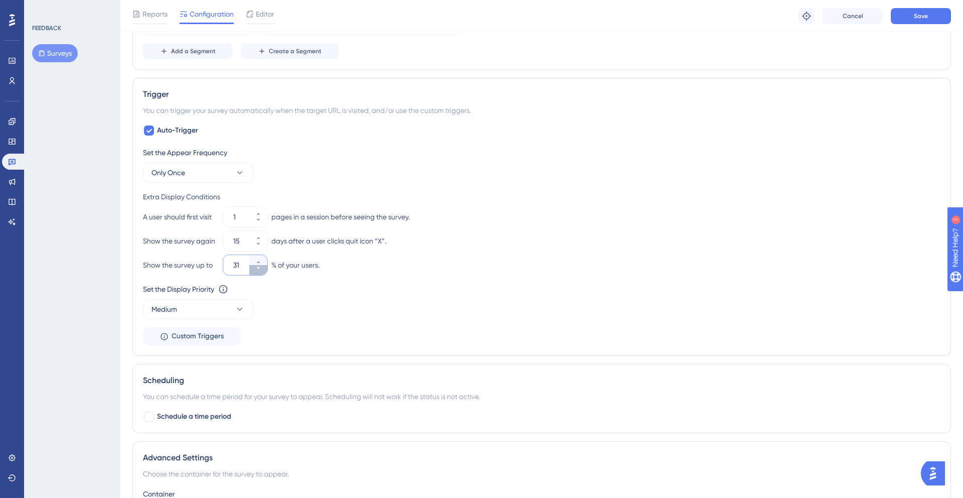
click at [254, 268] on button "31" at bounding box center [258, 270] width 18 height 10
click at [254, 268] on button "19" at bounding box center [258, 270] width 18 height 10
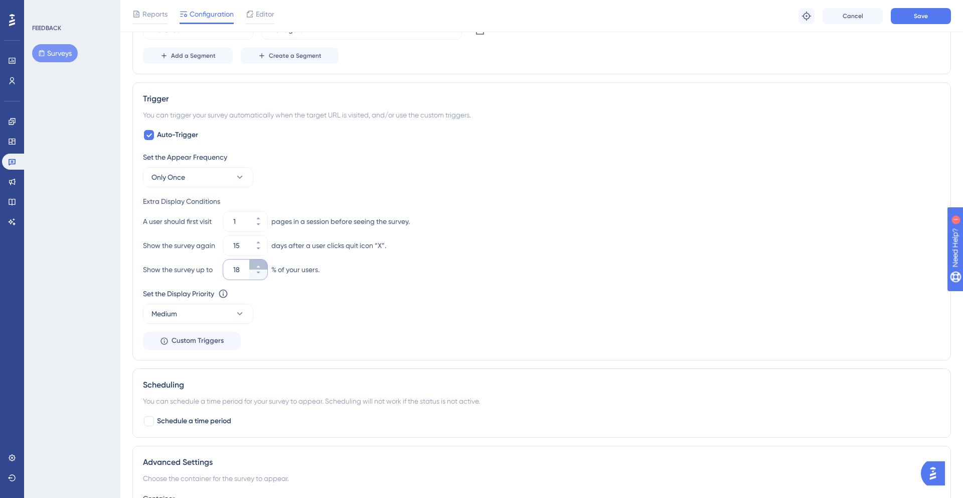
click at [257, 263] on icon at bounding box center [258, 266] width 6 height 6
click at [257, 263] on button "19" at bounding box center [258, 265] width 18 height 10
type input "20"
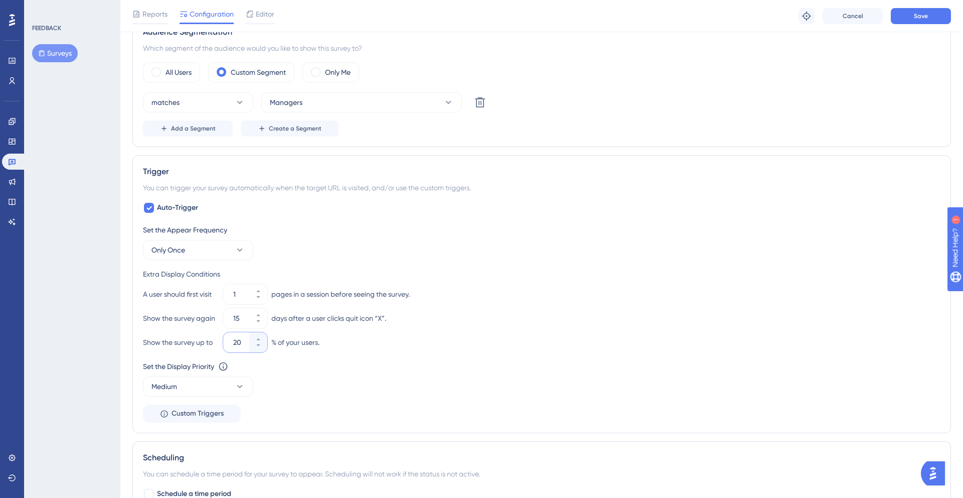
scroll to position [0, 0]
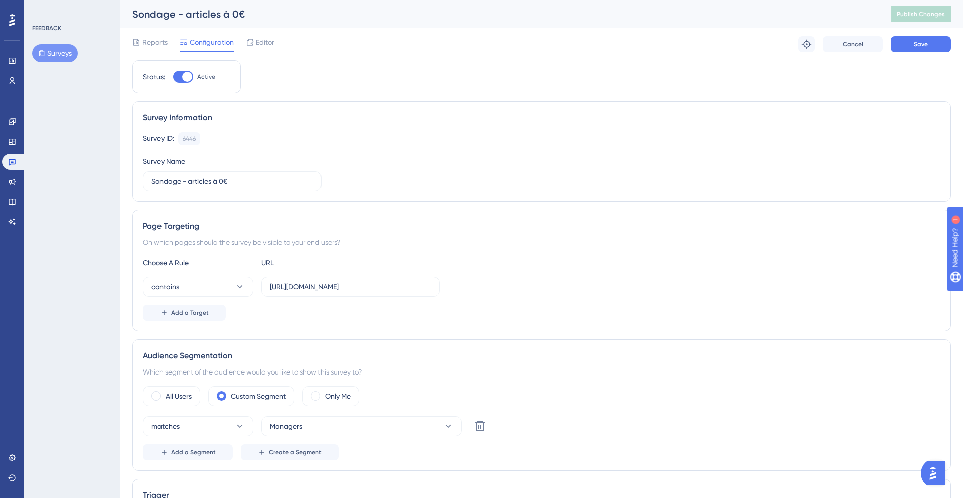
click at [801, 159] on div "Survey ID: 6446 Copy Survey Name [PERSON_NAME] - articles à 0€" at bounding box center [542, 161] width 798 height 59
click at [920, 46] on span "Save" at bounding box center [921, 44] width 14 height 8
click at [915, 19] on button "Publish Changes" at bounding box center [921, 14] width 60 height 16
click at [8, 125] on link at bounding box center [12, 121] width 20 height 16
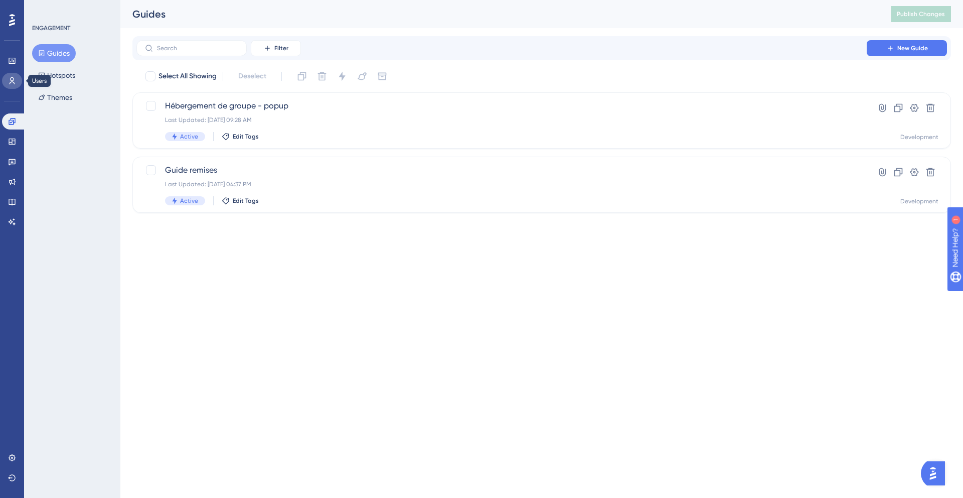
click at [15, 81] on icon at bounding box center [12, 81] width 8 height 8
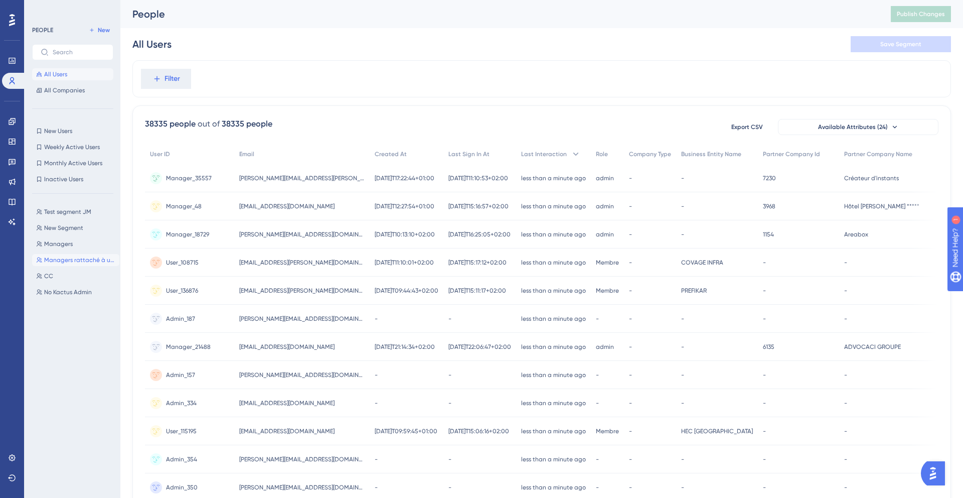
click at [86, 264] on button "Managers rattaché à un lieu avec chambre mais sans forfait hébergement de group…" at bounding box center [75, 260] width 87 height 12
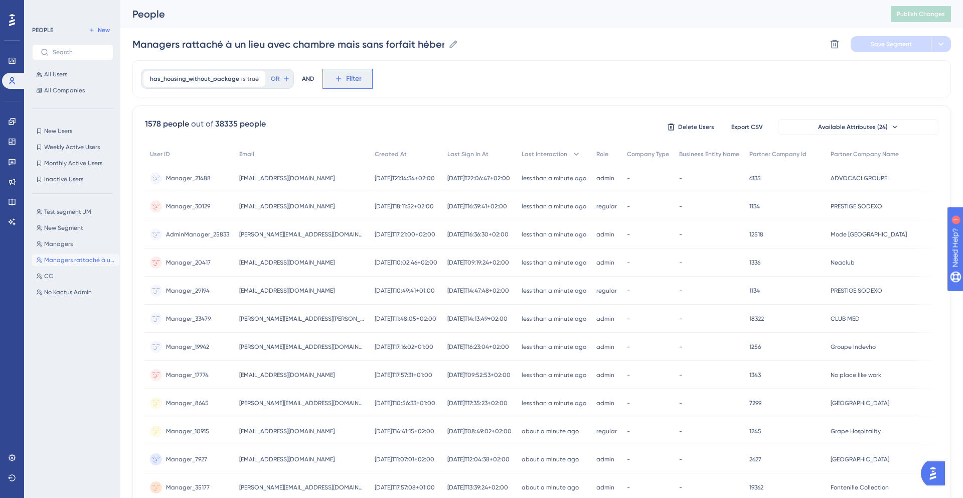
click at [339, 80] on icon at bounding box center [338, 78] width 9 height 9
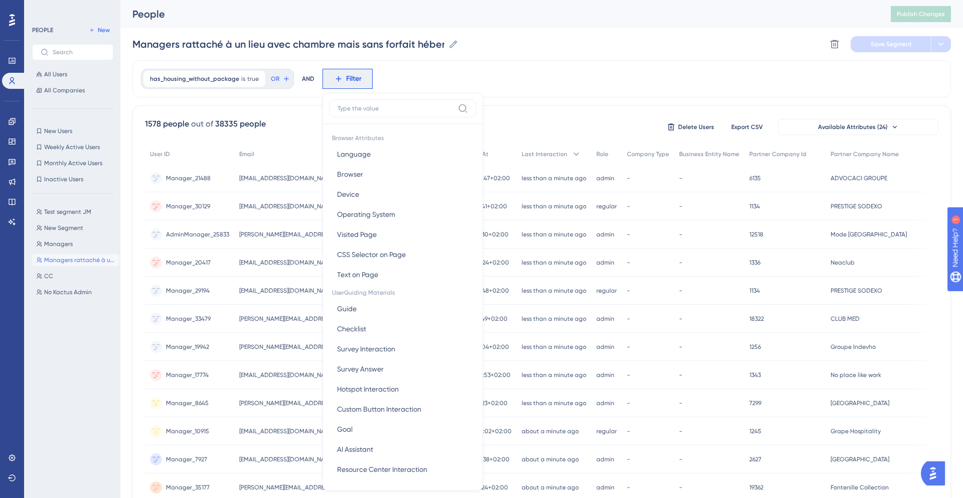
scroll to position [43, 0]
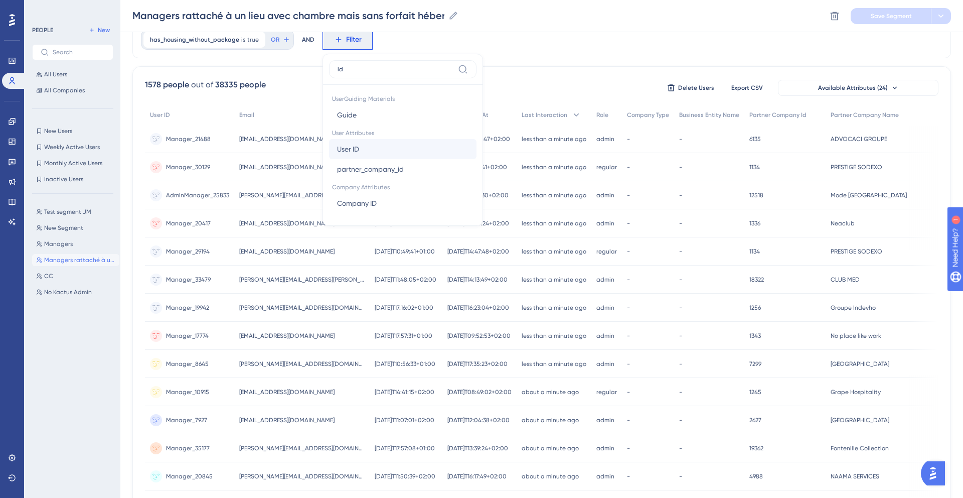
type input "id"
click at [351, 144] on span "User ID" at bounding box center [348, 149] width 22 height 12
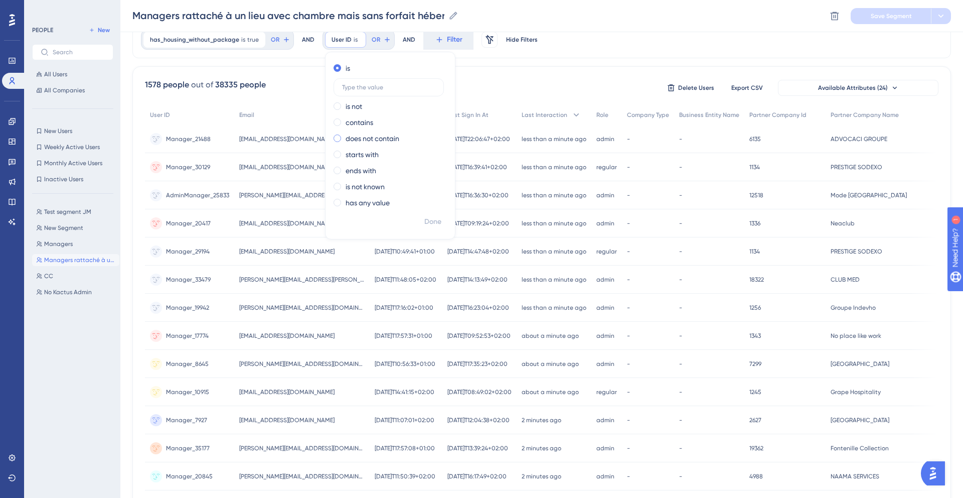
click at [351, 139] on label "does not contain" at bounding box center [373, 138] width 54 height 12
type input "Admin"
click at [428, 216] on span "Done" at bounding box center [433, 222] width 17 height 12
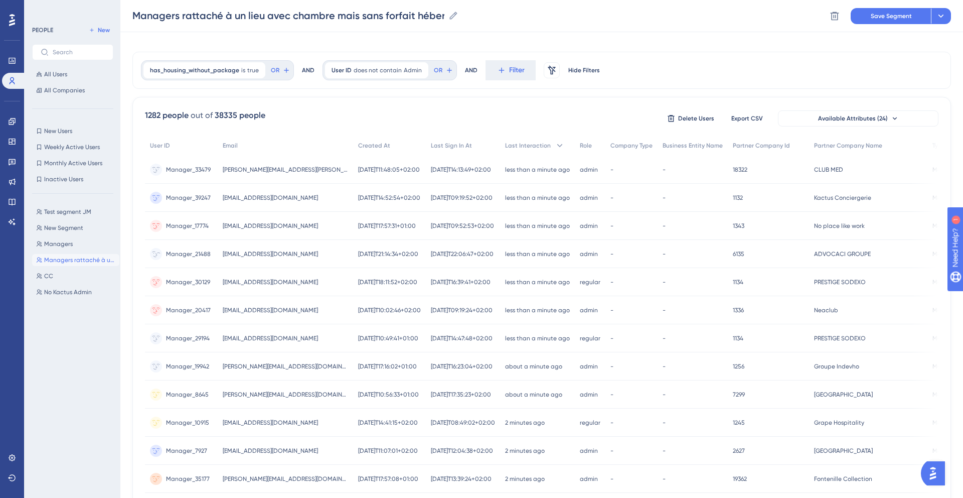
scroll to position [0, 0]
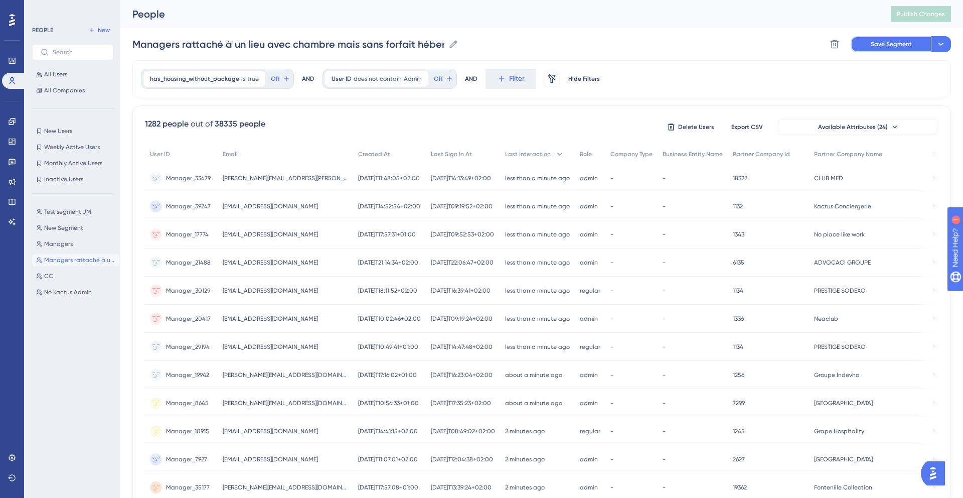
click at [886, 49] on button "Save Segment" at bounding box center [891, 44] width 80 height 16
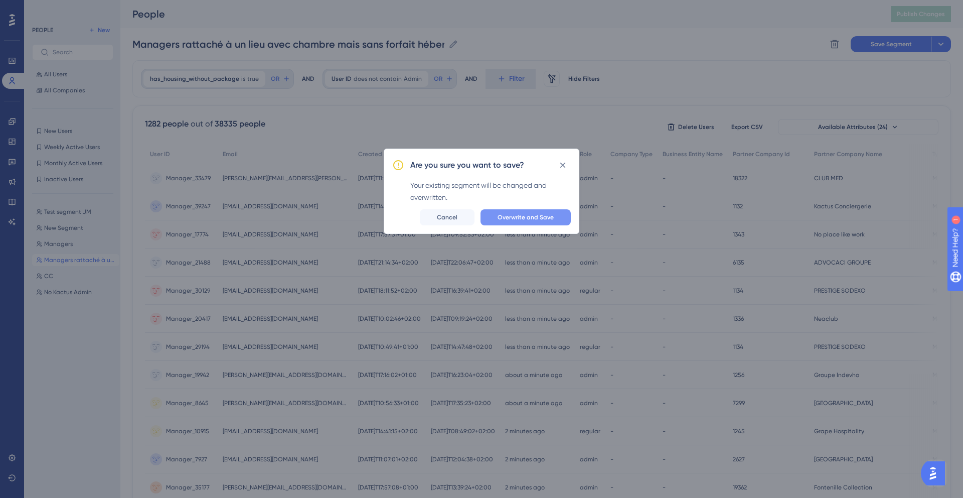
click at [535, 211] on button "Overwrite and Save" at bounding box center [526, 217] width 90 height 16
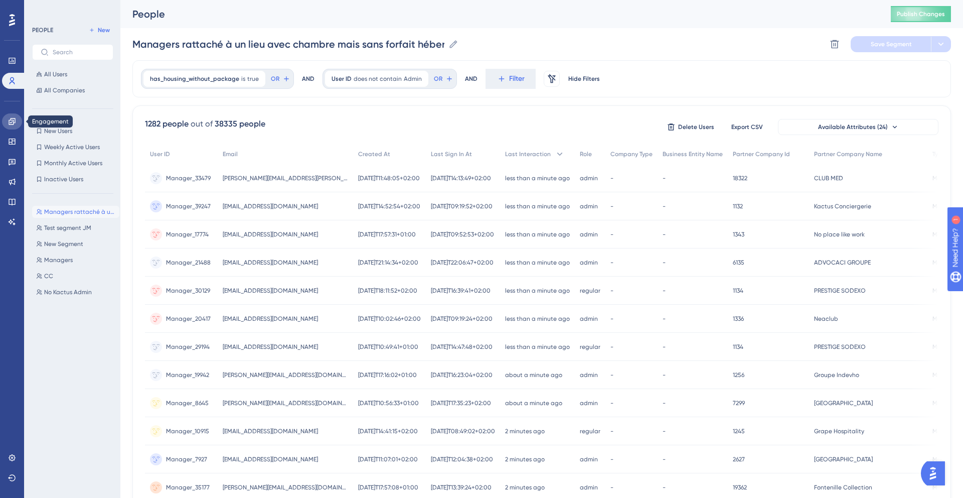
click at [10, 127] on link at bounding box center [12, 121] width 20 height 16
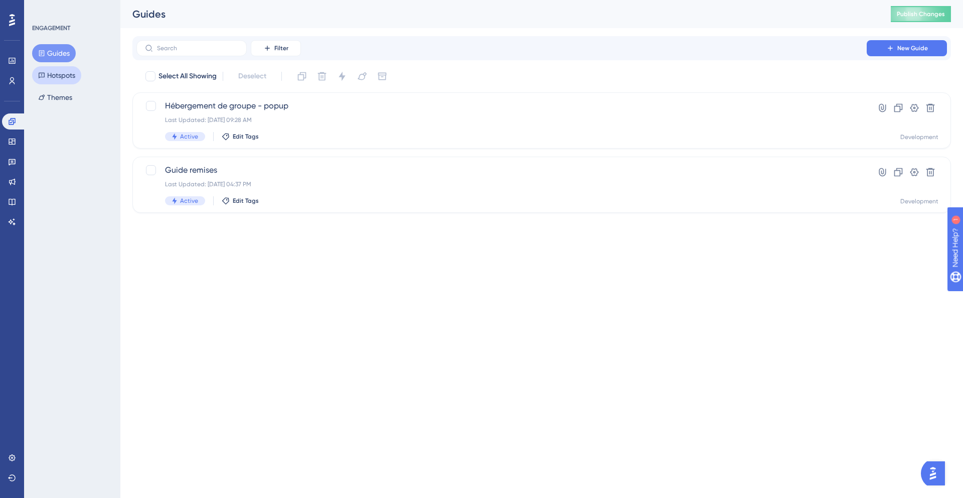
click at [51, 78] on button "Hotspots" at bounding box center [56, 75] width 49 height 18
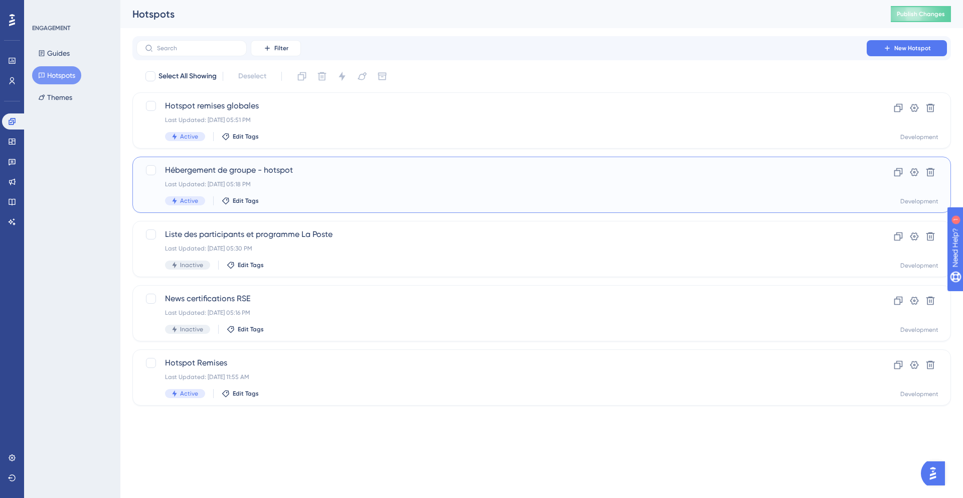
click at [336, 176] on div "Hébergement de groupe - hotspot Last Updated: Sep 26 2025, 05:18 PM Active Edit…" at bounding box center [501, 184] width 673 height 41
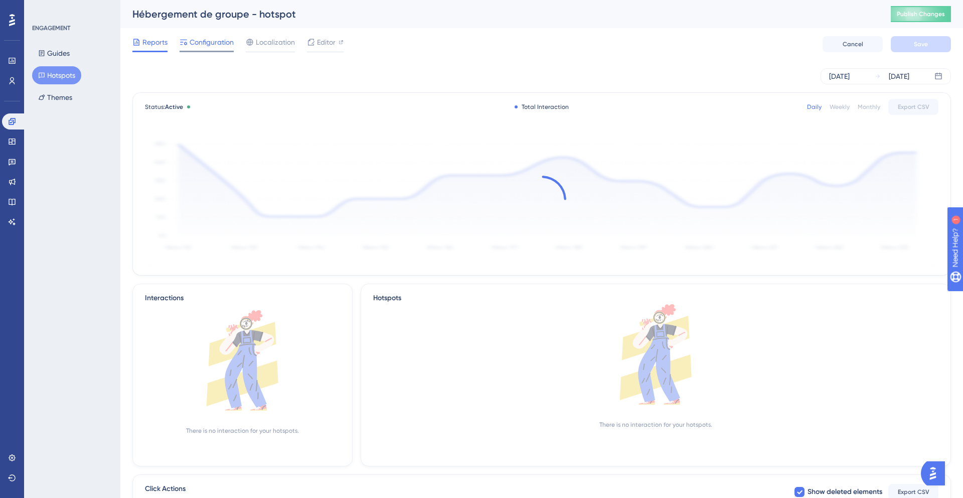
click at [209, 48] on span "Configuration" at bounding box center [212, 42] width 44 height 12
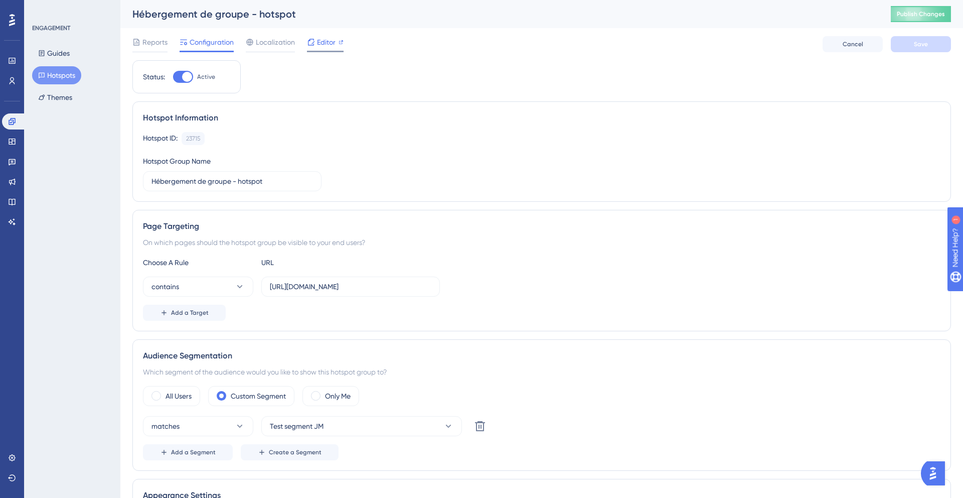
click at [313, 43] on icon at bounding box center [311, 42] width 8 height 8
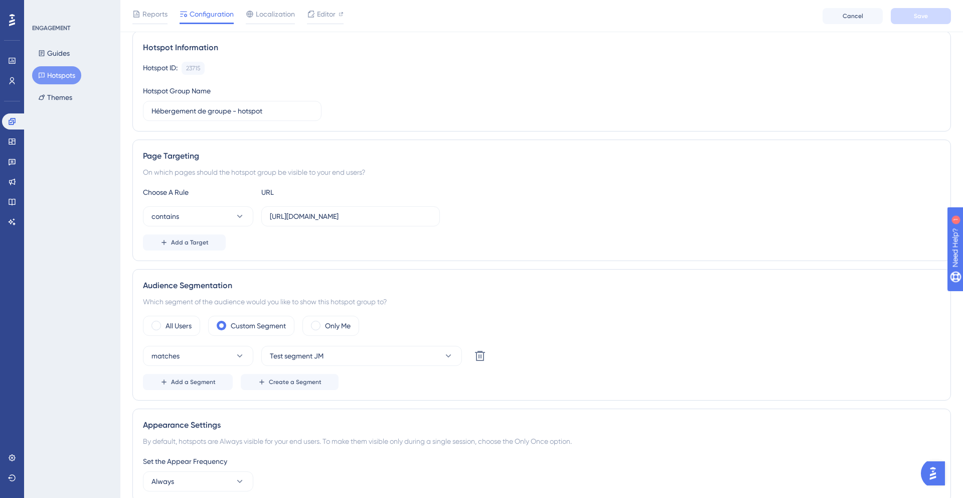
scroll to position [75, 0]
click at [326, 21] on div "Editor" at bounding box center [325, 16] width 37 height 16
click at [324, 12] on span "Editor" at bounding box center [326, 14] width 19 height 12
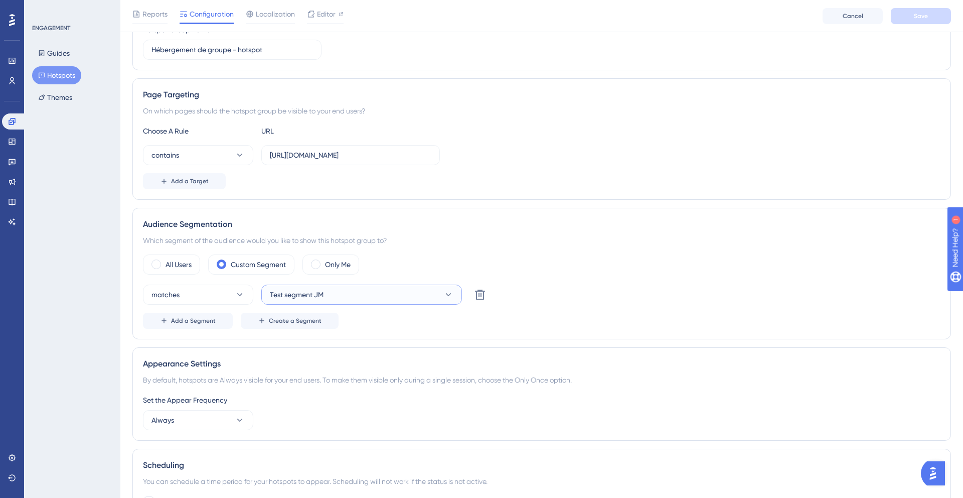
click at [332, 292] on button "Test segment JM" at bounding box center [361, 295] width 201 height 20
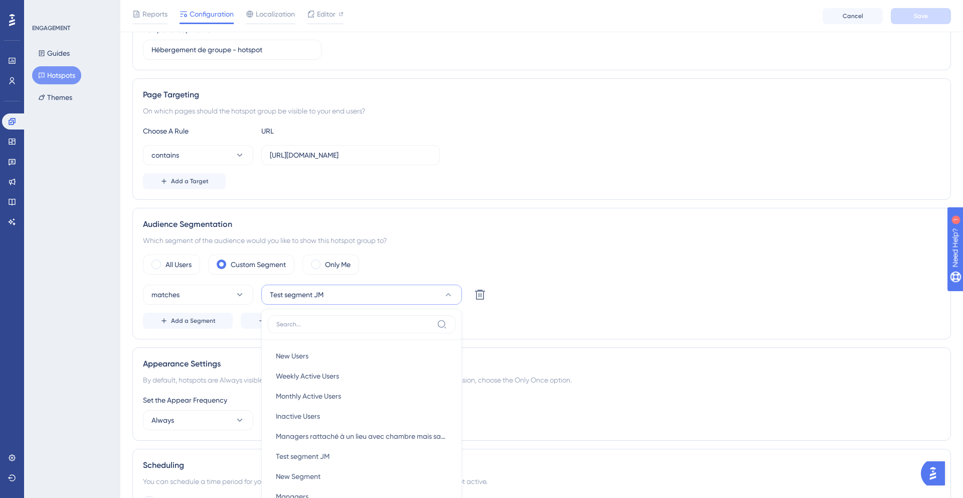
scroll to position [296, 0]
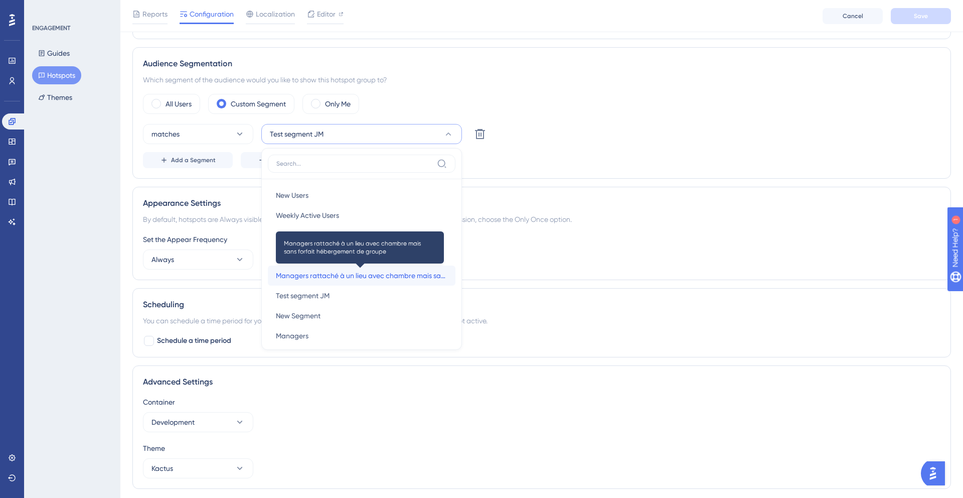
click at [334, 275] on span "Managers rattaché à un lieu avec chambre mais sans forfait hébergement de groupe" at bounding box center [362, 275] width 172 height 12
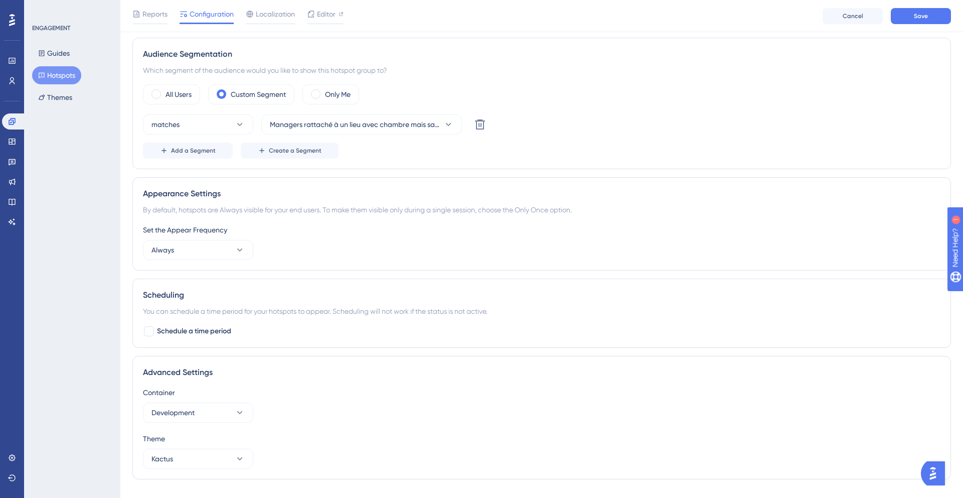
scroll to position [319, 0]
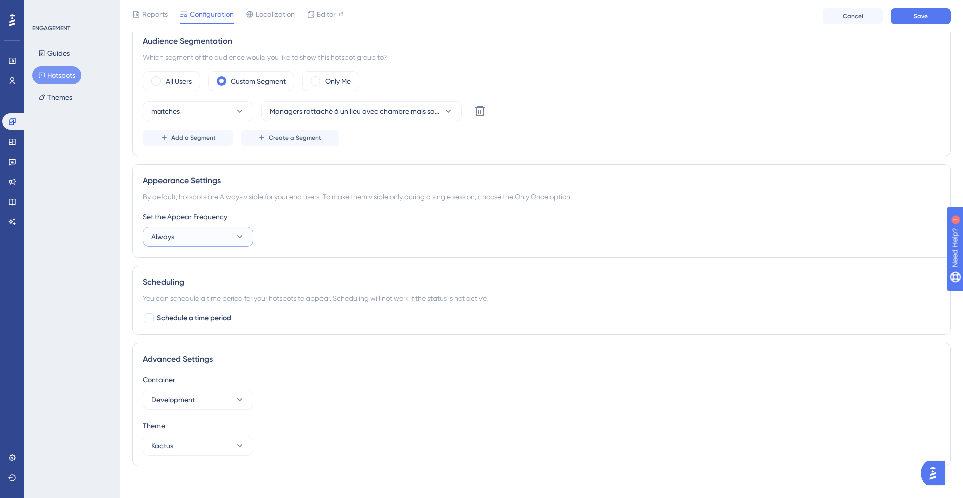
click at [226, 233] on button "Always" at bounding box center [198, 237] width 110 height 20
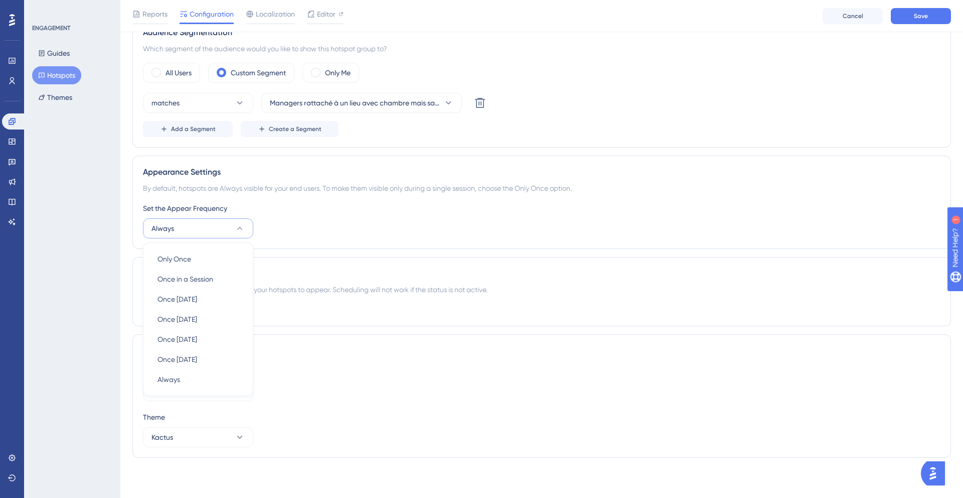
click at [293, 235] on div "Set the Appear Frequency Always Only Once Only Once Once in a Session Once in a…" at bounding box center [542, 220] width 798 height 36
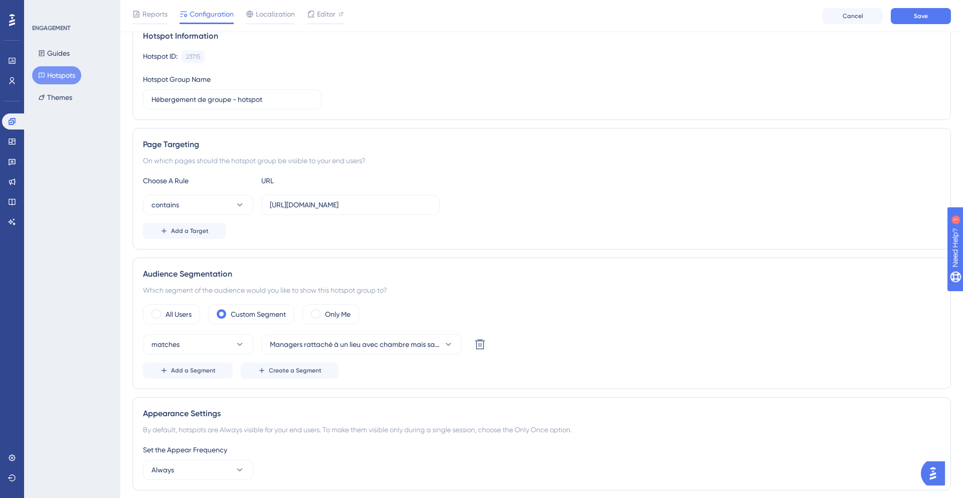
scroll to position [84, 0]
click at [240, 211] on icon at bounding box center [240, 207] width 10 height 10
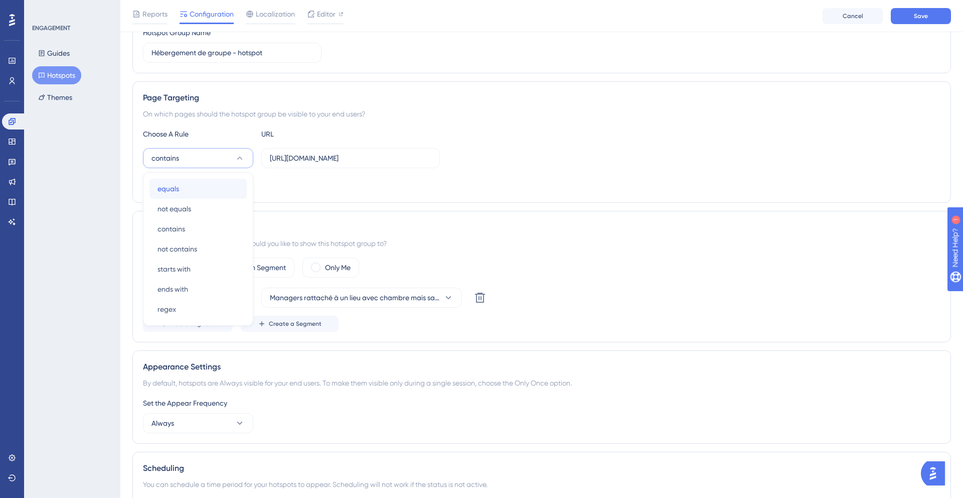
click at [196, 191] on div "equals equals" at bounding box center [198, 189] width 81 height 20
click at [342, 159] on input "https://www.kactus.com/fr/managers/inquiries/" at bounding box center [351, 158] width 162 height 11
paste input "quote_in_progress"
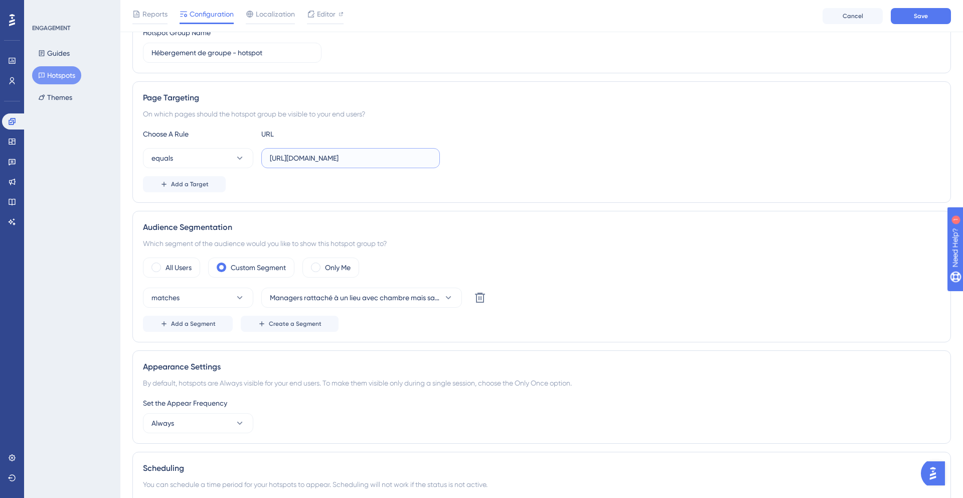
scroll to position [0, 56]
type input "https://www.kactus.com/fr/managers/inquiries/quote_in_progress"
click at [345, 178] on div "Add a Target" at bounding box center [542, 184] width 798 height 16
click at [929, 20] on button "Save" at bounding box center [921, 16] width 60 height 16
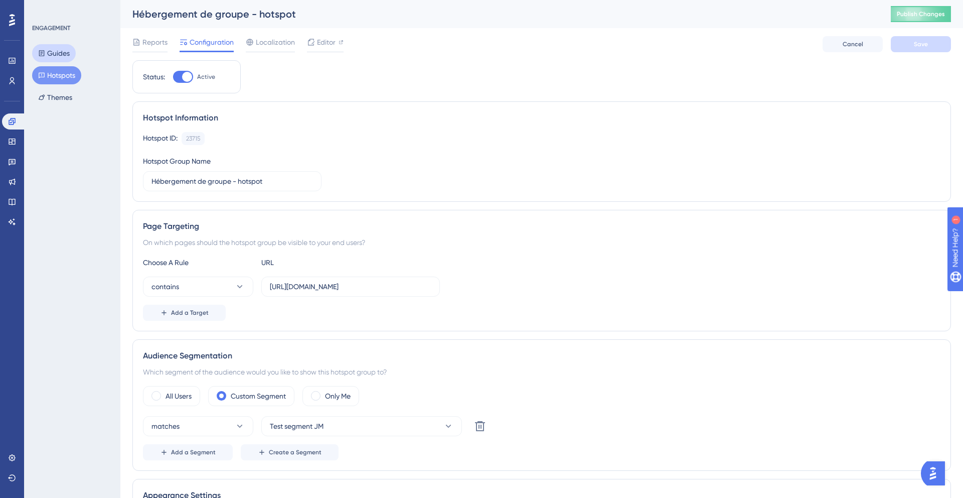
click at [58, 56] on button "Guides" at bounding box center [54, 53] width 44 height 18
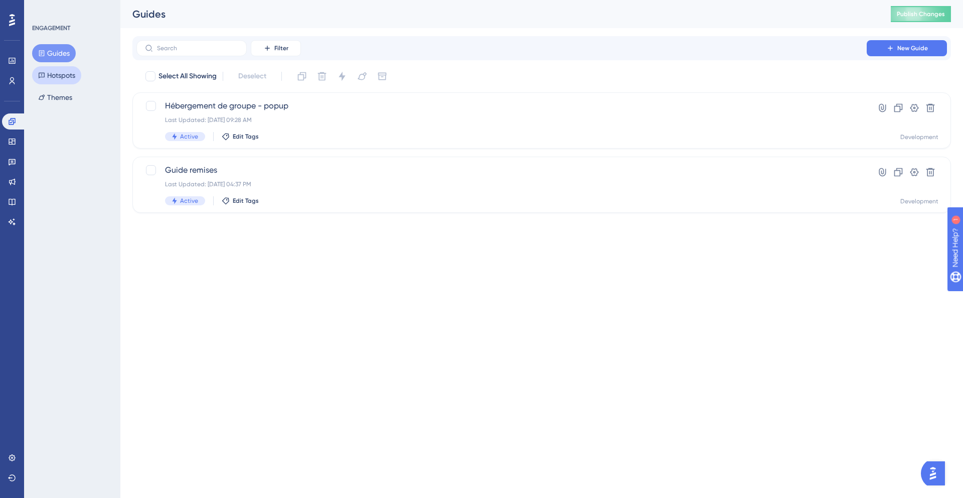
click at [59, 72] on button "Hotspots" at bounding box center [56, 75] width 49 height 18
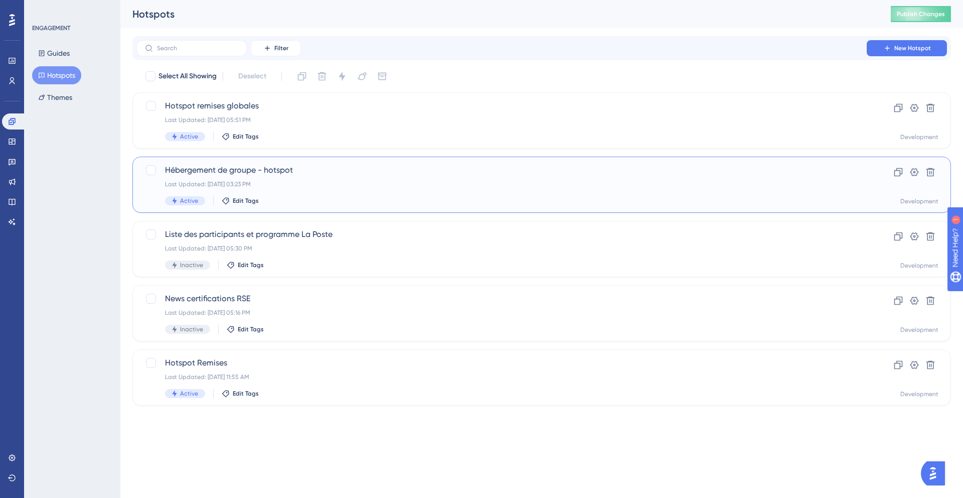
click at [315, 199] on div "Active Edit Tags" at bounding box center [501, 200] width 673 height 9
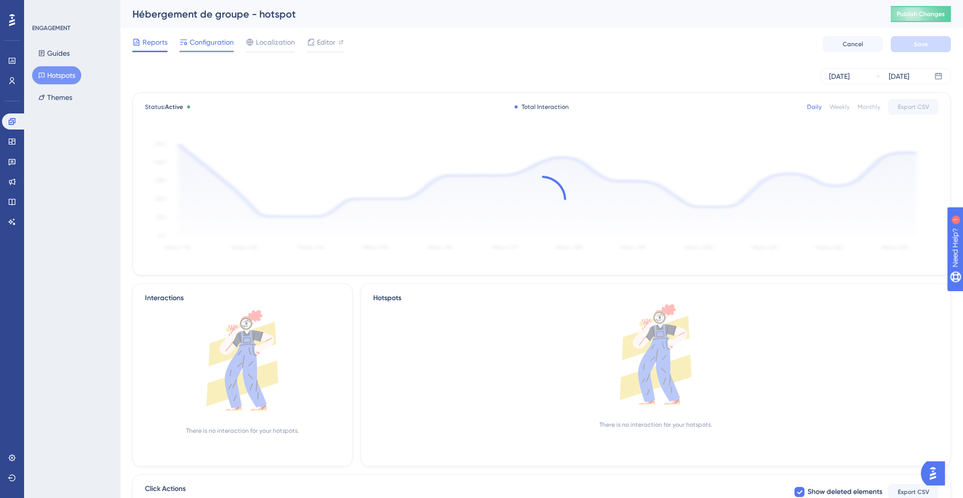
click at [192, 41] on span "Configuration" at bounding box center [212, 42] width 44 height 12
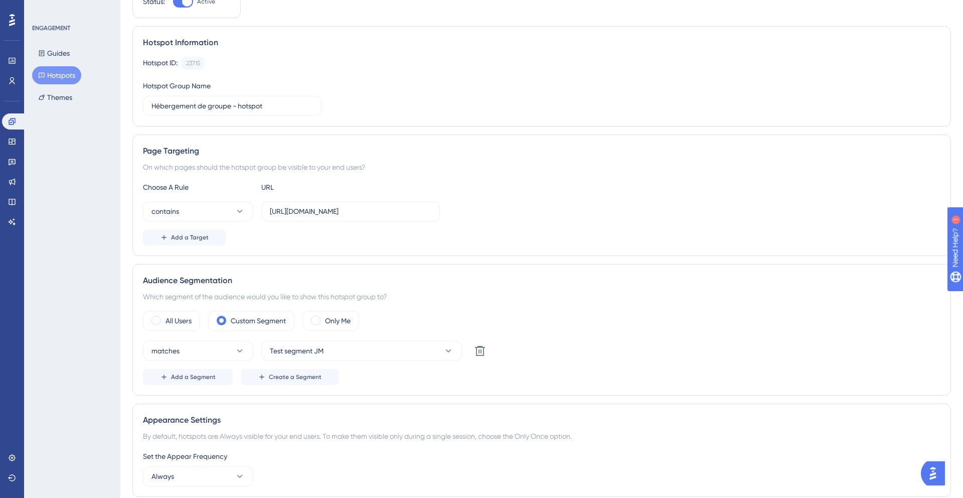
scroll to position [82, 0]
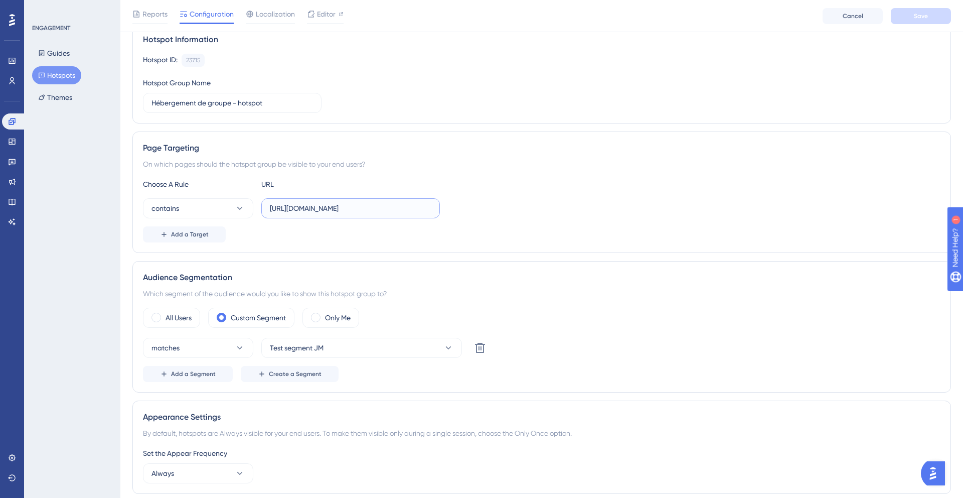
click at [418, 208] on input "https://www.kactus.com/fr/managers/inquiries/" at bounding box center [351, 208] width 162 height 11
click at [383, 205] on input "https://www.kactus.com/fr/managers/inquiries/" at bounding box center [351, 208] width 162 height 11
paste input "quote_in_progress"
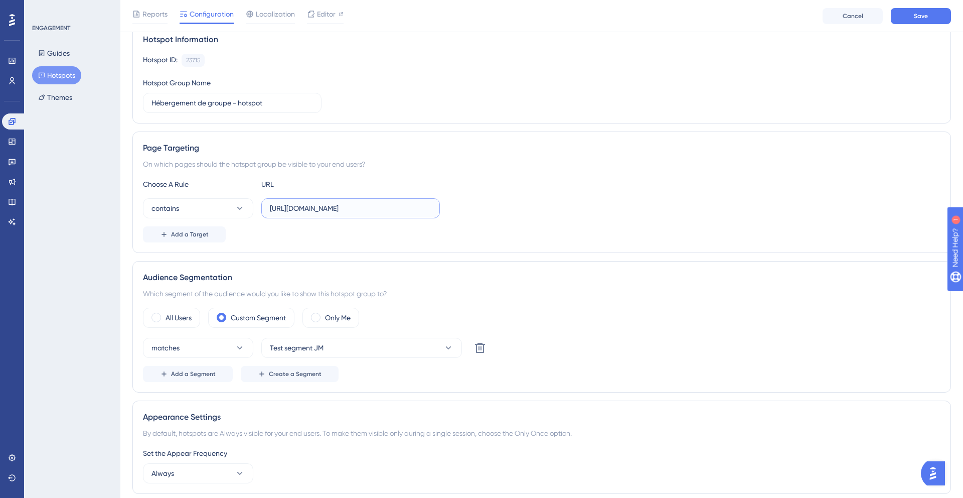
scroll to position [0, 56]
type input "https://www.kactus.com/fr/managers/inquiries/quote_in_progress"
click at [531, 207] on div "contains https://www.kactus.com/fr/managers/inquiries/quote_in_progress" at bounding box center [542, 208] width 798 height 20
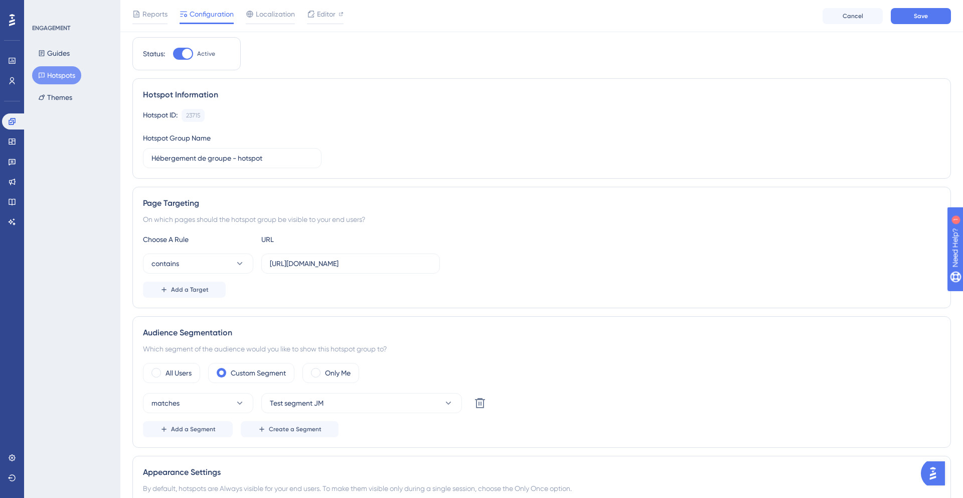
scroll to position [0, 0]
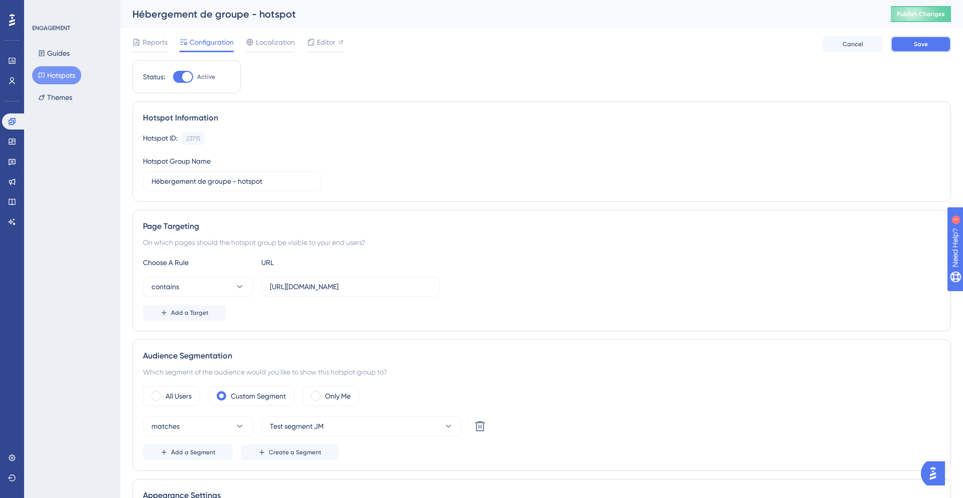
click at [913, 43] on button "Save" at bounding box center [921, 44] width 60 height 16
click at [64, 79] on button "Hotspots" at bounding box center [56, 75] width 49 height 18
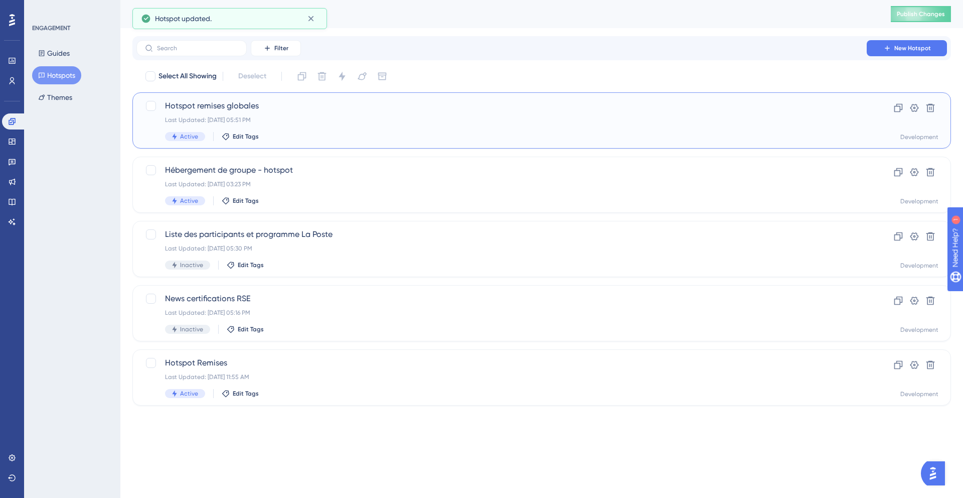
click at [287, 119] on div "Last Updated: Sep 26 2025, 05:51 PM" at bounding box center [501, 120] width 673 height 8
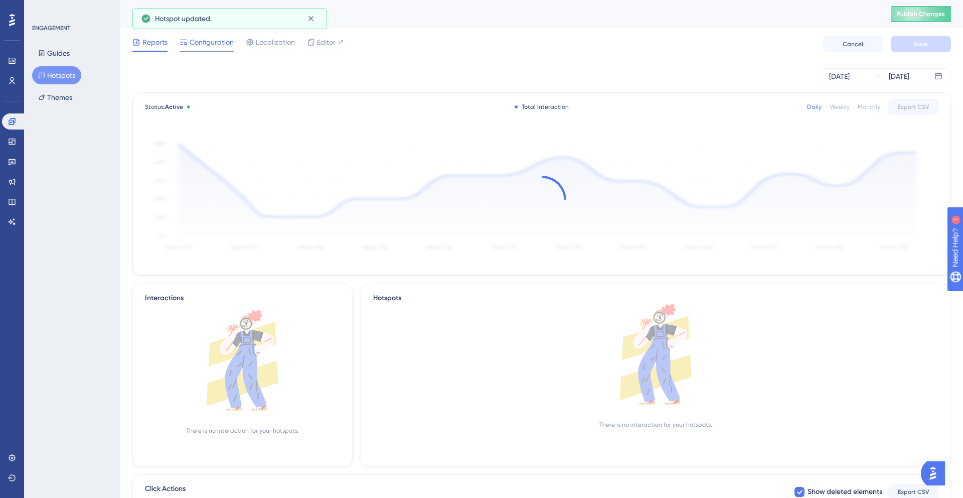
click at [216, 46] on span "Configuration" at bounding box center [212, 42] width 44 height 12
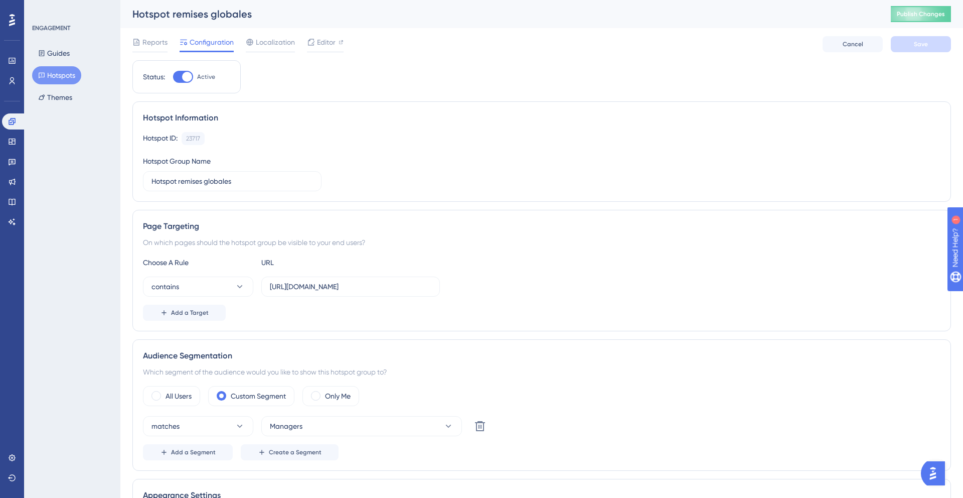
click at [61, 71] on button "Hotspots" at bounding box center [56, 75] width 49 height 18
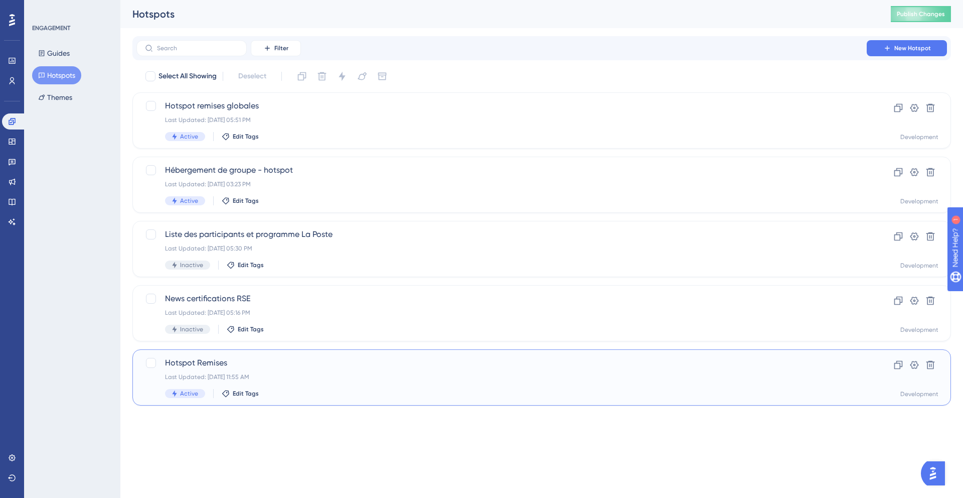
click at [314, 364] on span "Hotspot Remises" at bounding box center [501, 363] width 673 height 12
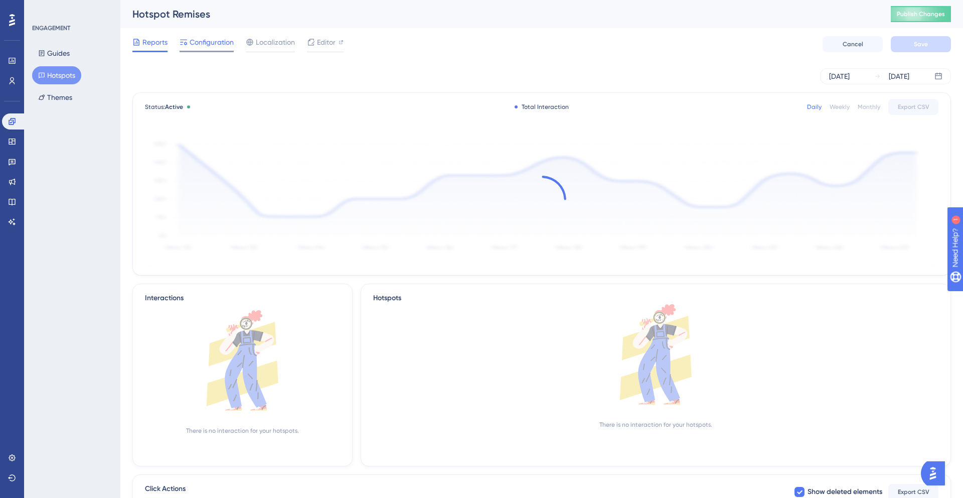
click at [209, 41] on span "Configuration" at bounding box center [212, 42] width 44 height 12
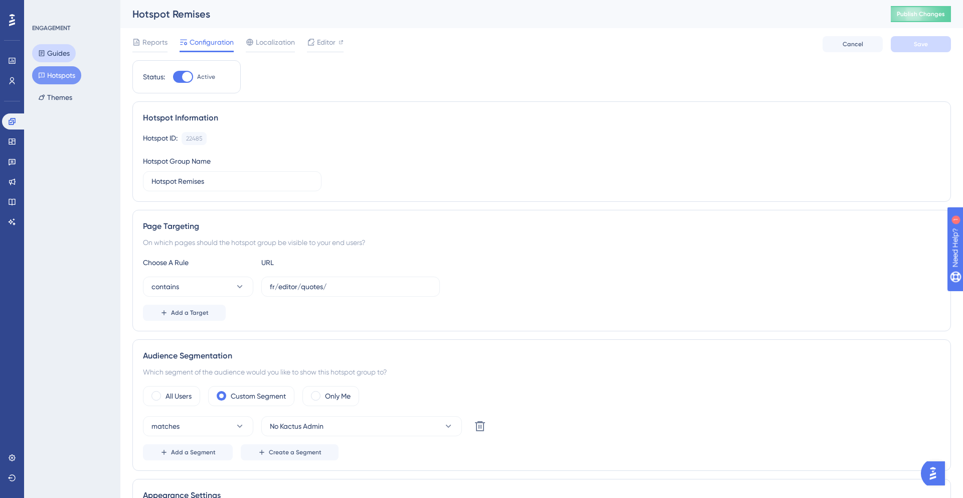
click at [46, 54] on button "Guides" at bounding box center [54, 53] width 44 height 18
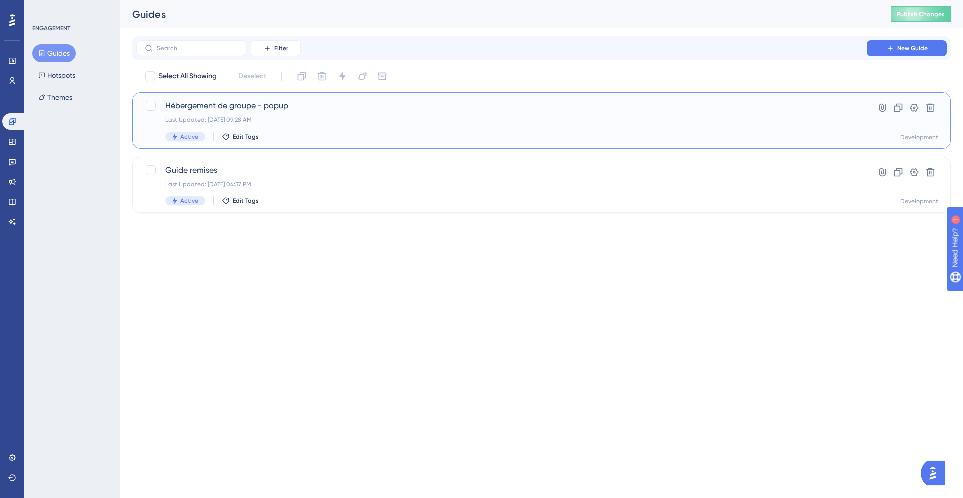
click at [327, 125] on div "Hébergement de groupe - popup Last Updated: Sep 29 2025, 09:28 AM Active Edit T…" at bounding box center [501, 120] width 673 height 41
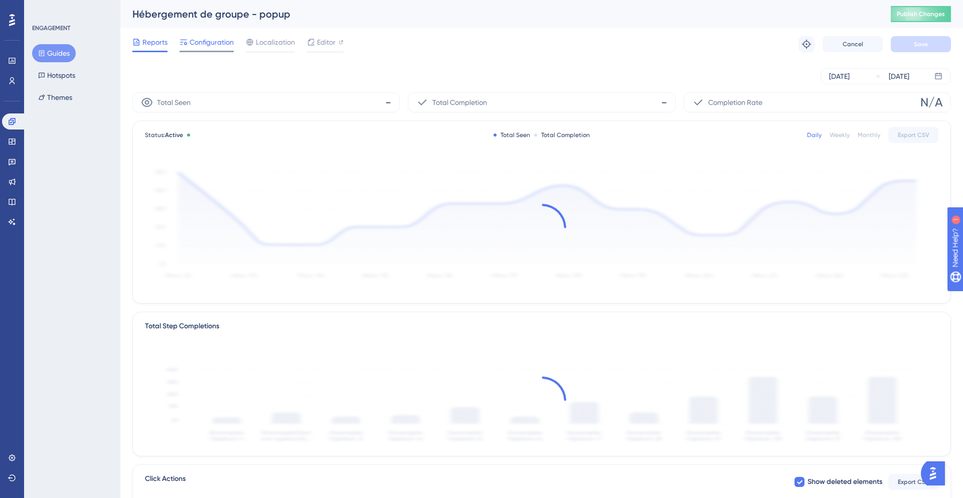
click at [214, 44] on span "Configuration" at bounding box center [212, 42] width 44 height 12
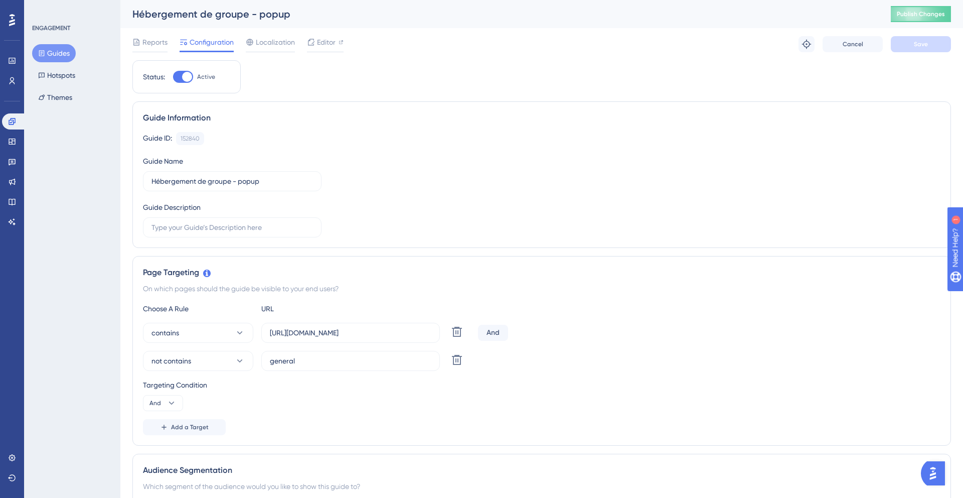
scroll to position [22, 0]
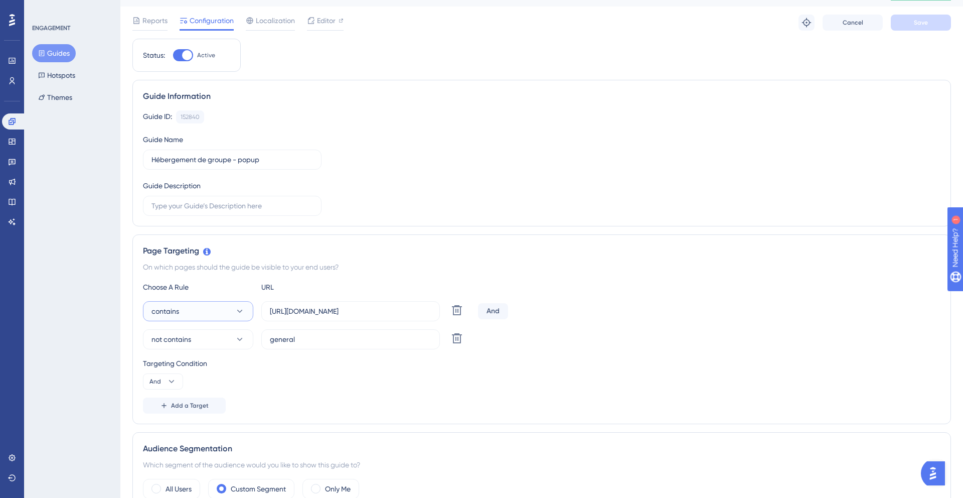
click at [223, 310] on button "contains" at bounding box center [198, 311] width 110 height 20
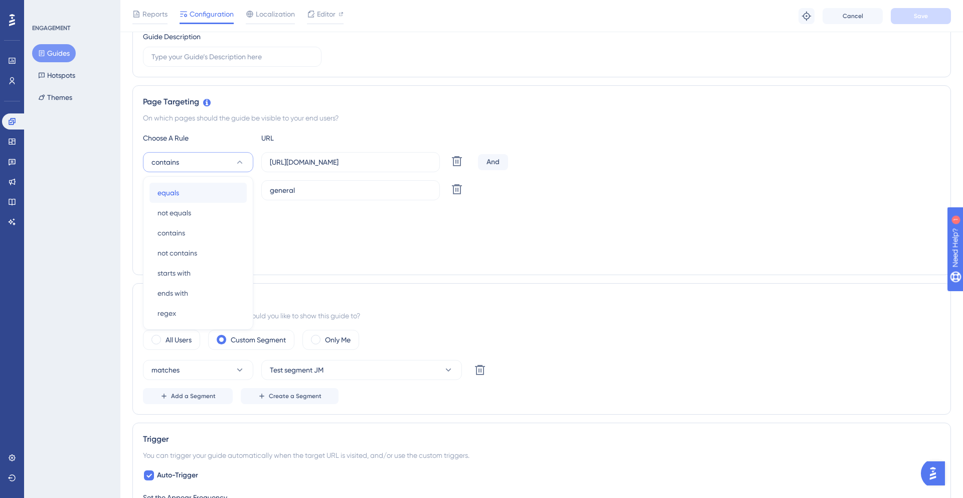
click at [195, 198] on div "equals equals" at bounding box center [198, 193] width 81 height 20
click at [336, 161] on input "https://www.kactus.com/fr/managers/lieux" at bounding box center [351, 162] width 162 height 11
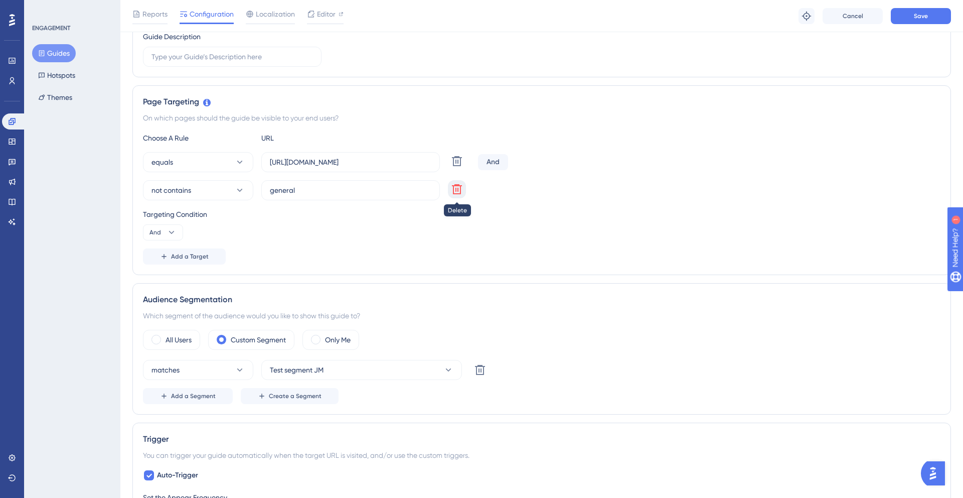
click at [457, 191] on icon at bounding box center [457, 189] width 12 height 12
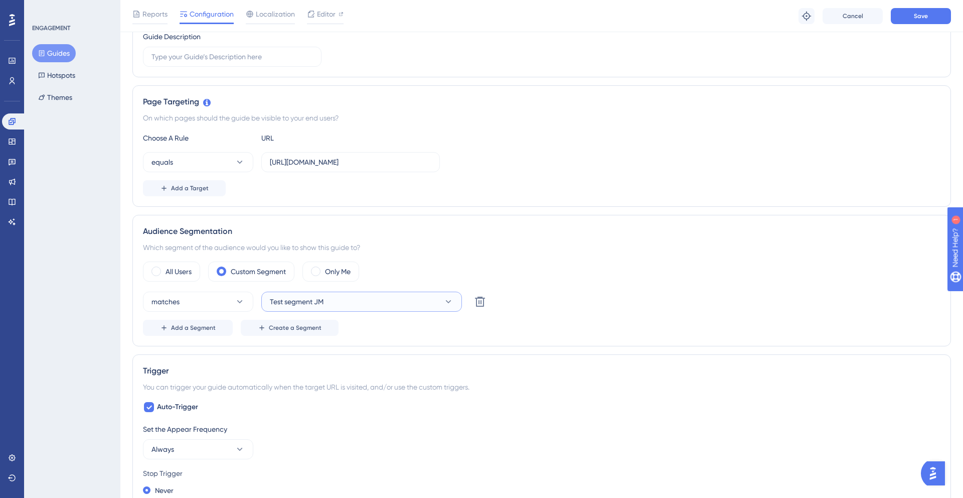
click at [297, 299] on span "Test segment JM" at bounding box center [297, 302] width 54 height 12
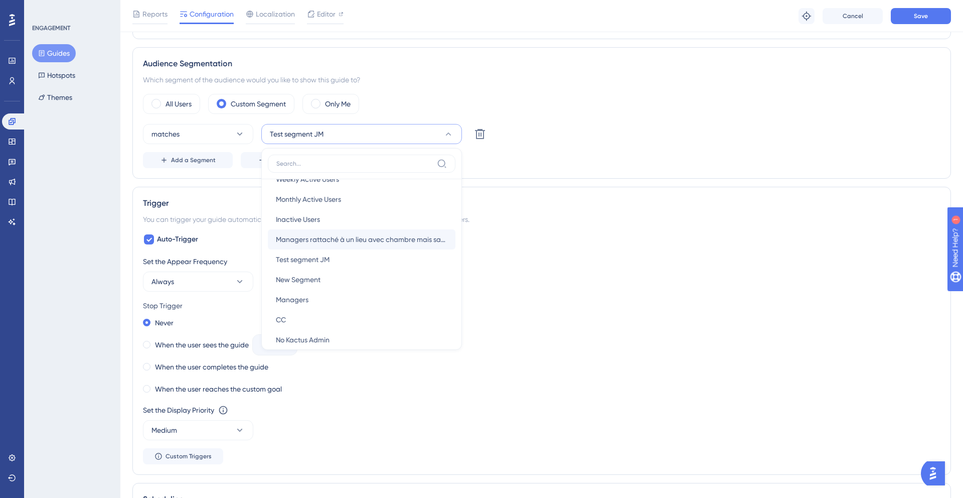
scroll to position [37, 0]
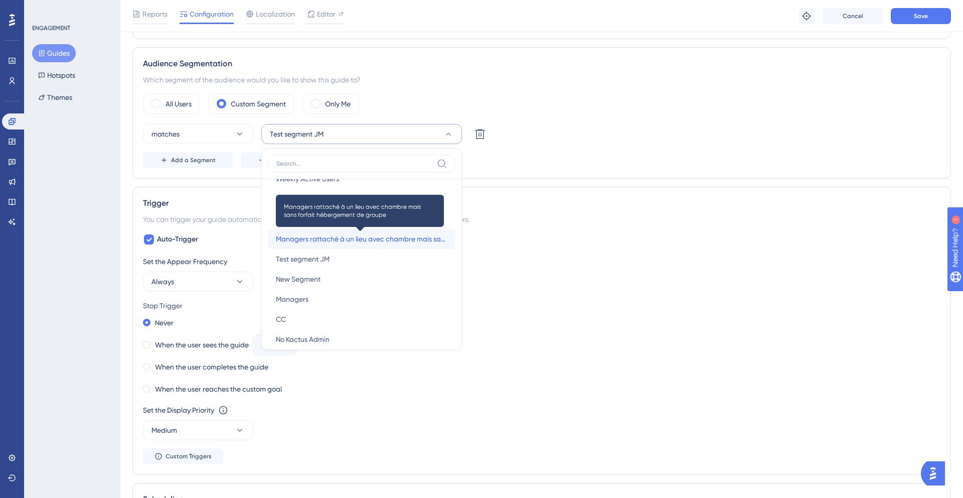
click at [338, 237] on span "Managers rattaché à un lieu avec chambre mais sans forfait hébergement de groupe" at bounding box center [362, 239] width 172 height 12
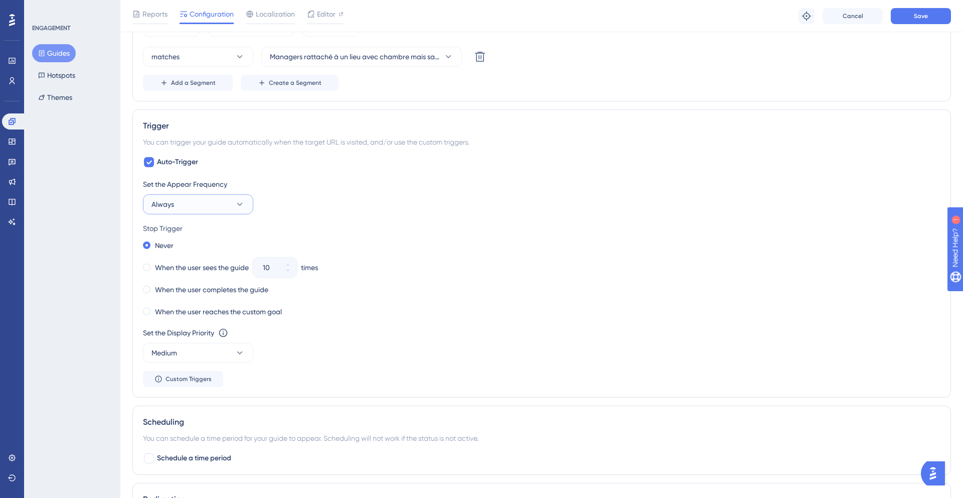
click at [235, 204] on icon at bounding box center [240, 204] width 10 height 10
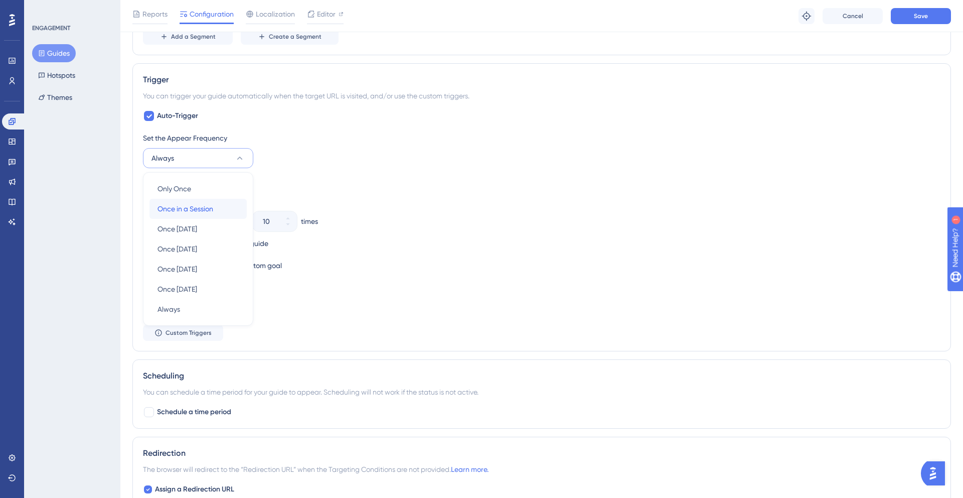
click at [235, 204] on div "Once in a Session Once in a Session" at bounding box center [198, 209] width 81 height 20
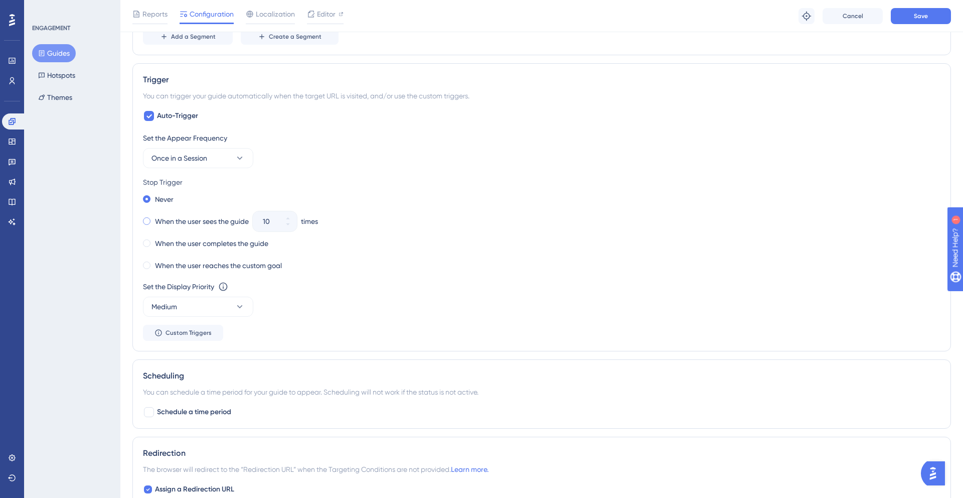
click at [145, 224] on span at bounding box center [147, 221] width 8 height 8
click at [154, 219] on input "radio" at bounding box center [154, 219] width 0 height 0
drag, startPoint x: 271, startPoint y: 221, endPoint x: 266, endPoint y: 222, distance: 5.5
click at [266, 222] on input "10" at bounding box center [270, 221] width 14 height 12
click at [289, 227] on icon at bounding box center [288, 224] width 6 height 6
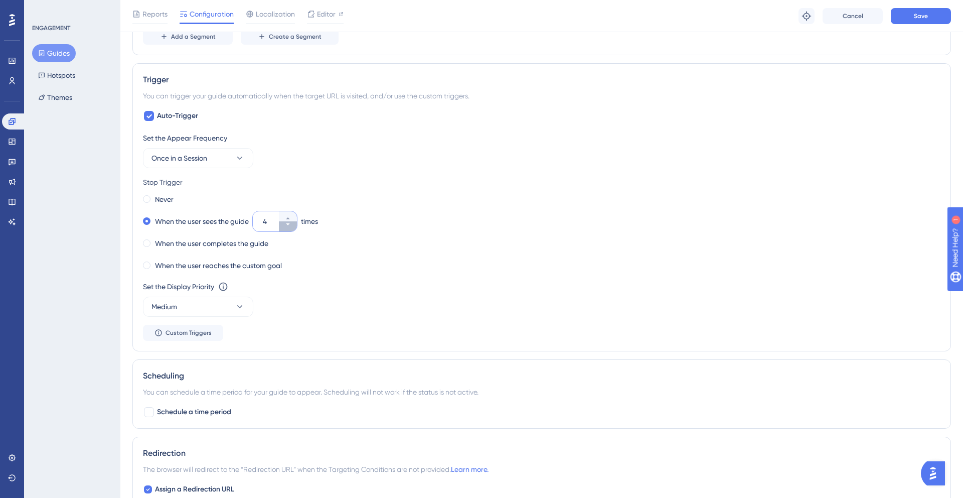
click at [289, 227] on icon at bounding box center [288, 224] width 6 height 6
click at [291, 216] on icon at bounding box center [288, 218] width 6 height 6
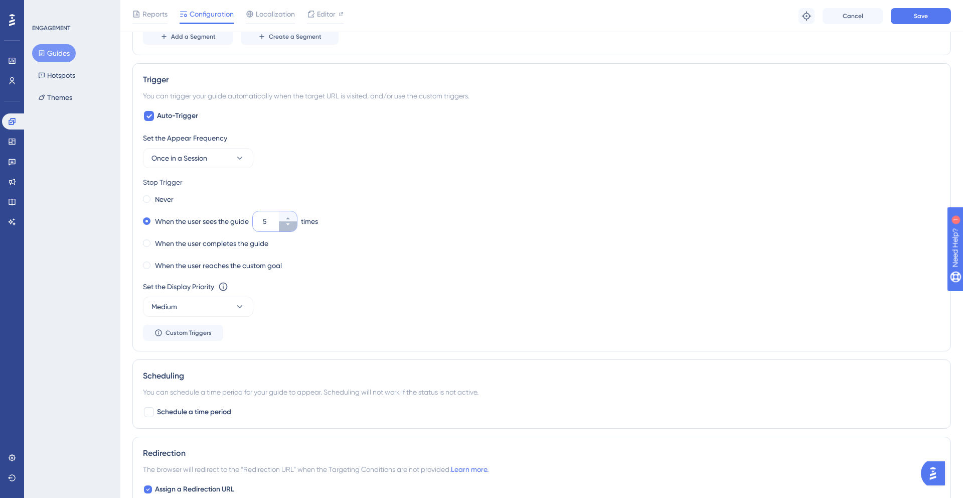
click at [288, 224] on icon at bounding box center [288, 224] width 6 height 6
click at [291, 216] on icon at bounding box center [288, 218] width 6 height 6
type input "5"
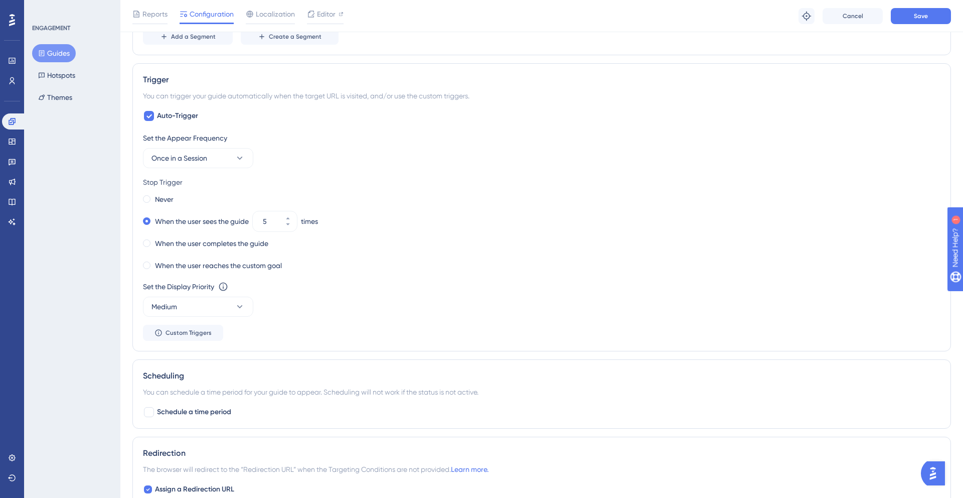
click at [318, 245] on div "When the user completes the guide" at bounding box center [542, 243] width 798 height 14
click at [239, 157] on icon at bounding box center [240, 158] width 10 height 10
click at [316, 163] on div "Set the Appear Frequency Once in a Session Only Once Only Once Once in a Sessio…" at bounding box center [542, 150] width 798 height 36
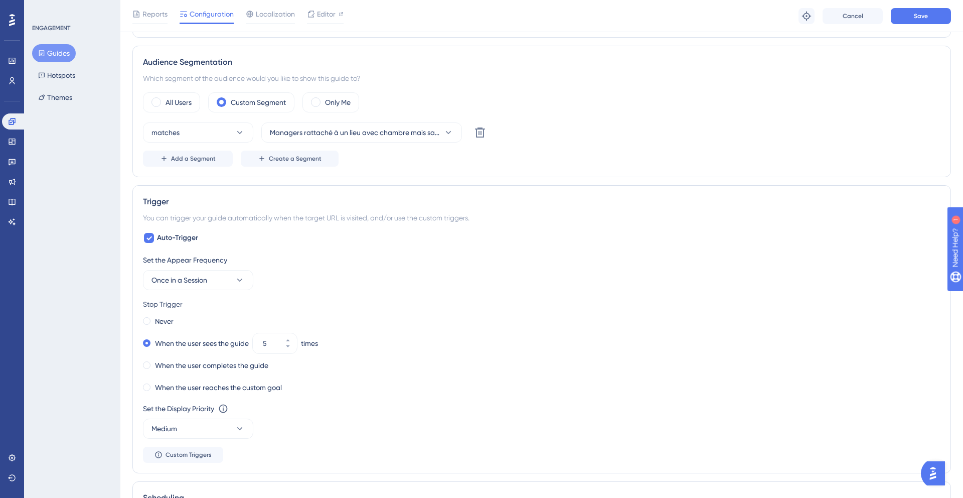
scroll to position [0, 0]
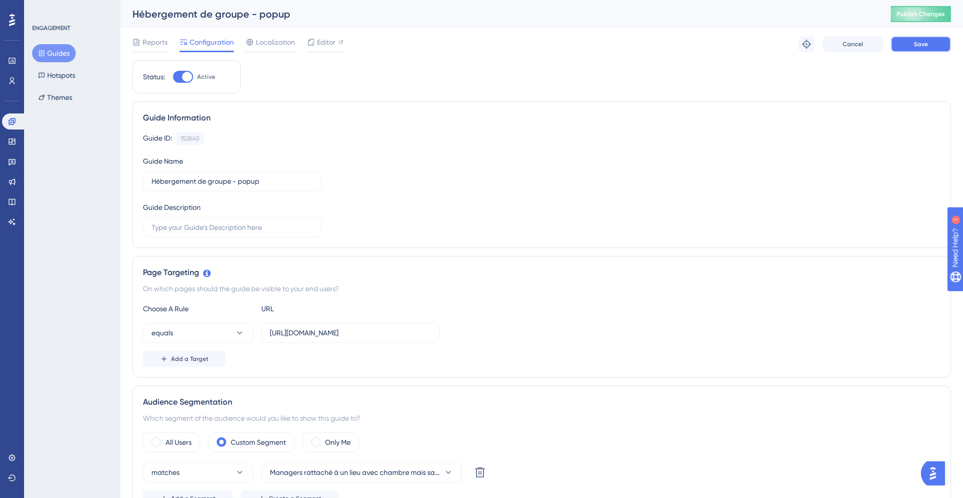
click at [925, 49] on button "Save" at bounding box center [921, 44] width 60 height 16
click at [324, 43] on span "Editor" at bounding box center [326, 42] width 19 height 12
click at [421, 328] on input "https://www.kactus.com/fr/managers/lieux" at bounding box center [351, 332] width 162 height 11
click at [421, 331] on input "https://www.kactus.com/fr/managers/lieux" at bounding box center [351, 332] width 162 height 11
type input "https://www.kactus.com/fr/managers/lieux"
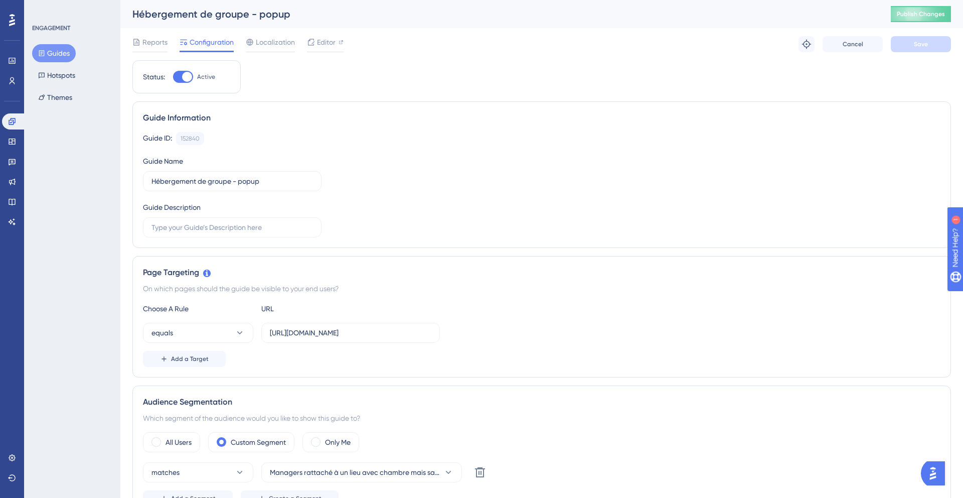
click at [539, 329] on div "equals https://www.kactus.com/fr/managers/lieux" at bounding box center [542, 333] width 798 height 20
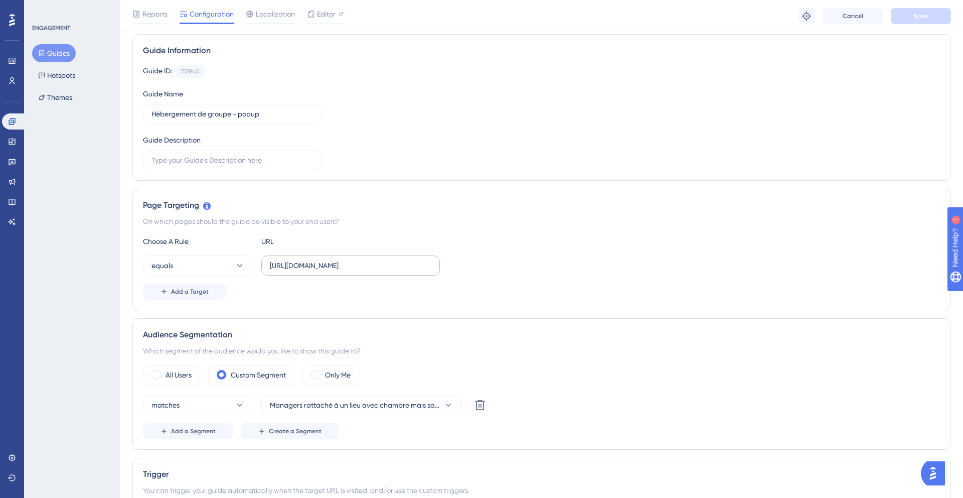
scroll to position [173, 0]
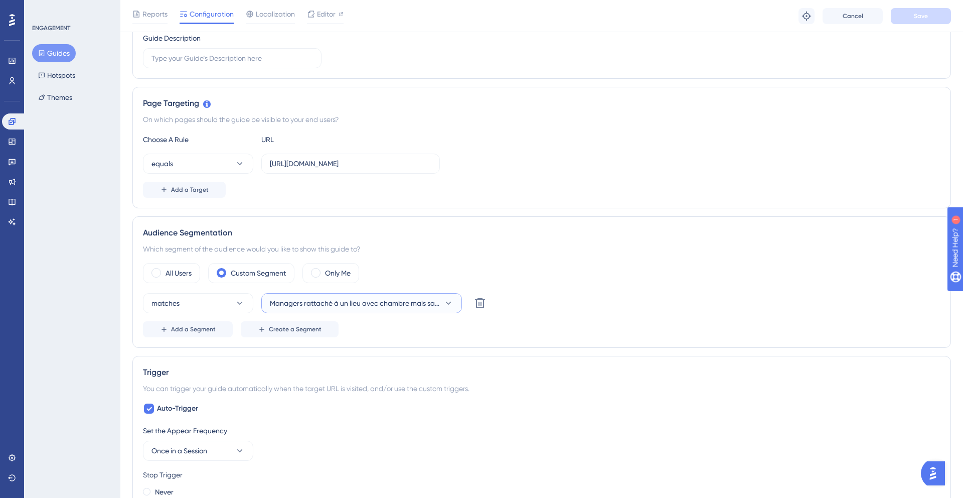
click at [385, 306] on span "Managers rattaché à un lieu avec chambre mais sans forfait hébergement de groupe" at bounding box center [355, 303] width 170 height 12
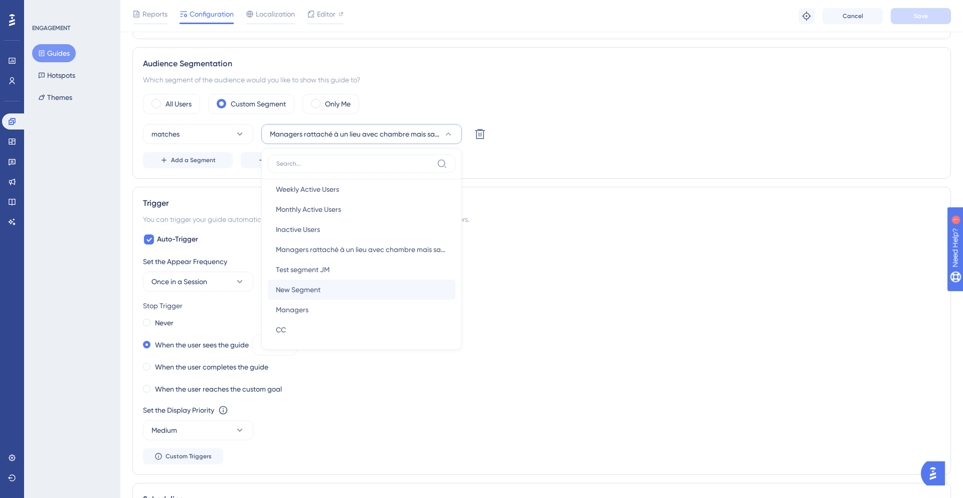
scroll to position [40, 0]
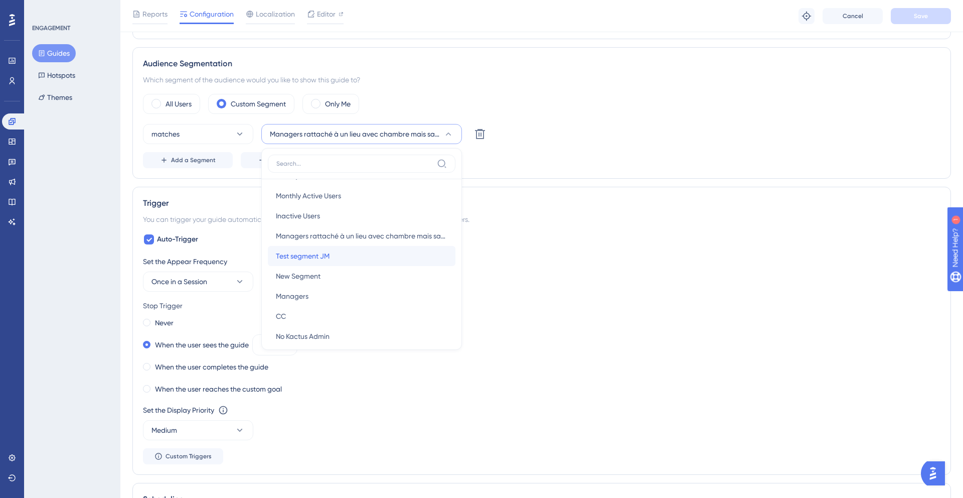
click at [329, 258] on span "Test segment JM" at bounding box center [303, 256] width 54 height 12
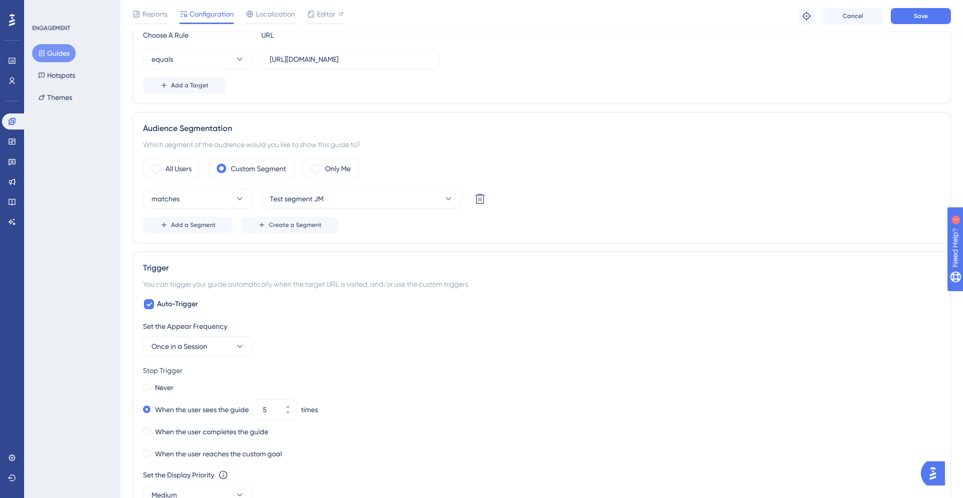
scroll to position [0, 0]
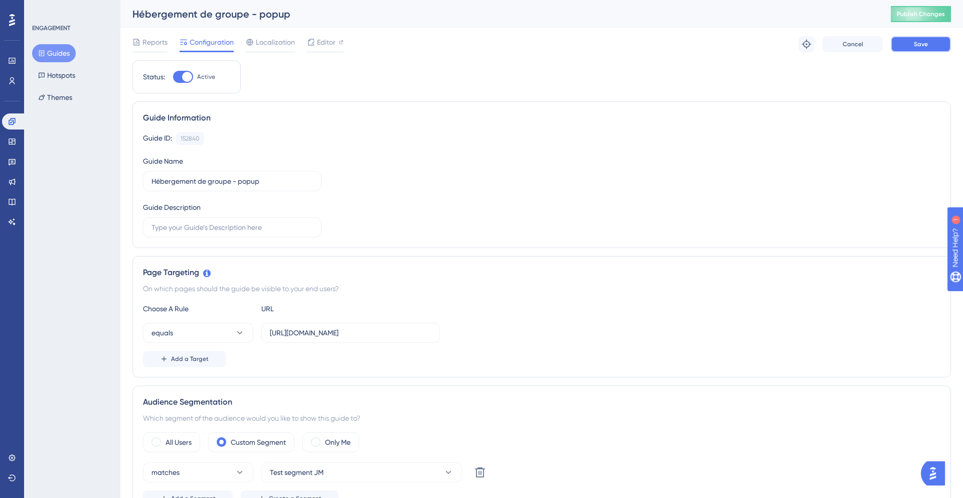
click at [927, 44] on span "Save" at bounding box center [921, 44] width 14 height 8
click at [924, 17] on span "Publish Changes" at bounding box center [921, 14] width 48 height 8
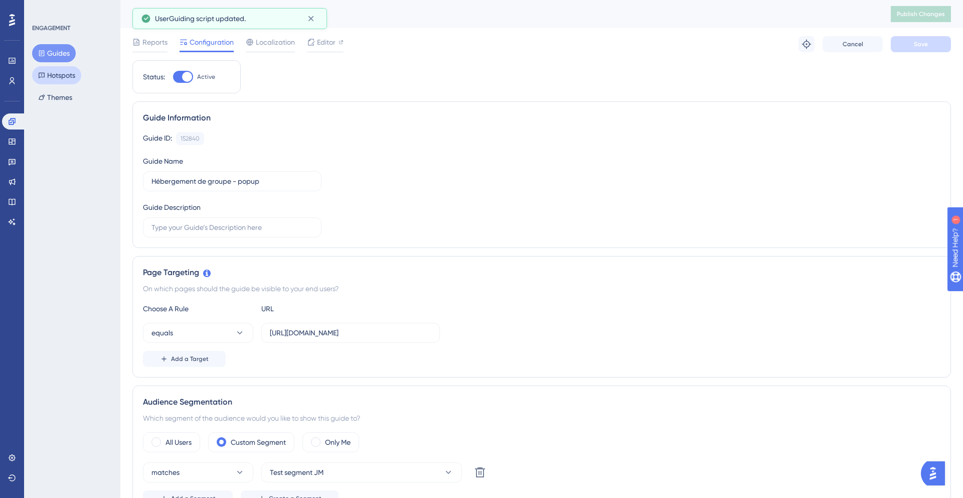
click at [58, 74] on button "Hotspots" at bounding box center [56, 75] width 49 height 18
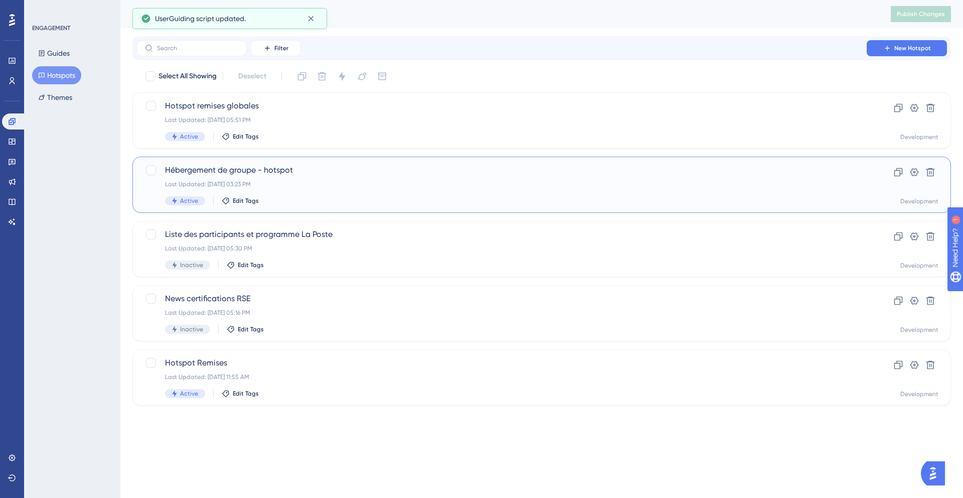
click at [333, 174] on span "Hébergement de groupe - hotspot" at bounding box center [501, 170] width 673 height 12
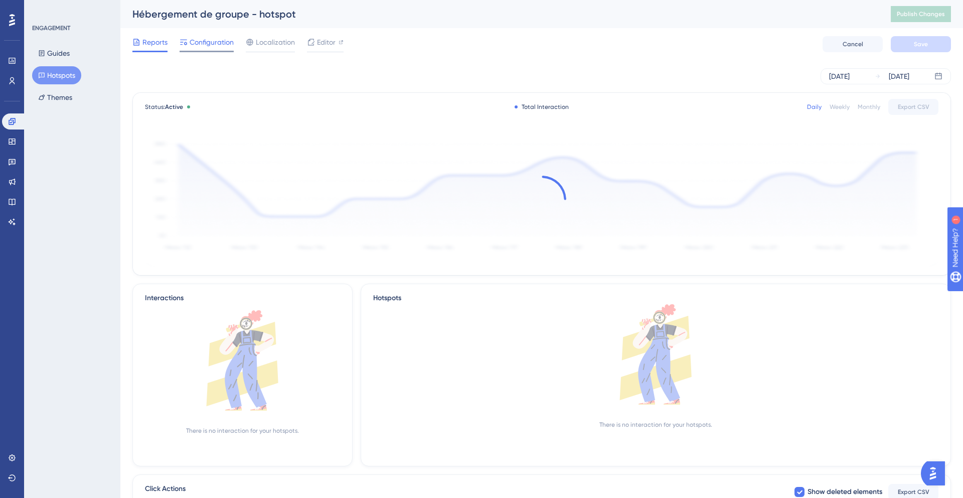
click at [208, 41] on span "Configuration" at bounding box center [212, 42] width 44 height 12
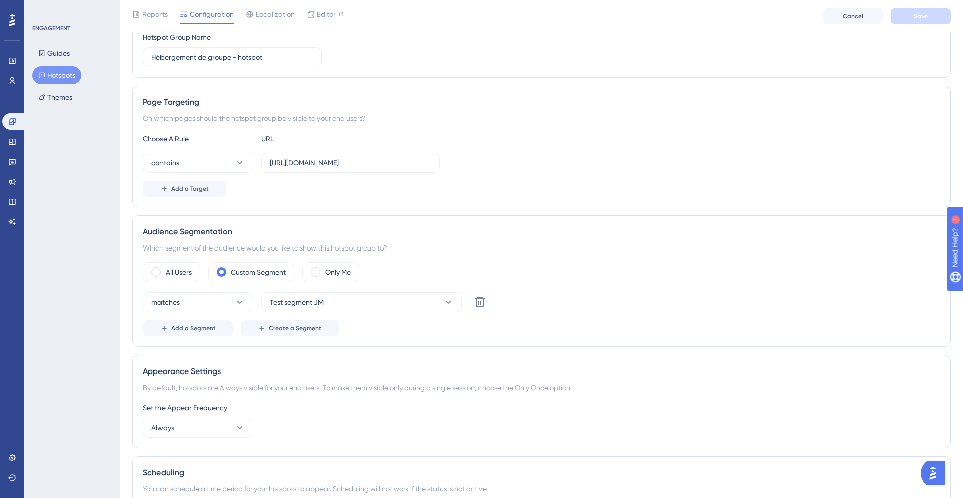
scroll to position [117, 0]
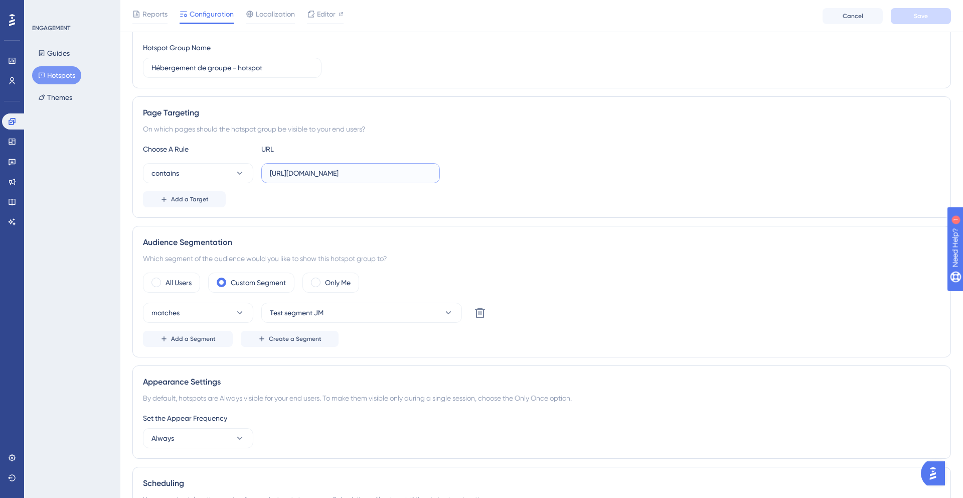
drag, startPoint x: 417, startPoint y: 174, endPoint x: 457, endPoint y: 174, distance: 40.1
click at [457, 174] on div "contains https://www.kactus.com/fr/managers/inquiries/quote_in_progress" at bounding box center [542, 173] width 798 height 20
drag, startPoint x: 431, startPoint y: 172, endPoint x: 462, endPoint y: 173, distance: 31.1
click at [462, 173] on div "contains https://www.kactus.com/fr/managers/inquiries/quote_in_progress" at bounding box center [542, 173] width 798 height 20
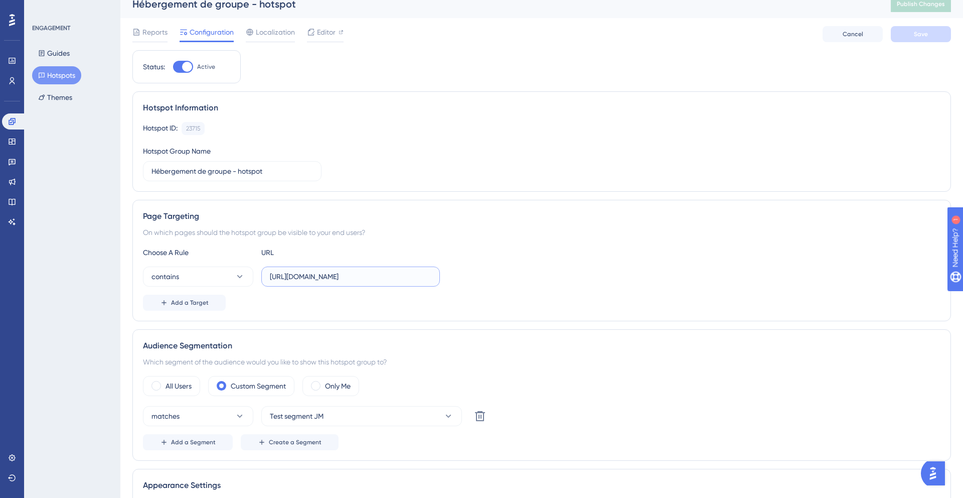
scroll to position [0, 0]
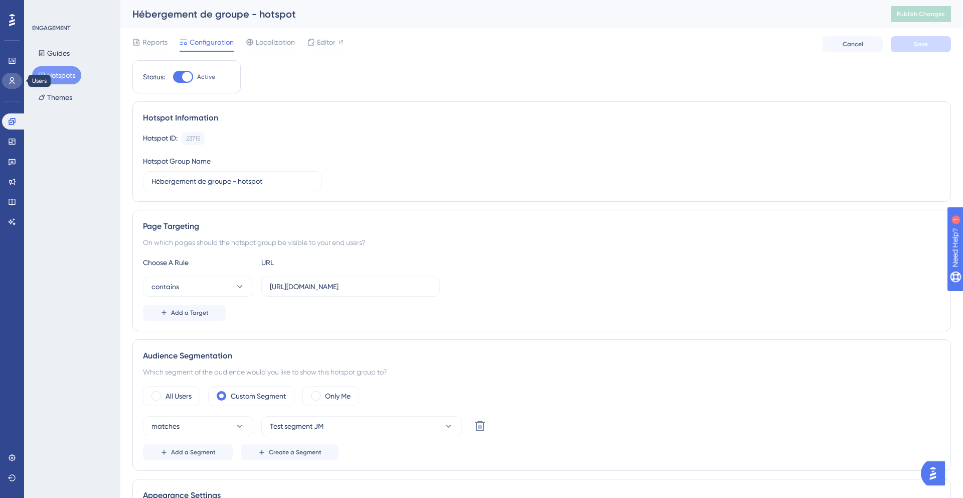
click at [7, 82] on link at bounding box center [12, 81] width 20 height 16
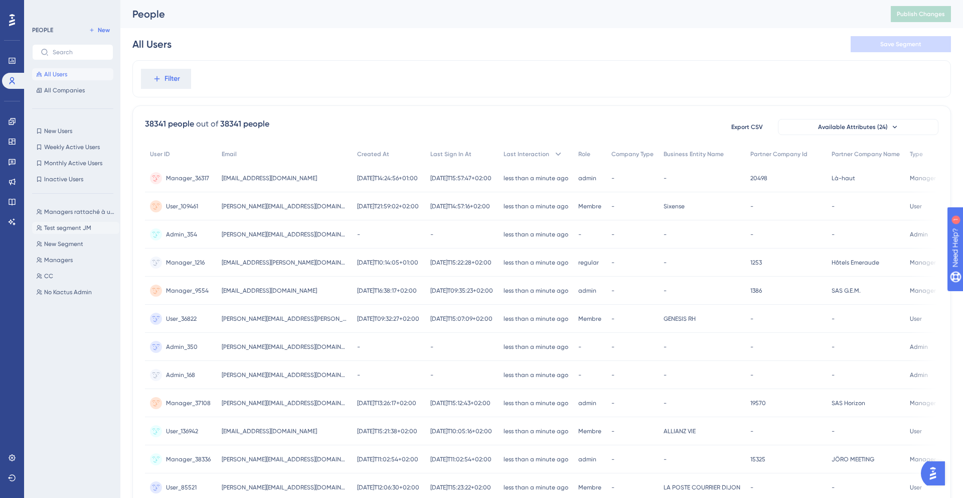
scroll to position [1, 0]
click at [69, 227] on span "Test segment JM" at bounding box center [67, 228] width 47 height 8
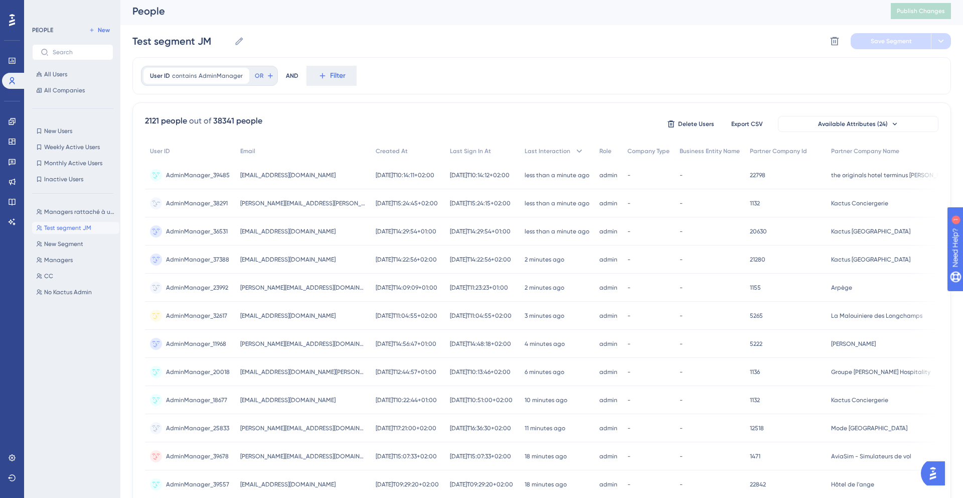
scroll to position [4, 0]
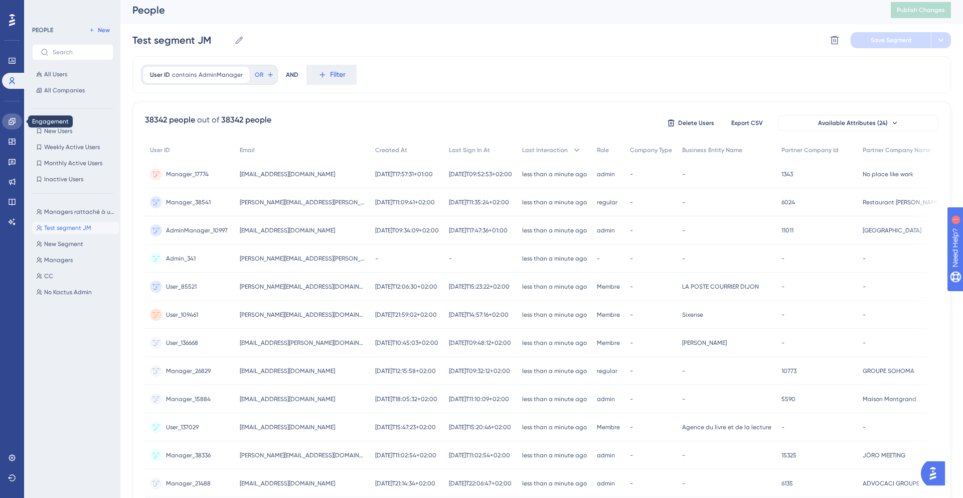
click at [12, 126] on link at bounding box center [12, 121] width 20 height 16
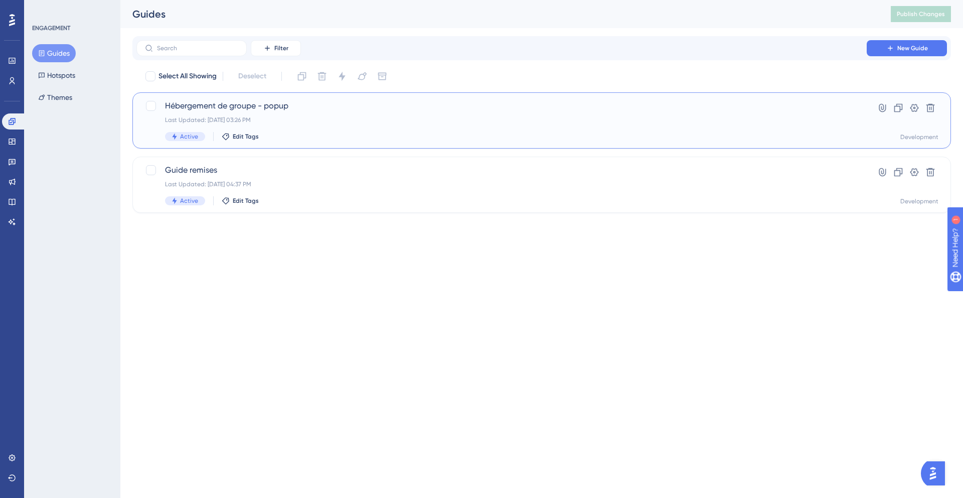
click at [362, 139] on div "Active Edit Tags" at bounding box center [501, 136] width 673 height 9
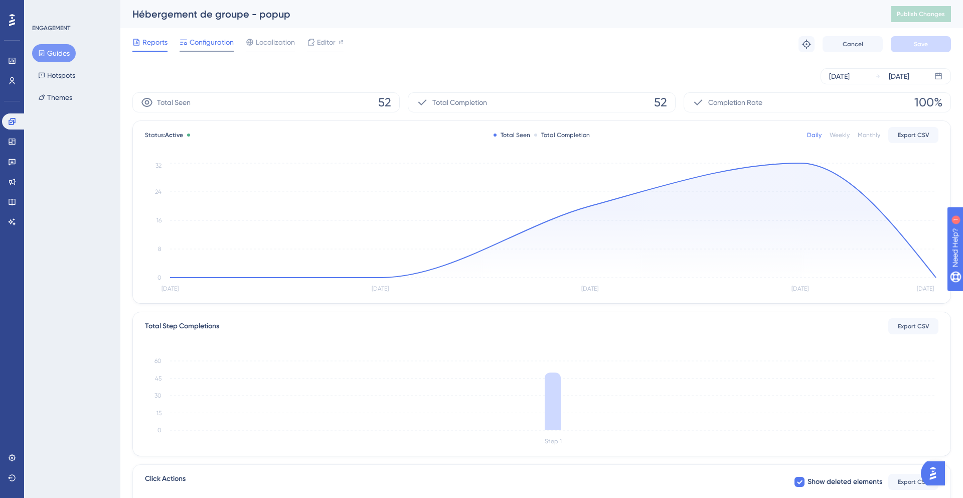
click at [203, 43] on span "Configuration" at bounding box center [212, 42] width 44 height 12
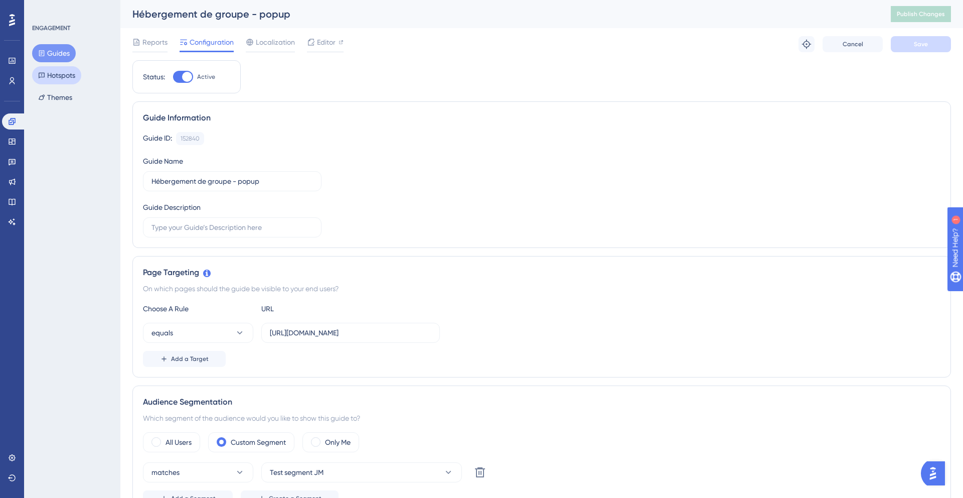
click at [54, 78] on button "Hotspots" at bounding box center [56, 75] width 49 height 18
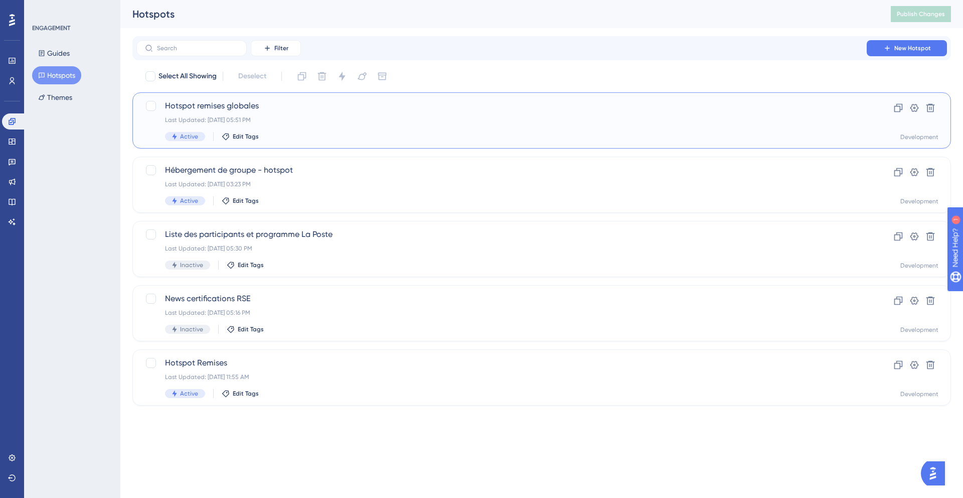
click at [334, 122] on div "Last Updated: Sep 26 2025, 05:51 PM" at bounding box center [501, 120] width 673 height 8
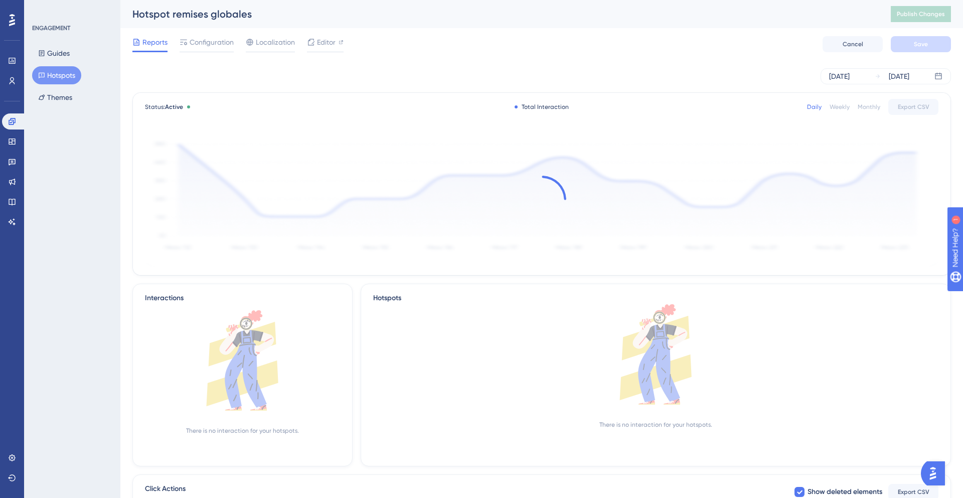
click at [66, 72] on button "Hotspots" at bounding box center [56, 75] width 49 height 18
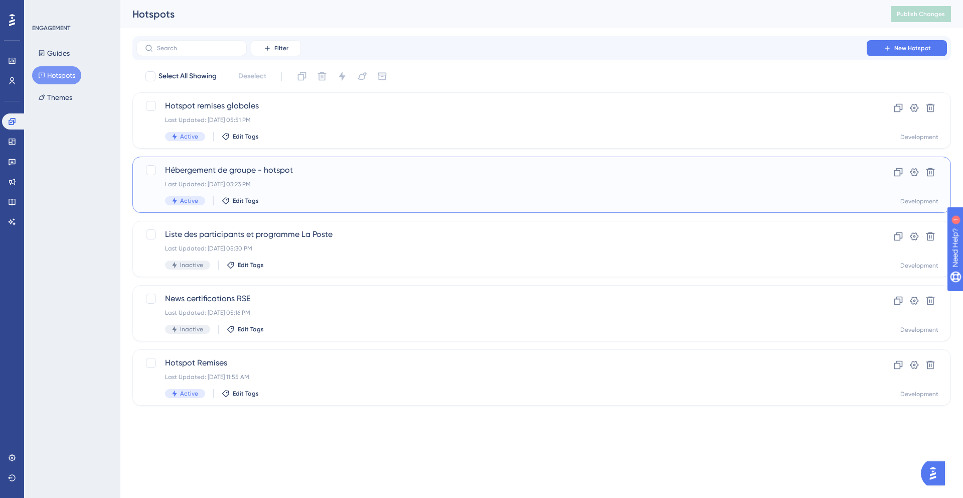
click at [346, 183] on div "Last Updated: Sep 30 2025, 03:23 PM" at bounding box center [501, 184] width 673 height 8
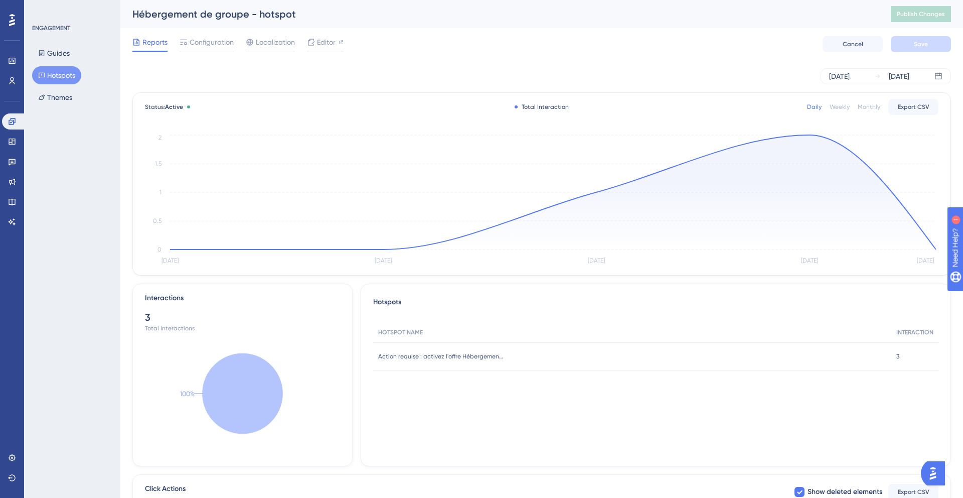
click at [258, 16] on div "Hébergement de groupe - hotspot" at bounding box center [499, 14] width 734 height 14
click at [217, 42] on span "Configuration" at bounding box center [212, 42] width 44 height 12
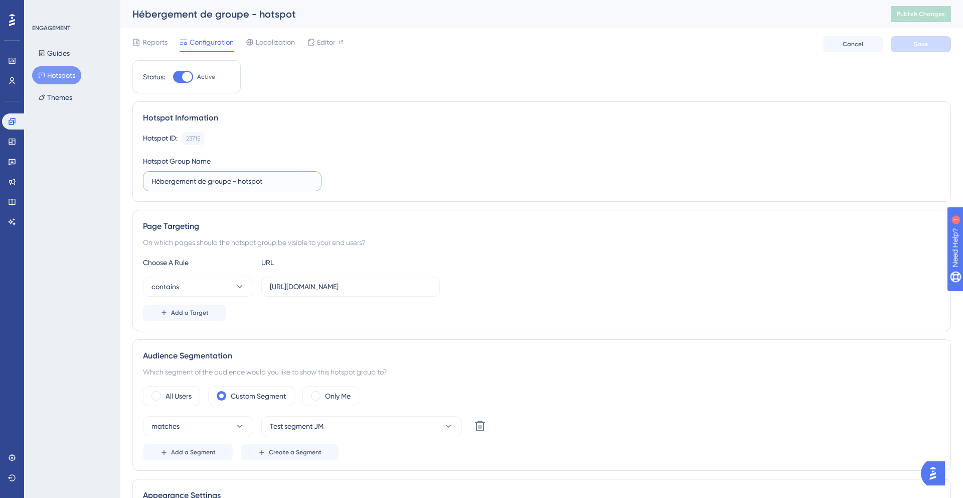
drag, startPoint x: 236, startPoint y: 183, endPoint x: 281, endPoint y: 182, distance: 45.2
click at [281, 182] on input "Hébergement de groupe - hotspot" at bounding box center [233, 181] width 162 height 11
click at [152, 182] on input "Hébergement de groupe" at bounding box center [233, 181] width 162 height 11
click at [416, 192] on div "Hotspot Information Hotspot ID: 23715 Copy Hotspot Group Name Hotspot - Héberge…" at bounding box center [541, 151] width 819 height 100
click at [920, 43] on span "Save" at bounding box center [921, 44] width 14 height 8
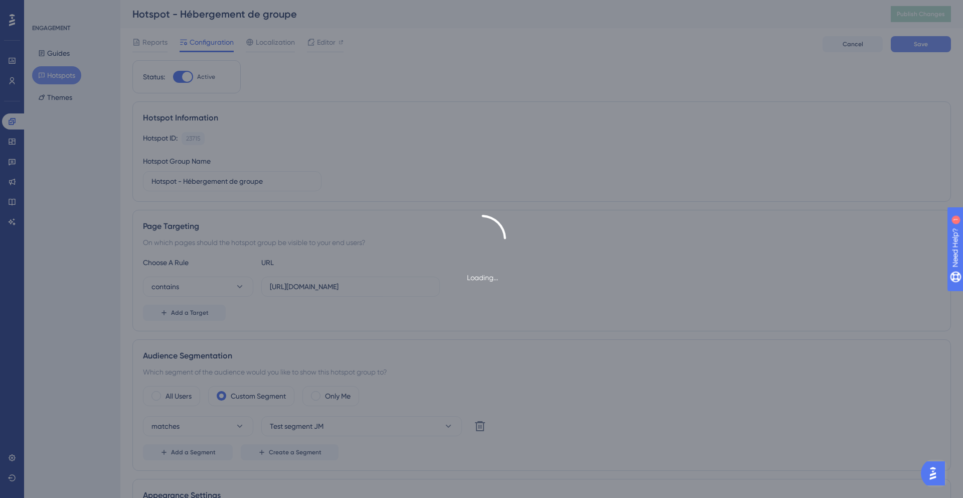
type input "Hotspot - Hébergement de groupe"
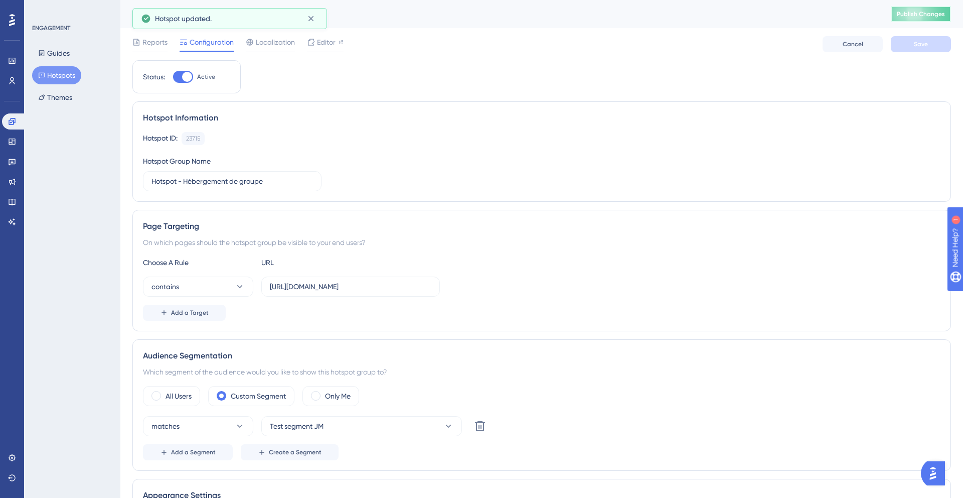
click at [924, 15] on span "Publish Changes" at bounding box center [921, 14] width 48 height 8
drag, startPoint x: 427, startPoint y: 287, endPoint x: 437, endPoint y: 286, distance: 10.5
click at [443, 286] on div "contains https://www.kactus.com/fr/managers/inquiries/quote_in_progress" at bounding box center [542, 286] width 798 height 20
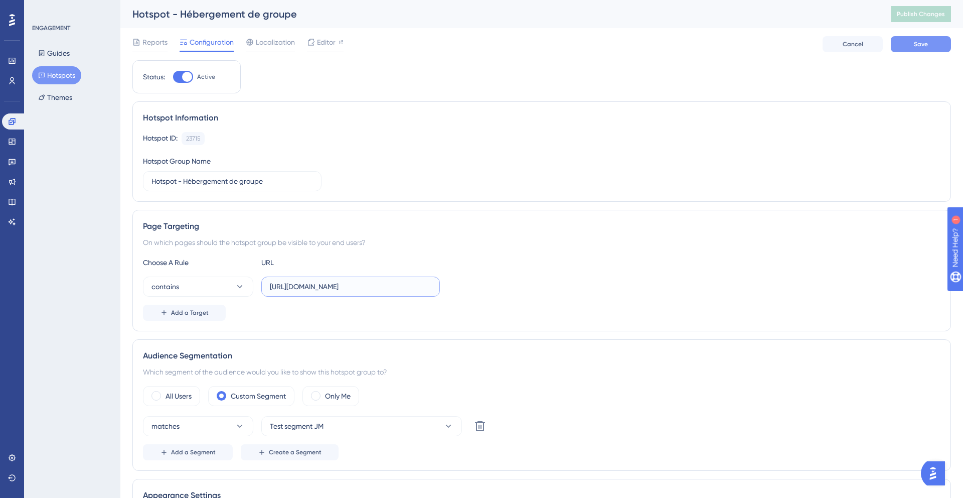
type input "https://www.kactus.com/fr/managers/inquiries/"
click at [917, 42] on span "Save" at bounding box center [921, 44] width 14 height 8
click at [913, 21] on button "Publish Changes" at bounding box center [921, 14] width 60 height 16
click at [60, 57] on button "Guides" at bounding box center [54, 53] width 44 height 18
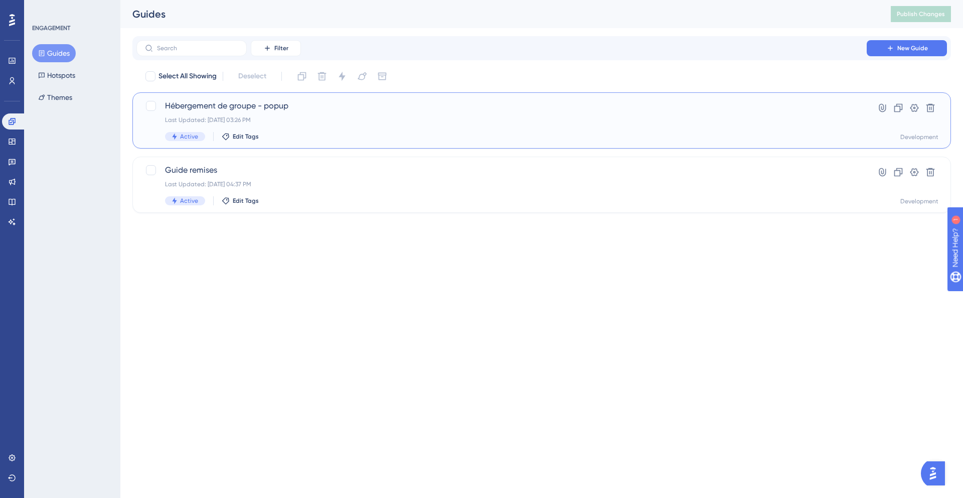
click at [316, 132] on div "Active Edit Tags" at bounding box center [501, 136] width 673 height 9
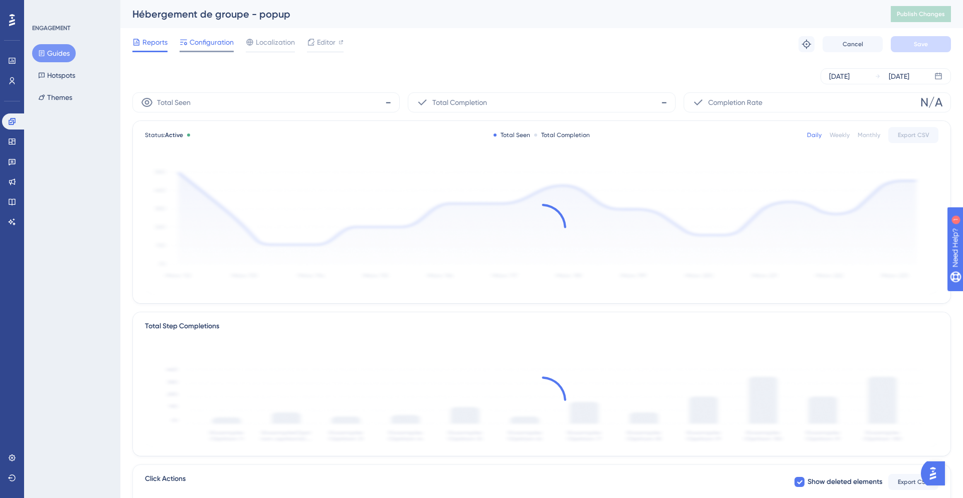
click at [211, 42] on span "Configuration" at bounding box center [212, 42] width 44 height 12
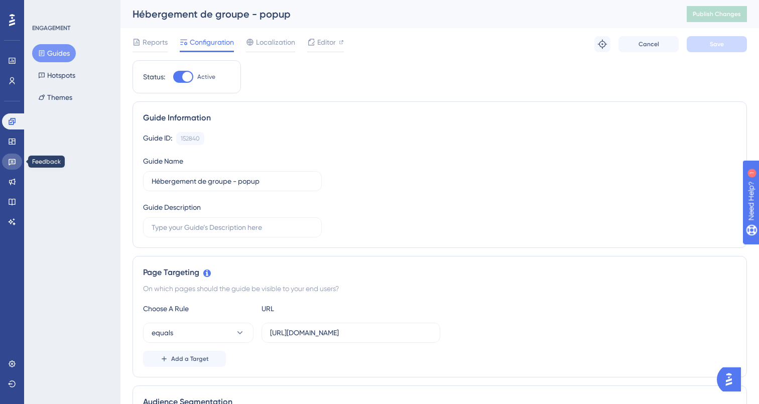
click at [11, 161] on icon at bounding box center [12, 162] width 7 height 7
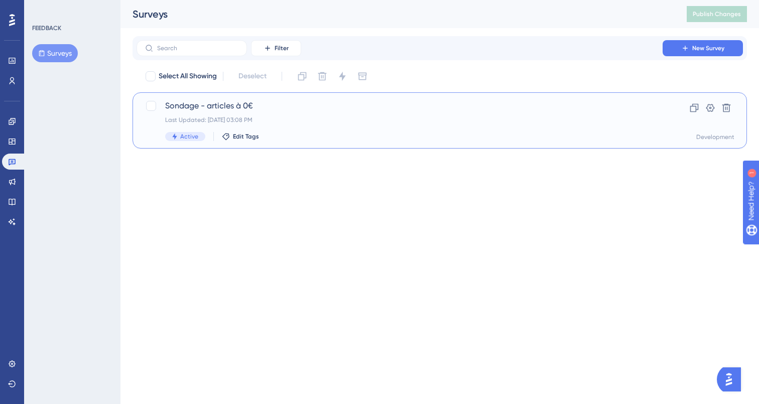
click at [325, 111] on span "Sondage - articles à 0€" at bounding box center [399, 106] width 469 height 12
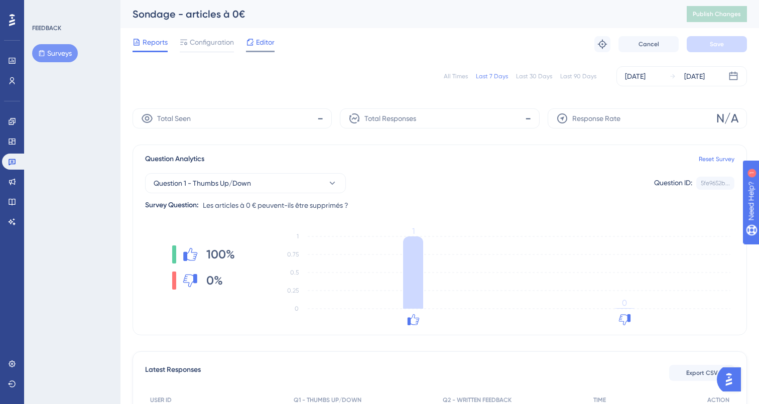
click at [258, 43] on span "Editor" at bounding box center [265, 42] width 19 height 12
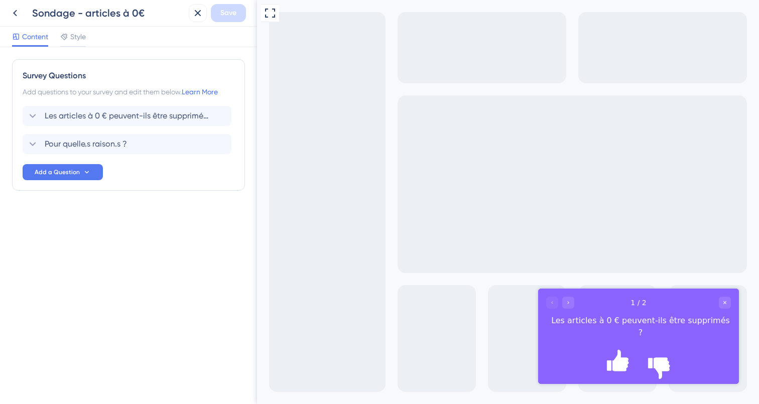
click at [685, 353] on div at bounding box center [638, 364] width 185 height 35
click at [661, 352] on icon "Rate thumbs down" at bounding box center [658, 349] width 5 height 5
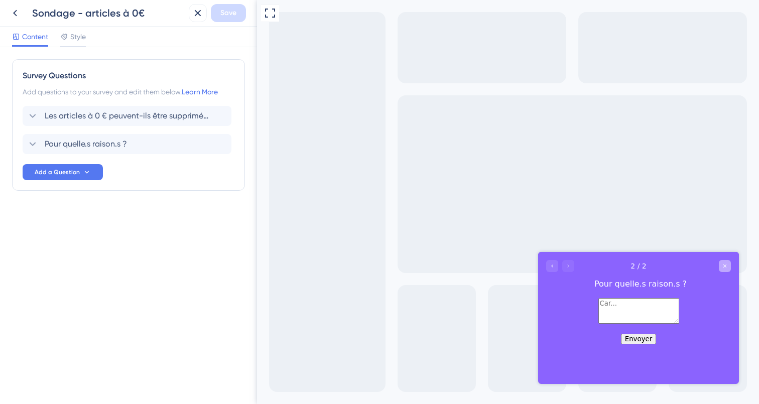
click at [724, 269] on div "Close survey" at bounding box center [725, 266] width 12 height 12
click at [16, 14] on icon at bounding box center [15, 13] width 12 height 12
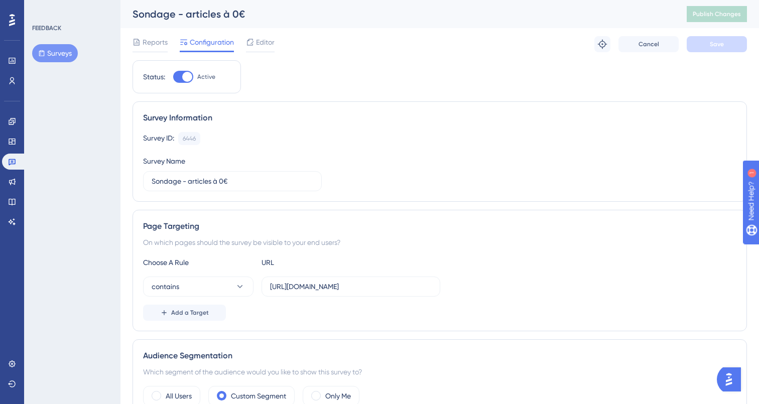
click at [186, 76] on div at bounding box center [187, 77] width 10 height 10
click at [173, 77] on input "Active" at bounding box center [173, 77] width 1 height 1
checkbox input "false"
click at [712, 50] on button "Save" at bounding box center [716, 44] width 60 height 16
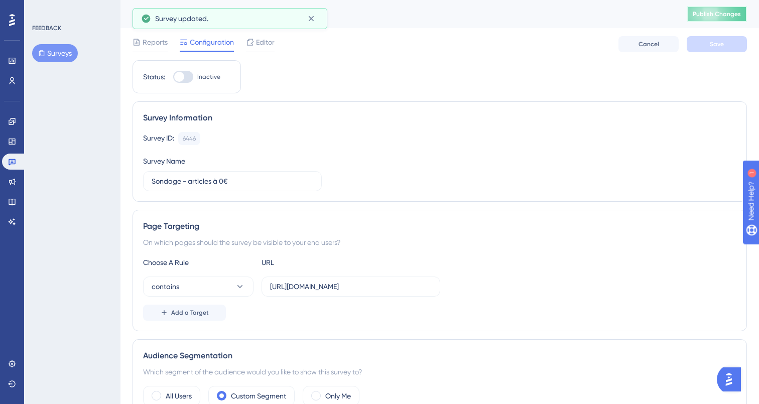
click at [712, 15] on button "Publish Changes" at bounding box center [716, 14] width 60 height 16
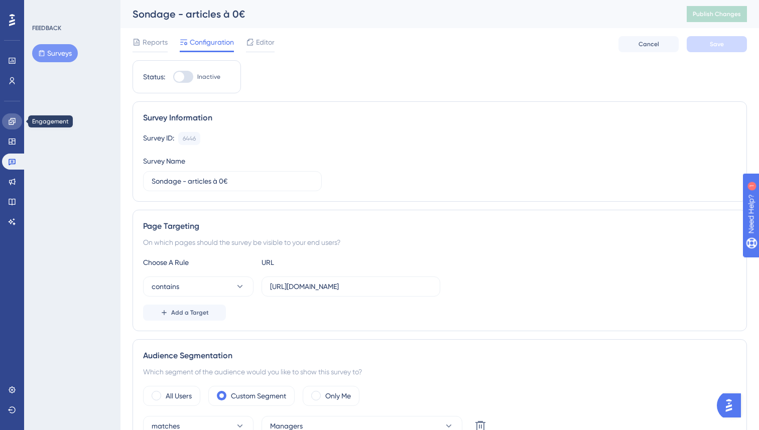
click at [12, 125] on link at bounding box center [12, 121] width 20 height 16
